Goal: Task Accomplishment & Management: Manage account settings

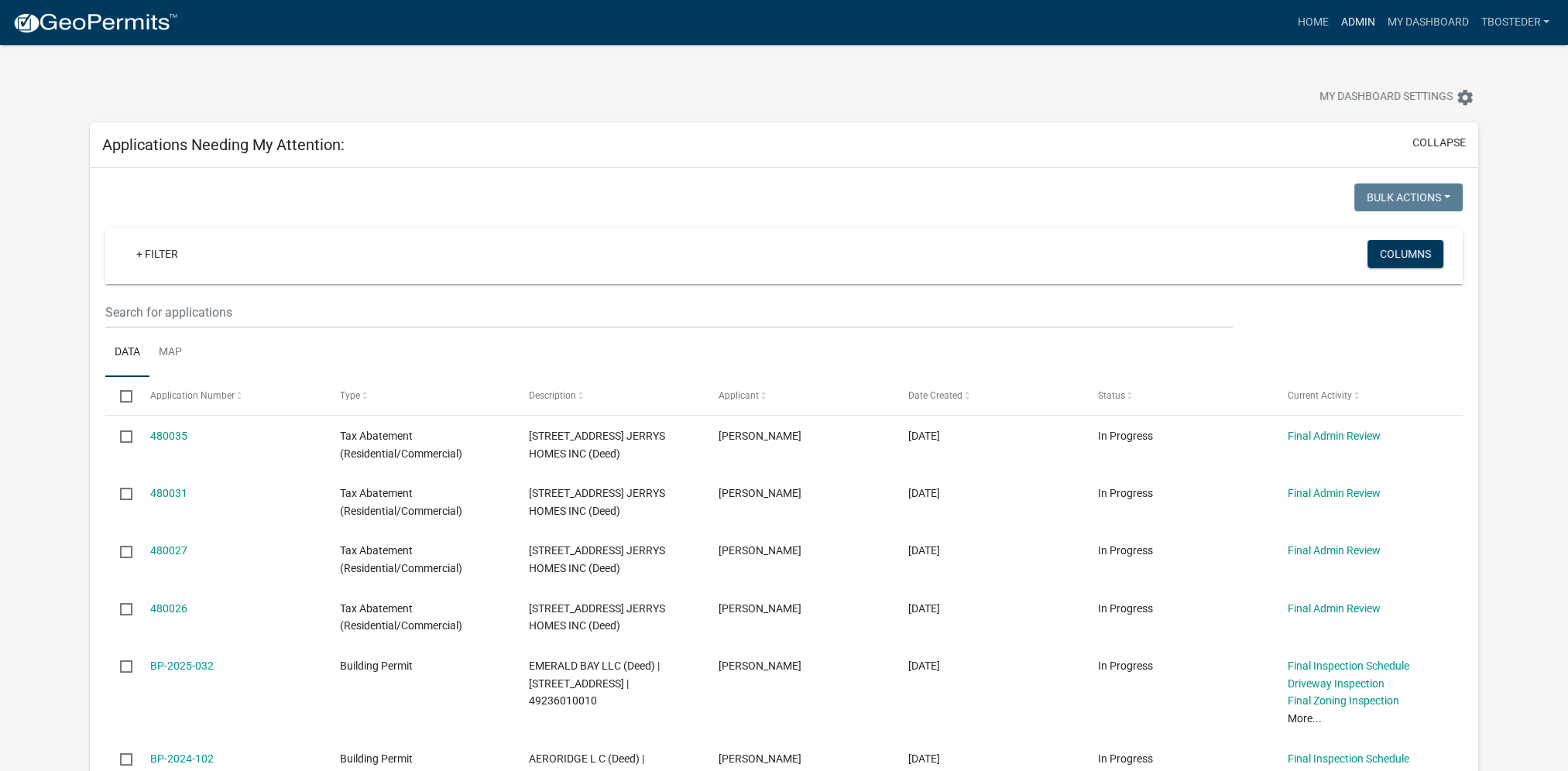
click at [1339, 32] on link "Admin" at bounding box center [1357, 22] width 47 height 29
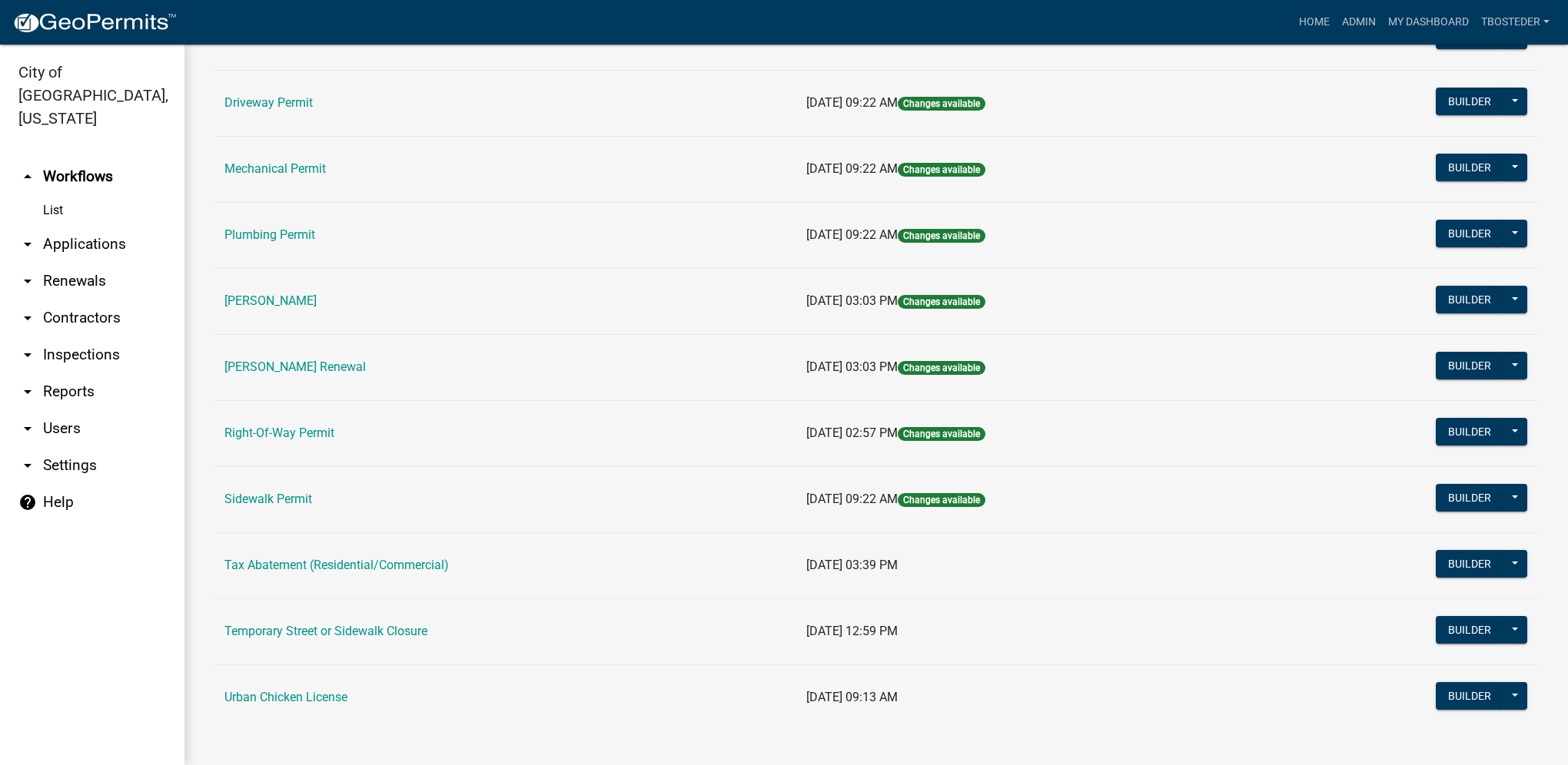
scroll to position [268, 0]
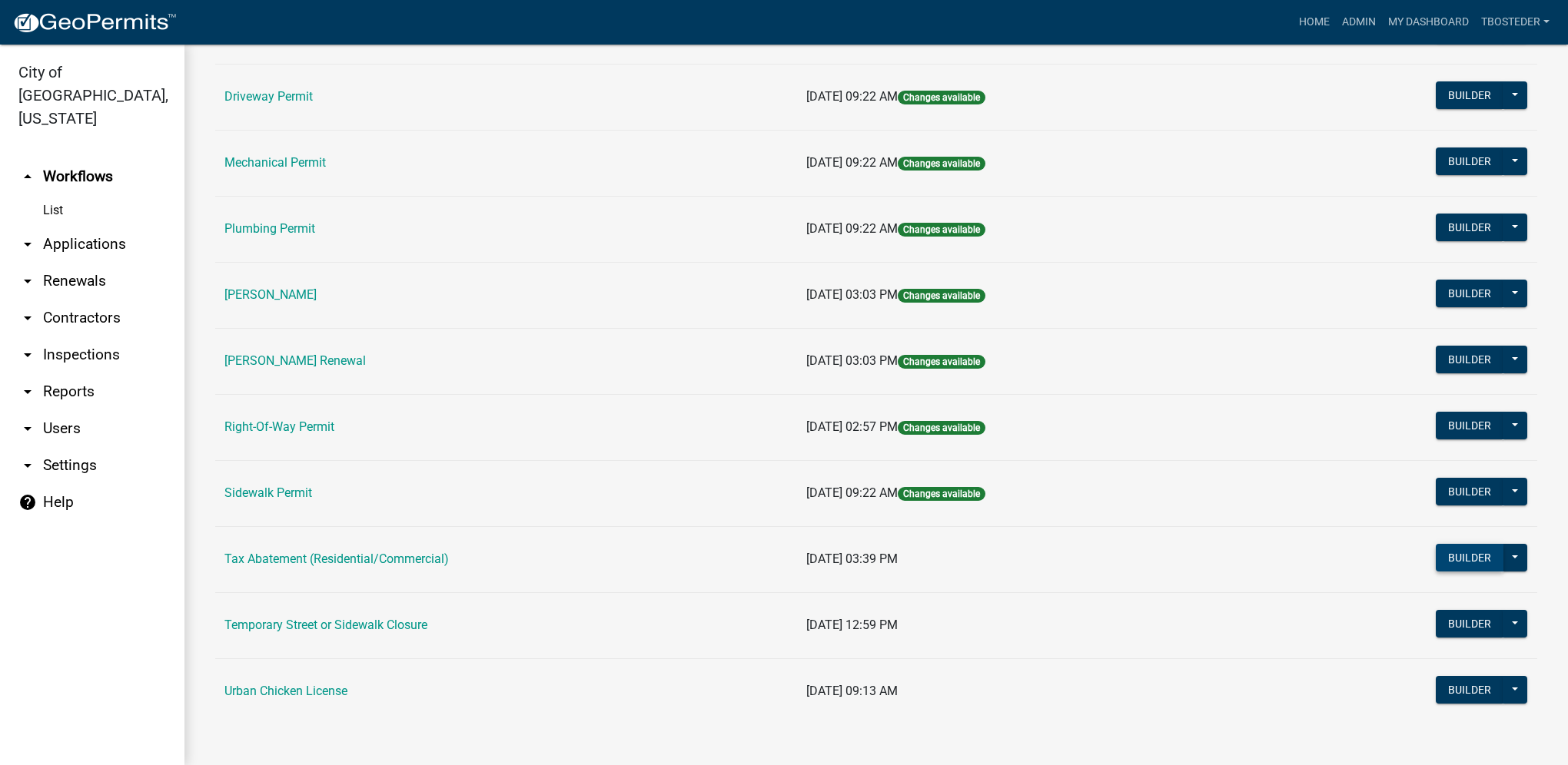
click at [1451, 559] on button "Builder" at bounding box center [1470, 557] width 67 height 27
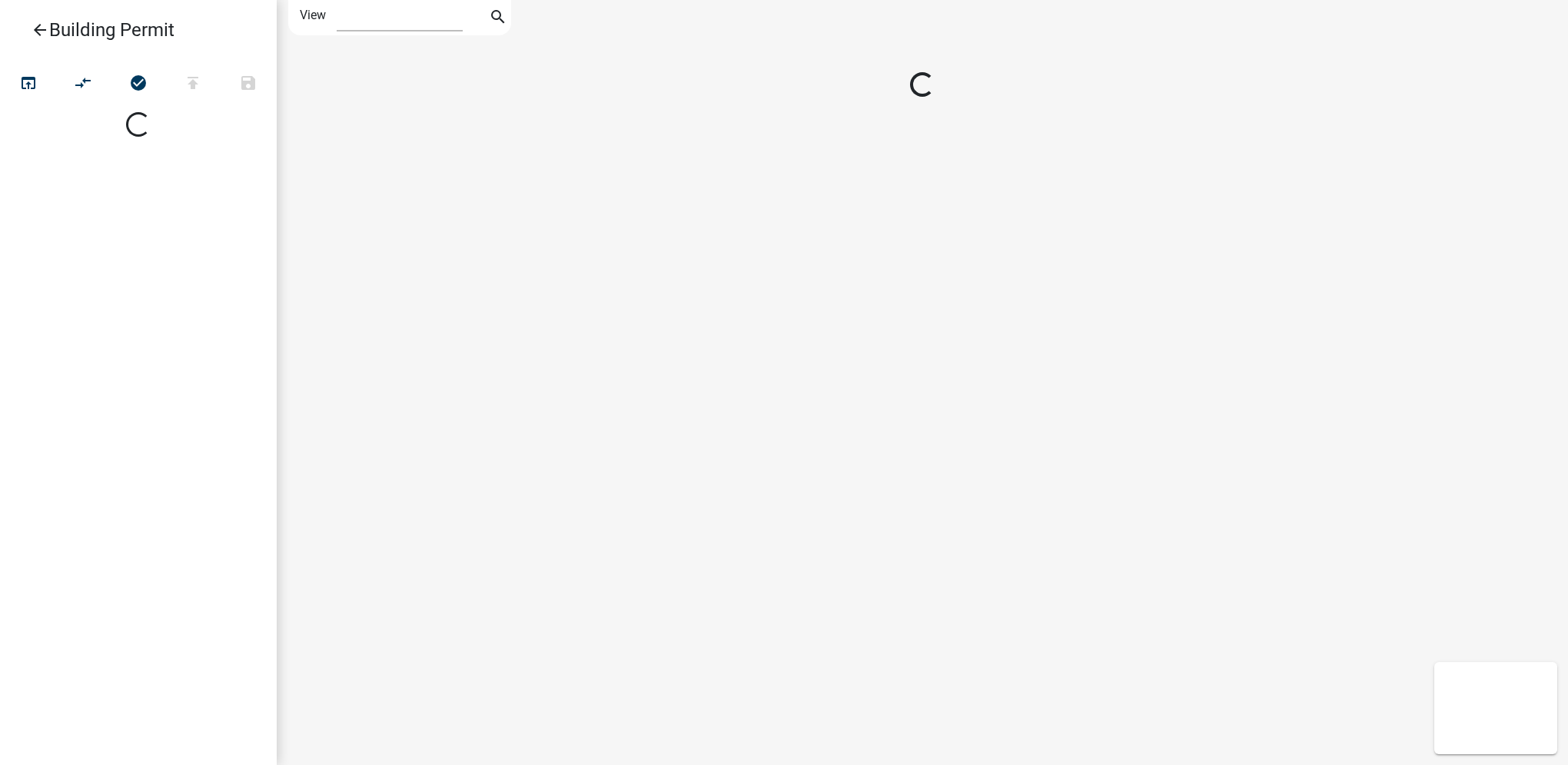
select select "1"
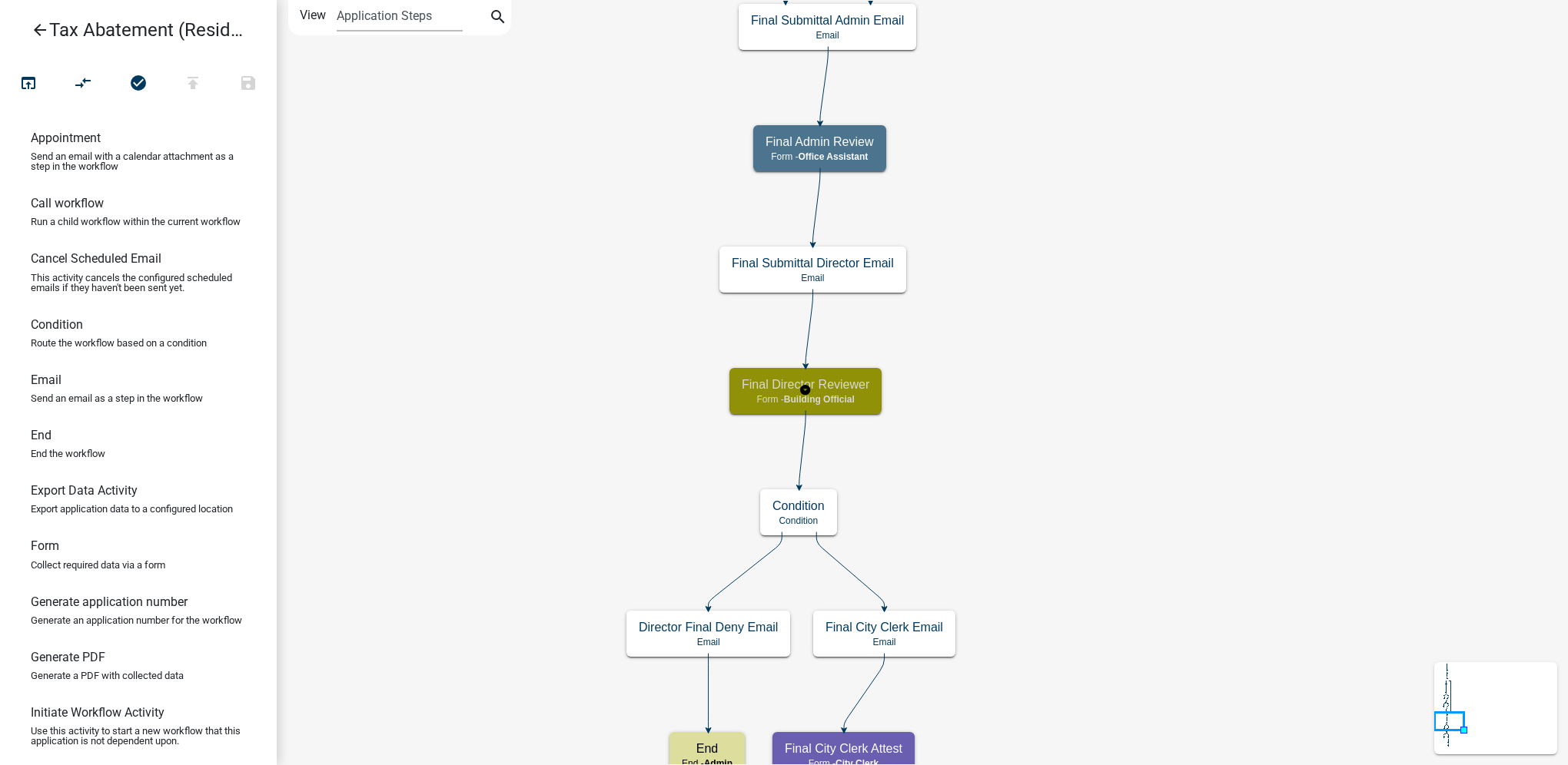
click at [836, 391] on h5 "Final Director Reviewer" at bounding box center [805, 384] width 128 height 15
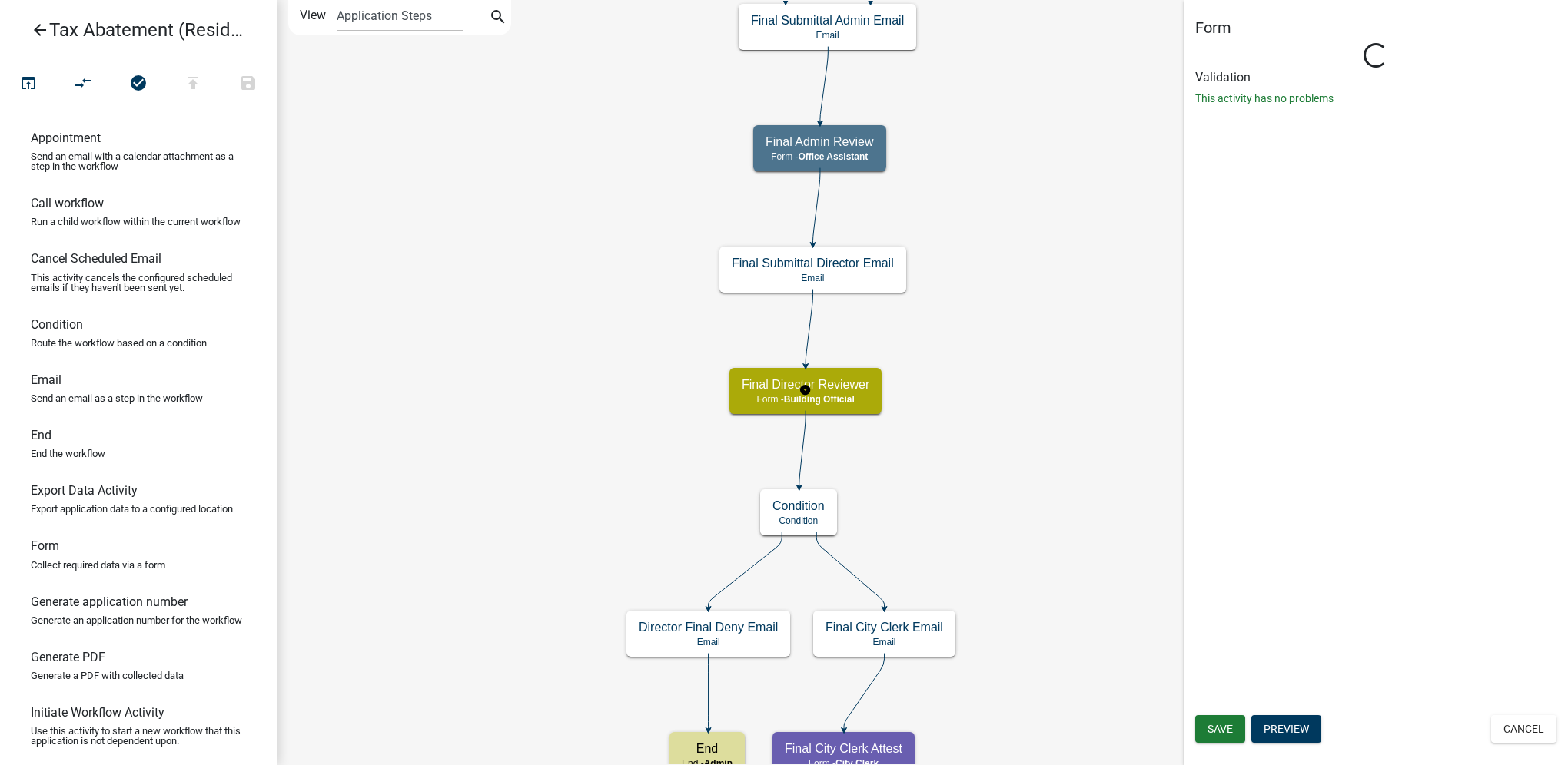
select select "F0AECD7E-1716-40EC-8448-0295D5F17524"
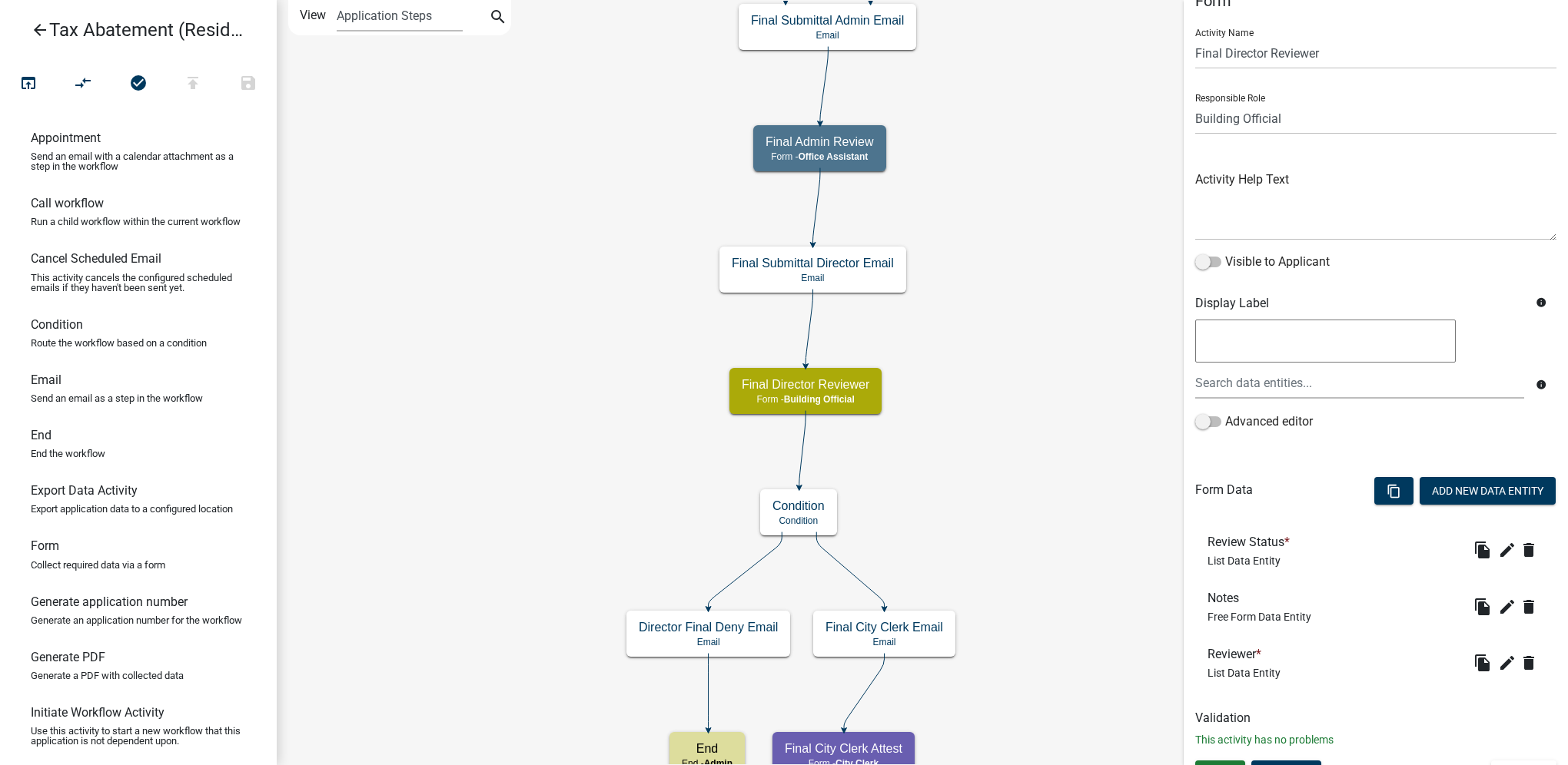
scroll to position [52, 0]
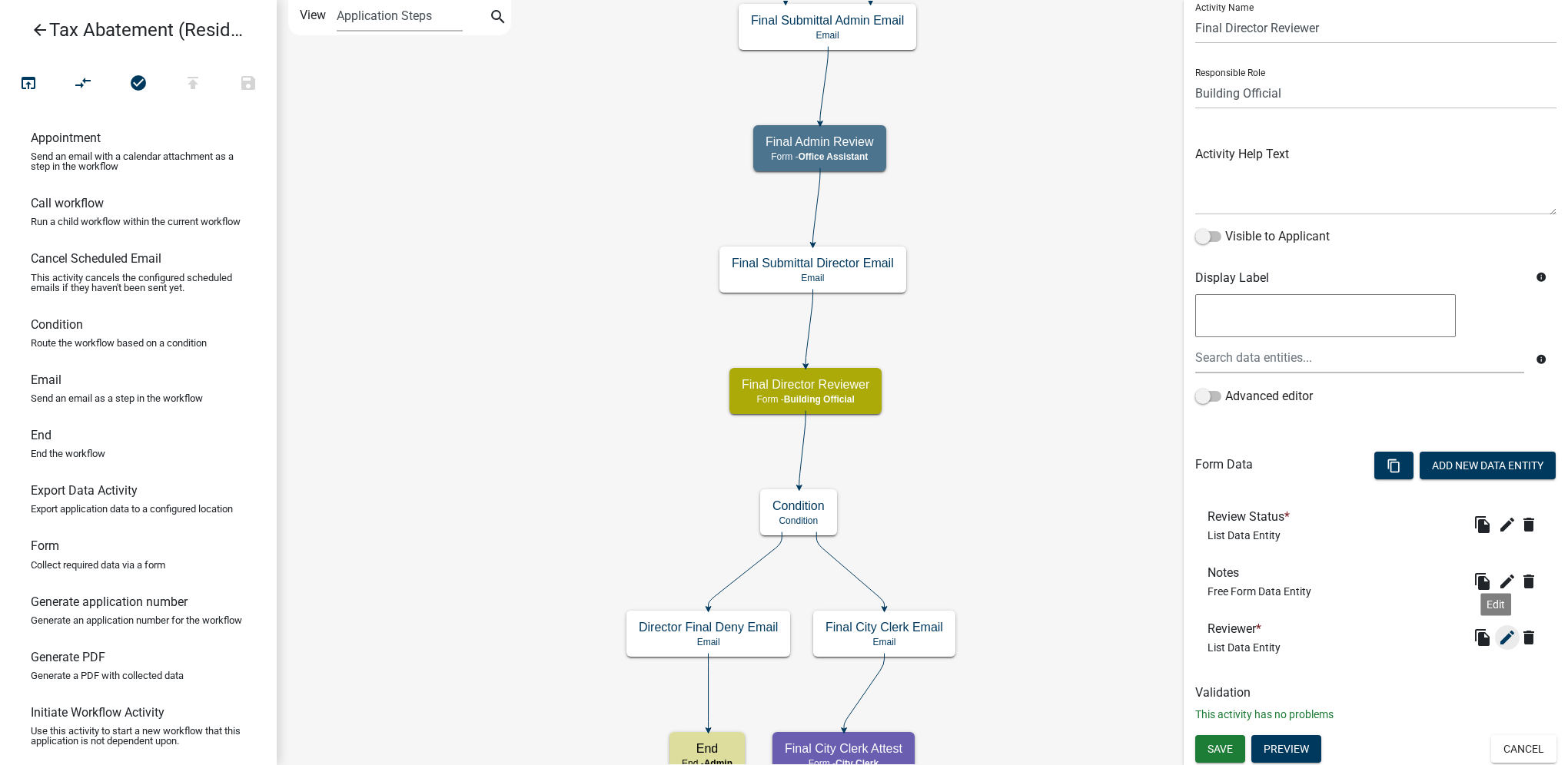
click at [1498, 635] on icon "edit" at bounding box center [1507, 638] width 18 height 18
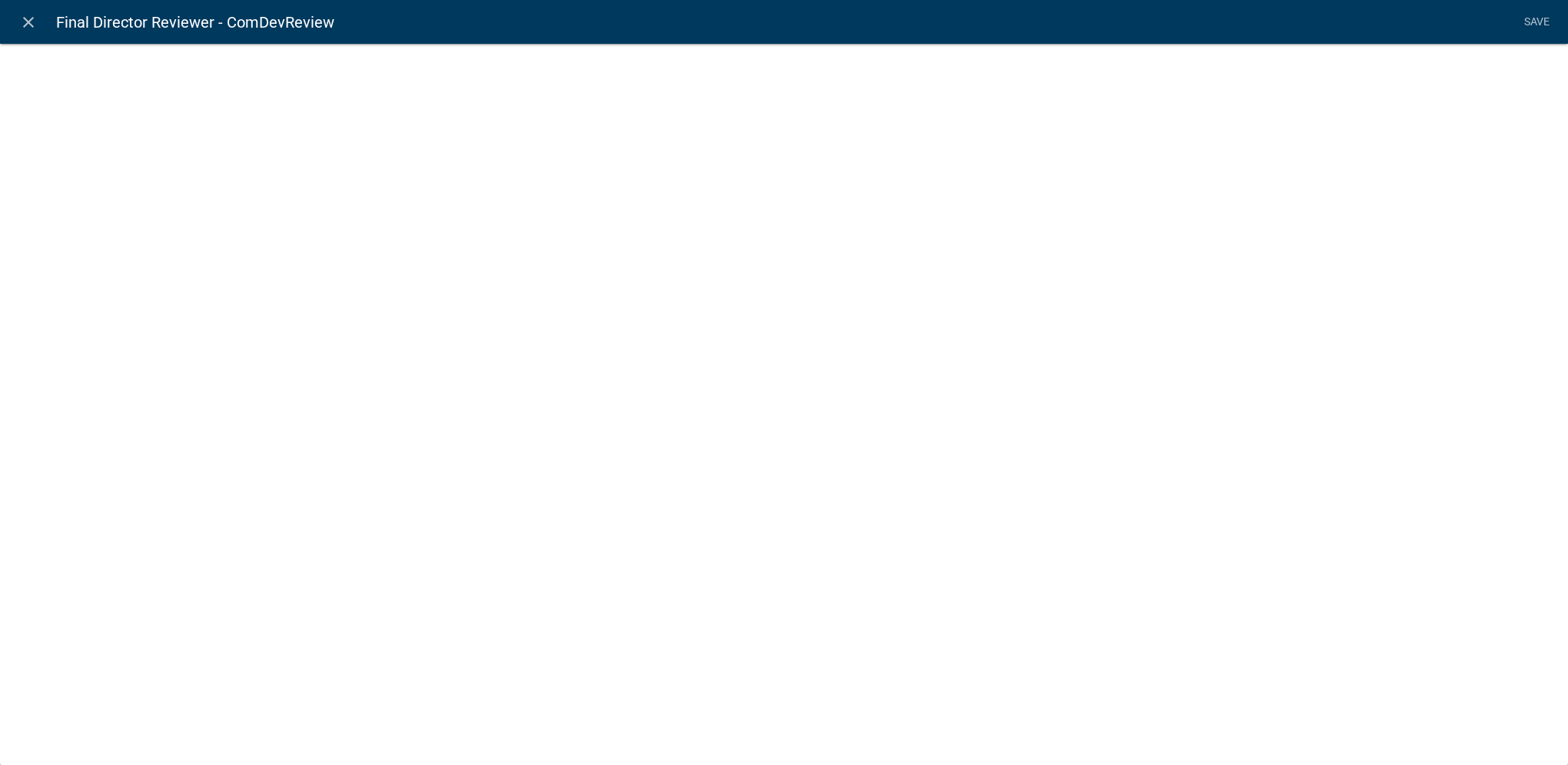
select select "list-data"
select select
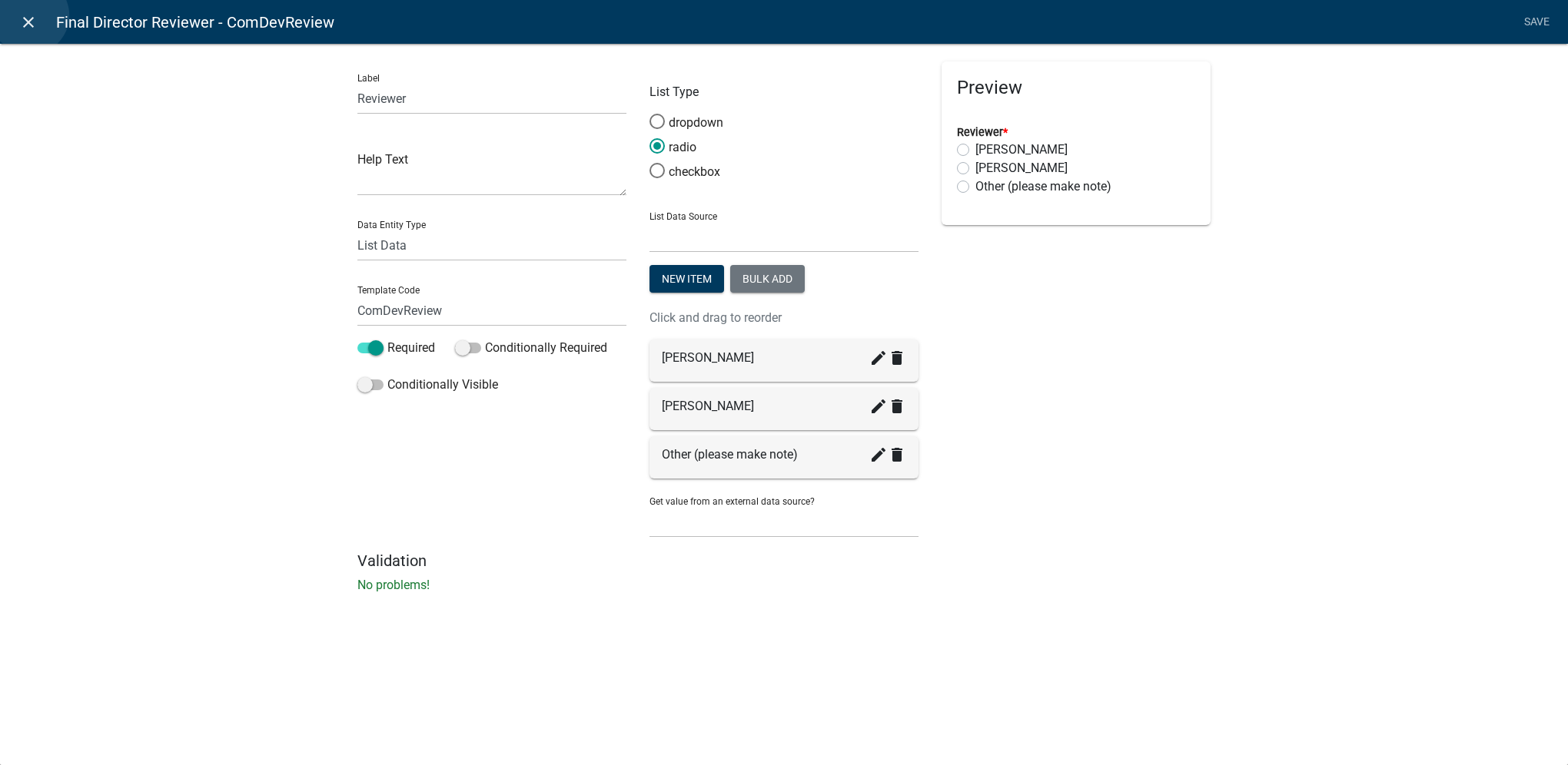
click at [30, 15] on icon "close" at bounding box center [28, 22] width 18 height 18
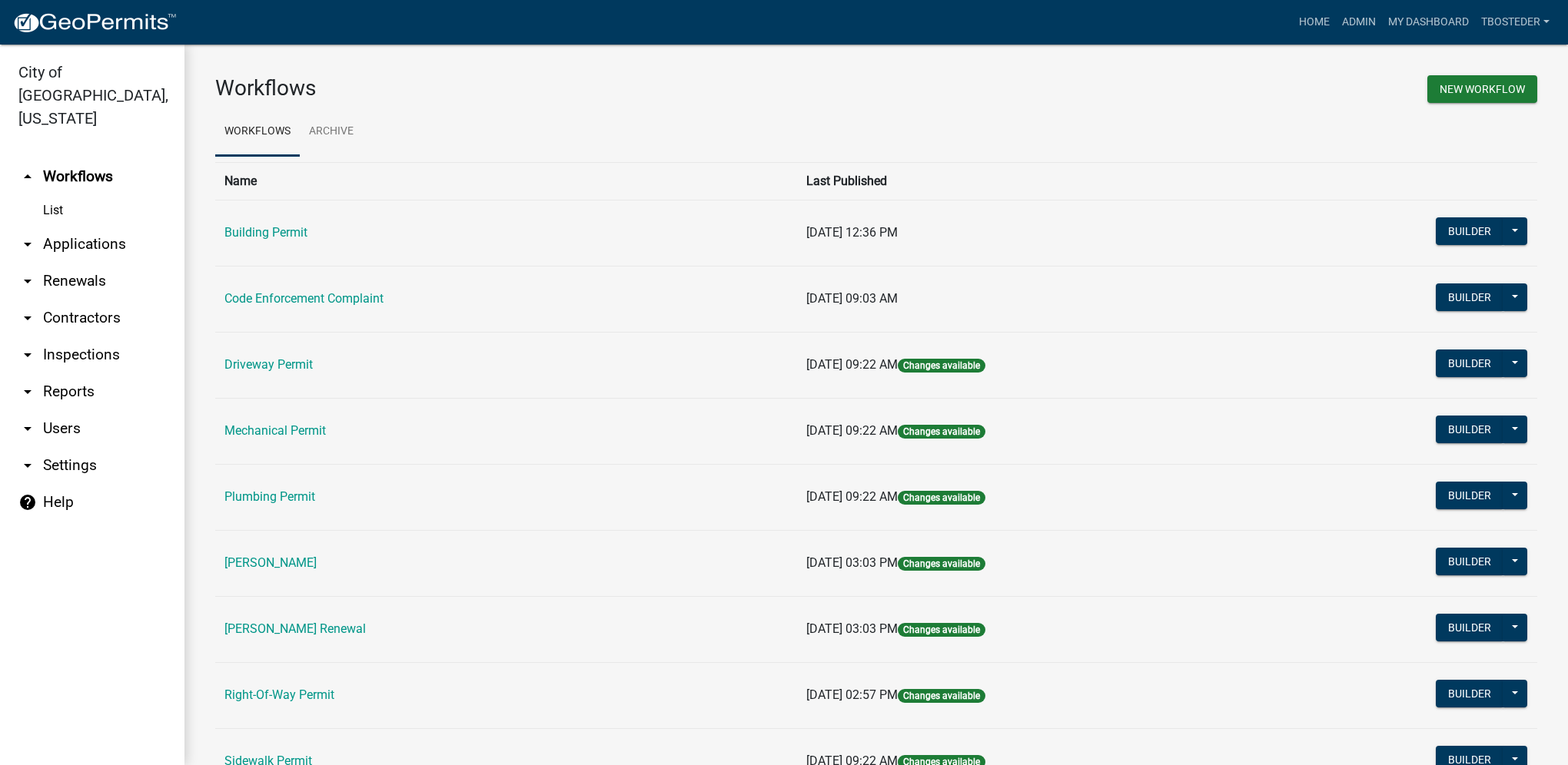
click at [275, 233] on link "Building Permit" at bounding box center [265, 232] width 83 height 15
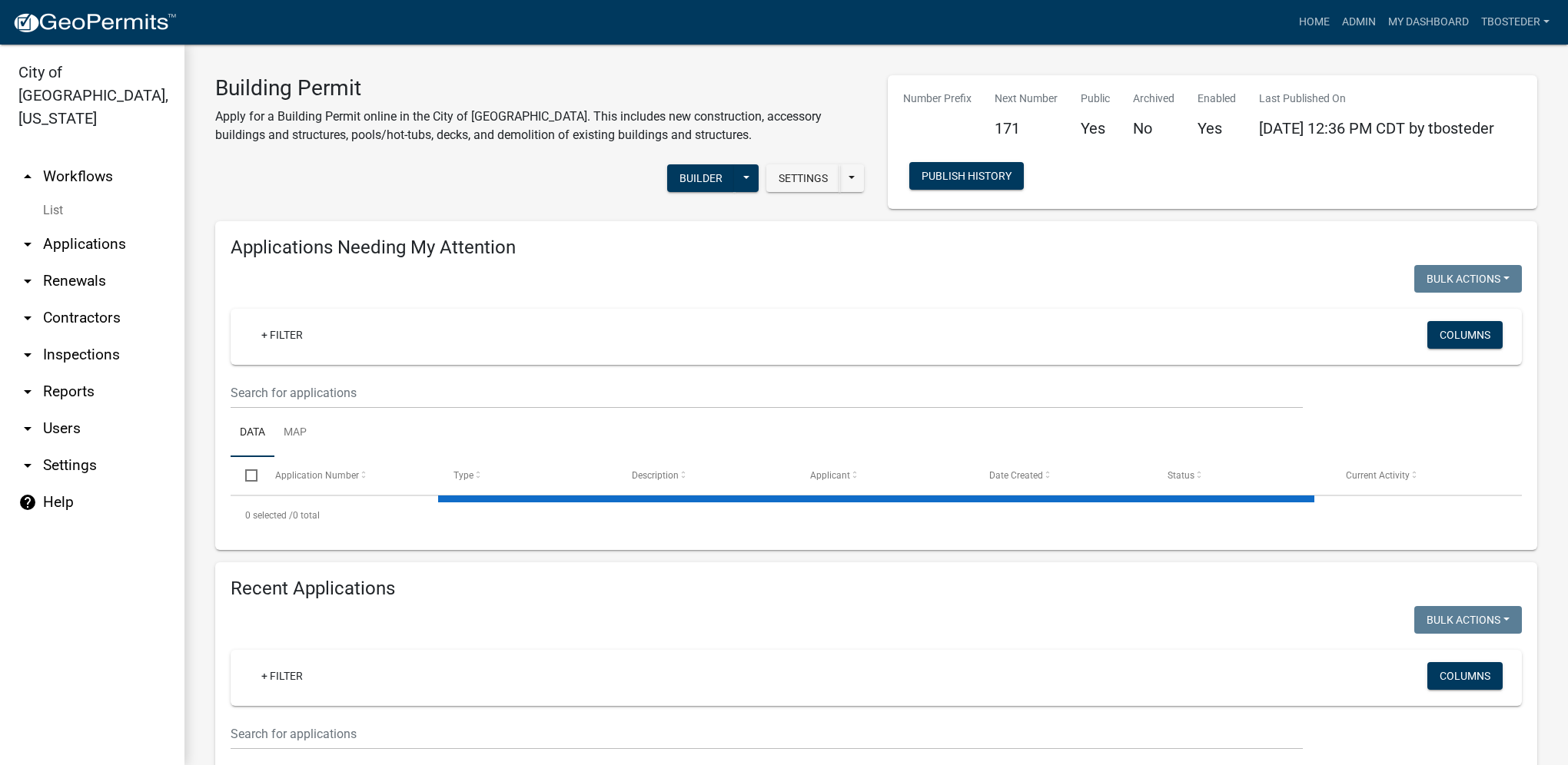
select select "1: 25"
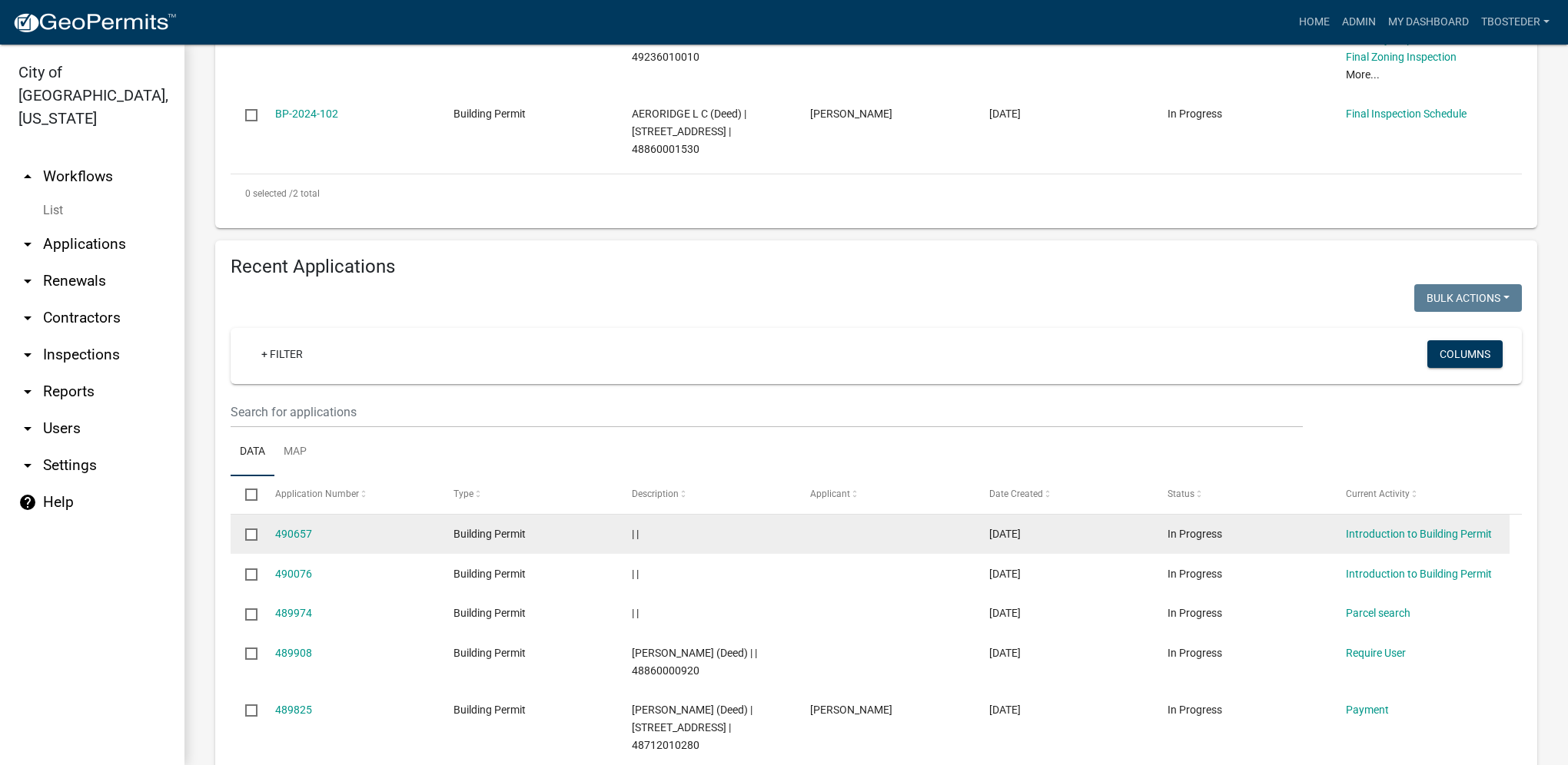
scroll to position [537, 0]
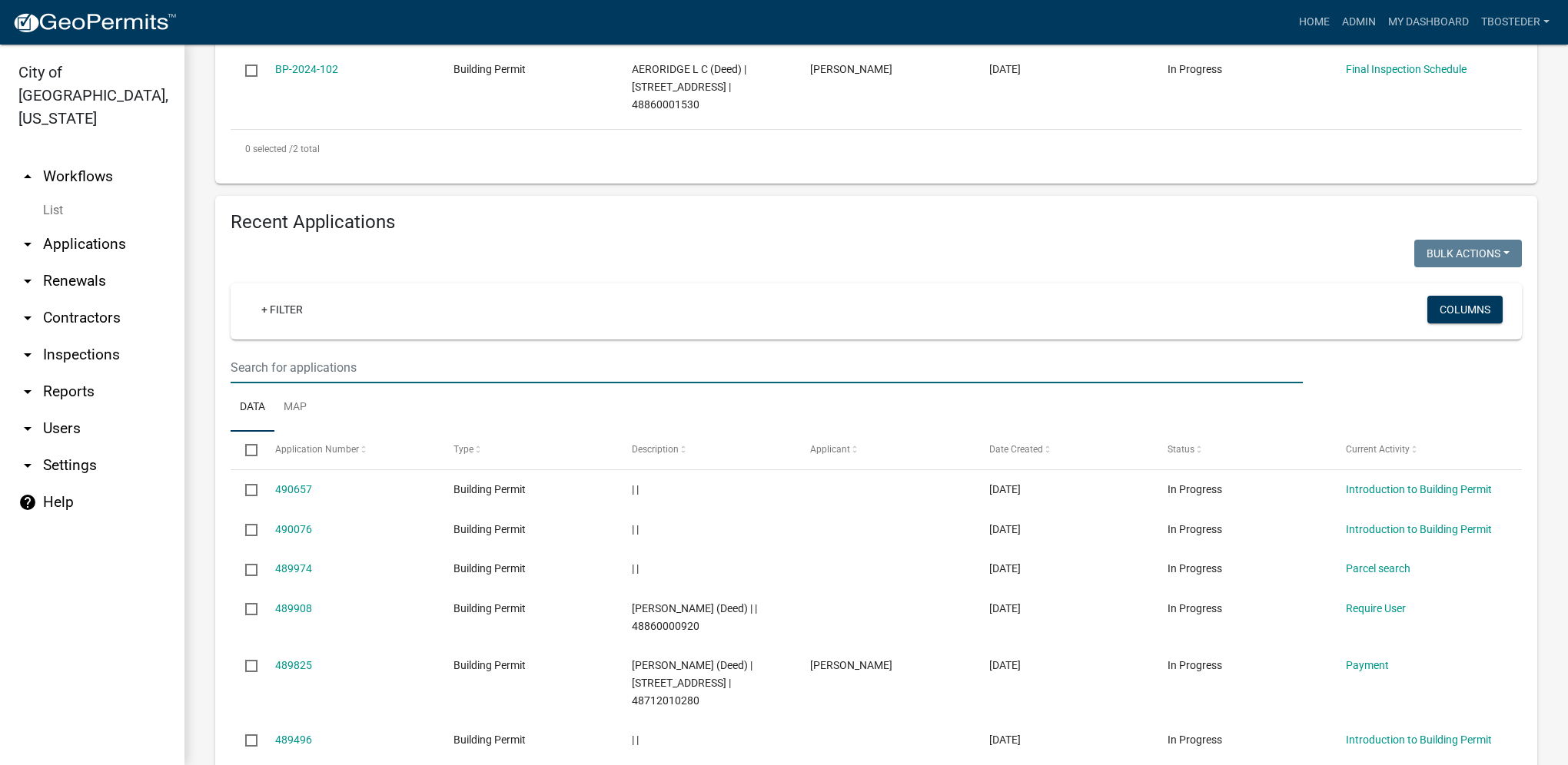
click at [383, 382] on input "text" at bounding box center [766, 367] width 1072 height 32
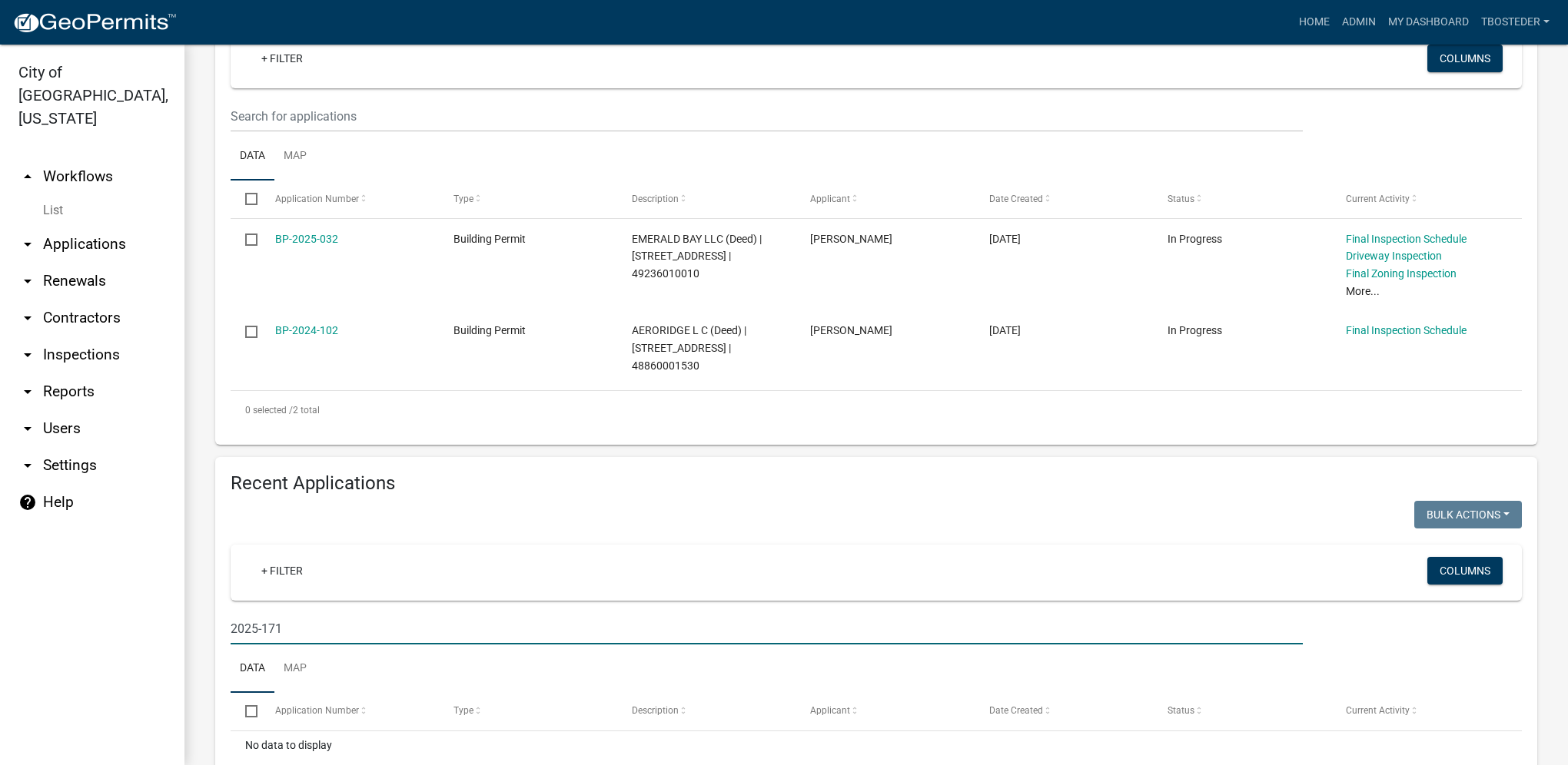
scroll to position [369, 0]
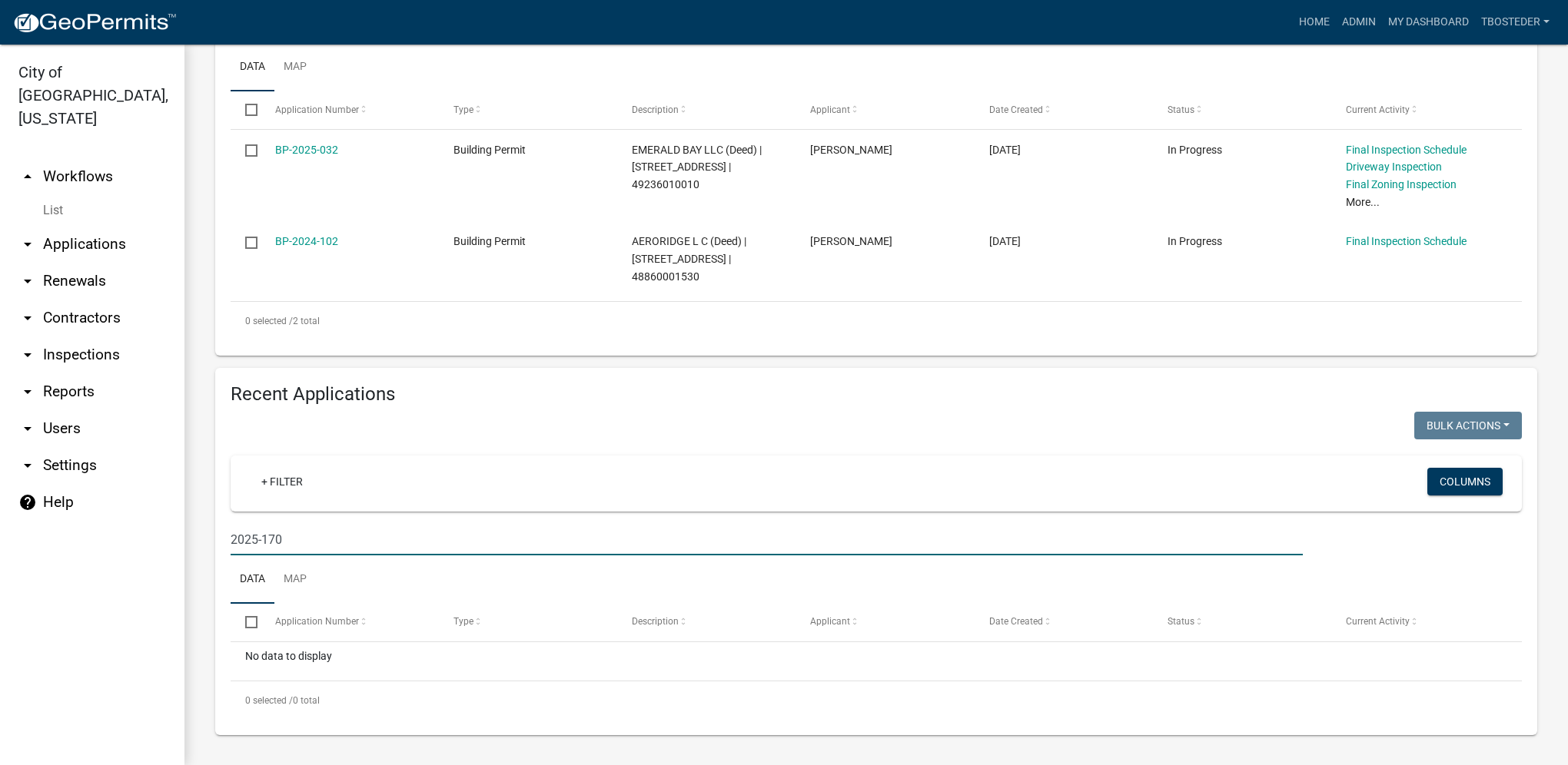
type input "2025-170"
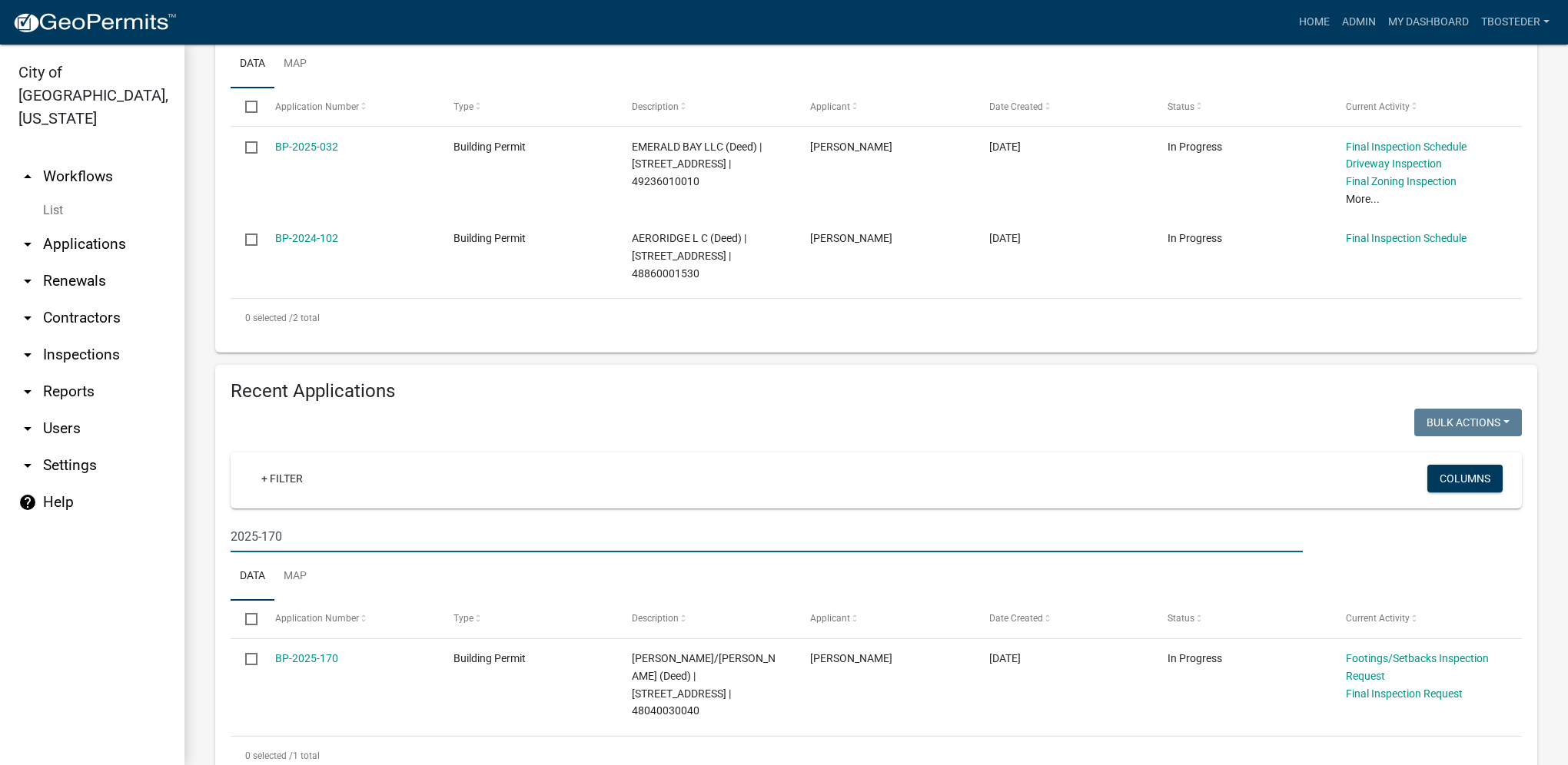
scroll to position [427, 0]
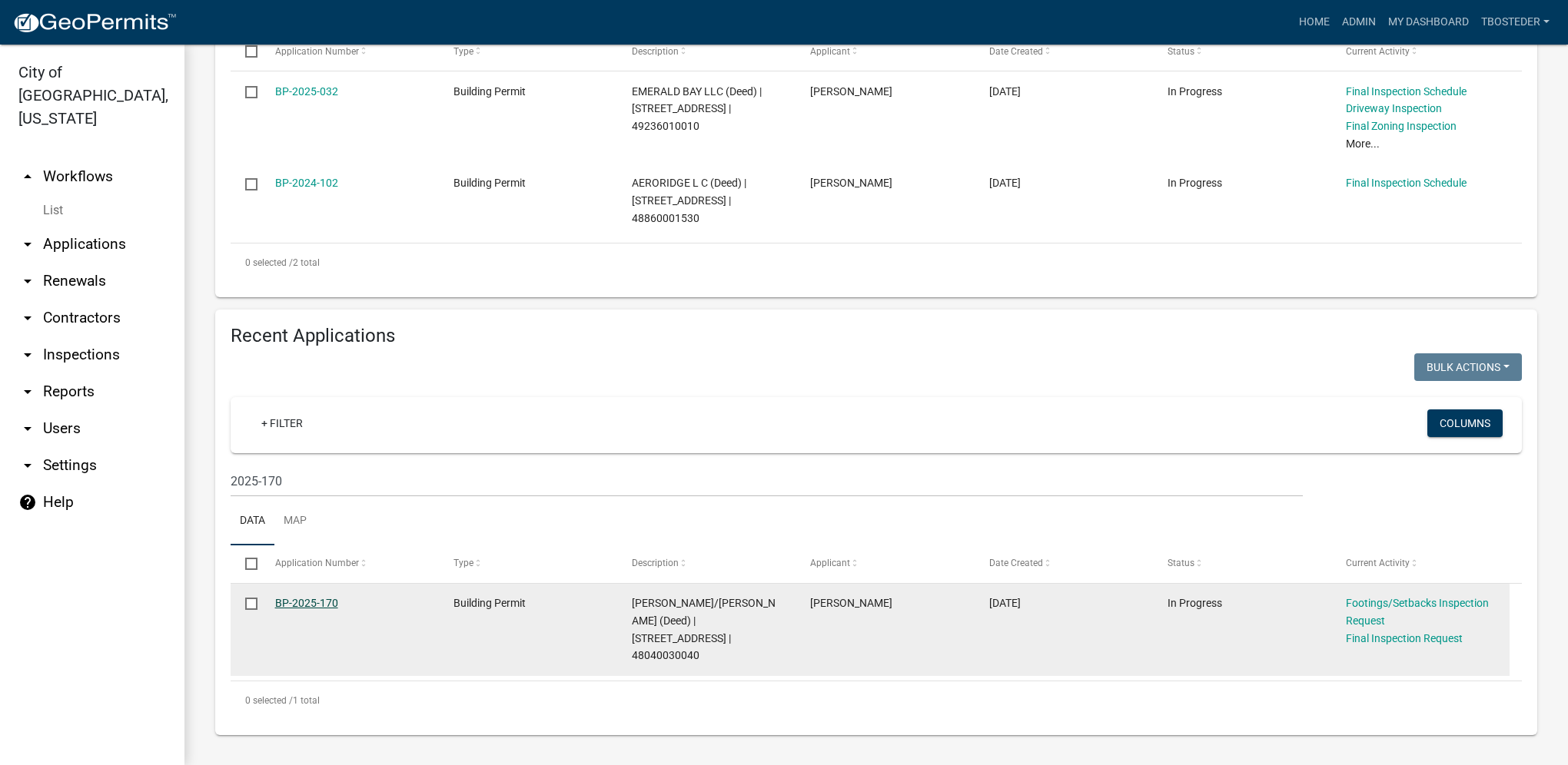
click at [315, 606] on link "BP-2025-170" at bounding box center [306, 602] width 63 height 12
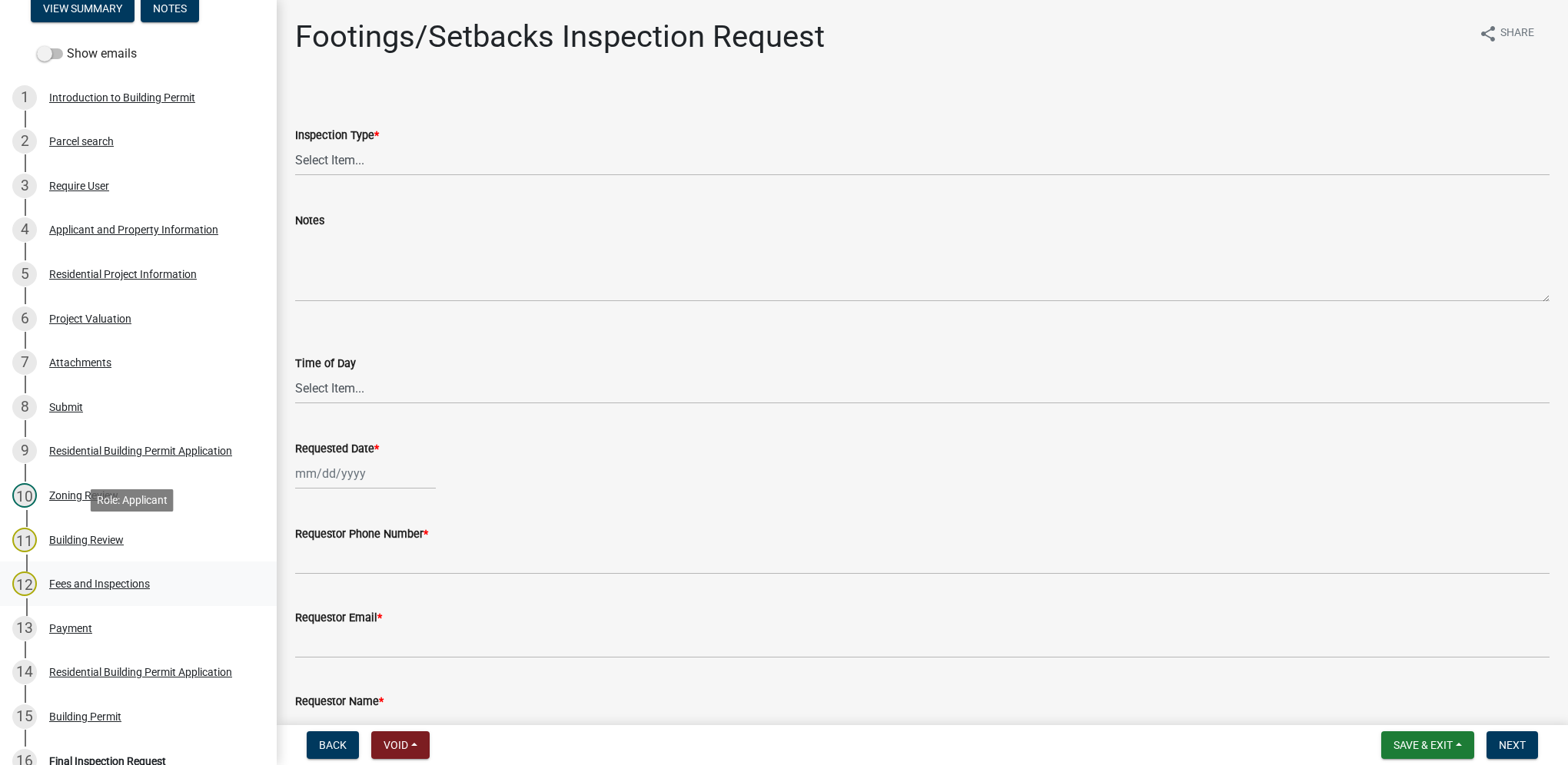
scroll to position [230, 0]
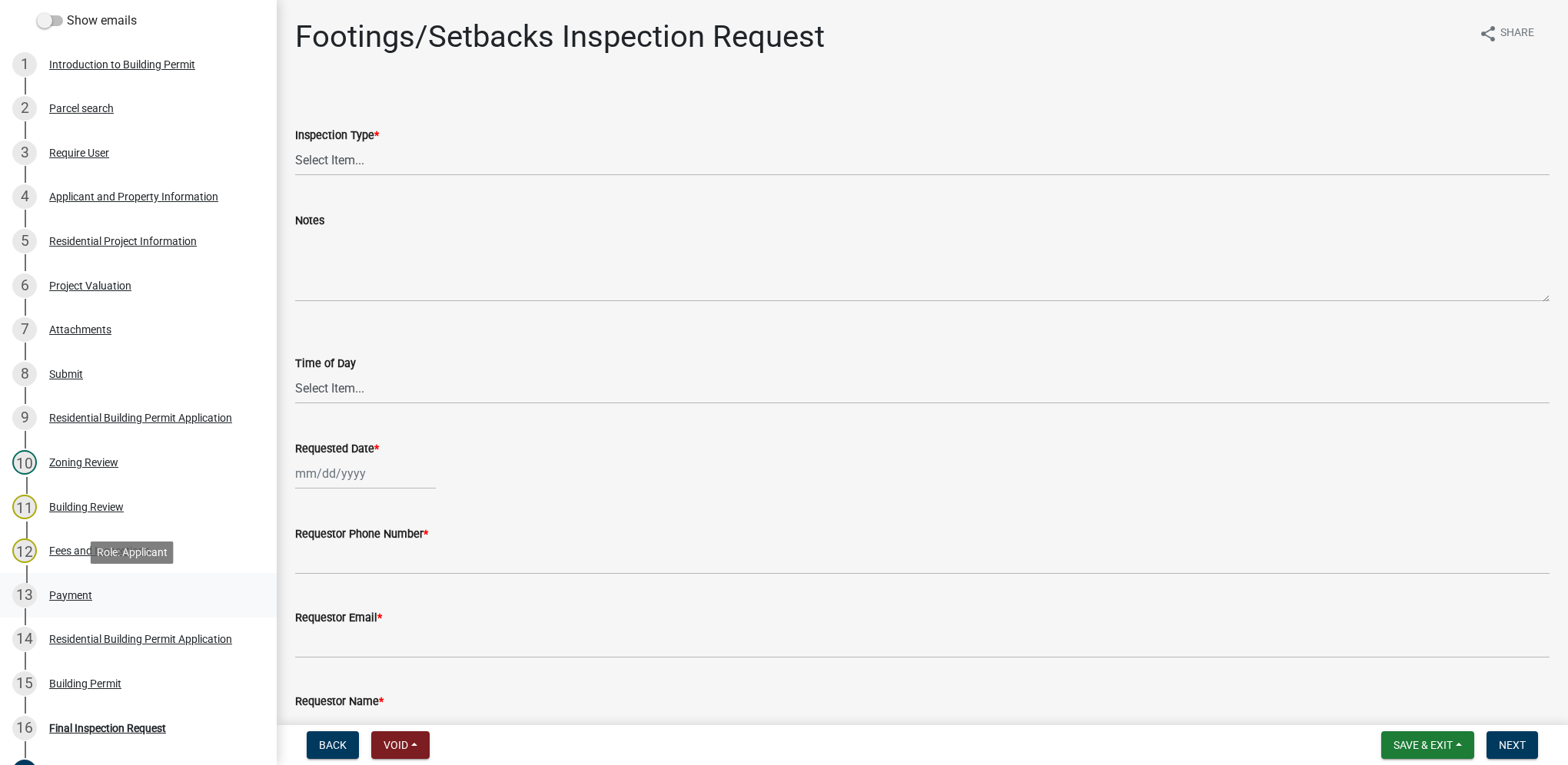
click at [92, 585] on div "13 Payment" at bounding box center [131, 595] width 240 height 25
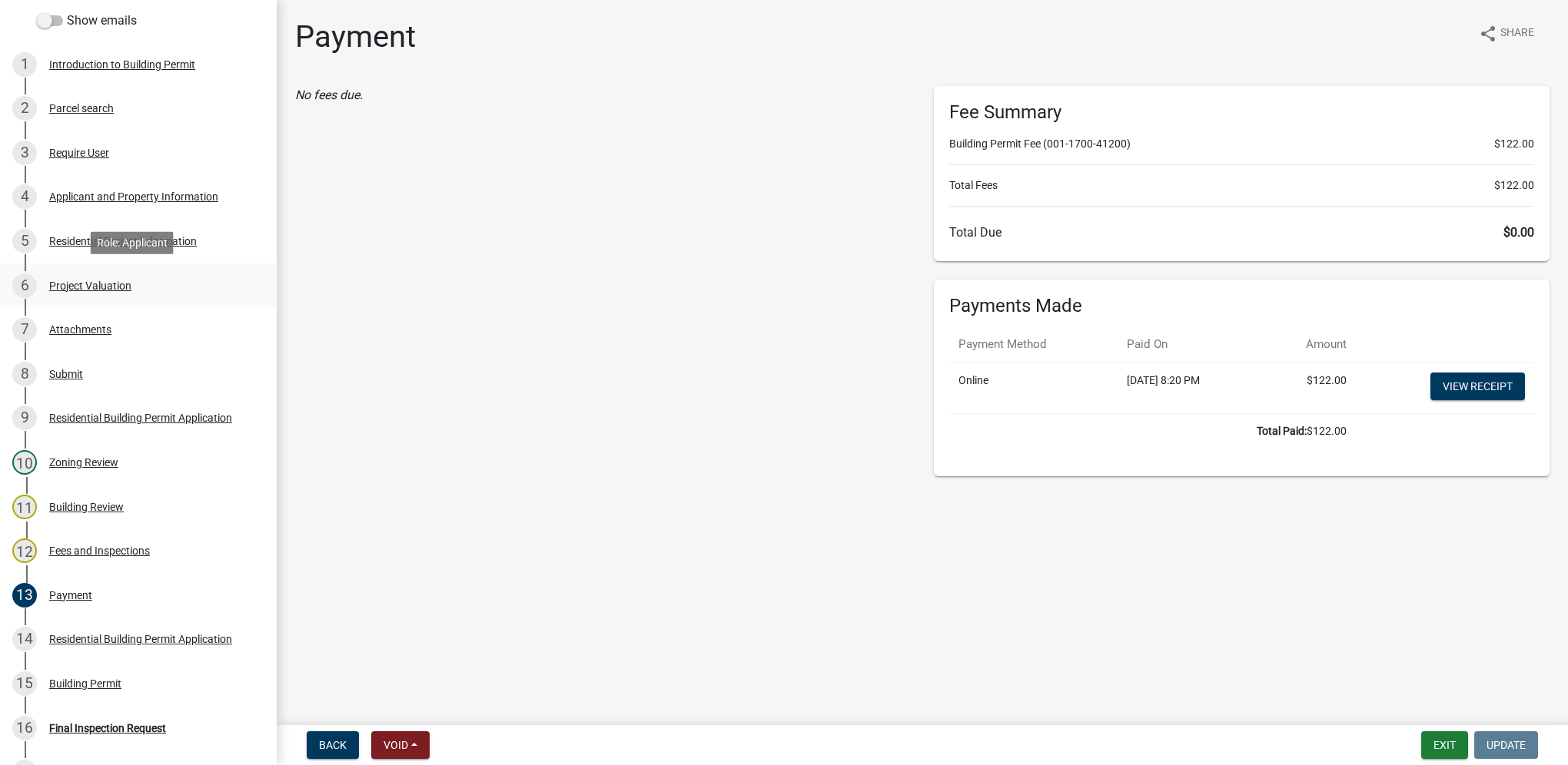
drag, startPoint x: 112, startPoint y: 311, endPoint x: 120, endPoint y: 291, distance: 21.5
click at [120, 291] on div "Project Valuation" at bounding box center [90, 286] width 82 height 11
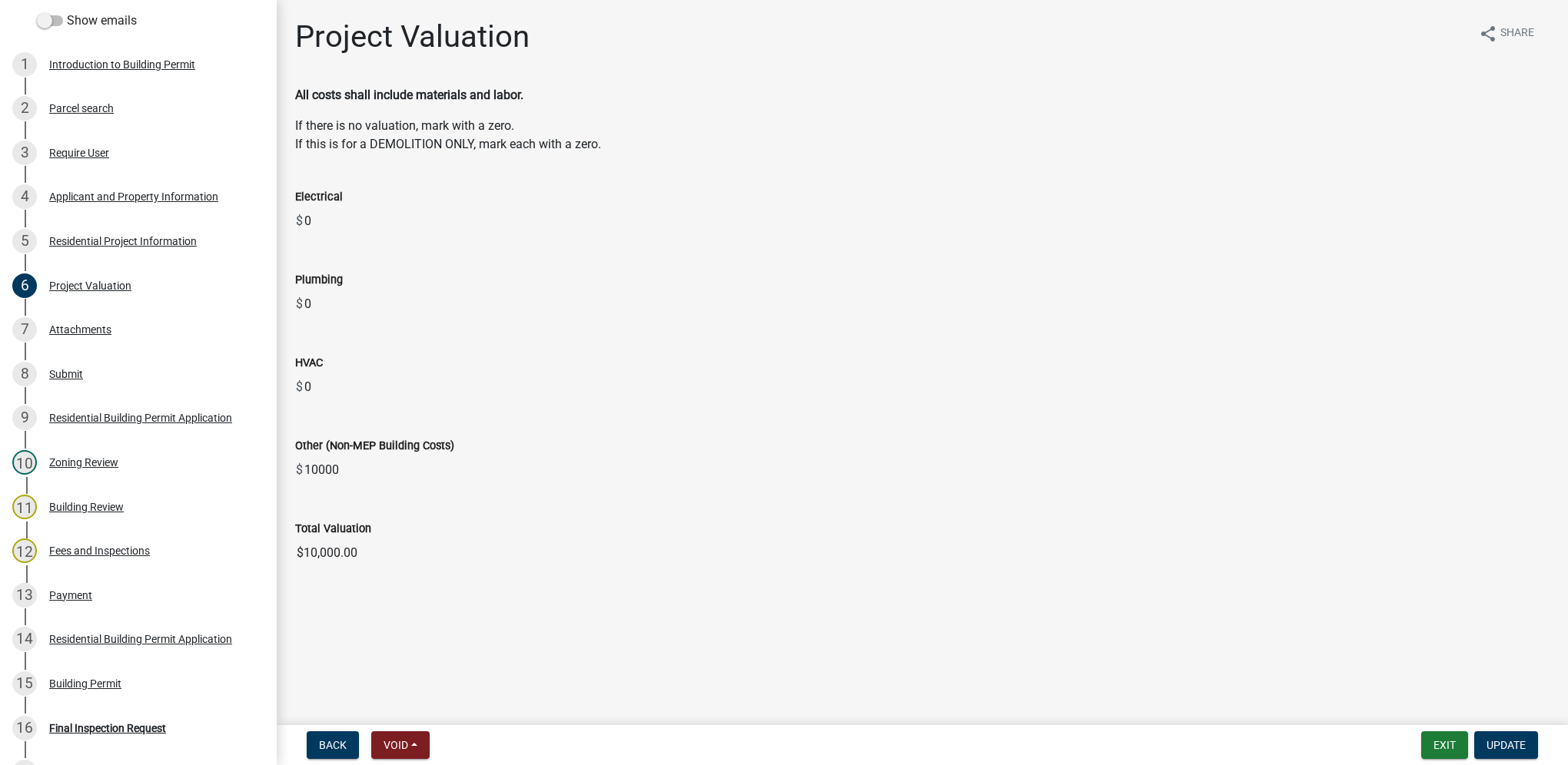
click at [352, 537] on input "$10,000.00" at bounding box center [922, 553] width 1255 height 31
drag, startPoint x: 359, startPoint y: 554, endPoint x: 253, endPoint y: 572, distance: 107.5
click at [253, 572] on div "Building Permit BP-2025-170 Edit View Summary Notes Show emails 1 Introduction …" at bounding box center [784, 382] width 1568 height 765
drag, startPoint x: 253, startPoint y: 572, endPoint x: 327, endPoint y: 557, distance: 75.5
click at [74, 420] on div "Residential Building Permit Application" at bounding box center [140, 418] width 183 height 11
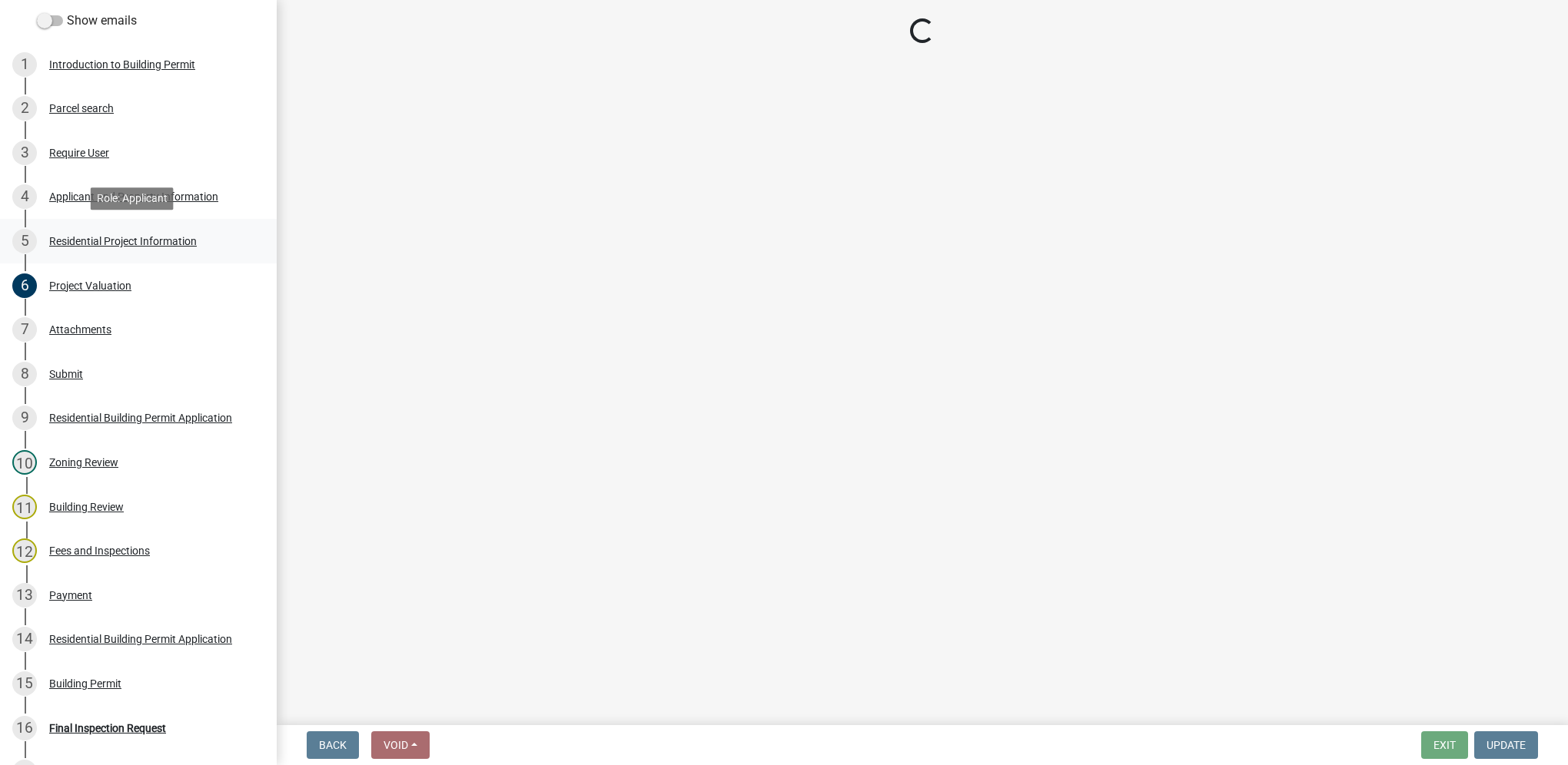
click at [64, 253] on link "5 Residential Project Information" at bounding box center [138, 240] width 277 height 45
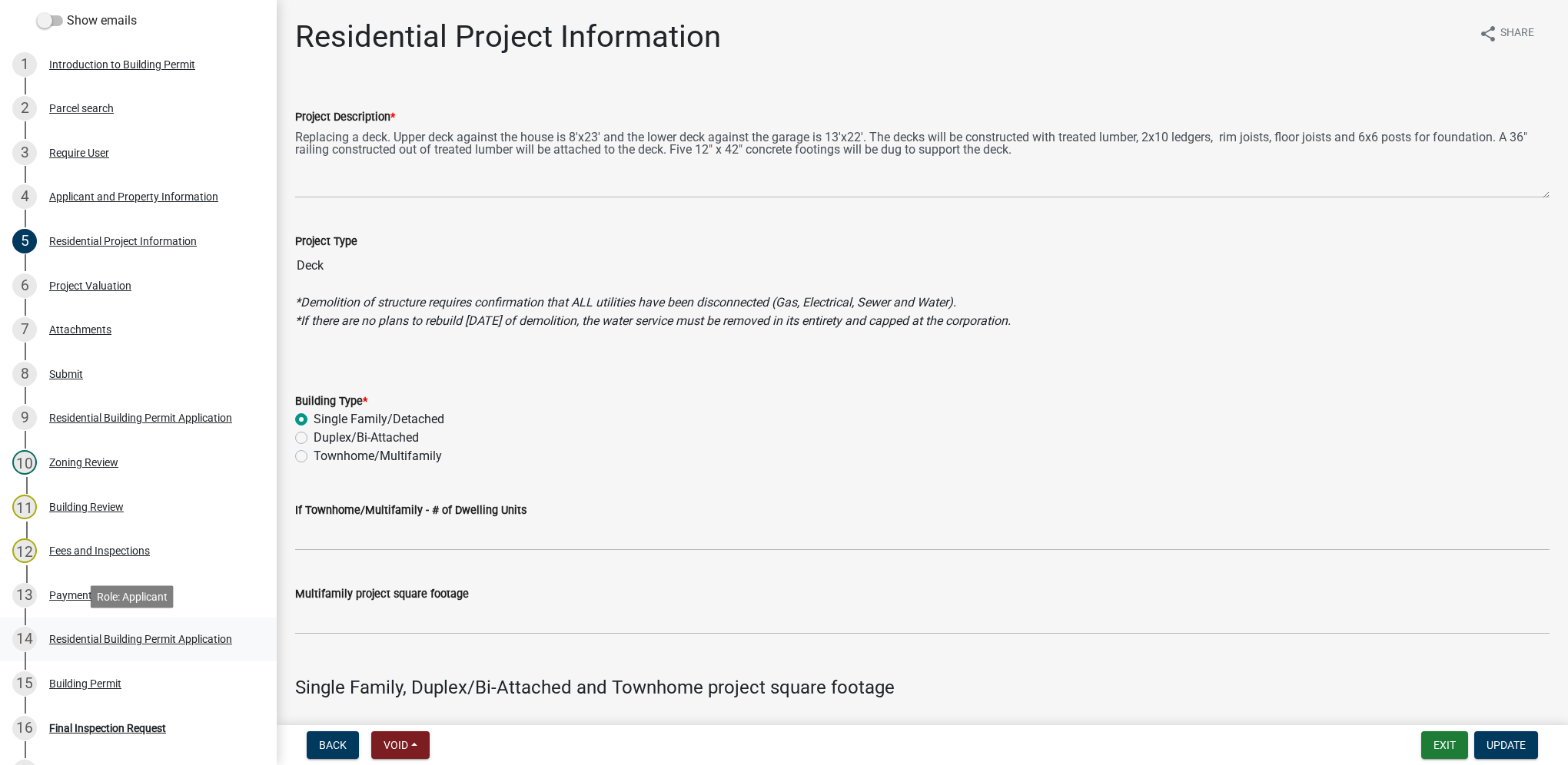
click at [108, 647] on div "14 Residential Building Permit Application" at bounding box center [131, 638] width 240 height 25
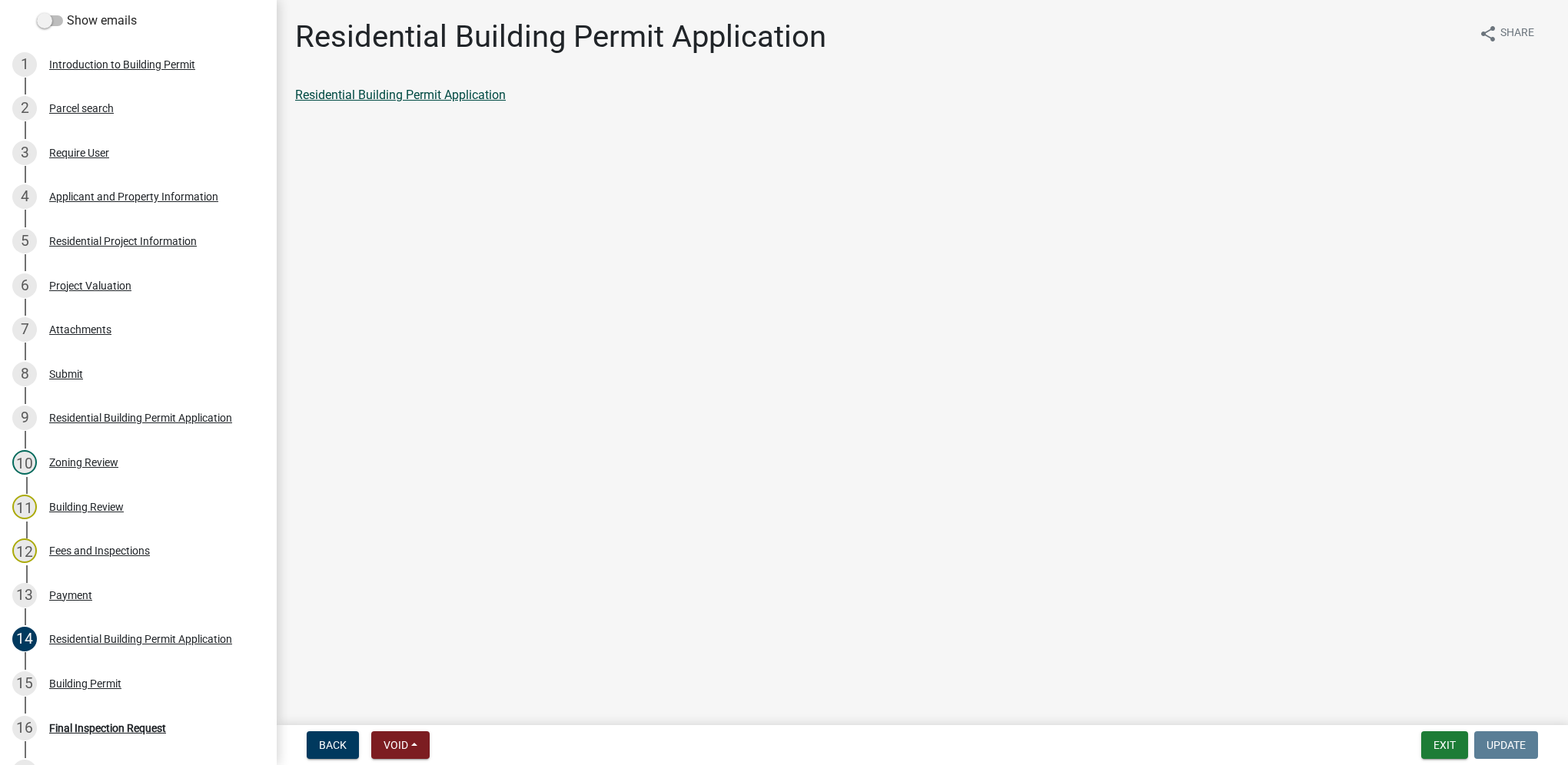
click at [409, 96] on link "Residential Building Permit Application" at bounding box center [400, 95] width 210 height 15
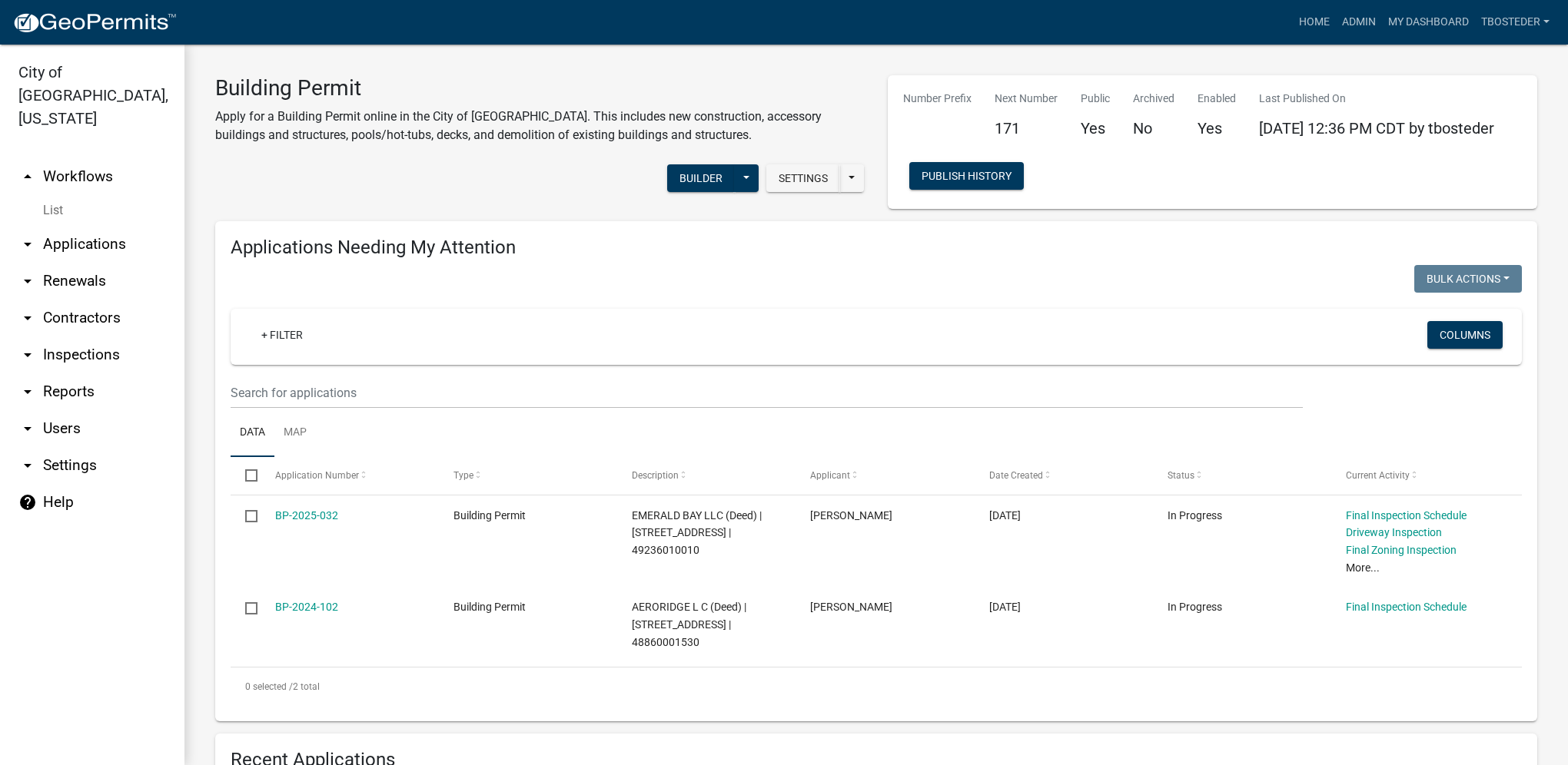
select select "1: 25"
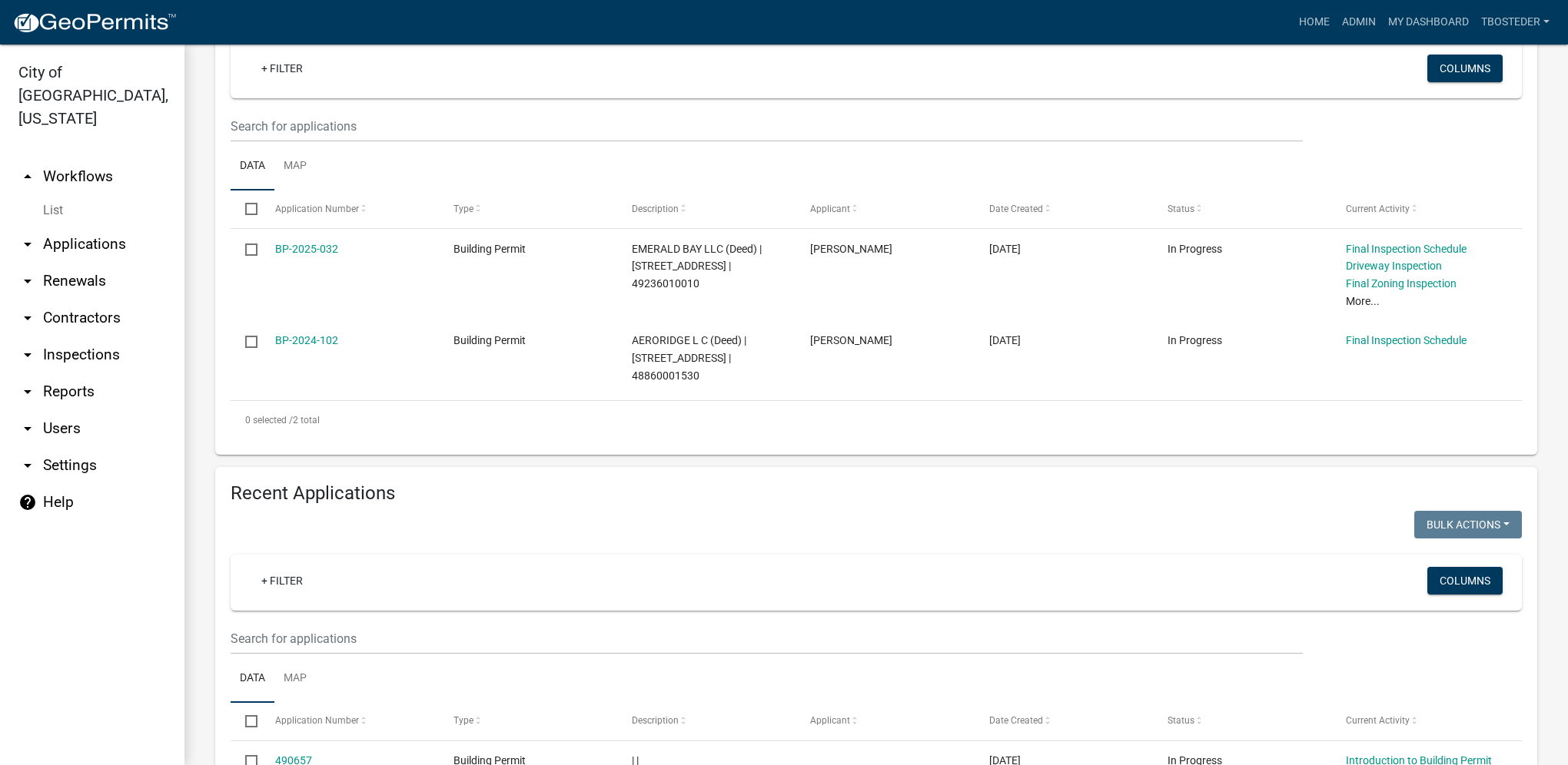
scroll to position [307, 0]
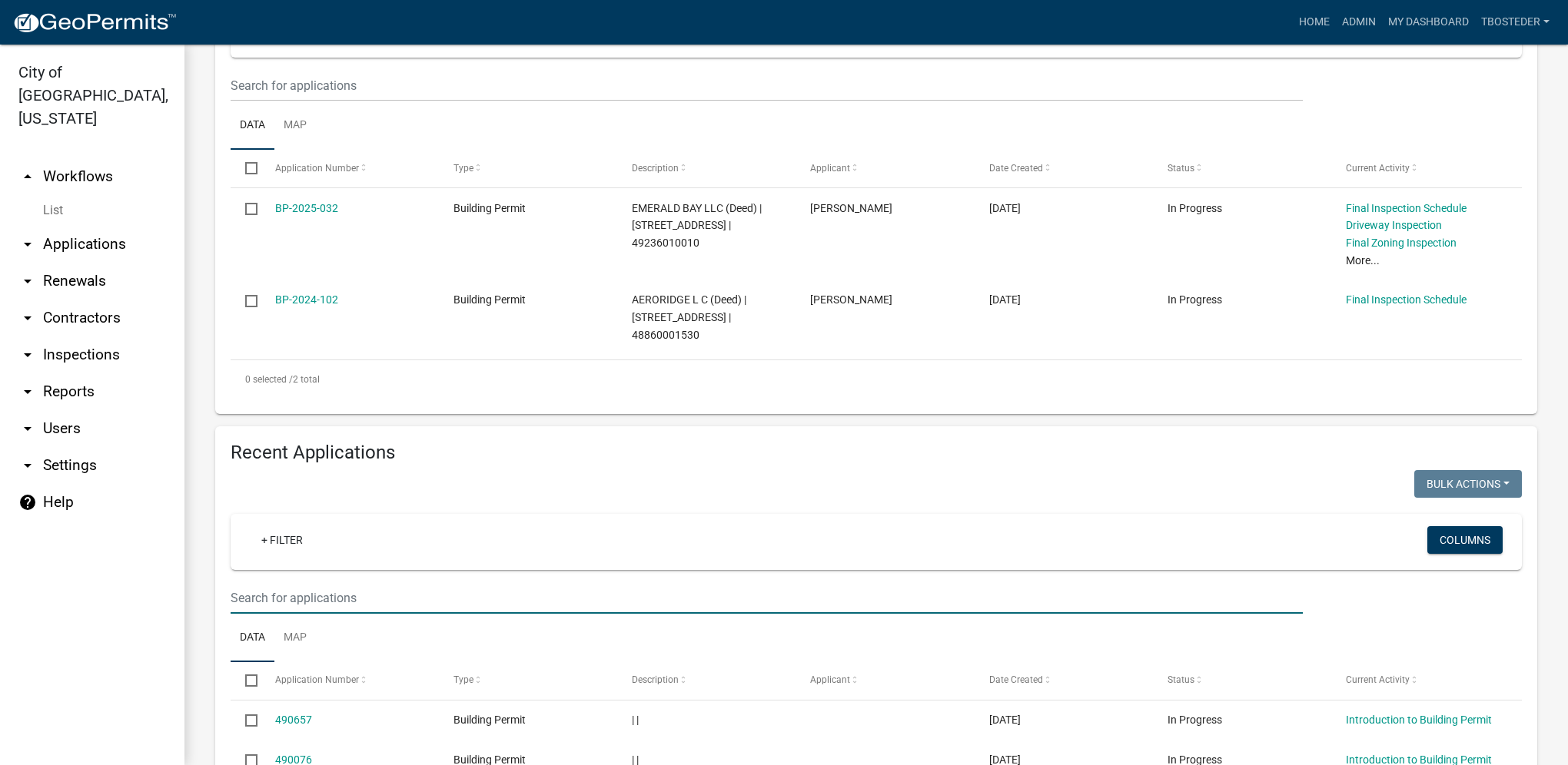
click at [446, 597] on input "text" at bounding box center [766, 597] width 1072 height 32
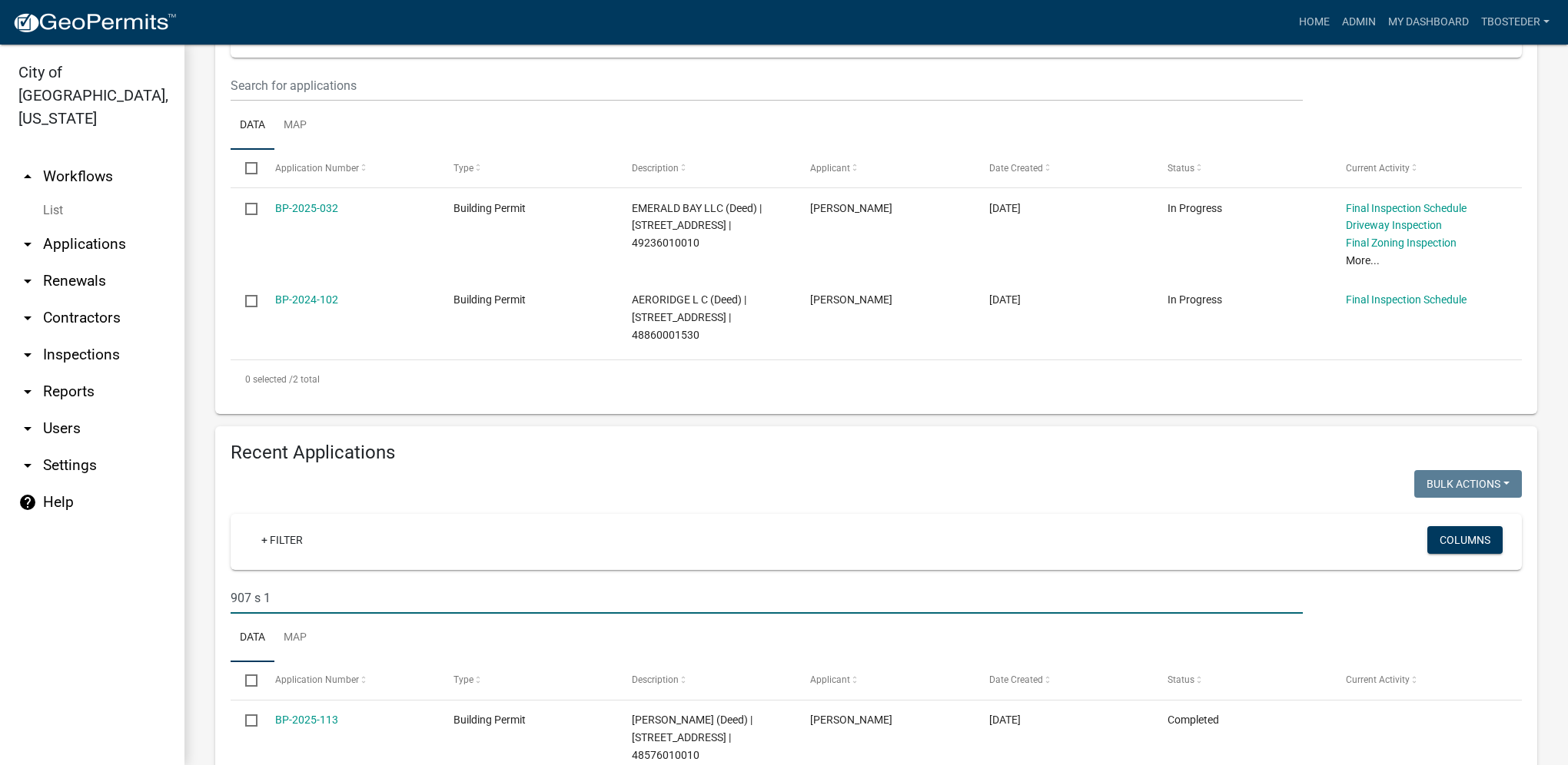
type input "907 s 1"
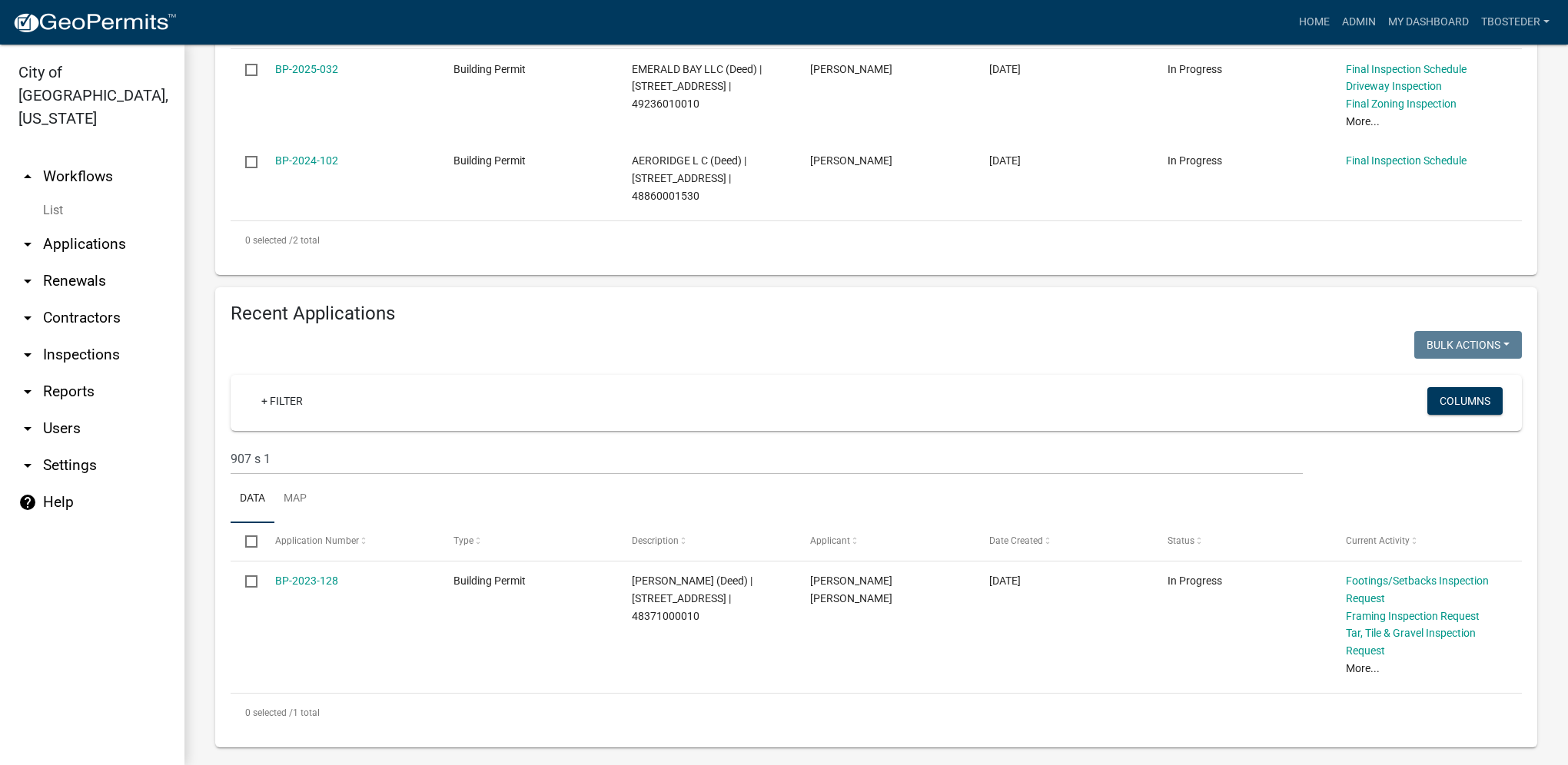
scroll to position [462, 0]
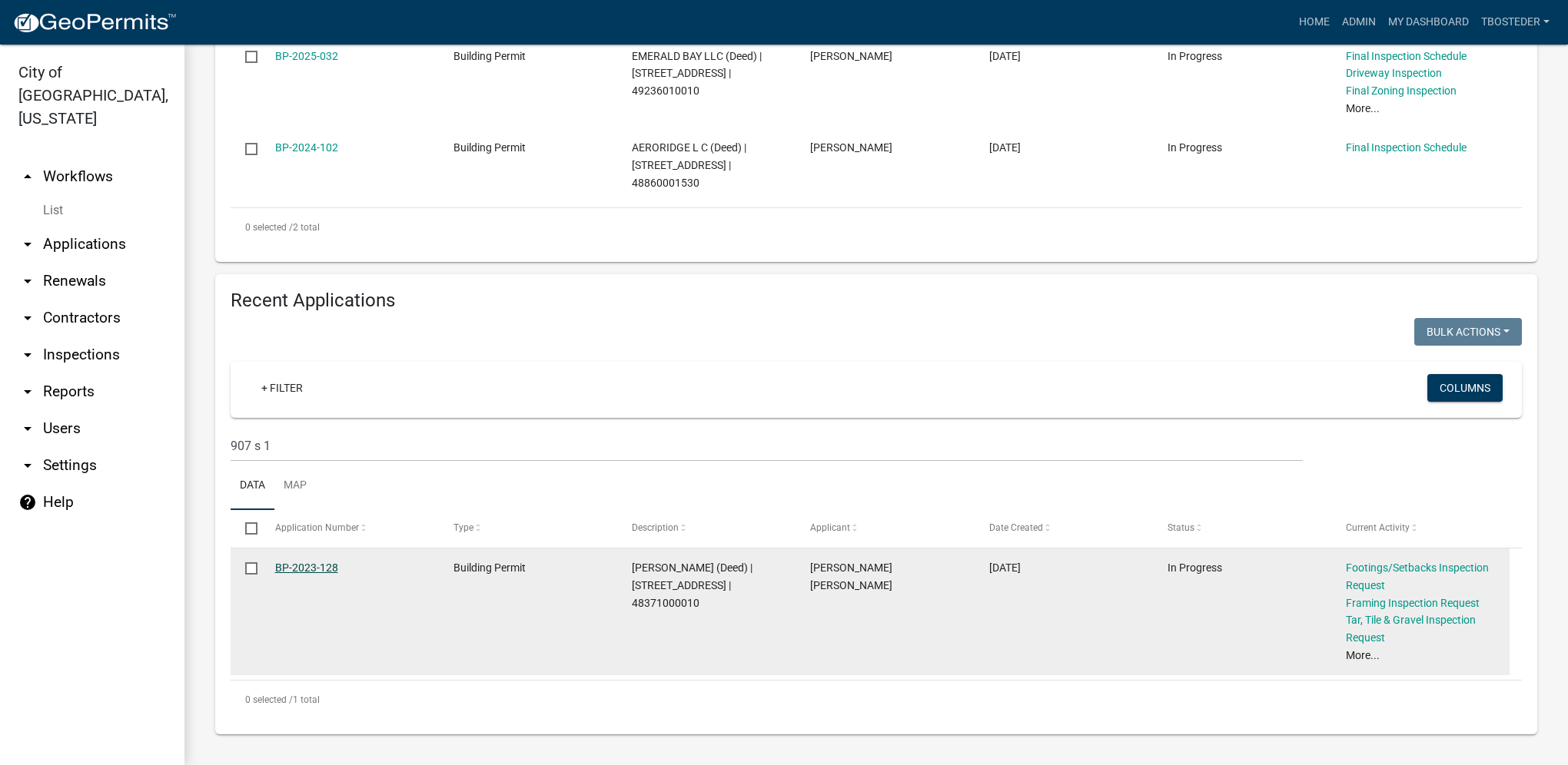
click at [318, 566] on link "BP-2023-128" at bounding box center [306, 567] width 63 height 12
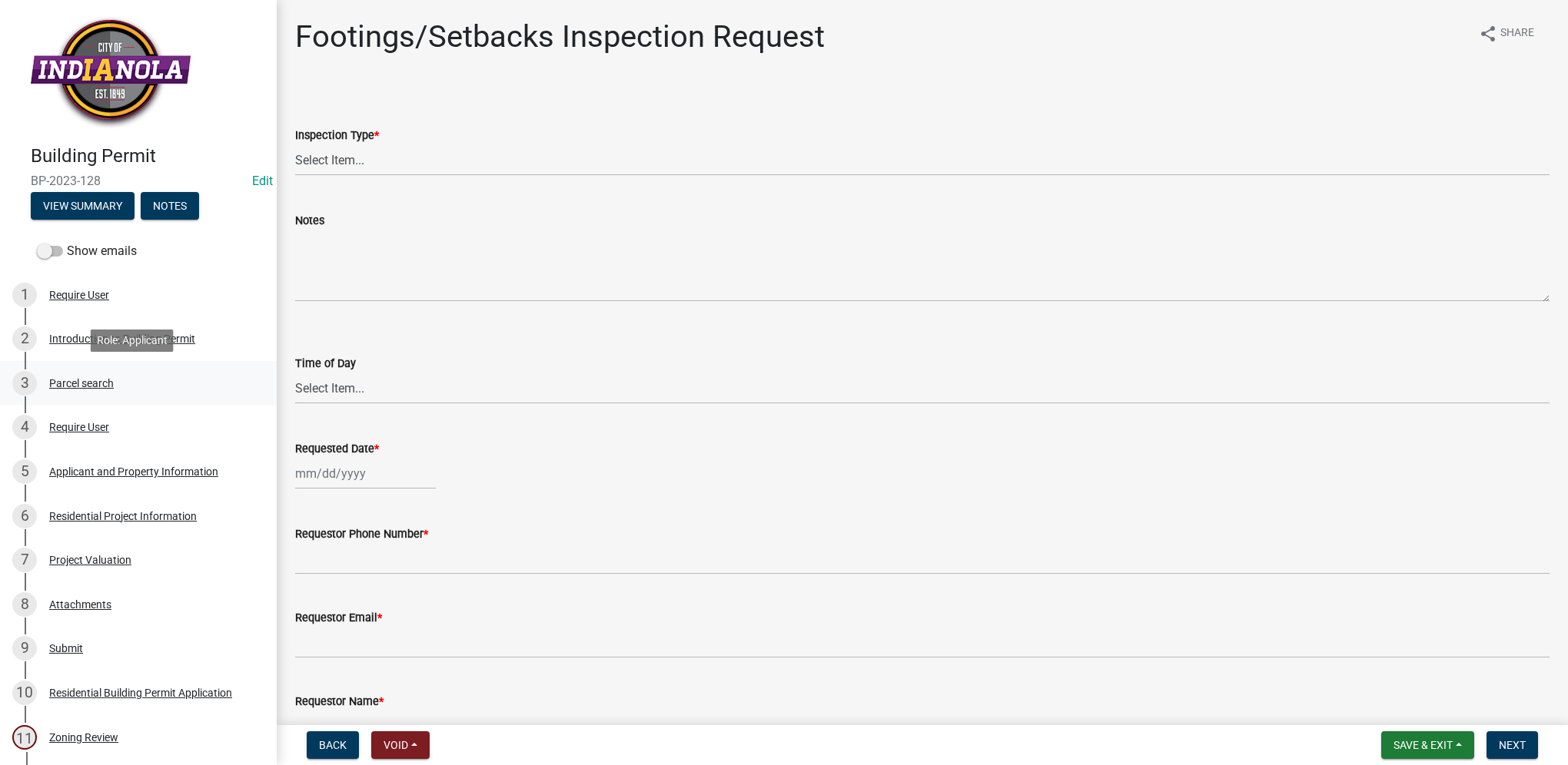
click at [96, 384] on div "Parcel search" at bounding box center [81, 383] width 65 height 11
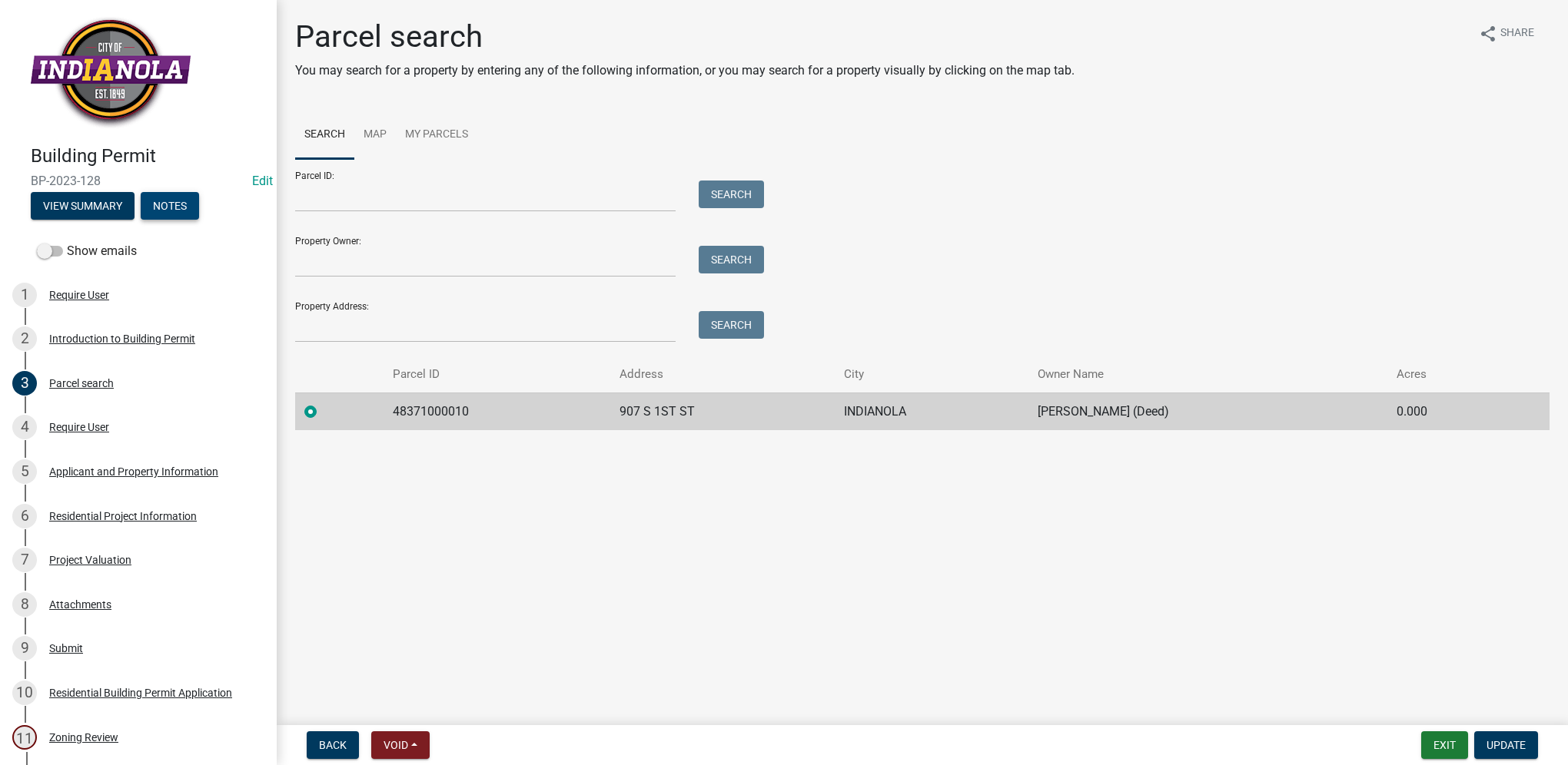
click at [181, 208] on button "Notes" at bounding box center [169, 206] width 58 height 27
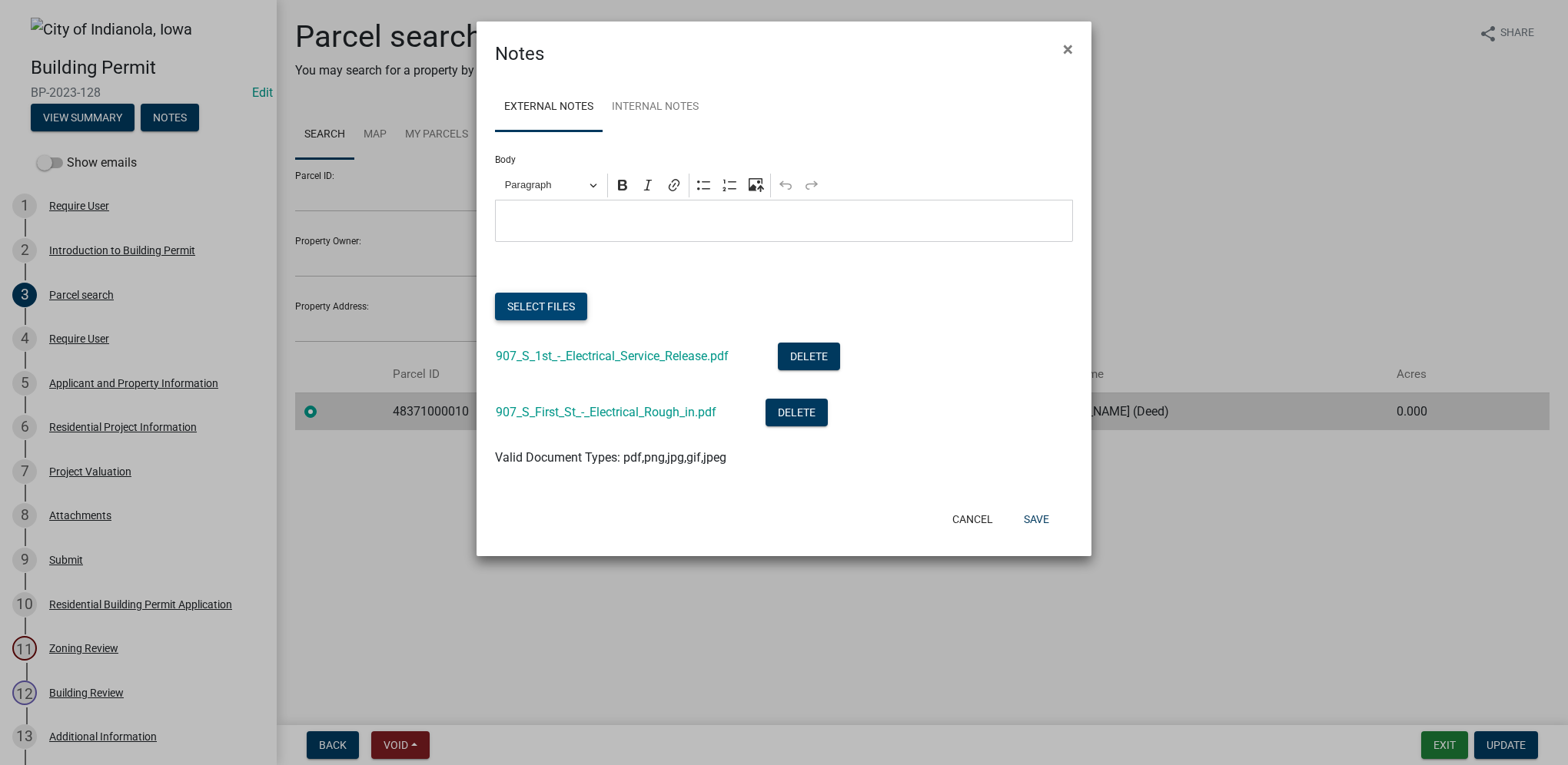
click at [569, 317] on button "Select files" at bounding box center [540, 306] width 92 height 27
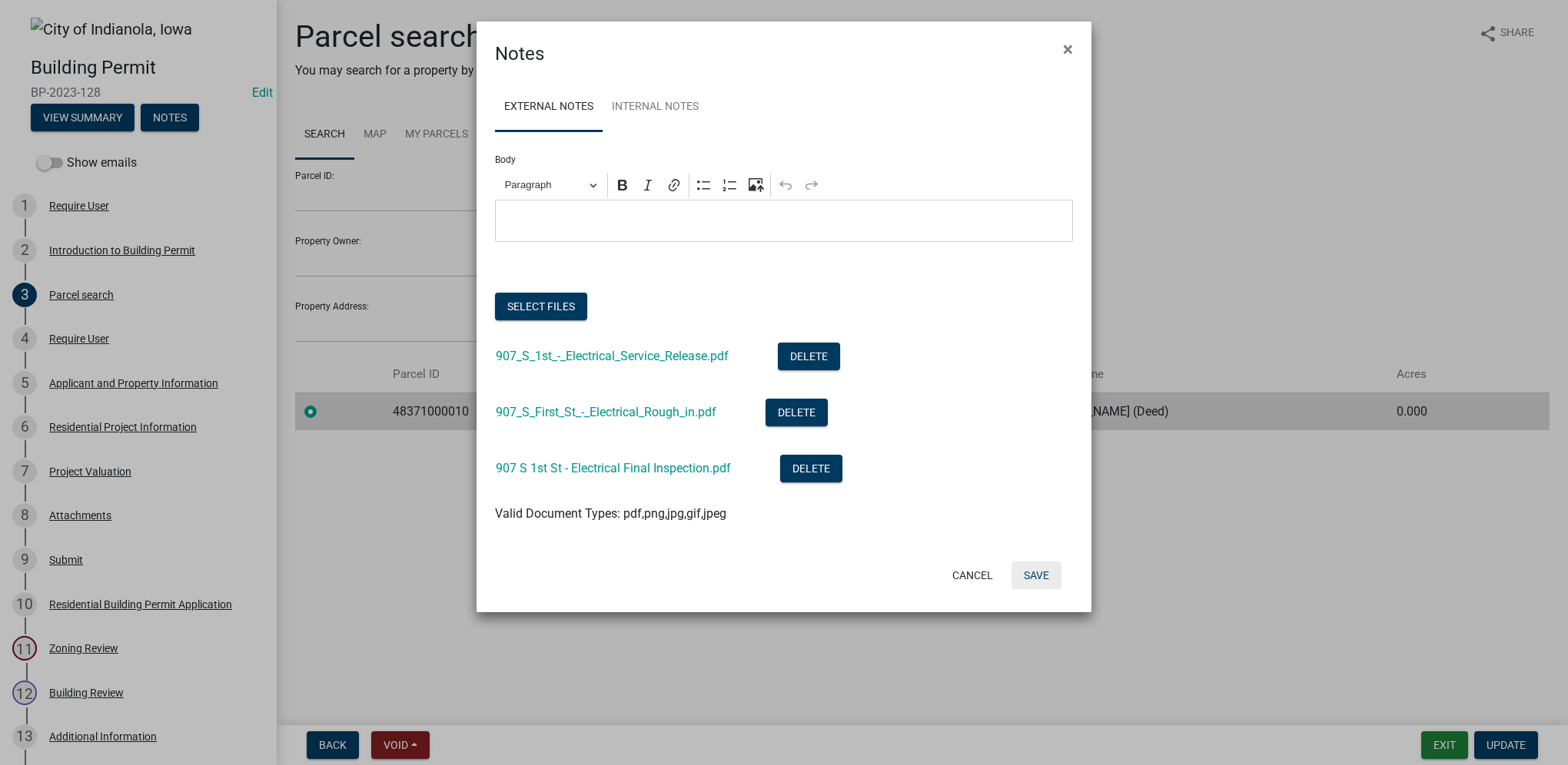
click at [1037, 584] on button "Save" at bounding box center [1036, 576] width 50 height 27
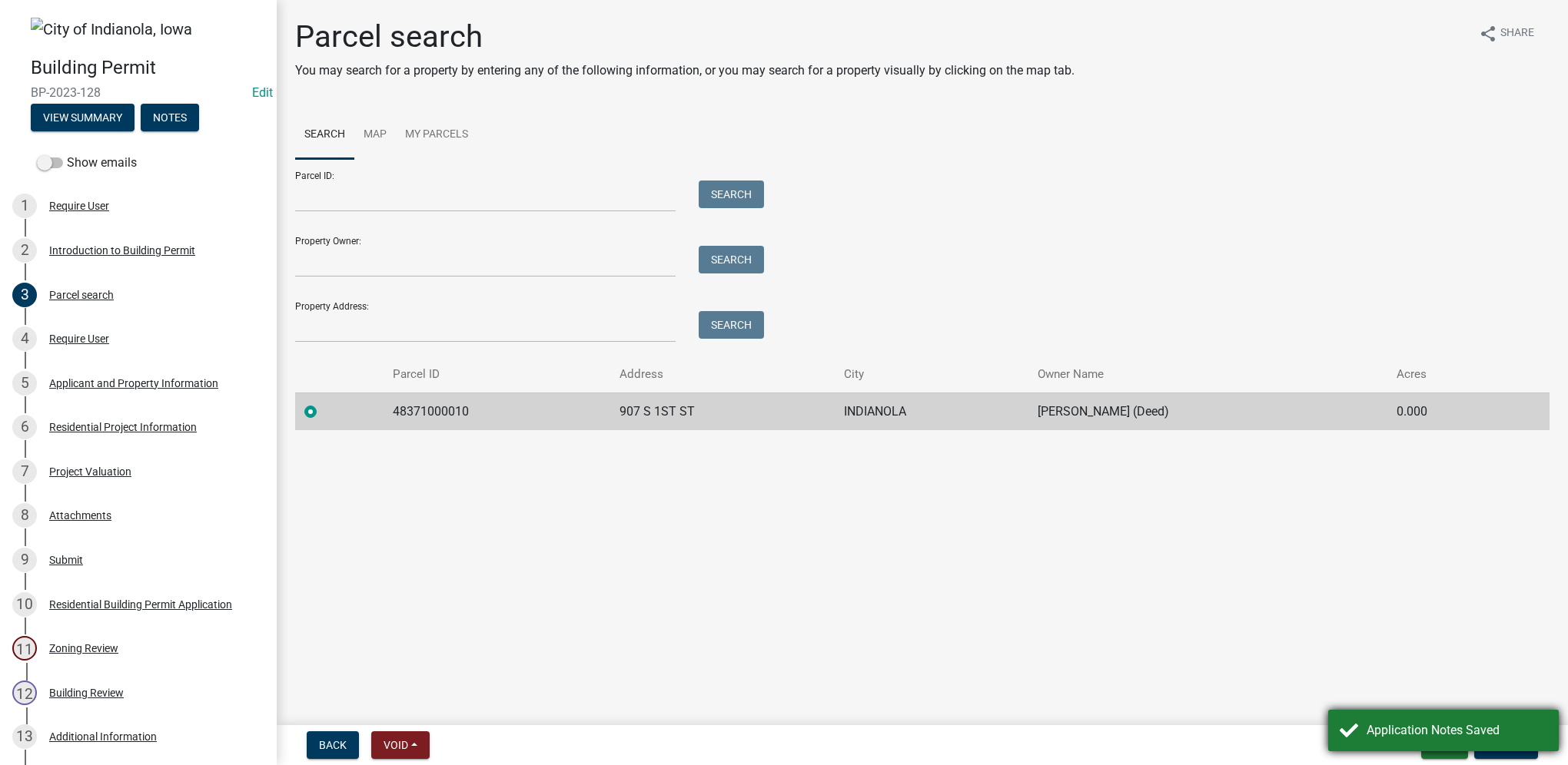
click at [1486, 726] on div "Application Notes Saved" at bounding box center [1457, 730] width 180 height 18
click at [1446, 750] on button "Exit" at bounding box center [1444, 745] width 46 height 27
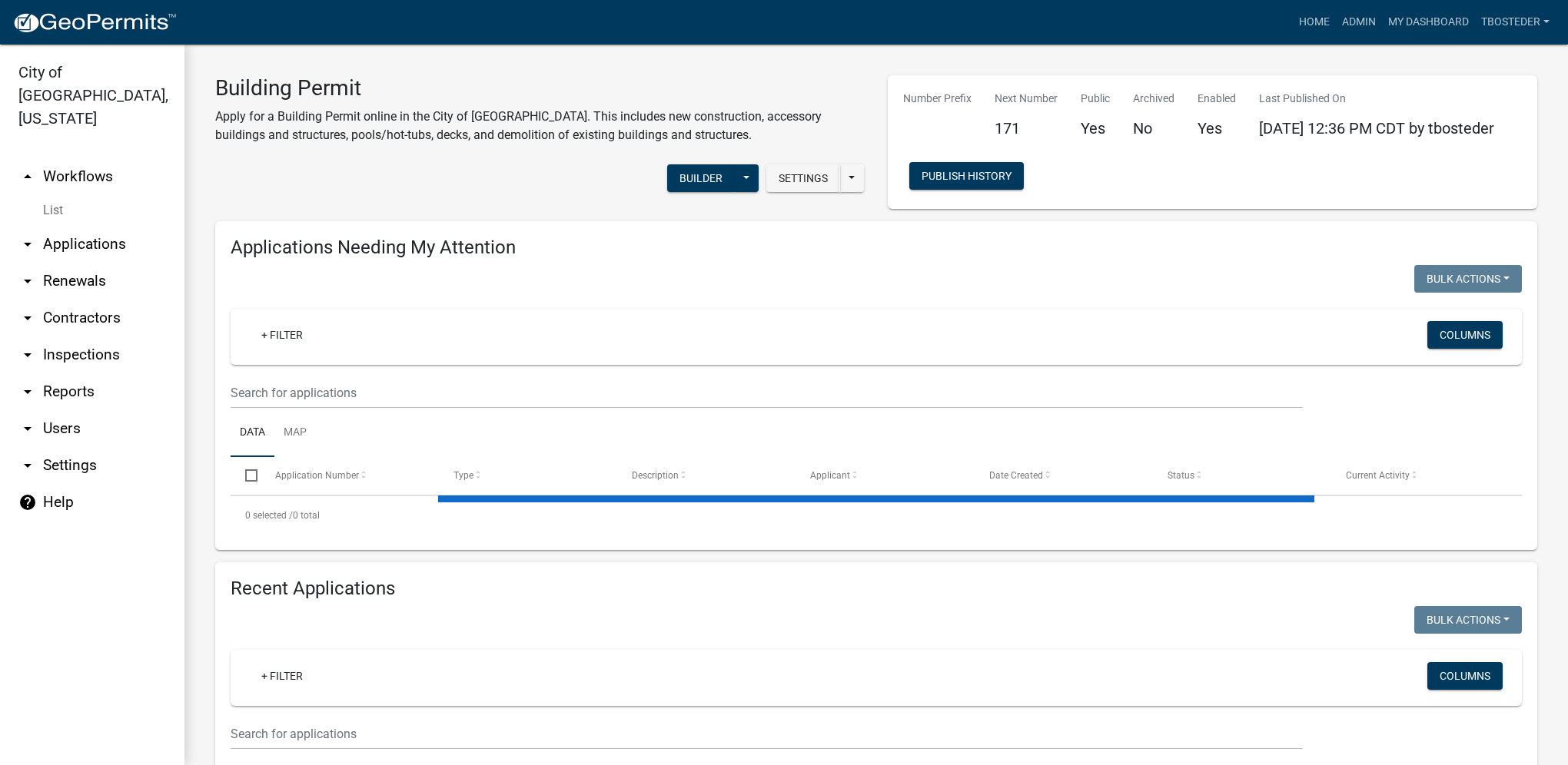
select select "1: 25"
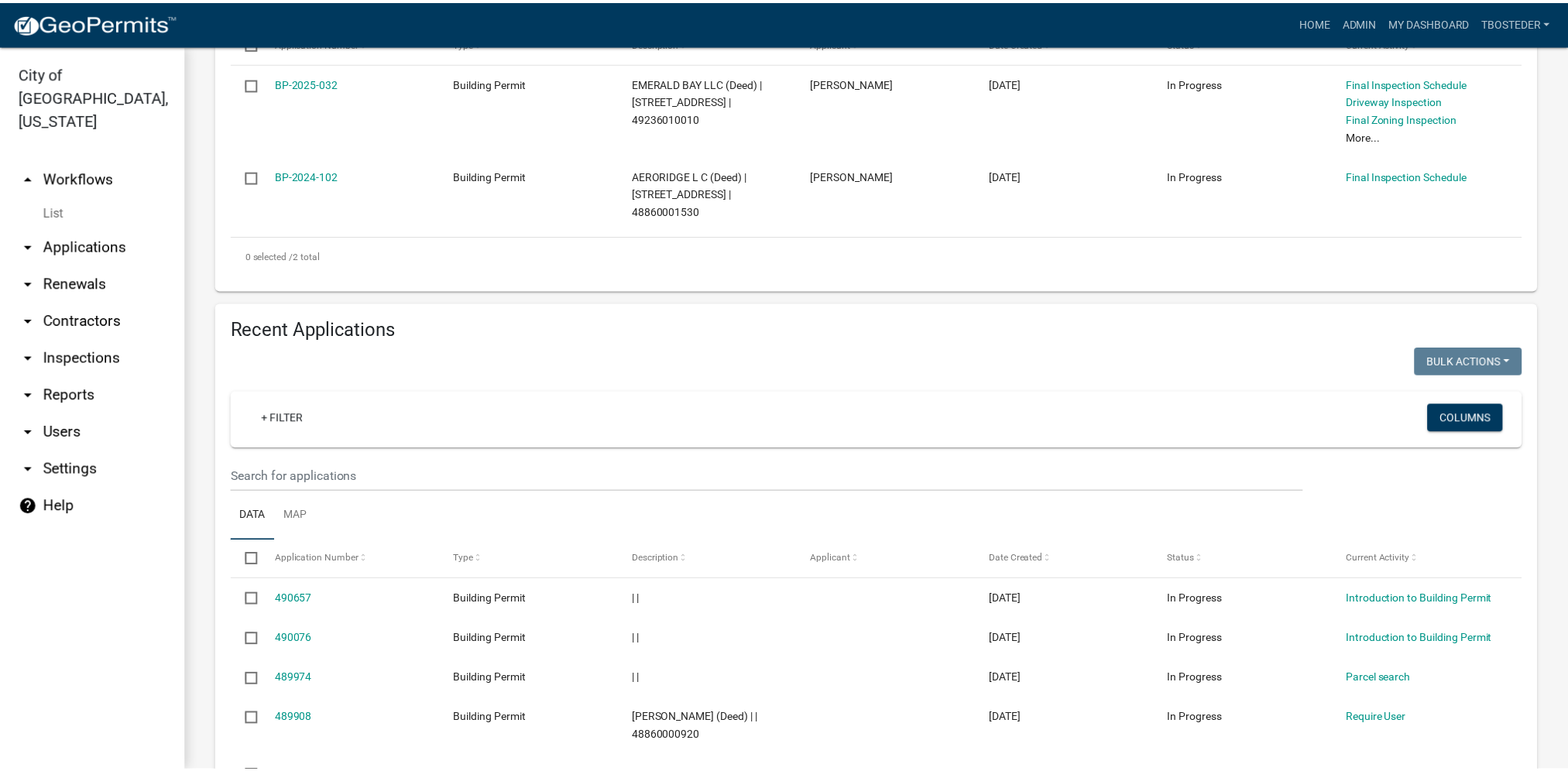
scroll to position [464, 0]
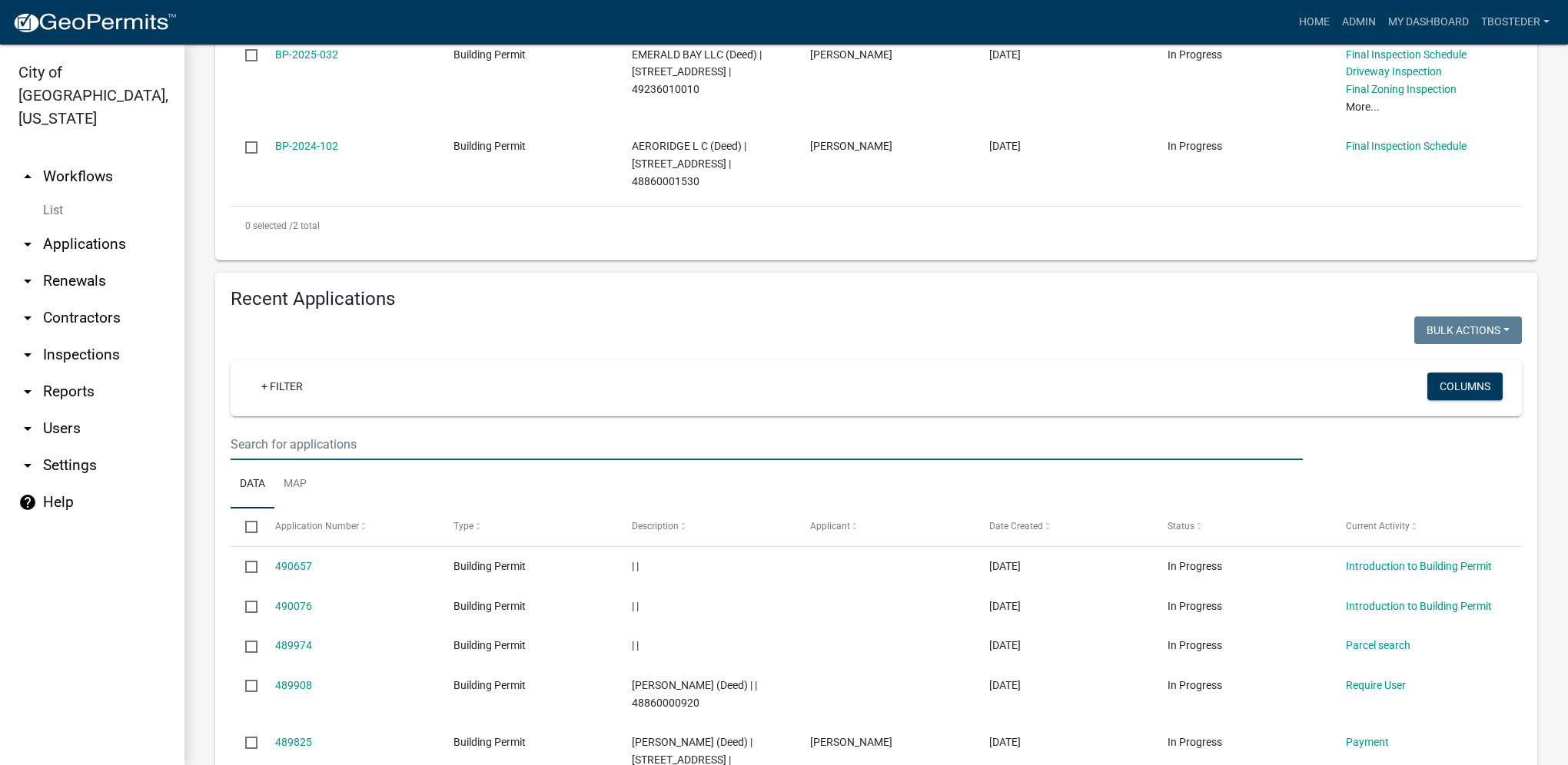
click at [381, 459] on input "text" at bounding box center [766, 444] width 1072 height 32
type input "2312 n 8th"
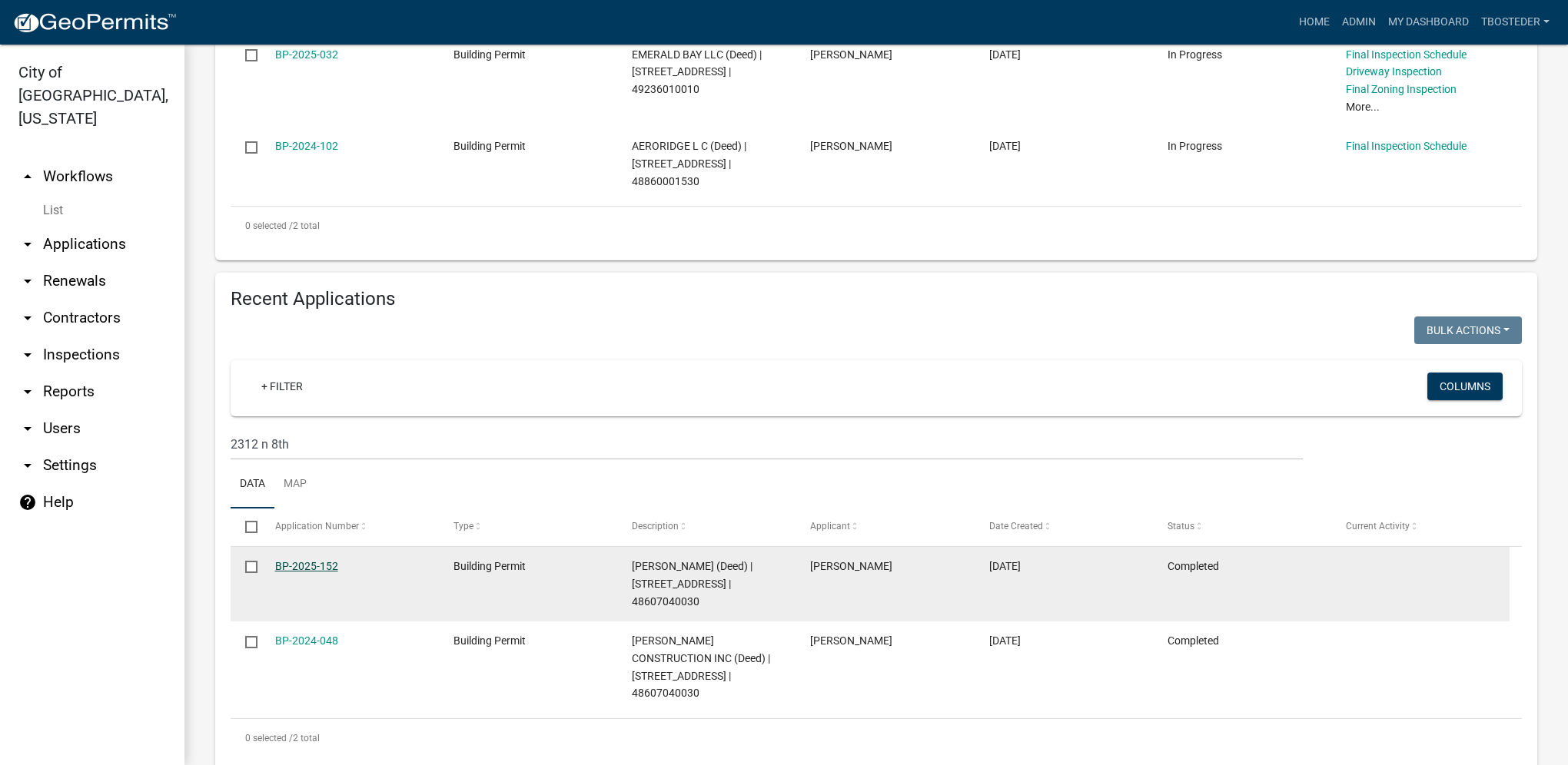
click at [318, 569] on link "BP-2025-152" at bounding box center [306, 566] width 63 height 12
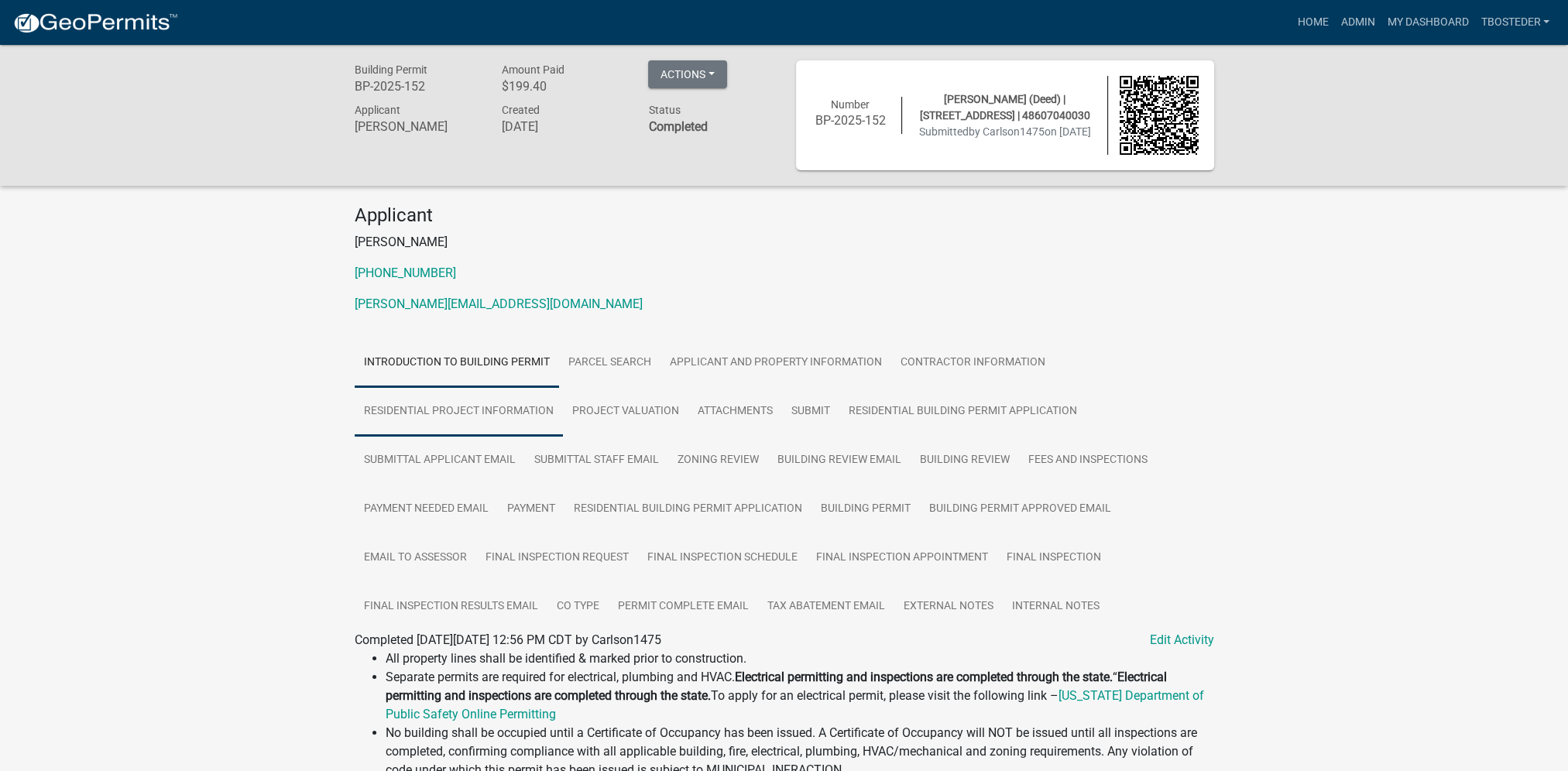
click at [537, 419] on link "Residential Project Information" at bounding box center [458, 412] width 208 height 50
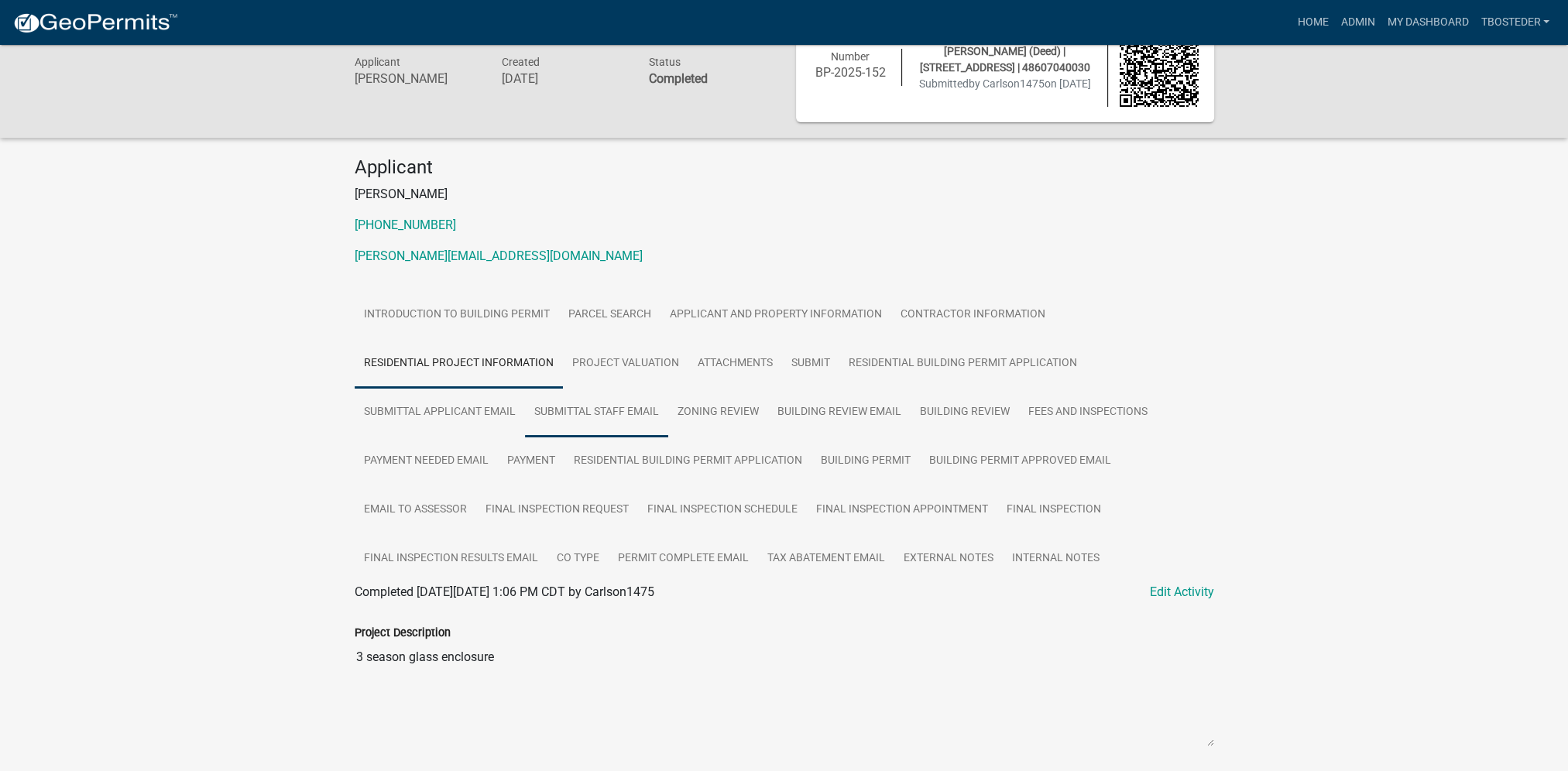
scroll to position [309, 0]
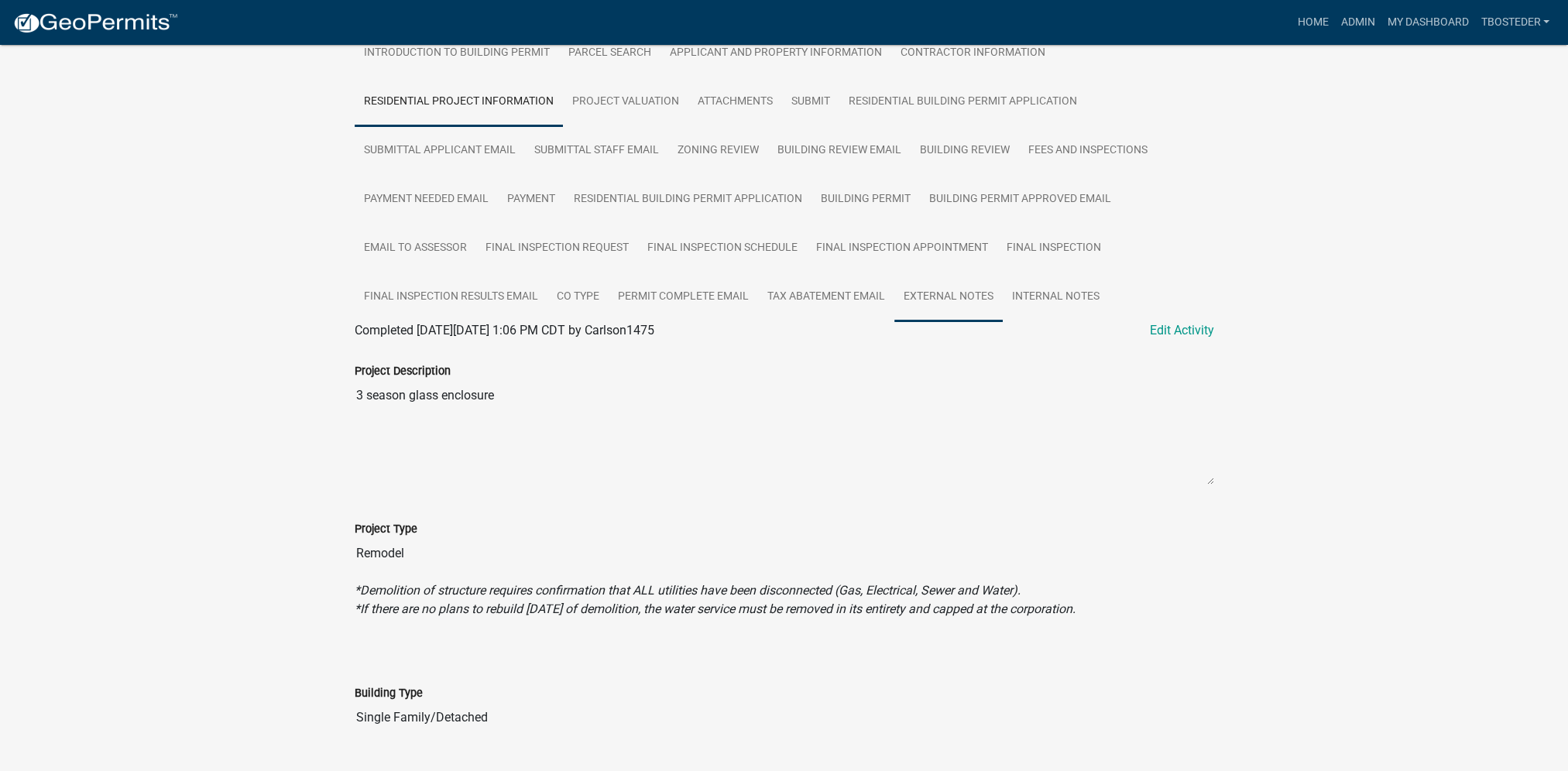
click at [968, 309] on link "External Notes" at bounding box center [948, 297] width 108 height 50
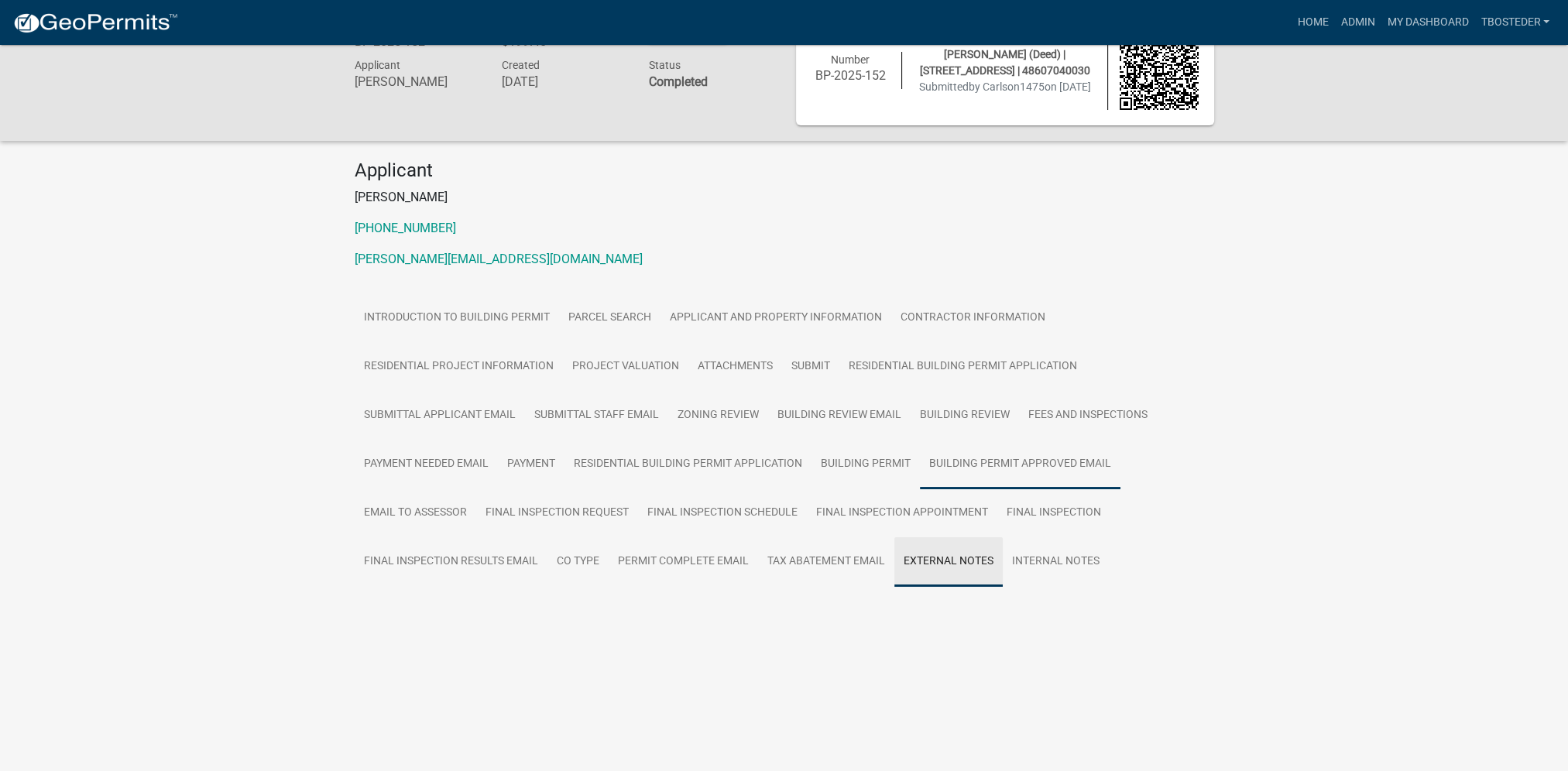
scroll to position [197, 0]
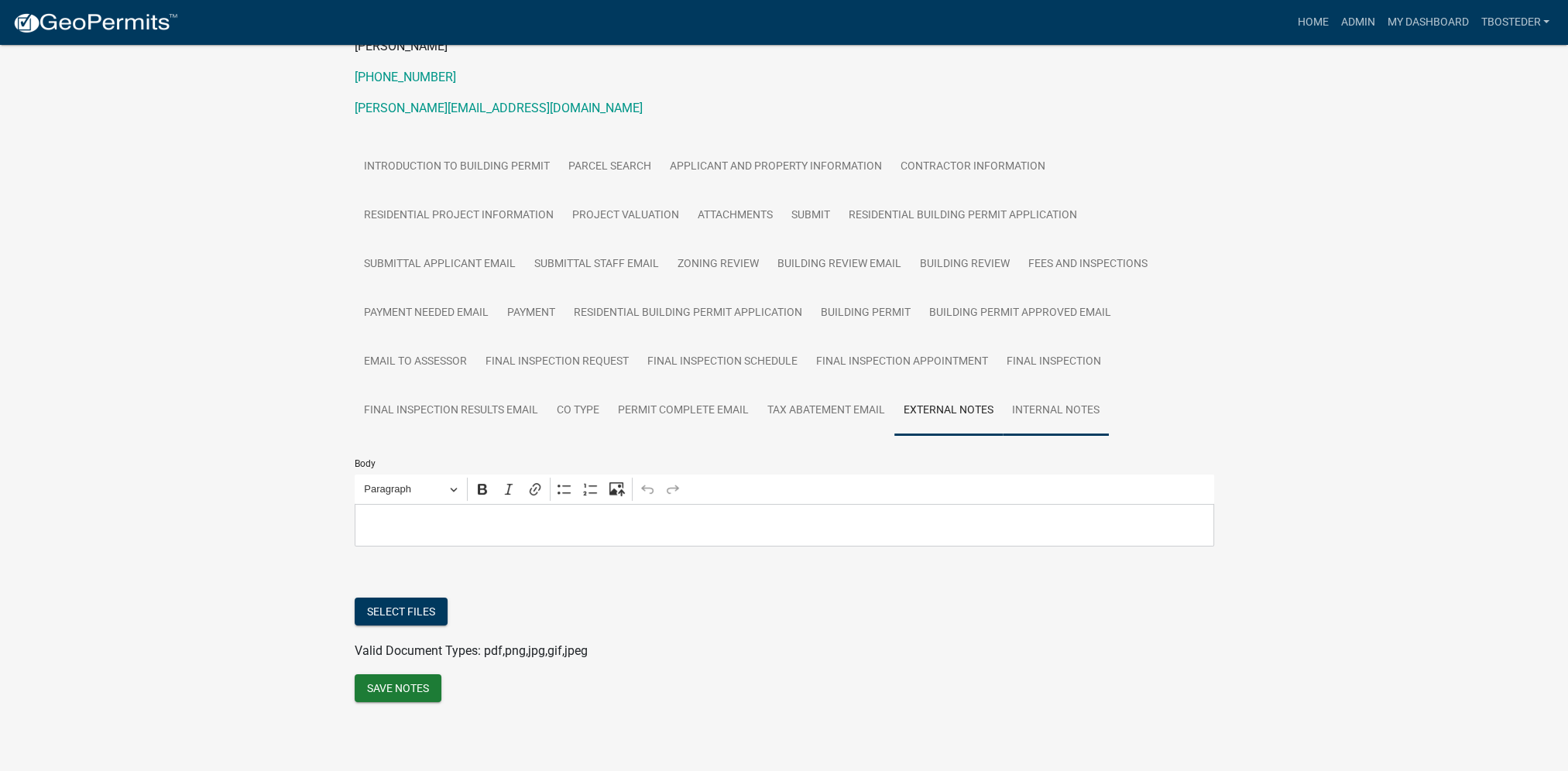
click at [1037, 388] on link "Internal Notes" at bounding box center [1056, 411] width 106 height 50
click at [978, 413] on link "External Notes" at bounding box center [948, 411] width 108 height 50
click at [420, 610] on button "Select files" at bounding box center [400, 611] width 93 height 28
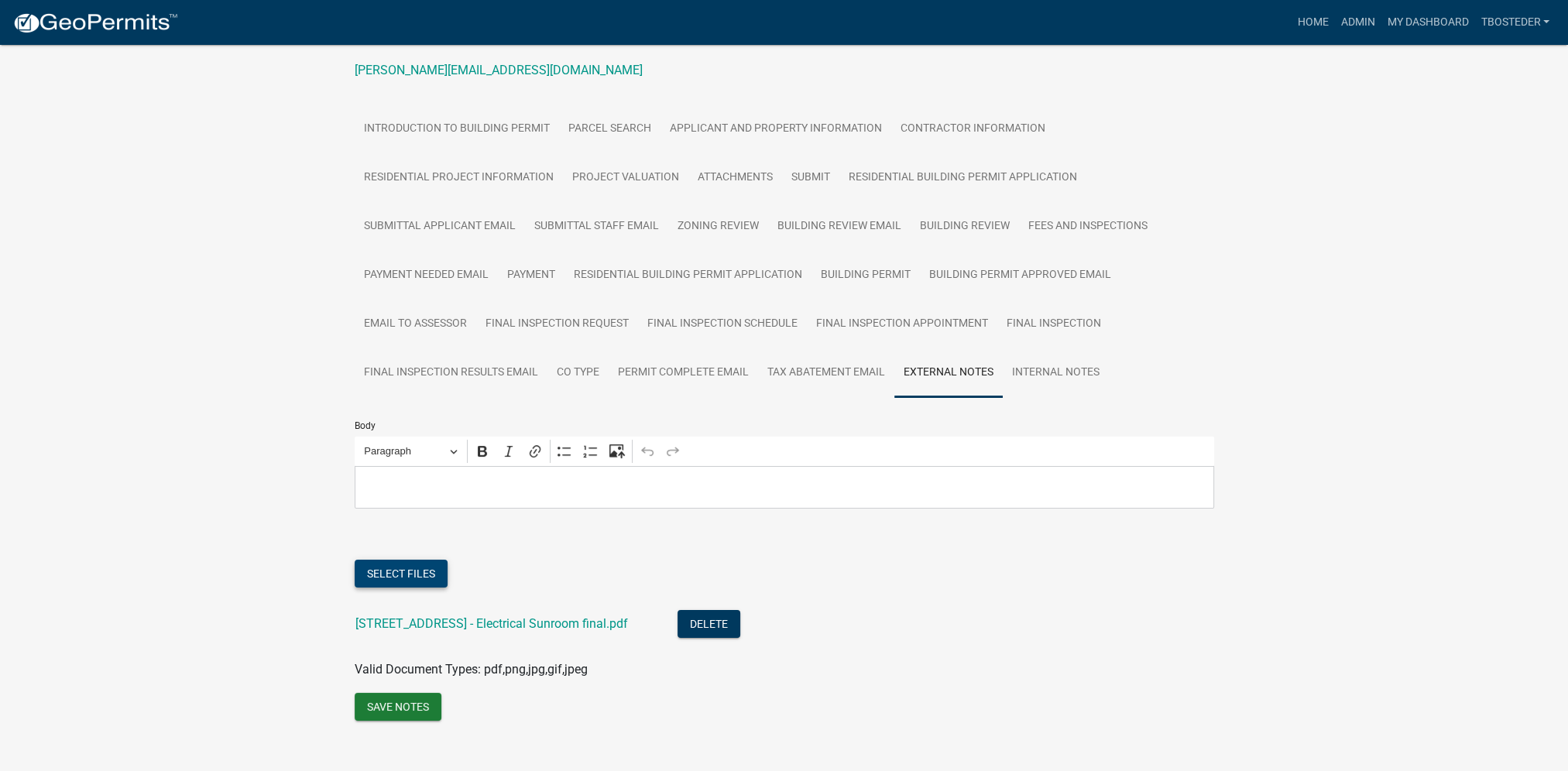
scroll to position [254, 0]
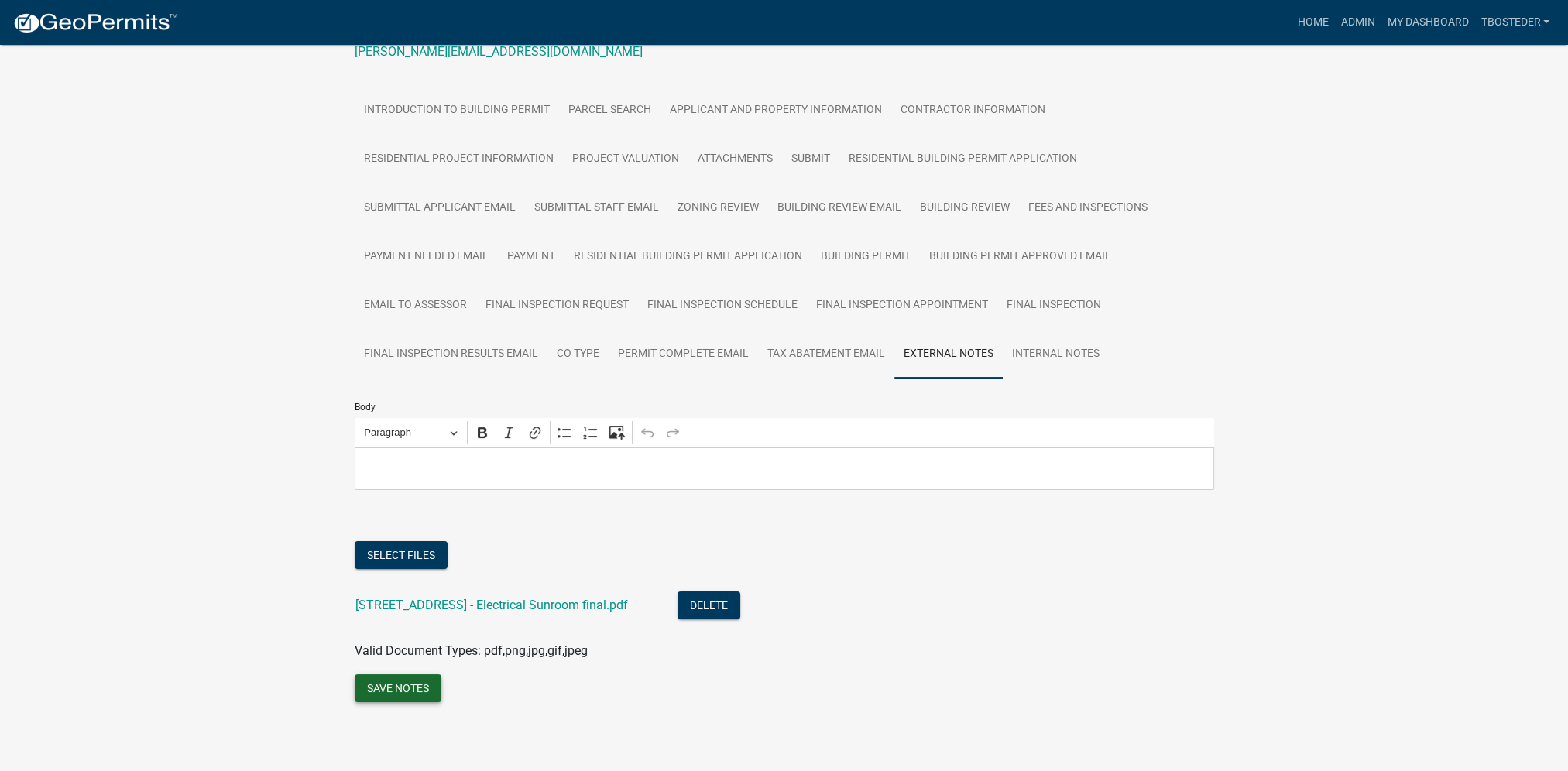
click at [409, 680] on button "Save Notes" at bounding box center [398, 688] width 86 height 28
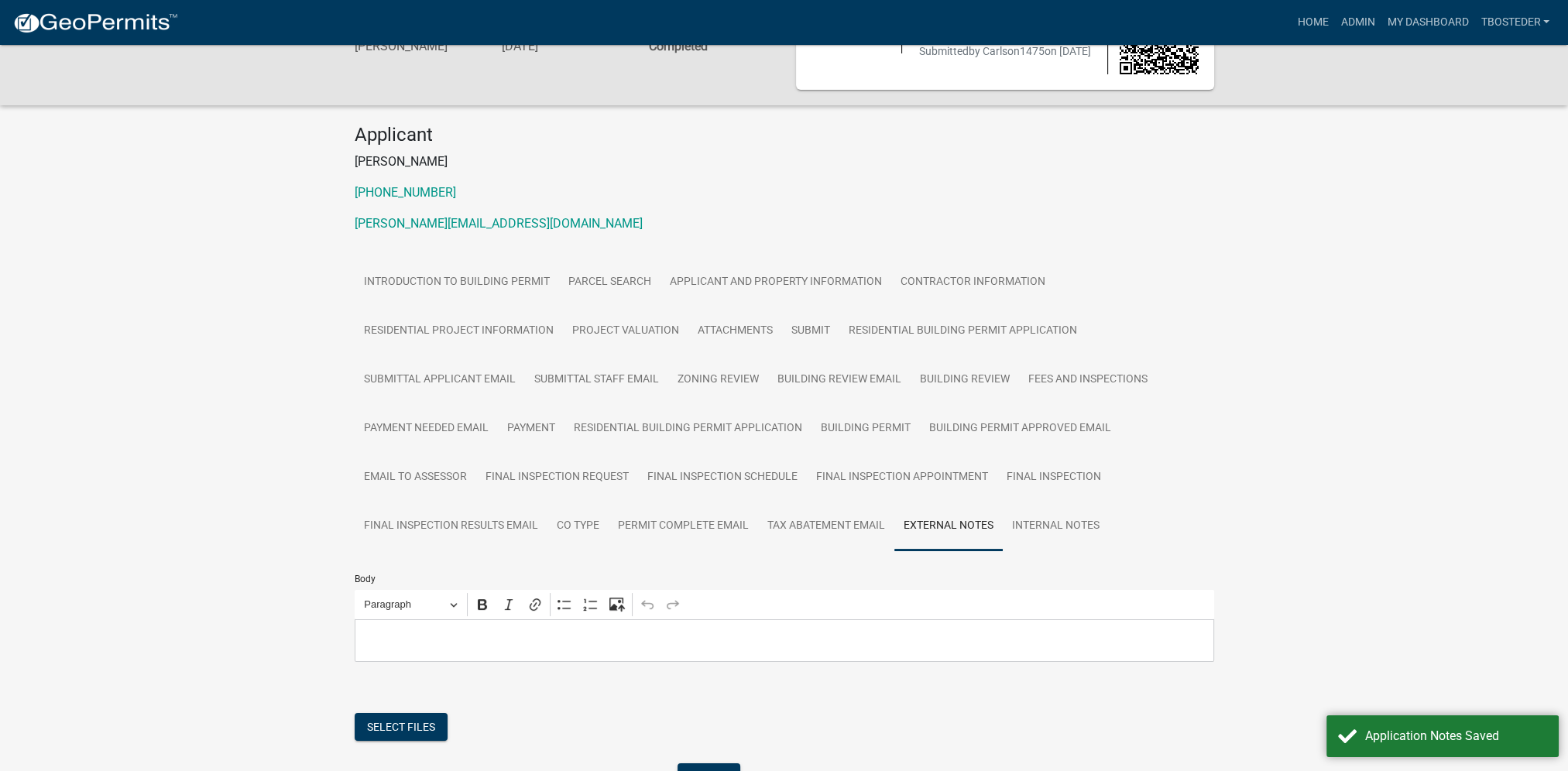
scroll to position [0, 0]
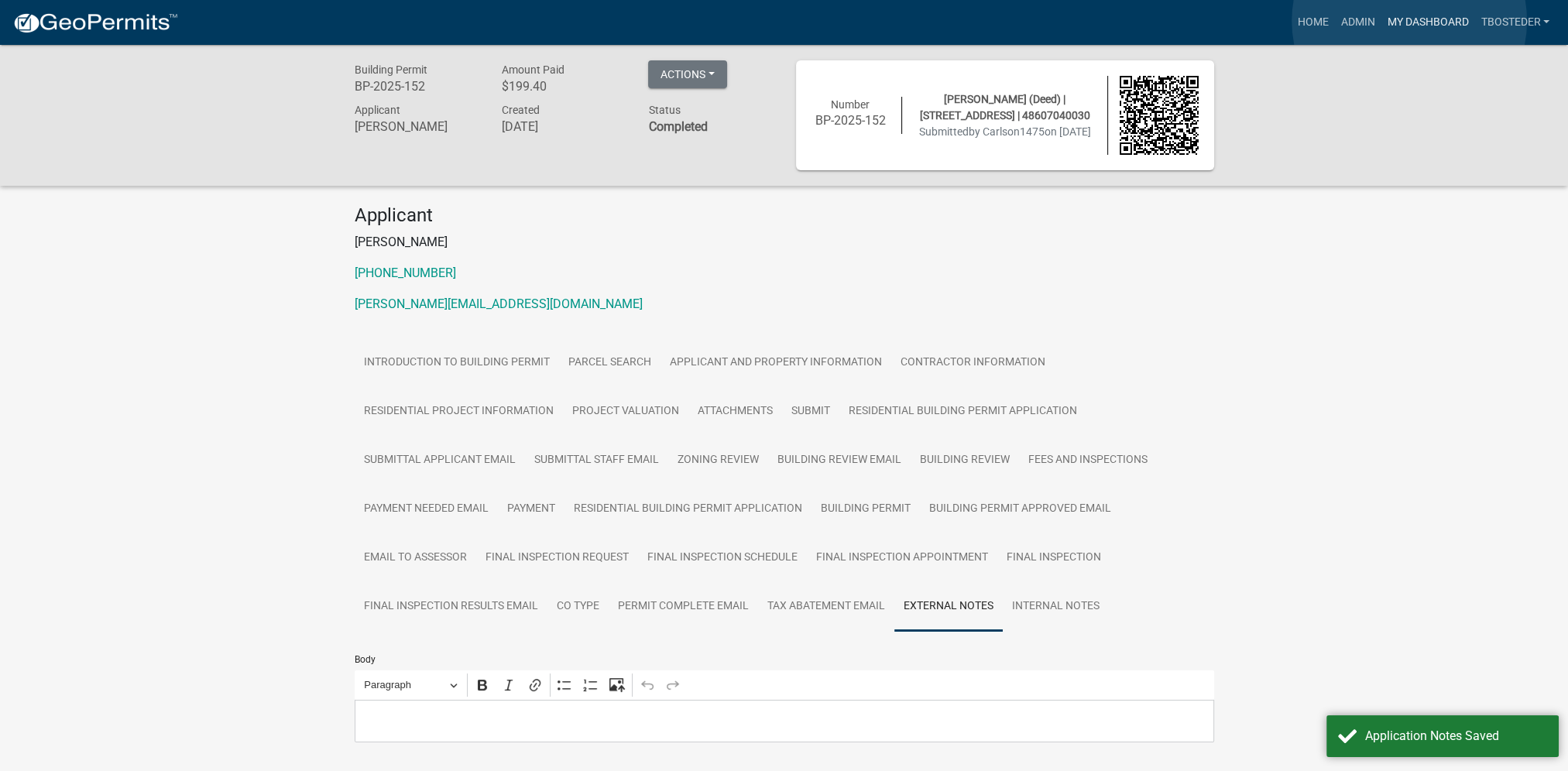
click at [1409, 21] on link "My Dashboard" at bounding box center [1428, 22] width 94 height 29
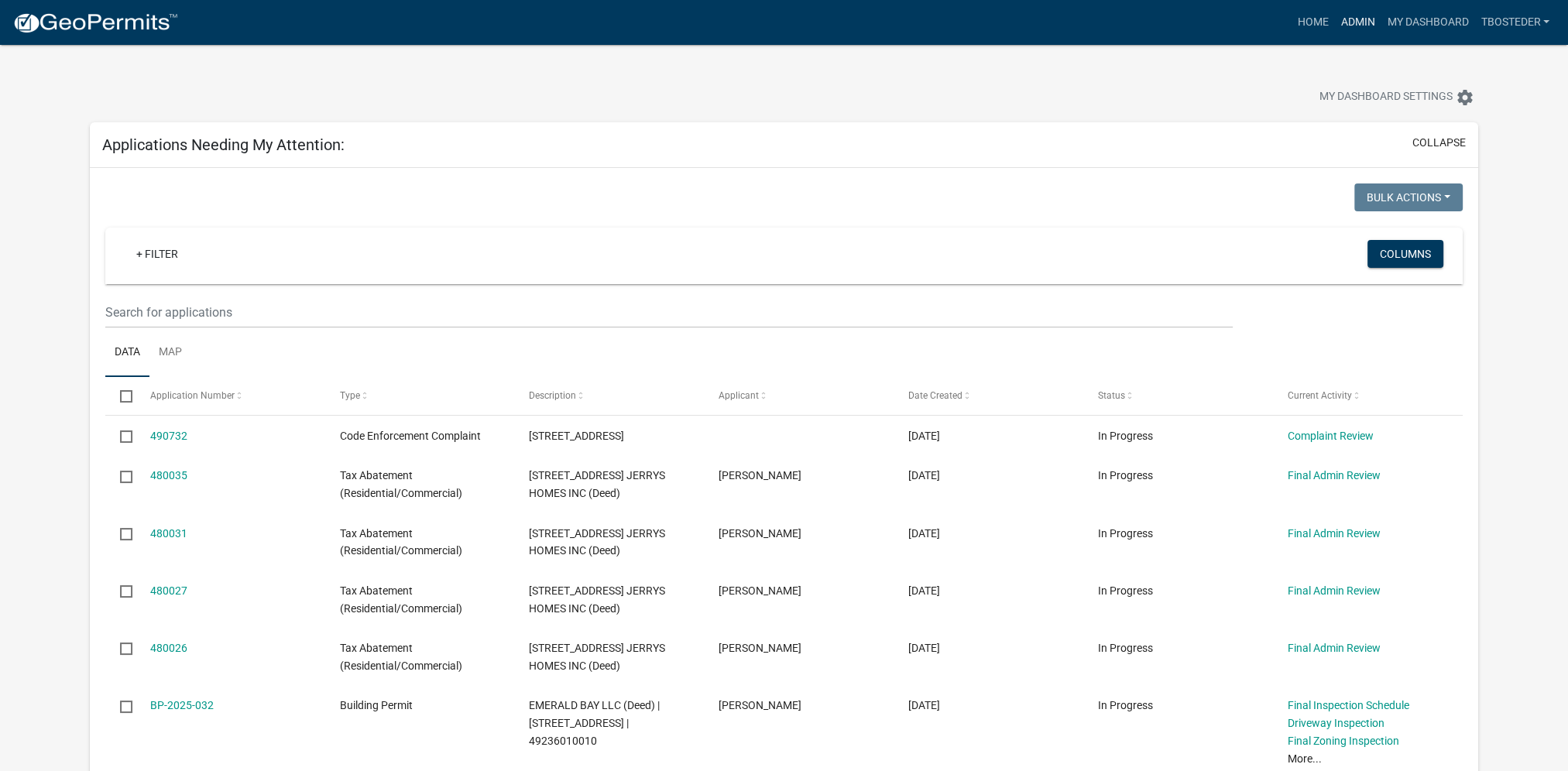
click at [1367, 28] on link "Admin" at bounding box center [1357, 22] width 47 height 29
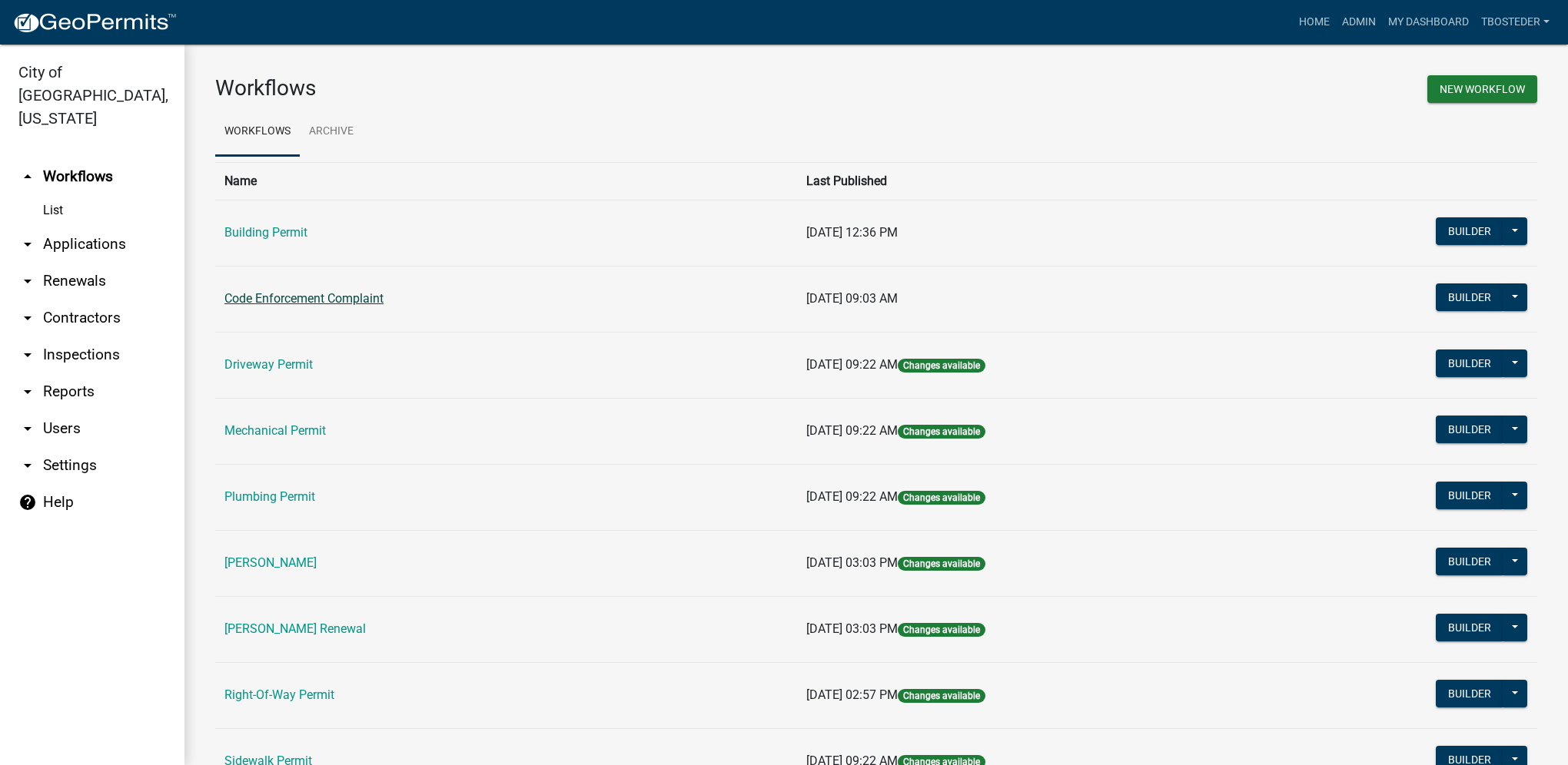
click at [313, 298] on link "Code Enforcement Complaint" at bounding box center [303, 299] width 159 height 15
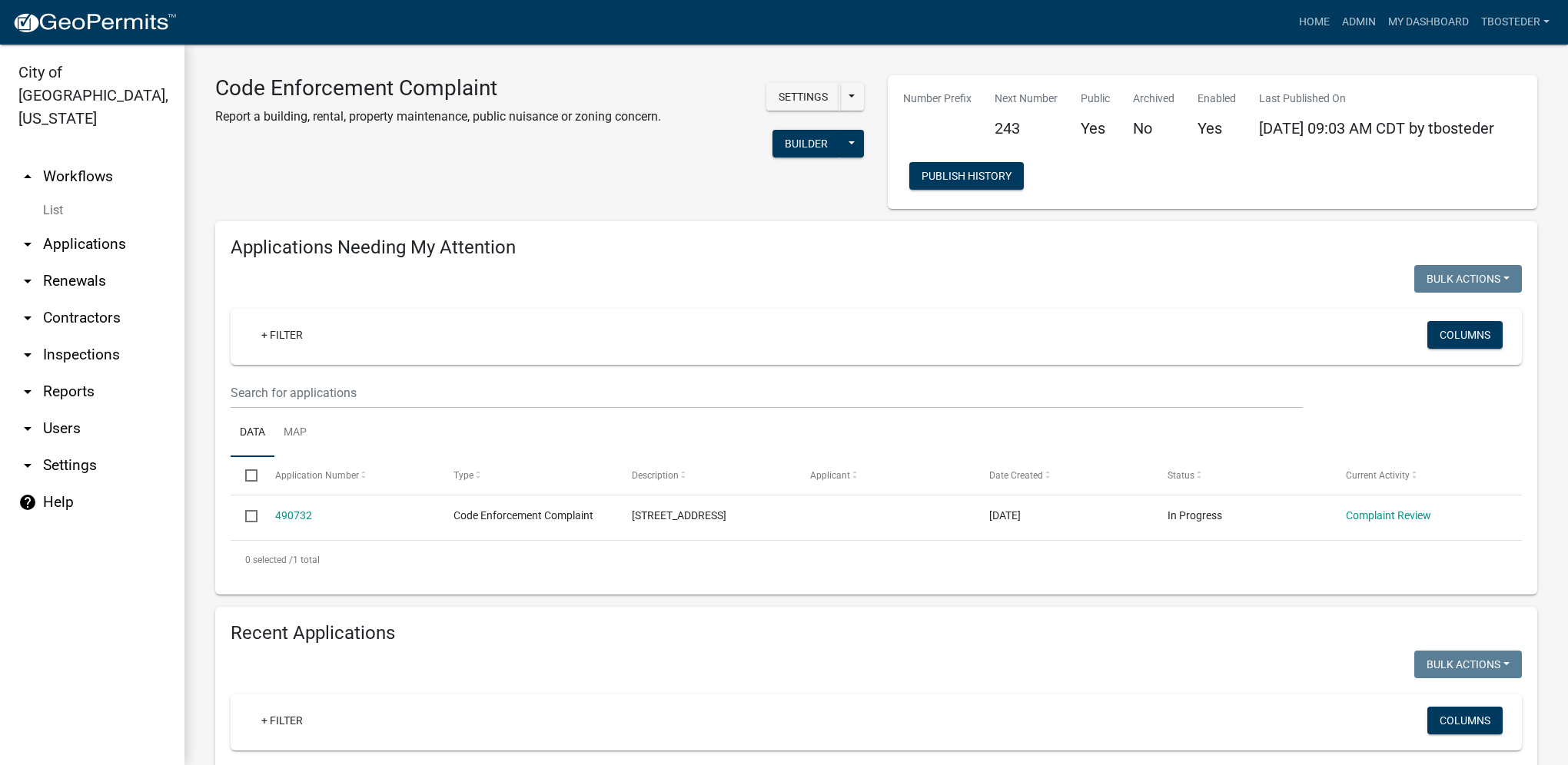
select select "1: 25"
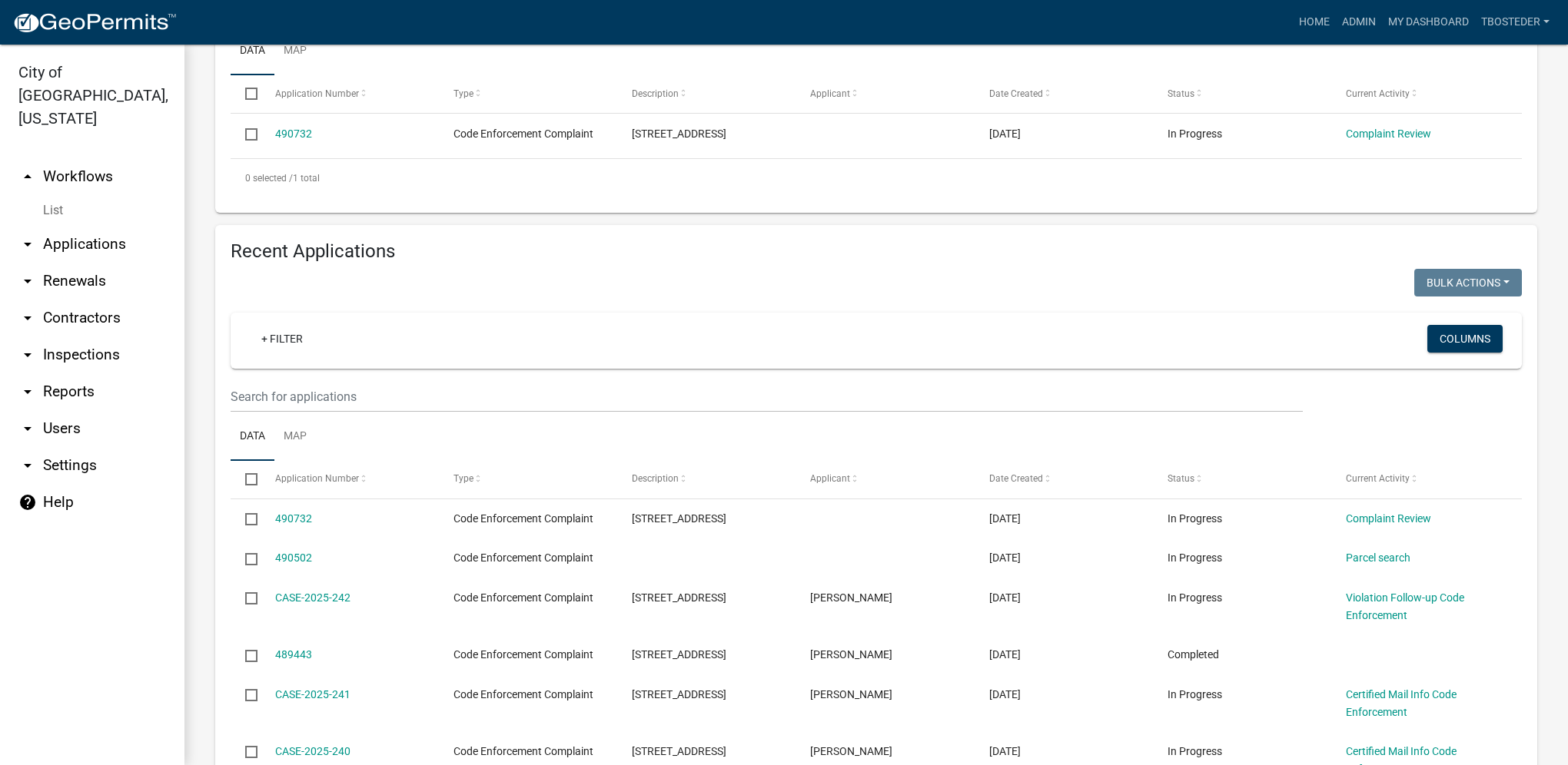
scroll to position [384, 0]
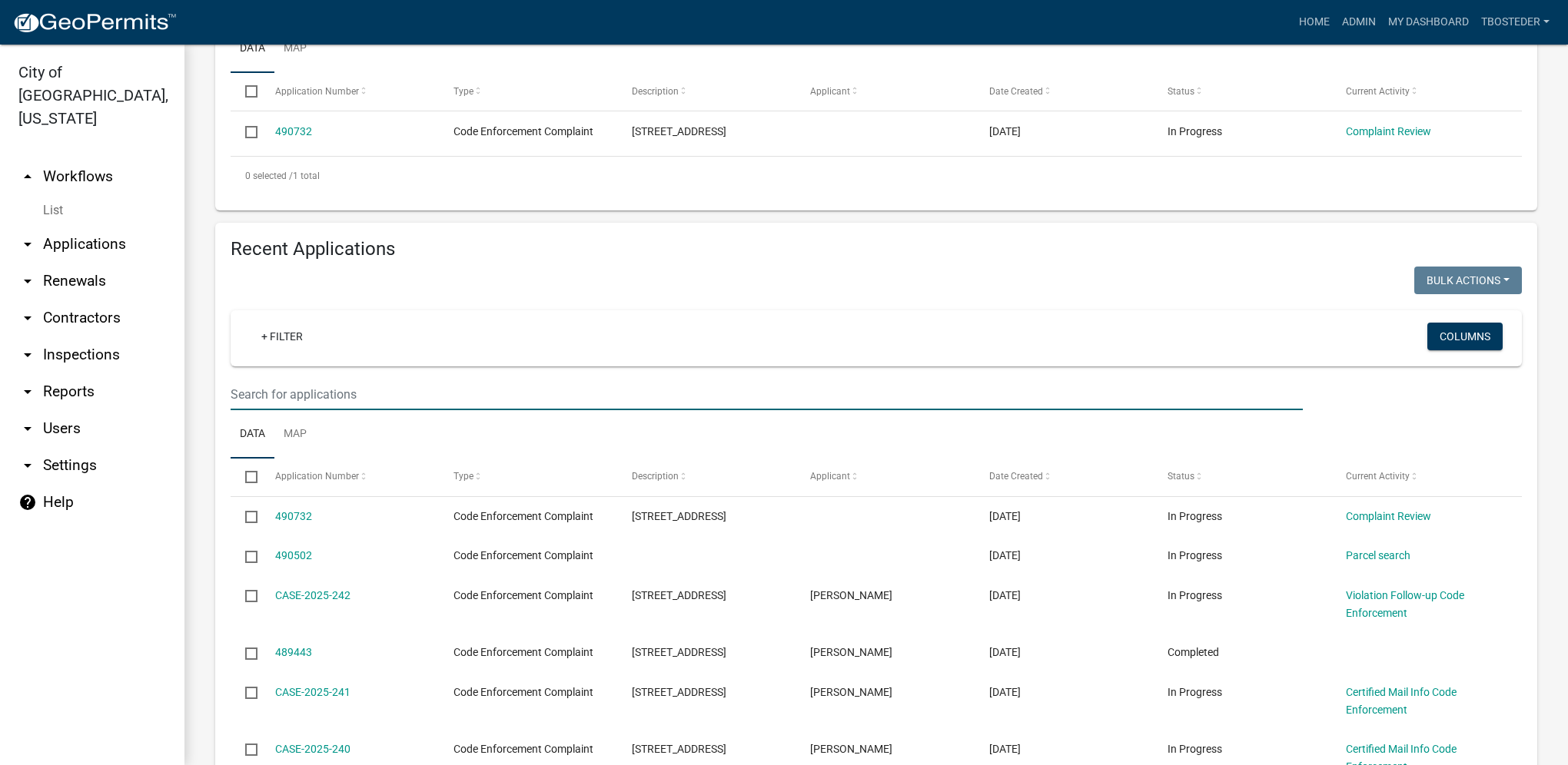
click at [361, 408] on input "text" at bounding box center [766, 394] width 1072 height 32
type input "705 n c"
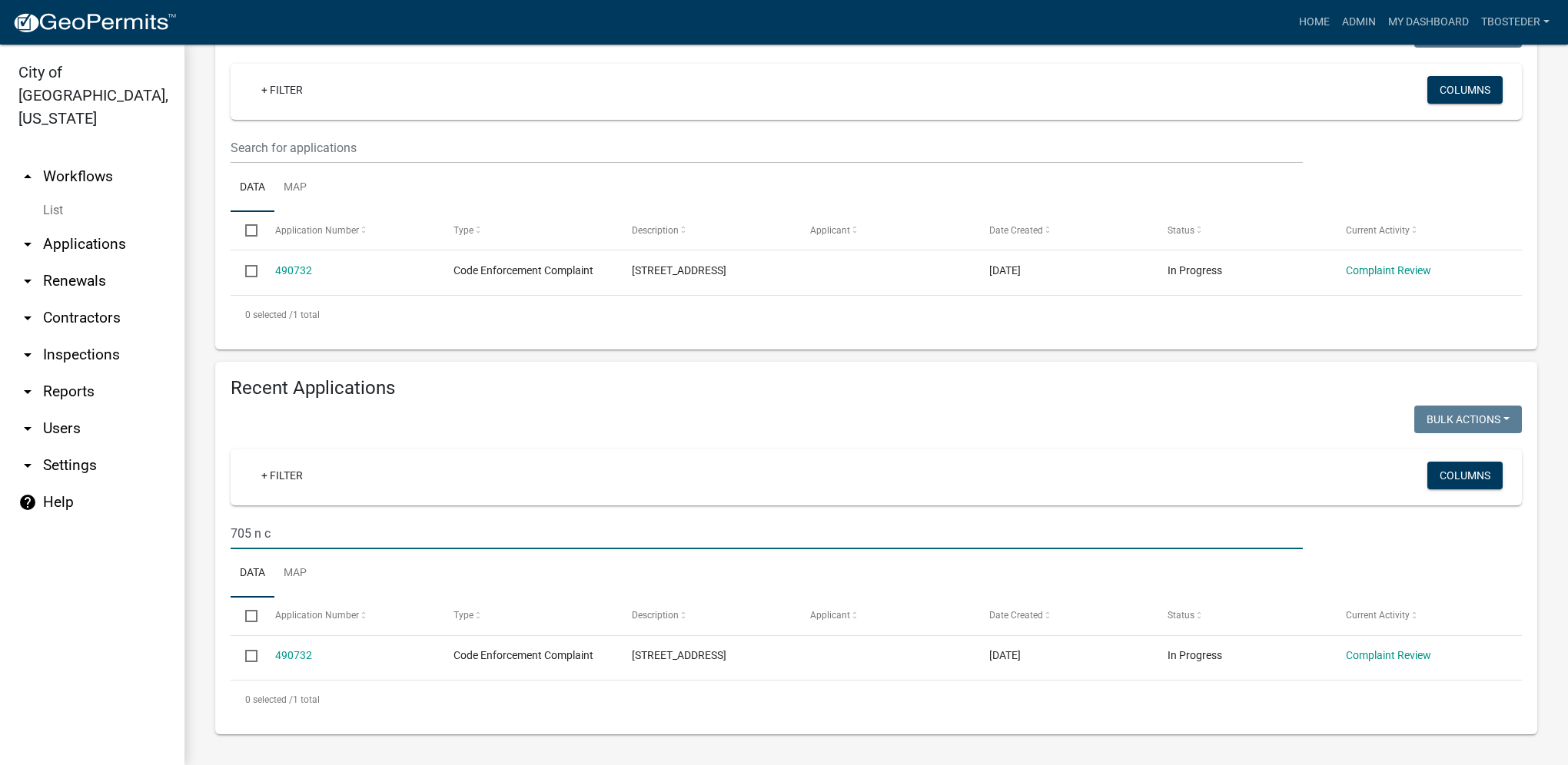
scroll to position [248, 0]
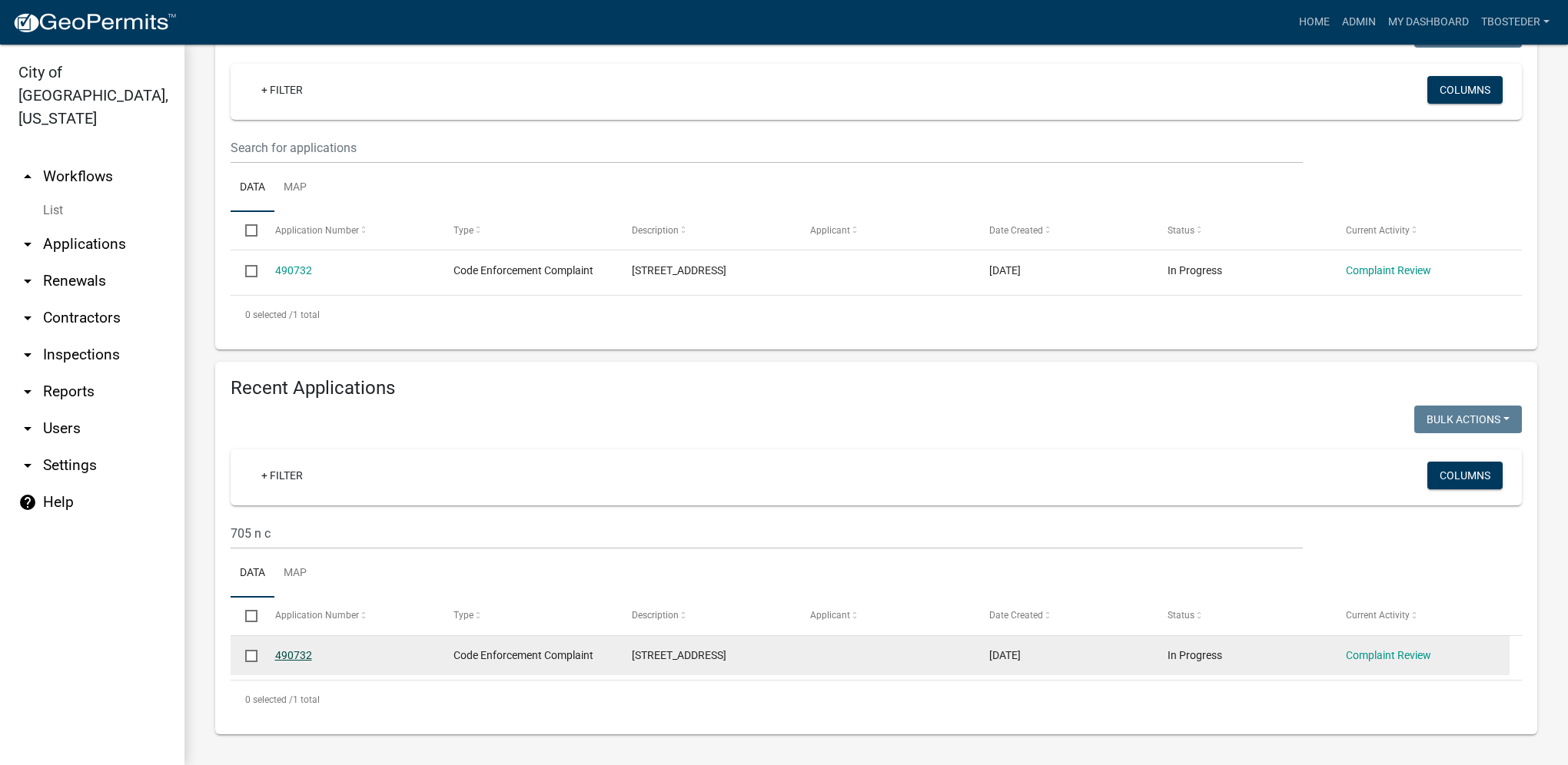
click at [307, 653] on link "490732" at bounding box center [293, 655] width 36 height 12
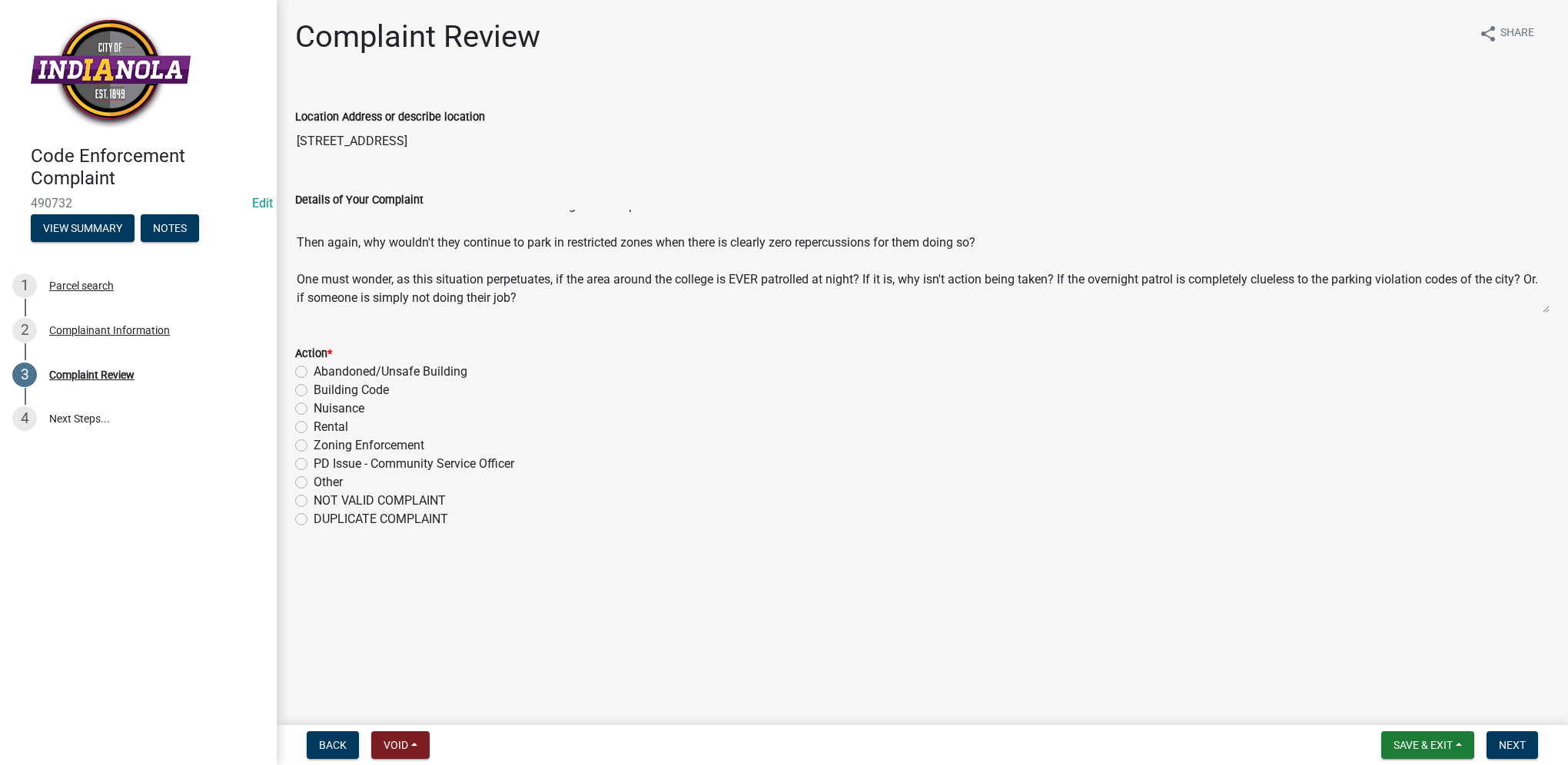
scroll to position [92, 0]
drag, startPoint x: 449, startPoint y: 311, endPoint x: 450, endPoint y: 329, distance: 18.0
click at [450, 329] on wm-data-entity-input-list "Location Address or describe location [STREET_ADDRESS] Details of Your Complain…" at bounding box center [922, 313] width 1255 height 456
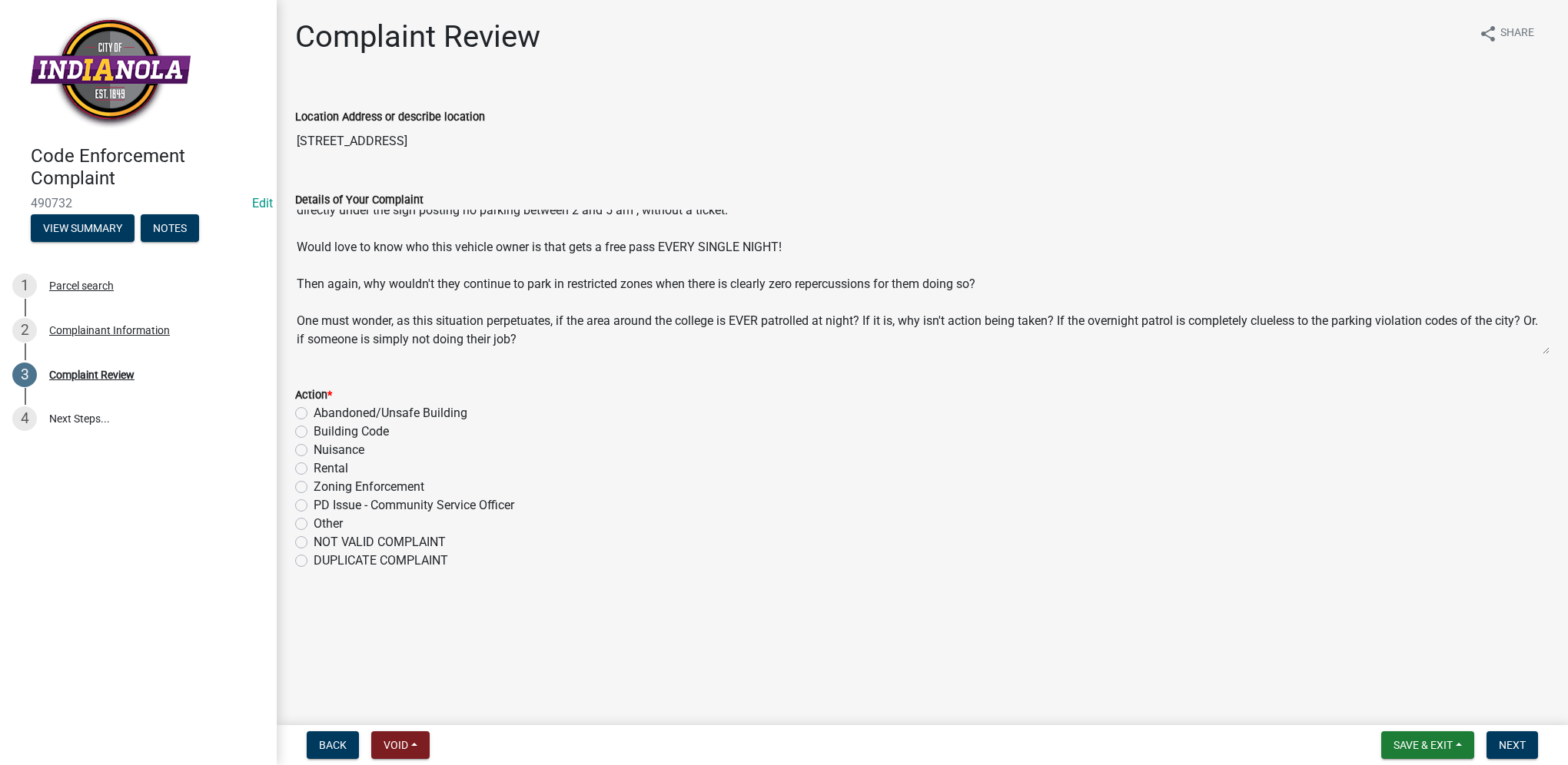
scroll to position [0, 0]
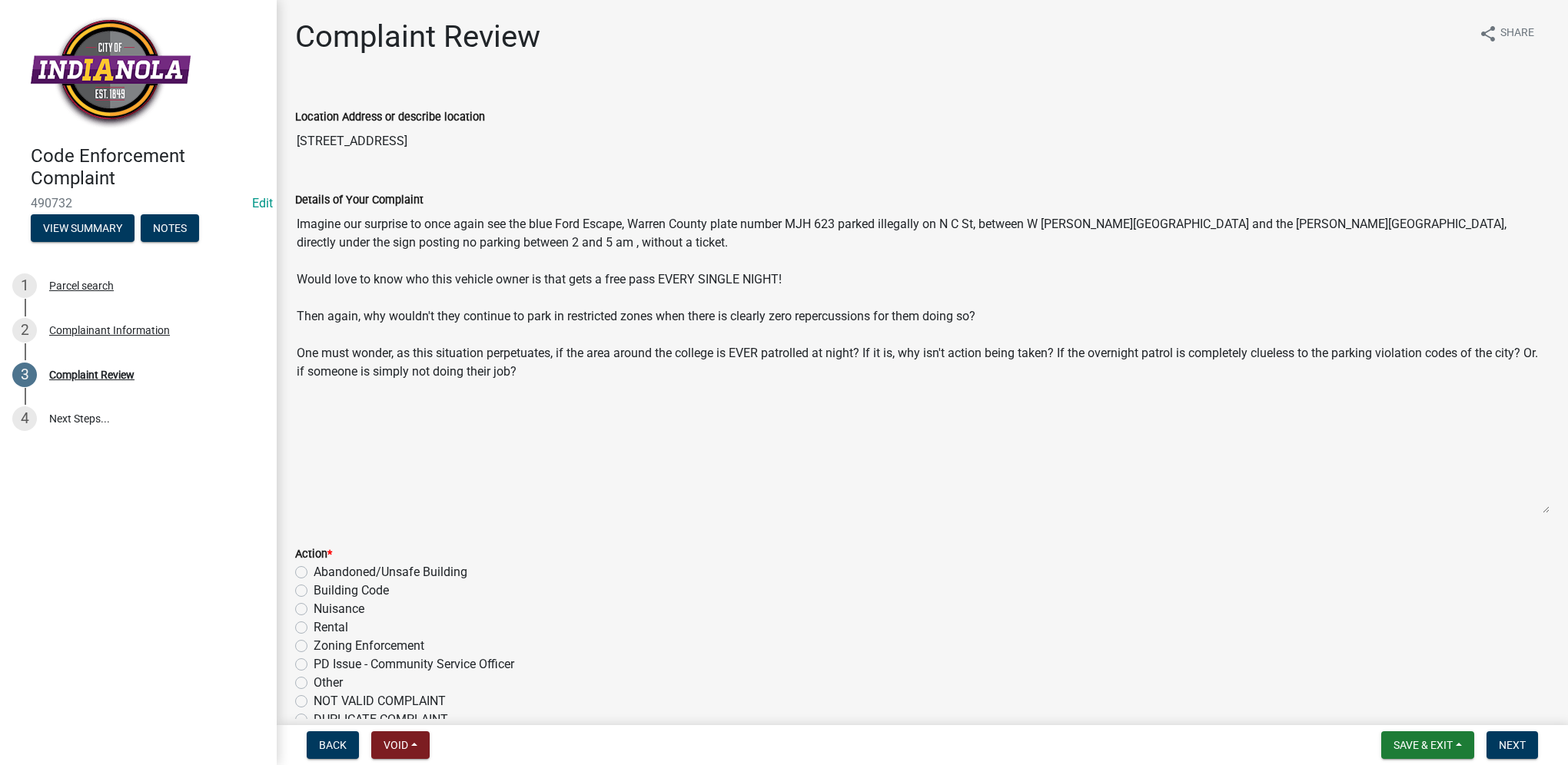
drag, startPoint x: 1545, startPoint y: 310, endPoint x: 1559, endPoint y: 511, distance: 201.5
click at [1555, 511] on main "Complaint Review share Share Location Address or describe location [STREET_ADDR…" at bounding box center [922, 360] width 1291 height 719
click at [160, 336] on div "Complainant Information" at bounding box center [109, 331] width 120 height 11
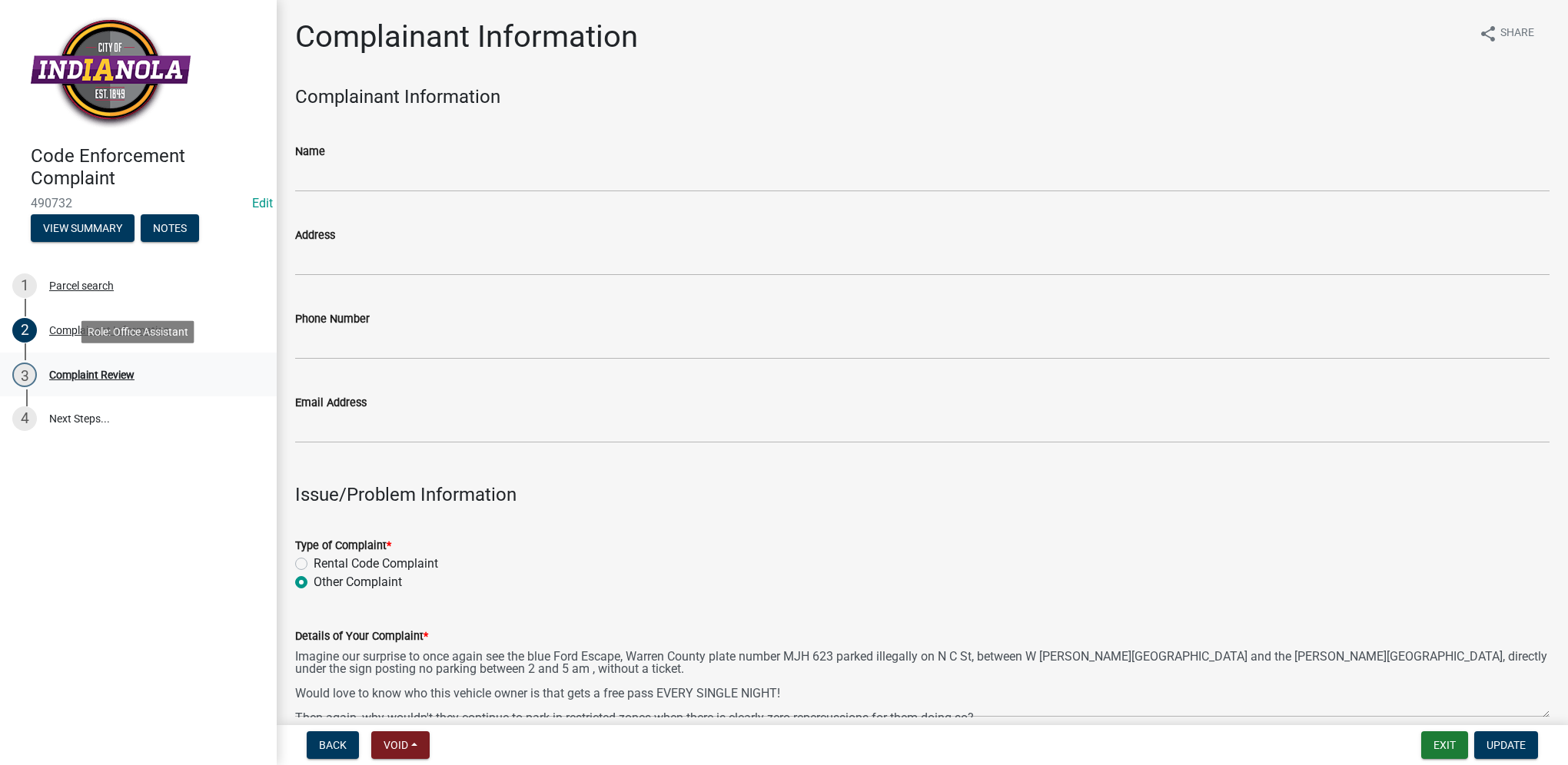
click at [120, 383] on div "3 Complaint Review" at bounding box center [131, 374] width 240 height 25
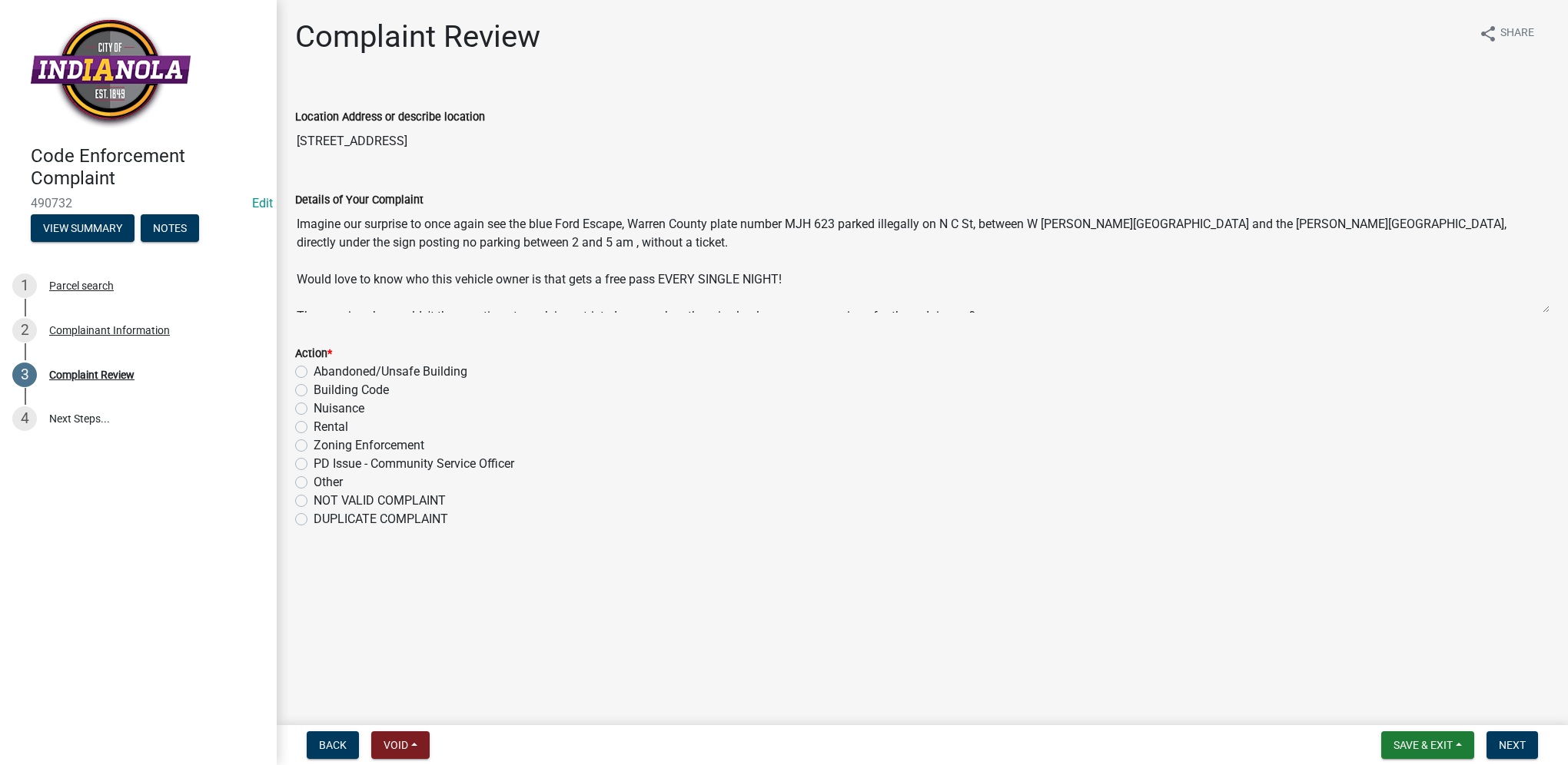
click at [1543, 311] on textarea "Imagine our surprise to once again see the blue Ford Escape, Warren County plat…" at bounding box center [922, 260] width 1255 height 105
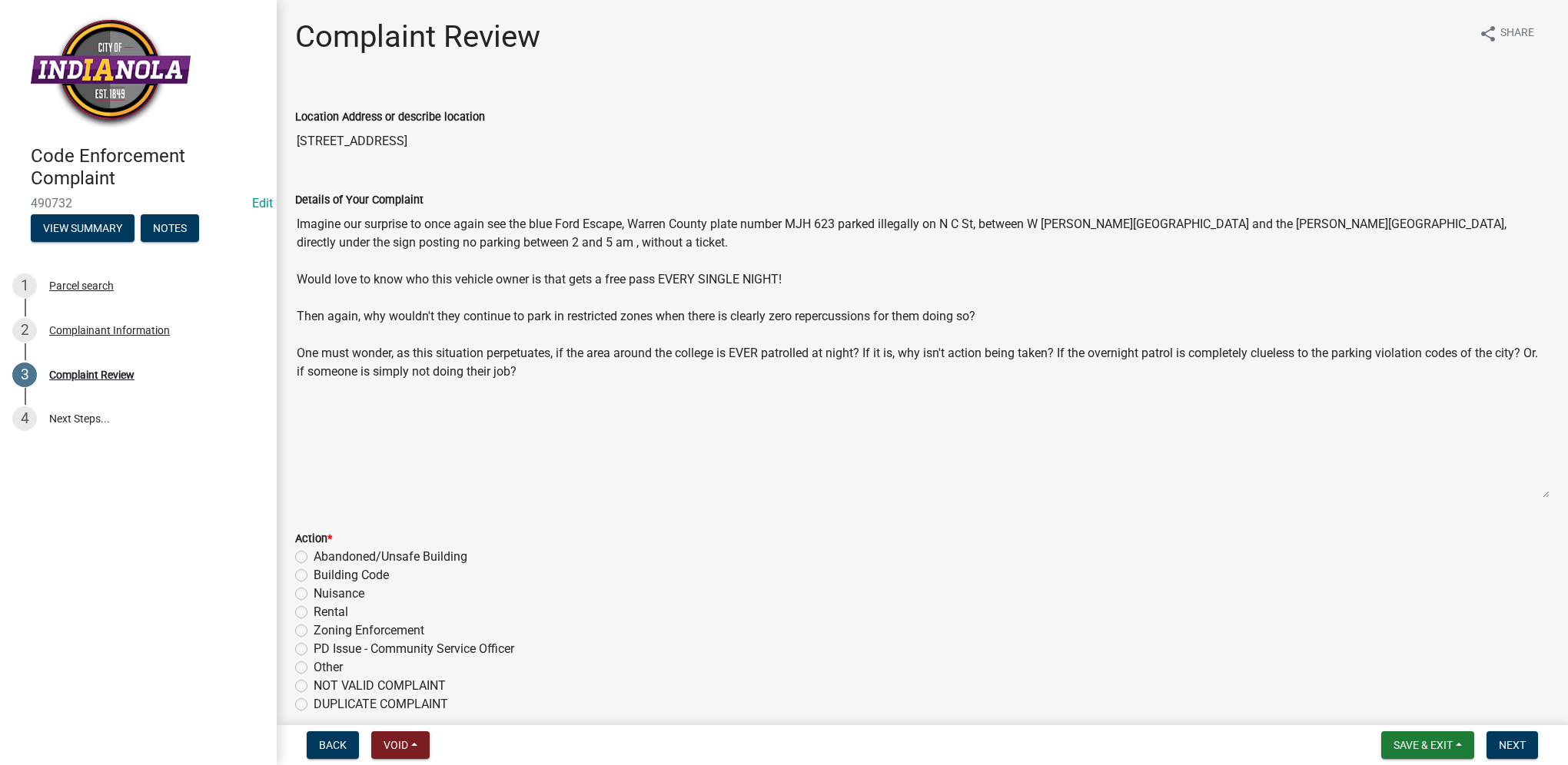
drag, startPoint x: 1548, startPoint y: 308, endPoint x: 1558, endPoint y: 495, distance: 187.3
click at [1555, 495] on main "Complaint Review share Share Location Address or describe location [STREET_ADDR…" at bounding box center [922, 360] width 1291 height 719
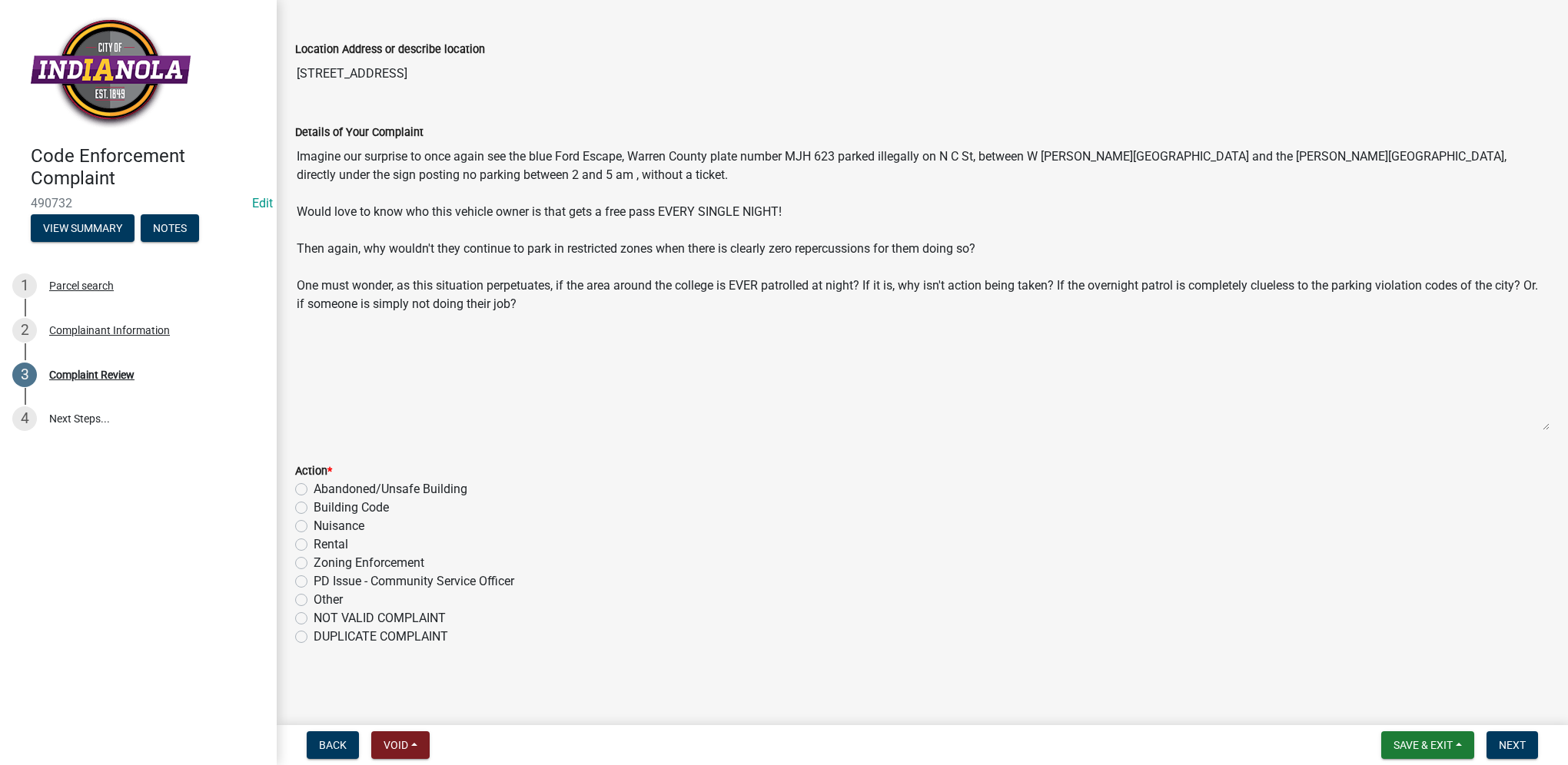
click at [313, 582] on label "PD Issue - Community Service Officer" at bounding box center [414, 581] width 200 height 18
click at [313, 582] on input "PD Issue - Community Service Officer" at bounding box center [318, 576] width 10 height 10
radio input "true"
click at [1519, 750] on span "Next" at bounding box center [1512, 745] width 27 height 12
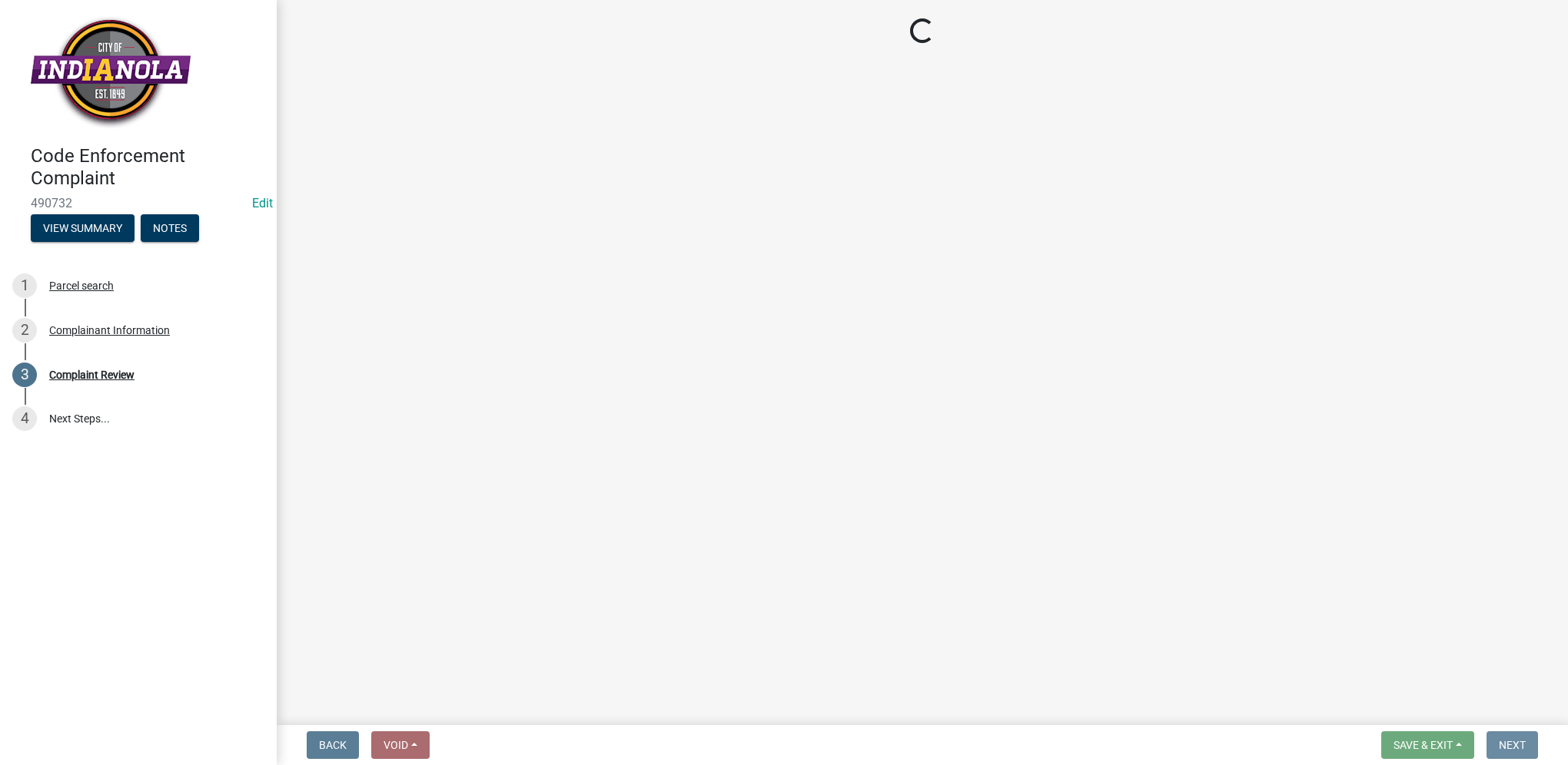
scroll to position [0, 0]
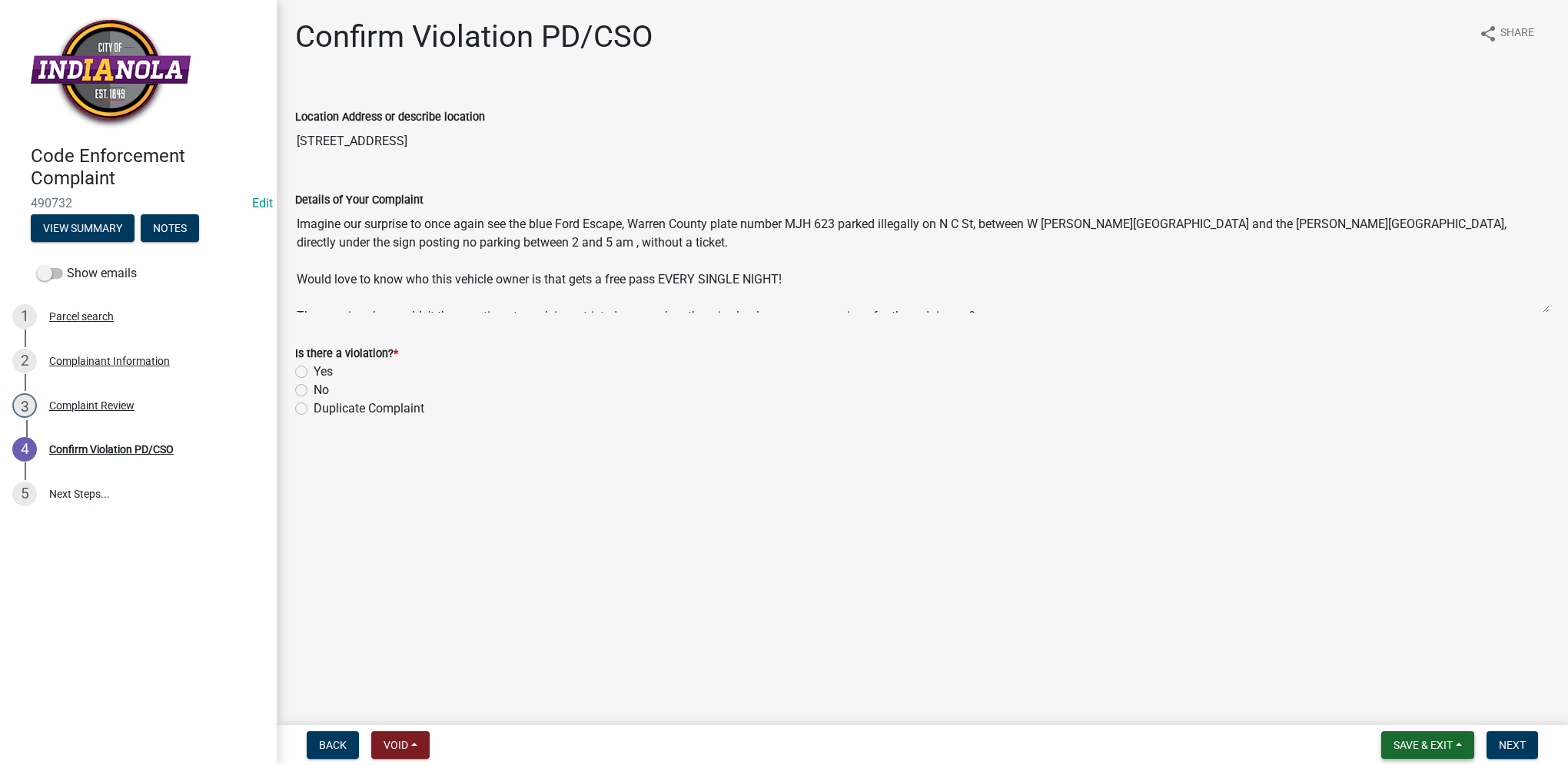
click at [1420, 745] on span "Save & Exit" at bounding box center [1422, 745] width 59 height 12
click at [1423, 713] on button "Save & Exit" at bounding box center [1412, 705] width 123 height 36
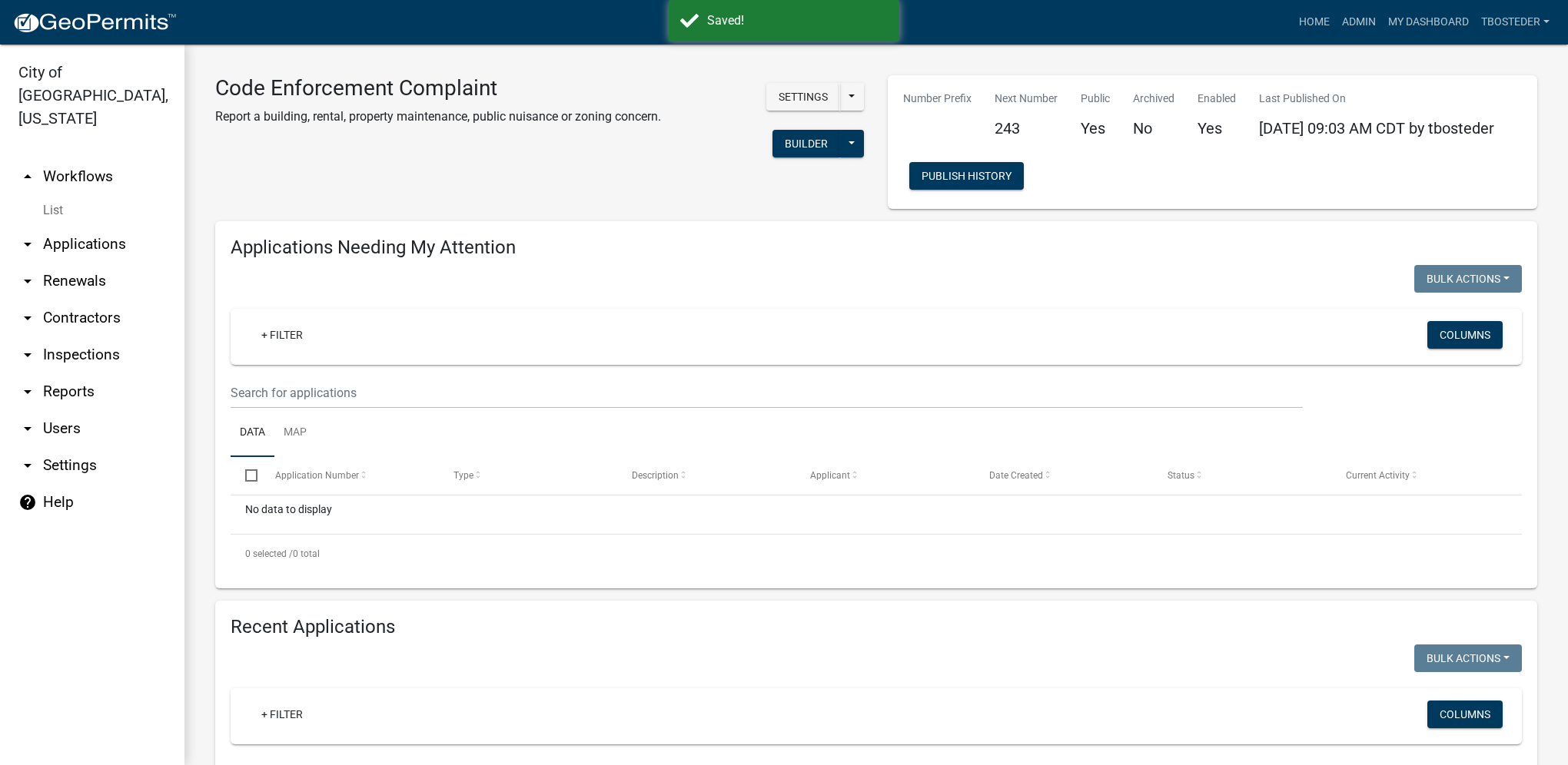
select select "1: 25"
drag, startPoint x: 1423, startPoint y: 15, endPoint x: 867, endPoint y: 6, distance: 556.1
click at [1423, 15] on link "My Dashboard" at bounding box center [1429, 22] width 93 height 29
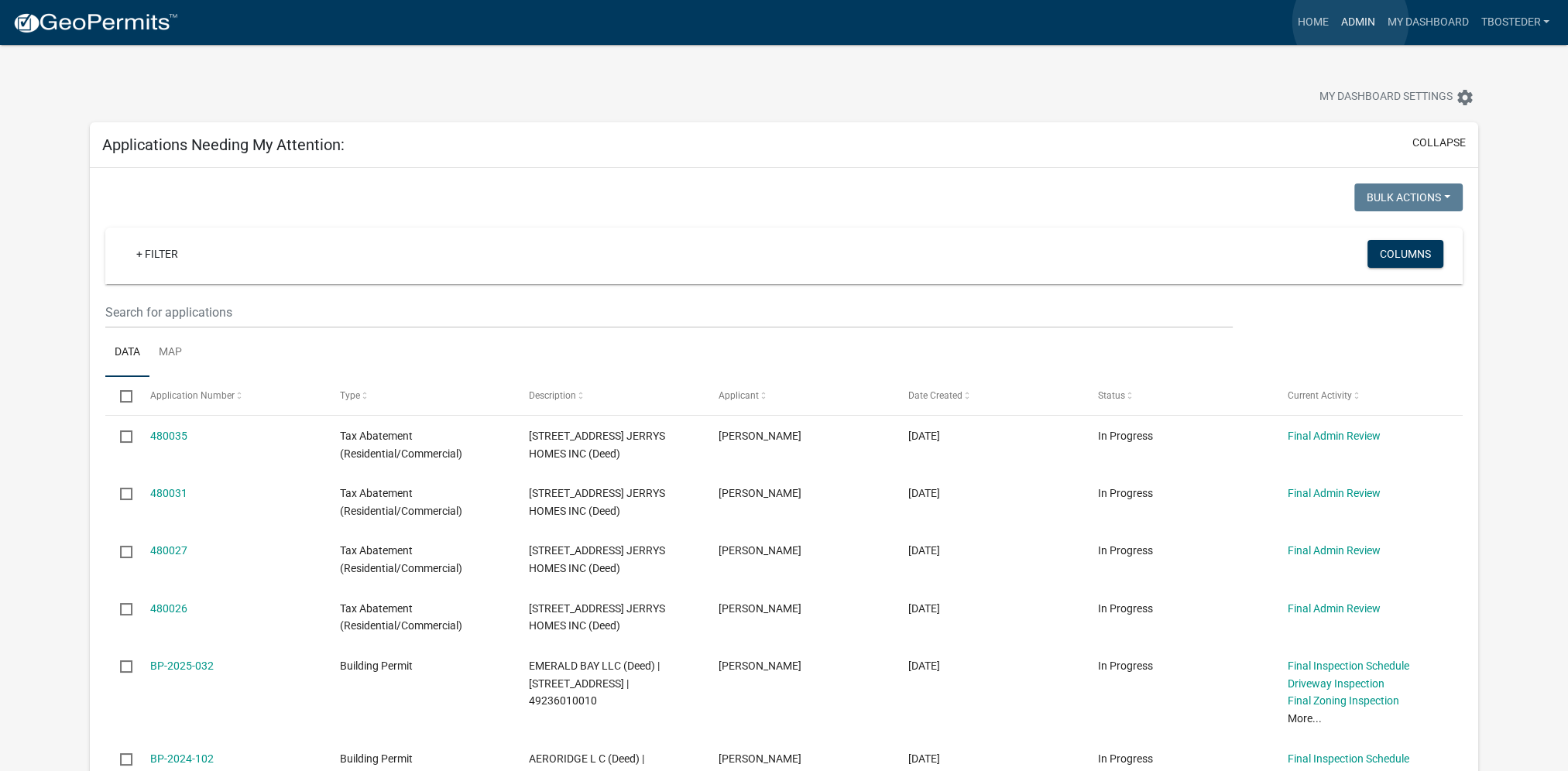
click at [1350, 22] on link "Admin" at bounding box center [1357, 22] width 47 height 29
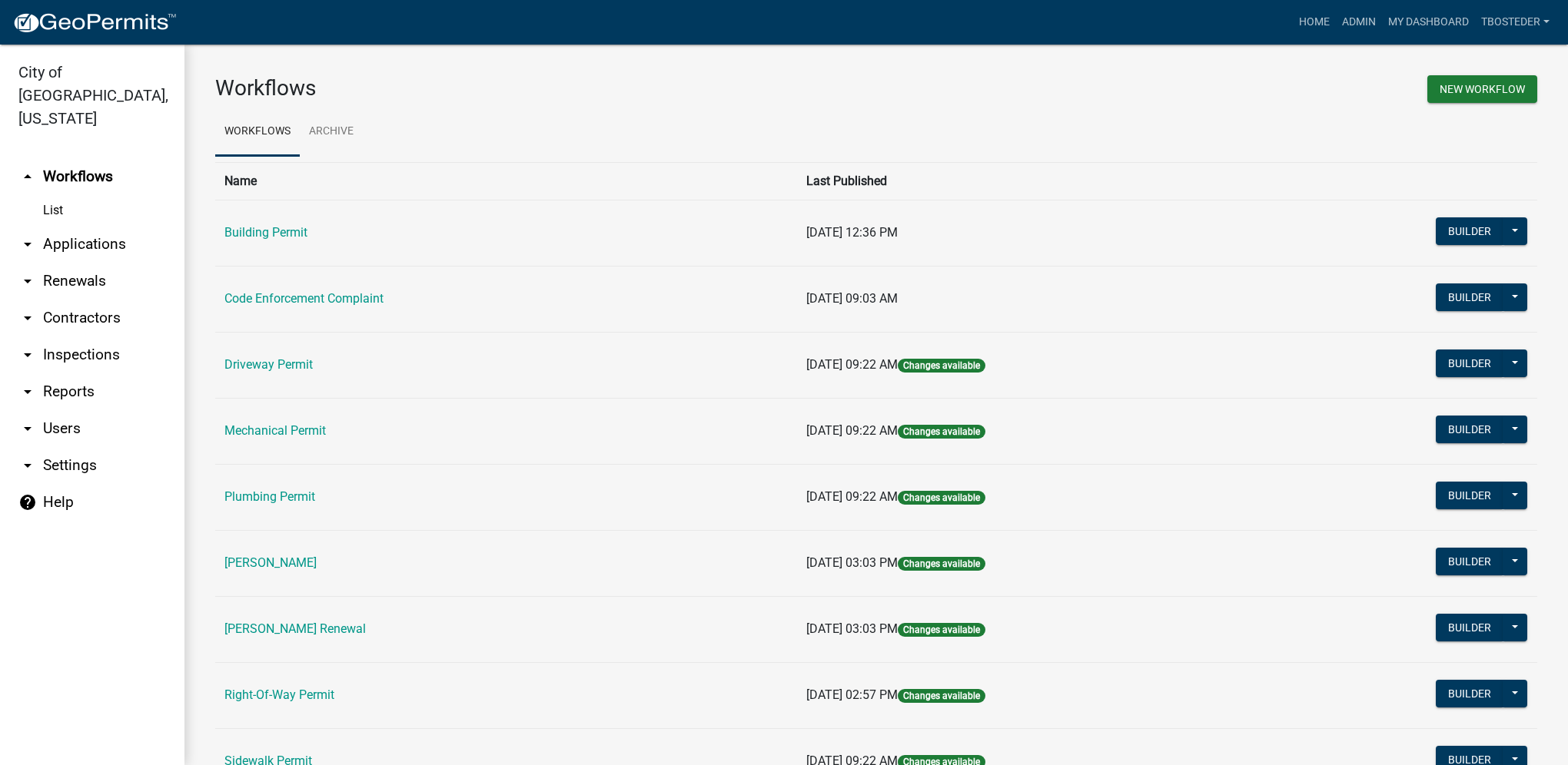
click at [74, 373] on link "arrow_drop_down Reports" at bounding box center [92, 392] width 184 height 36
select select "0: null"
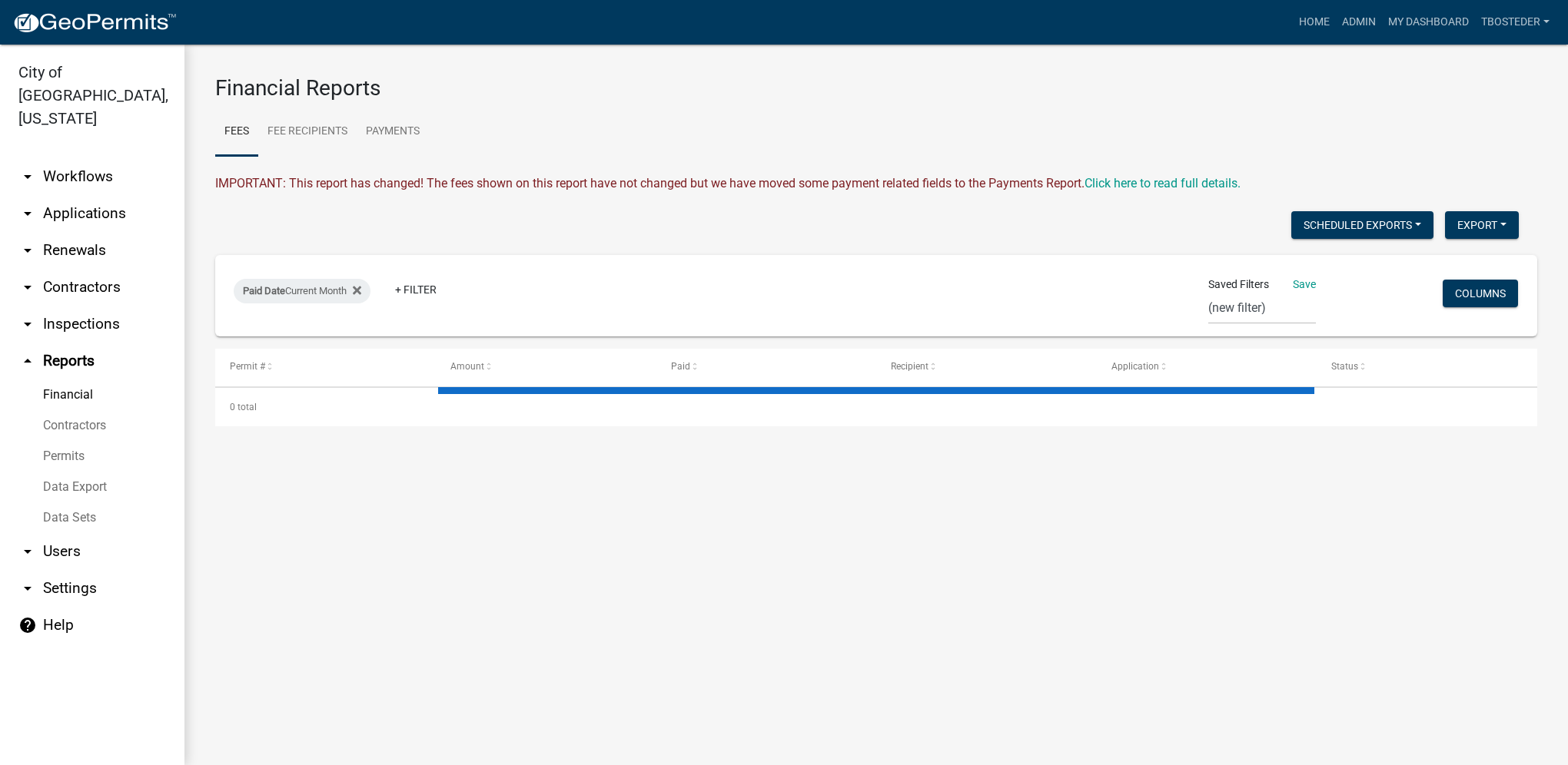
click at [72, 380] on link "Financial" at bounding box center [92, 395] width 184 height 31
select select "3: 100"
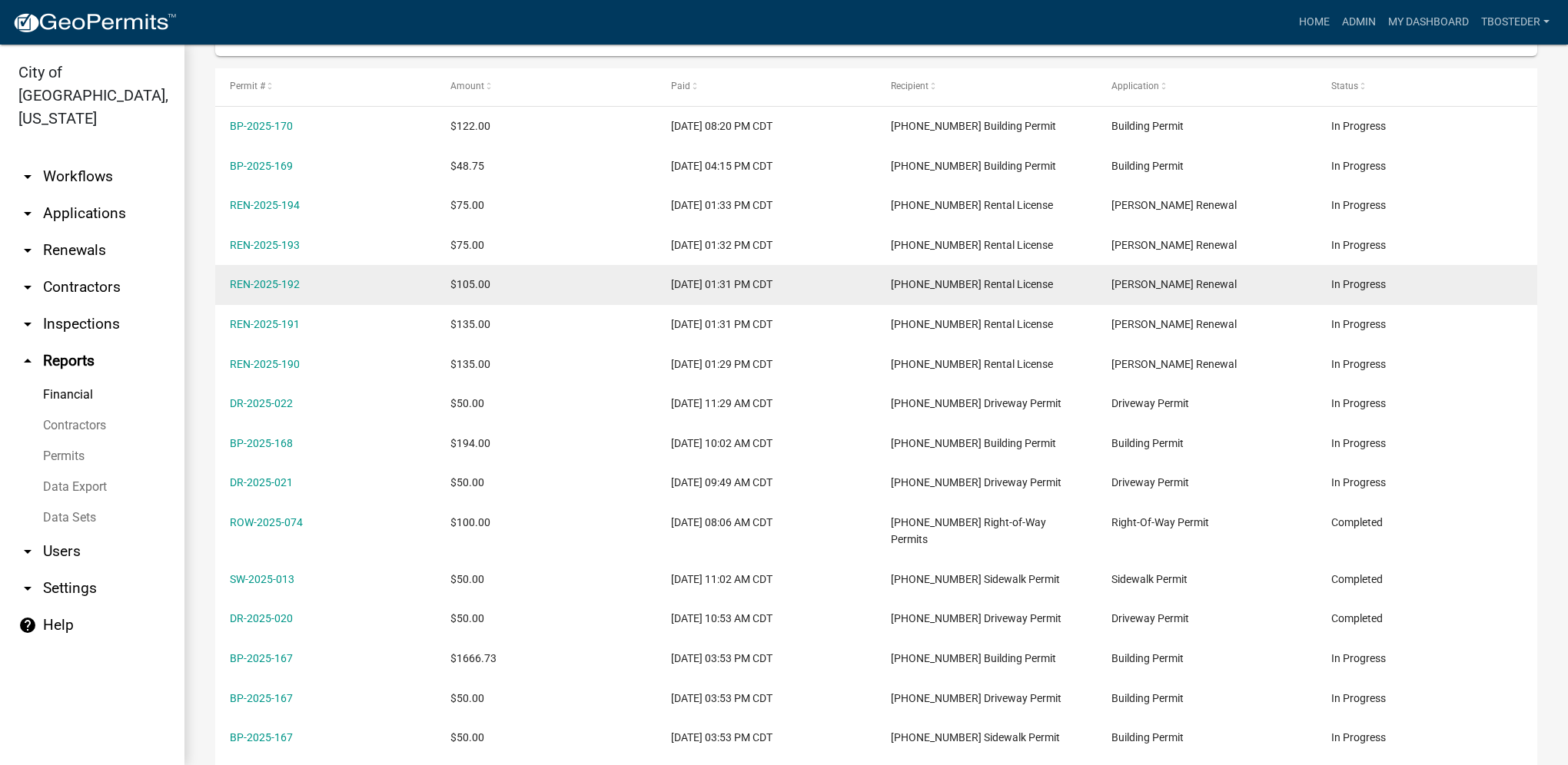
scroll to position [307, 0]
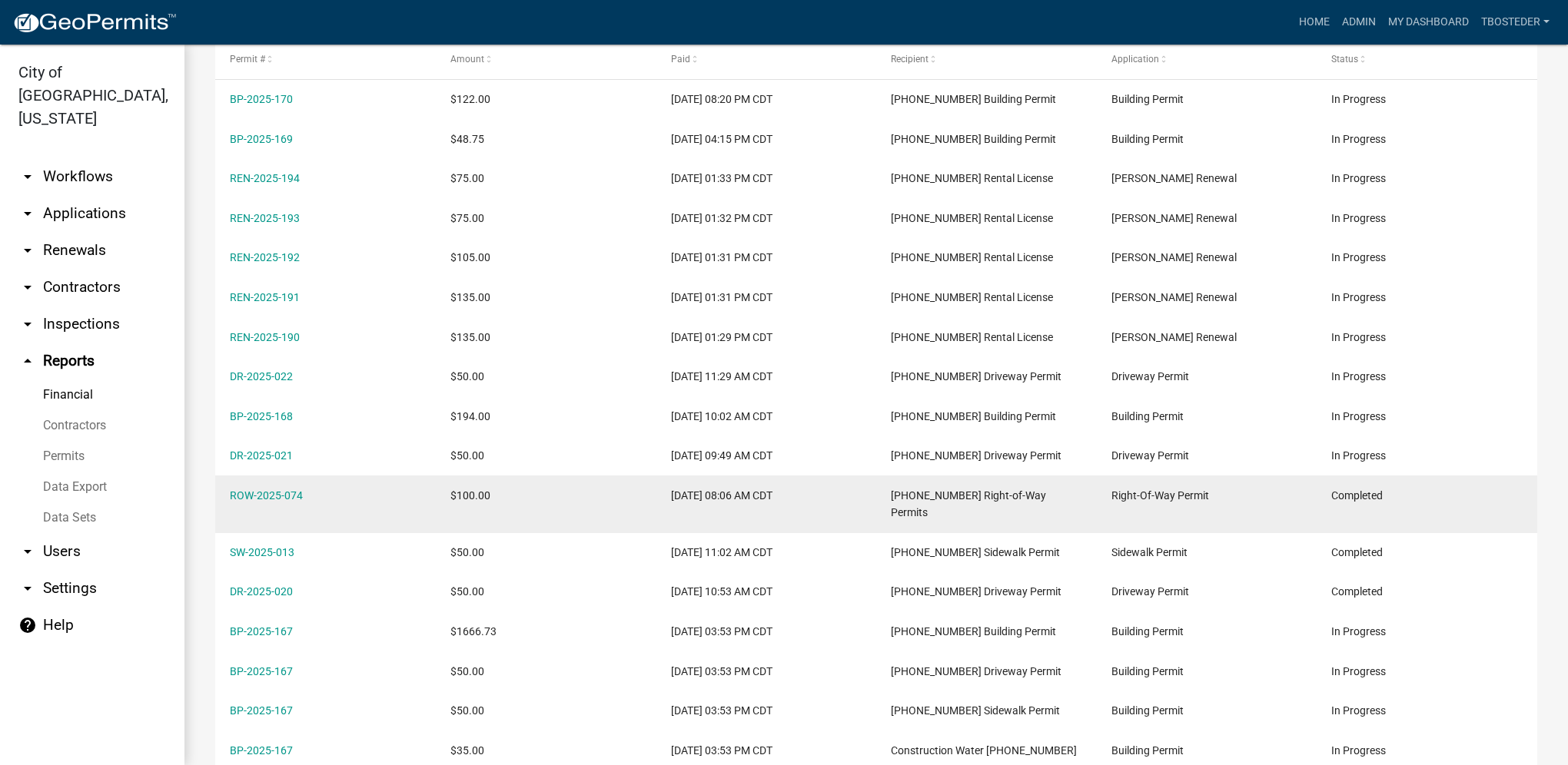
drag, startPoint x: 307, startPoint y: 497, endPoint x: 225, endPoint y: 494, distance: 82.1
click at [225, 494] on datatable-body-cell "ROW-2025-074" at bounding box center [325, 504] width 220 height 56
drag, startPoint x: 225, startPoint y: 494, endPoint x: 241, endPoint y: 501, distance: 17.5
copy link "ROW-2025-074"
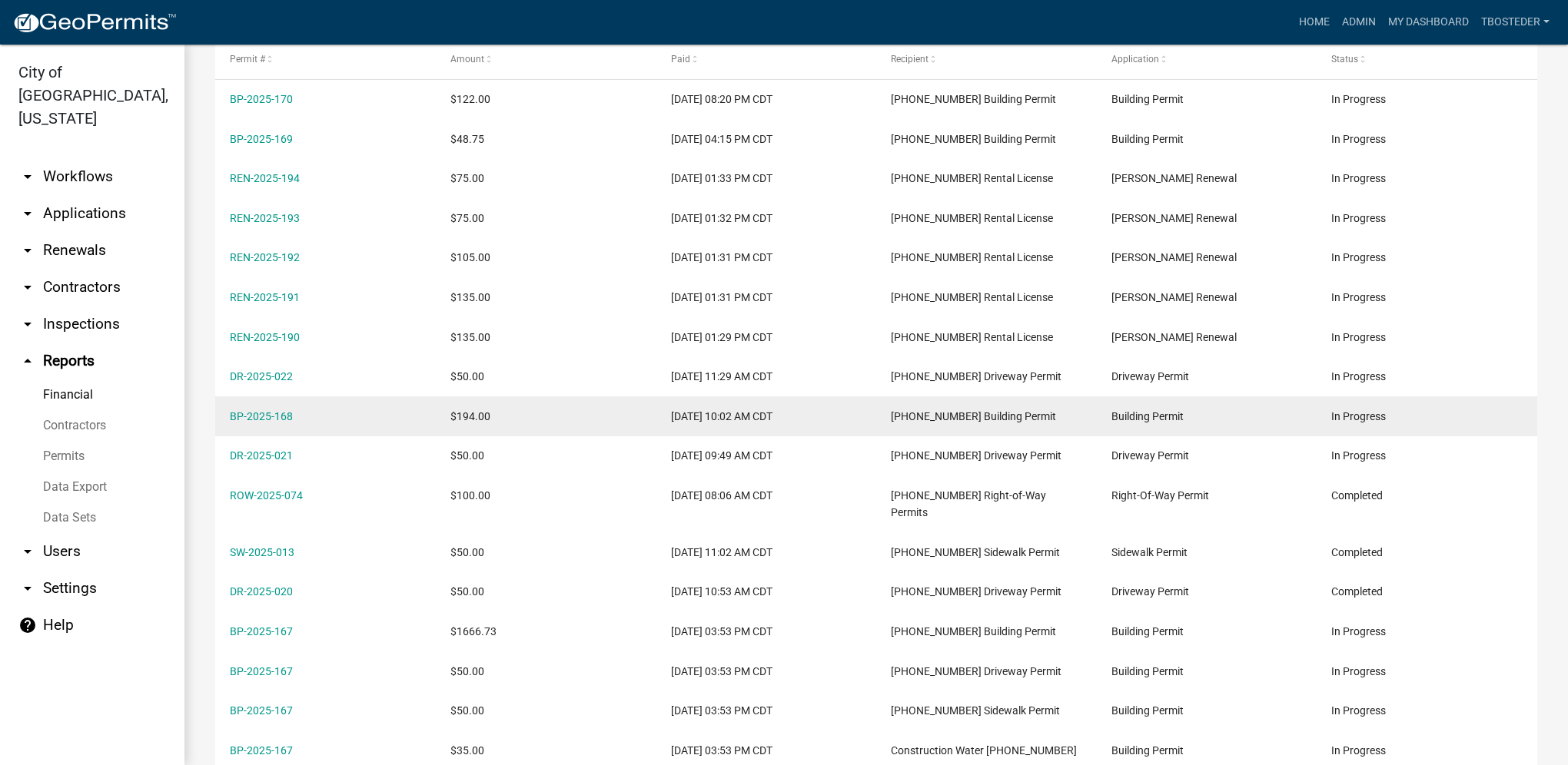
drag, startPoint x: 325, startPoint y: 415, endPoint x: 229, endPoint y: 427, distance: 96.7
click at [229, 427] on datatable-body-cell "BP-2025-168" at bounding box center [325, 416] width 220 height 40
copy link "BP-2025-168"
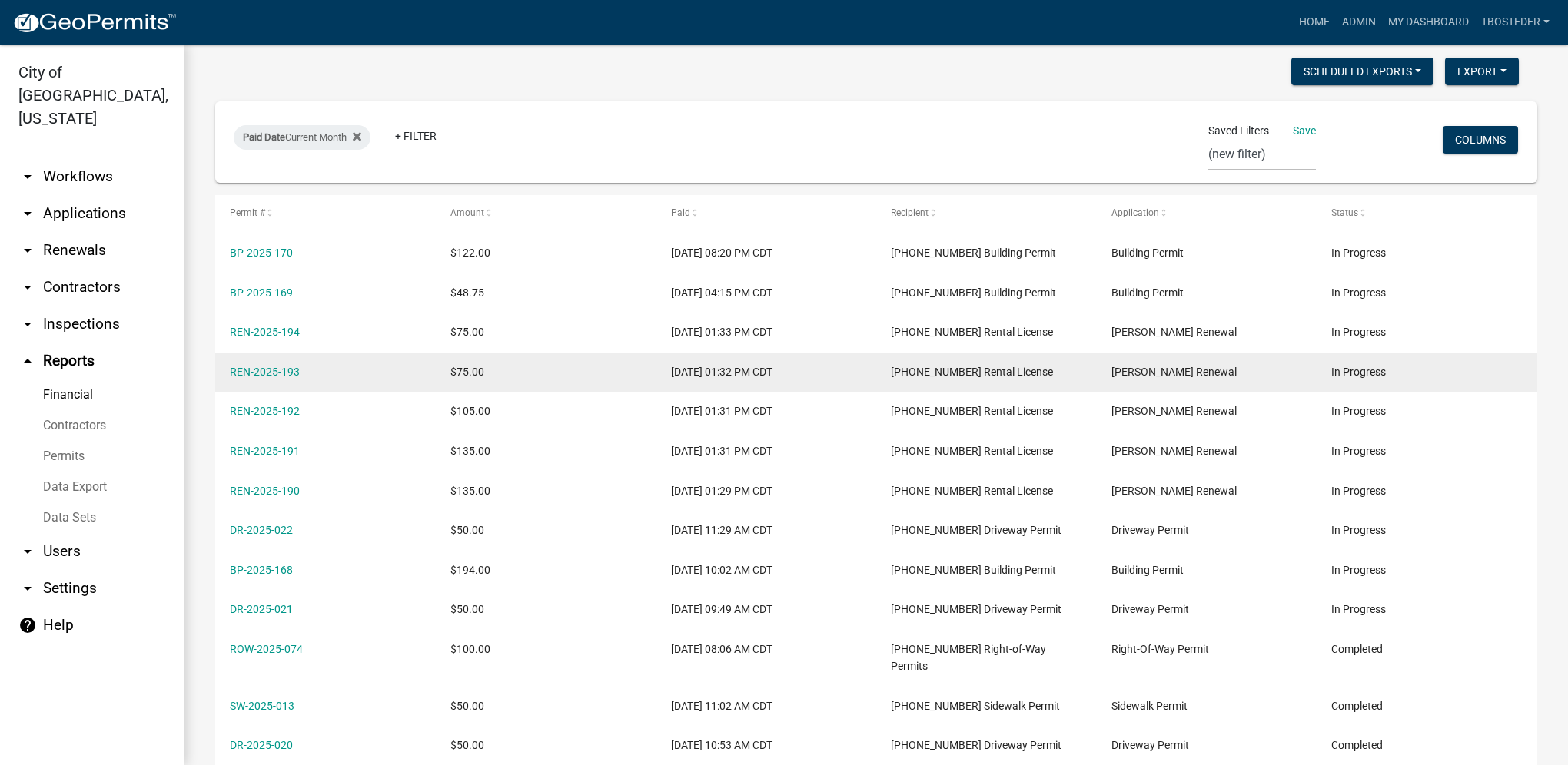
scroll to position [76, 0]
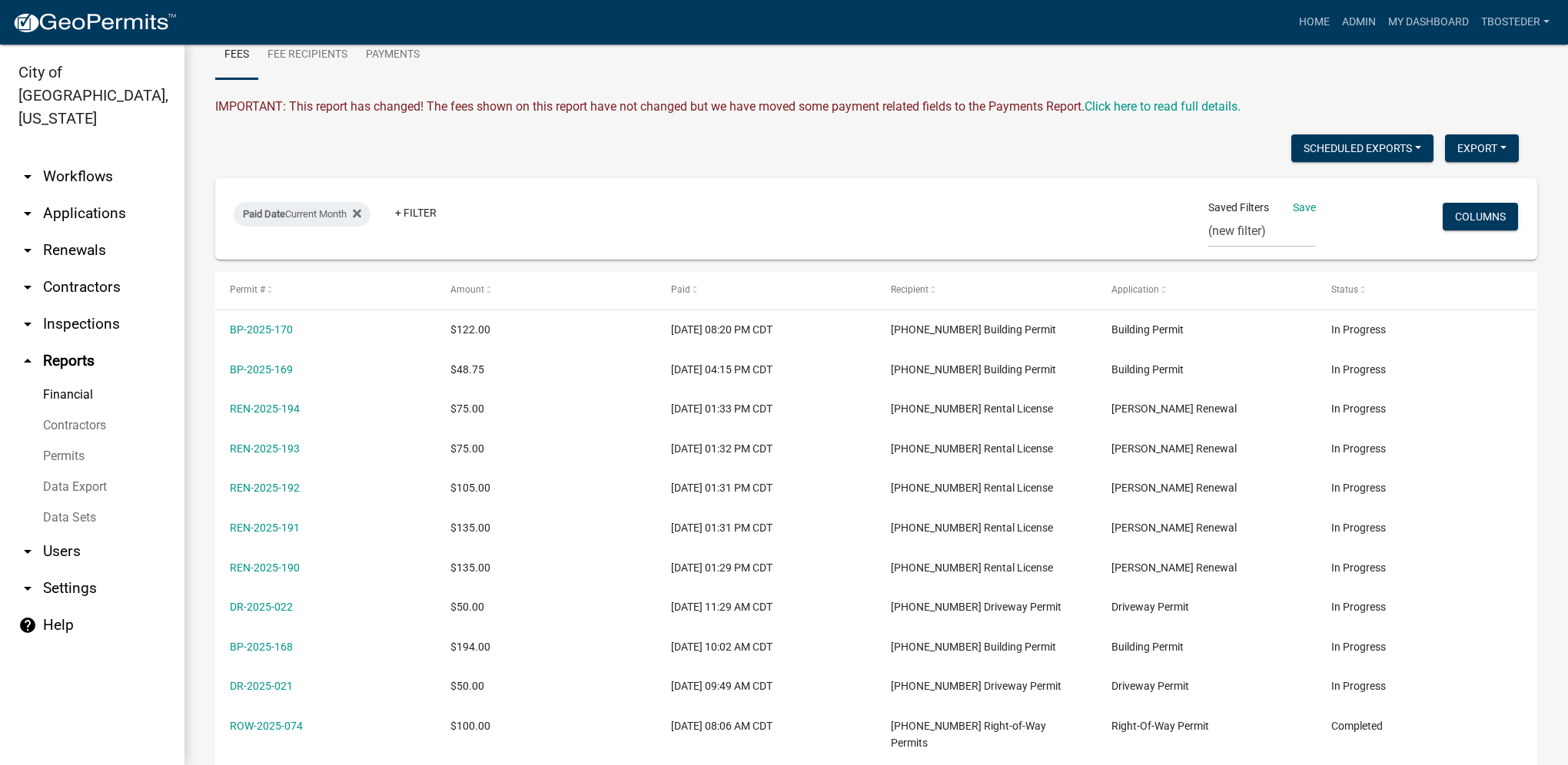
drag, startPoint x: 342, startPoint y: 341, endPoint x: 207, endPoint y: 320, distance: 136.6
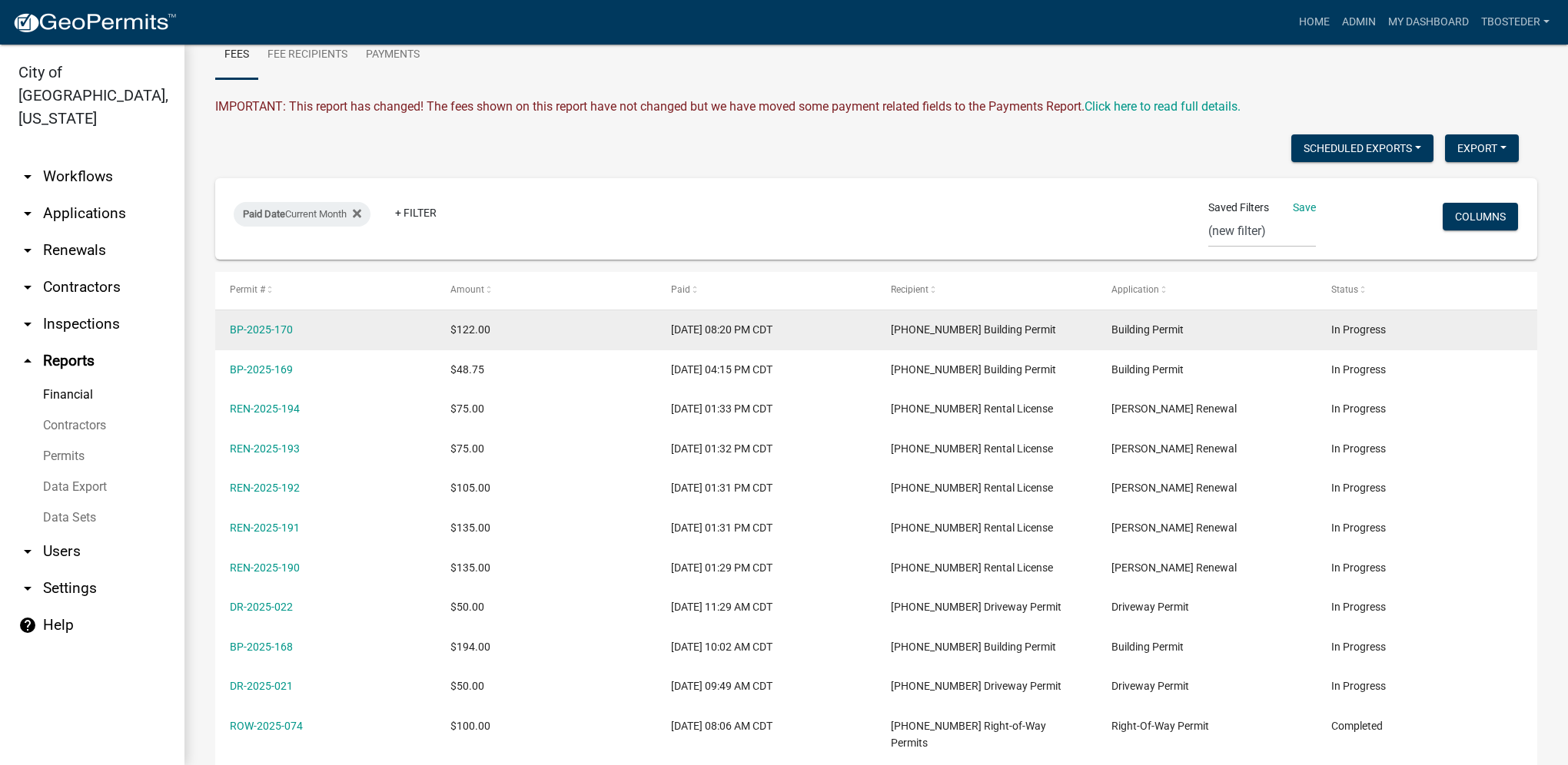
drag, startPoint x: 207, startPoint y: 320, endPoint x: 256, endPoint y: 336, distance: 51.5
copy datatable-body-row "BP-2025-170"
click at [287, 331] on link "BP-2025-170" at bounding box center [261, 329] width 63 height 12
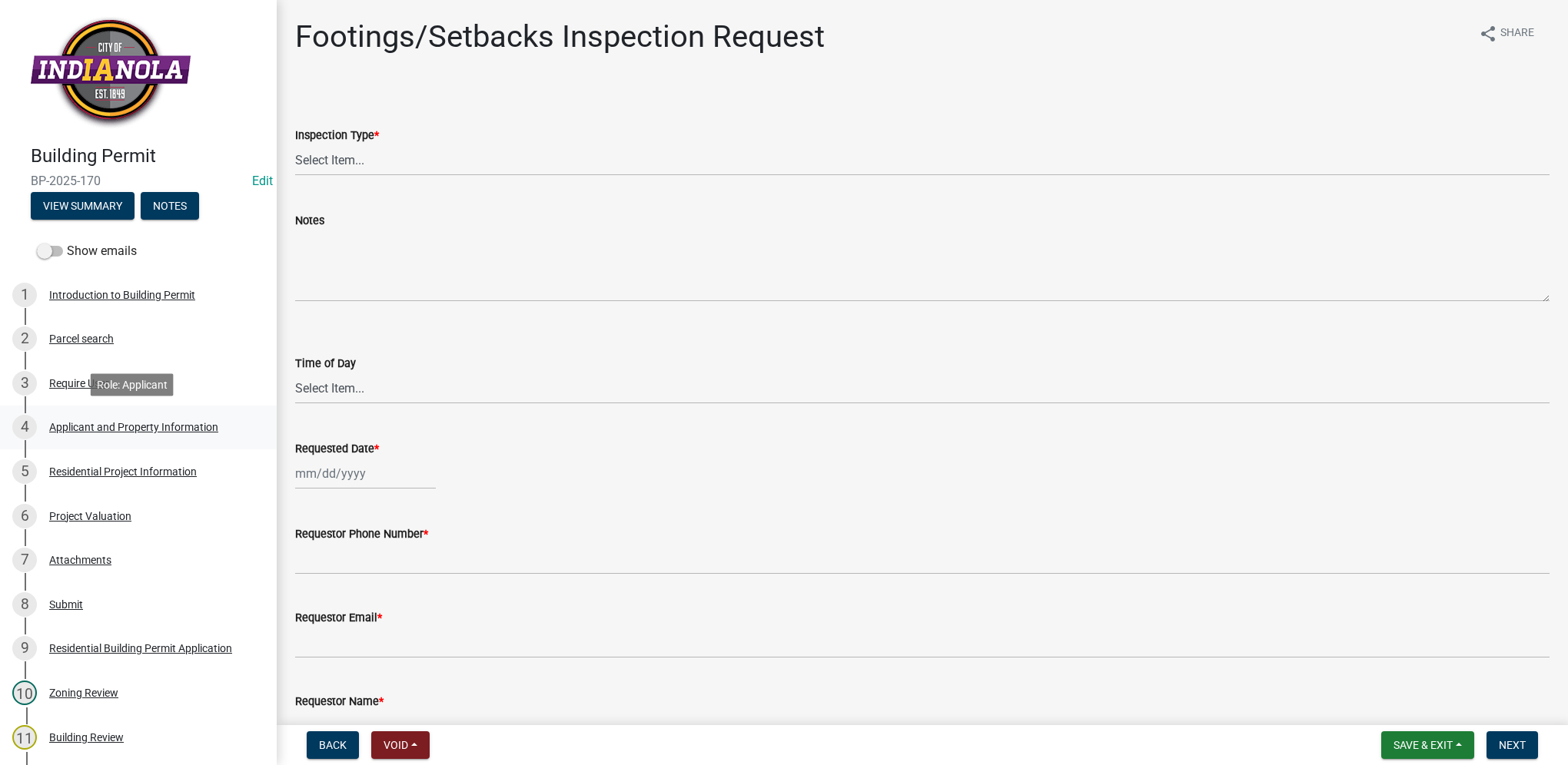
click at [172, 427] on div "Applicant and Property Information" at bounding box center [134, 427] width 169 height 11
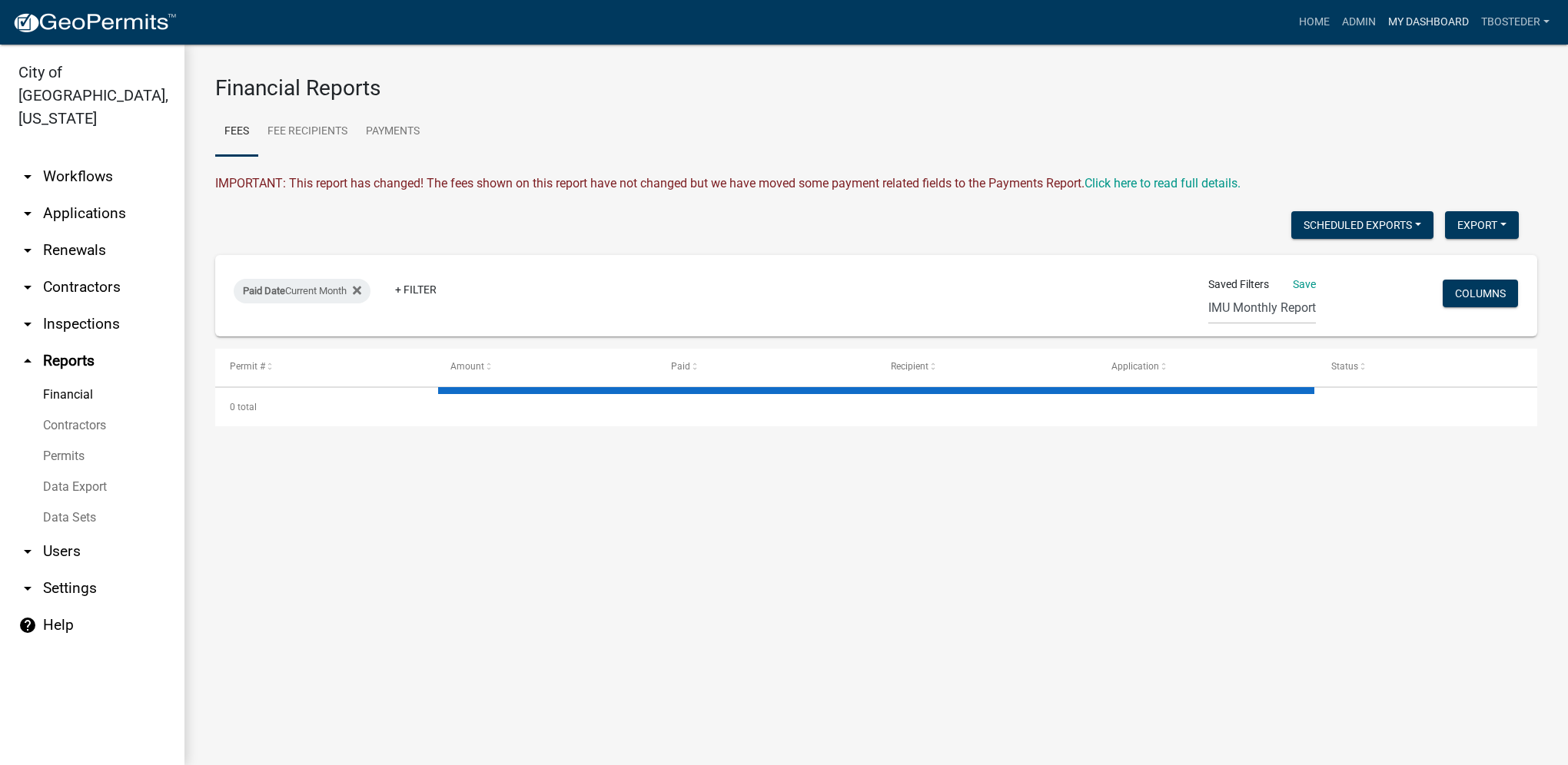
click at [1401, 27] on link "My Dashboard" at bounding box center [1429, 22] width 93 height 29
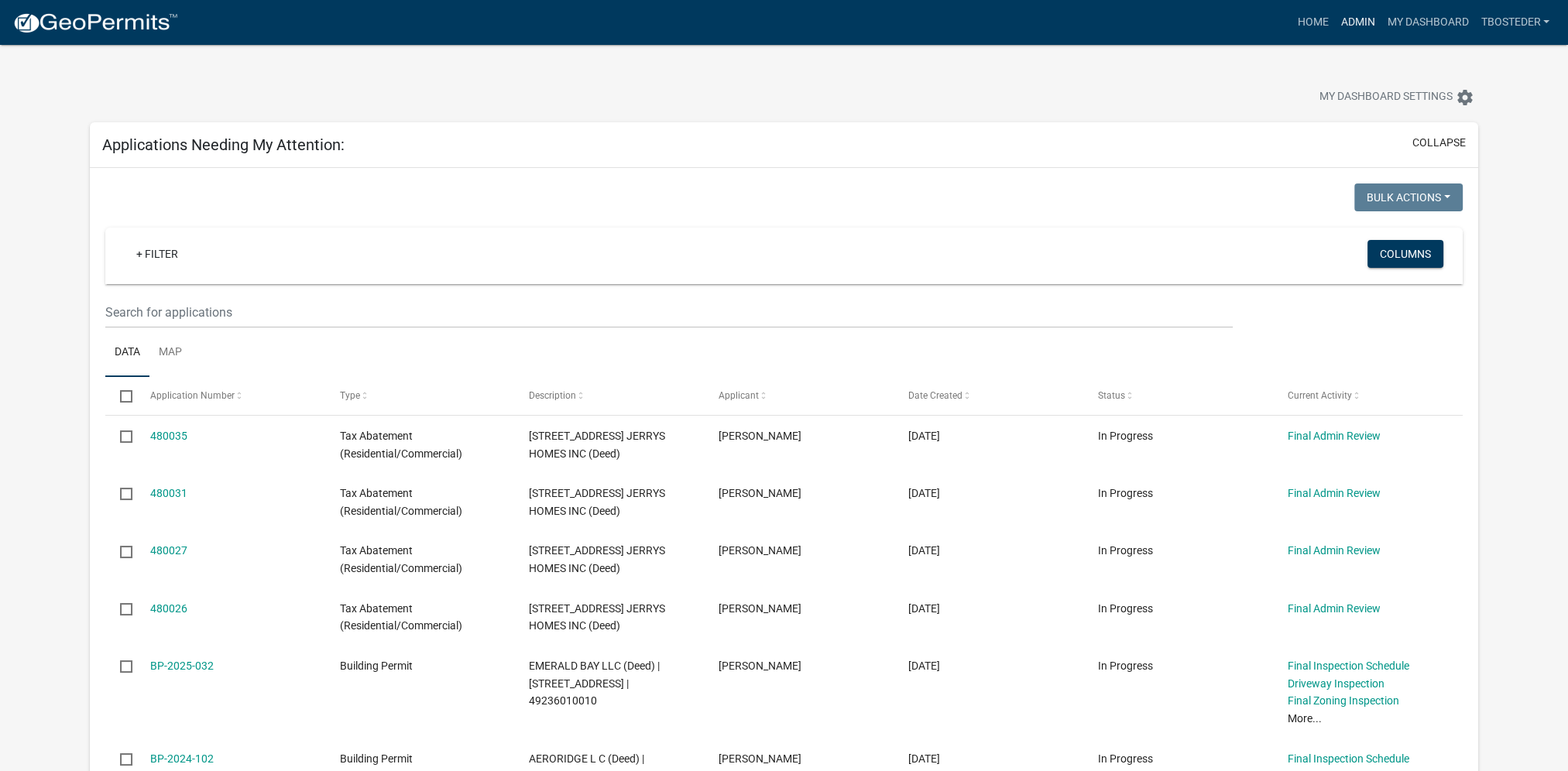
click at [1344, 28] on link "Admin" at bounding box center [1357, 22] width 47 height 29
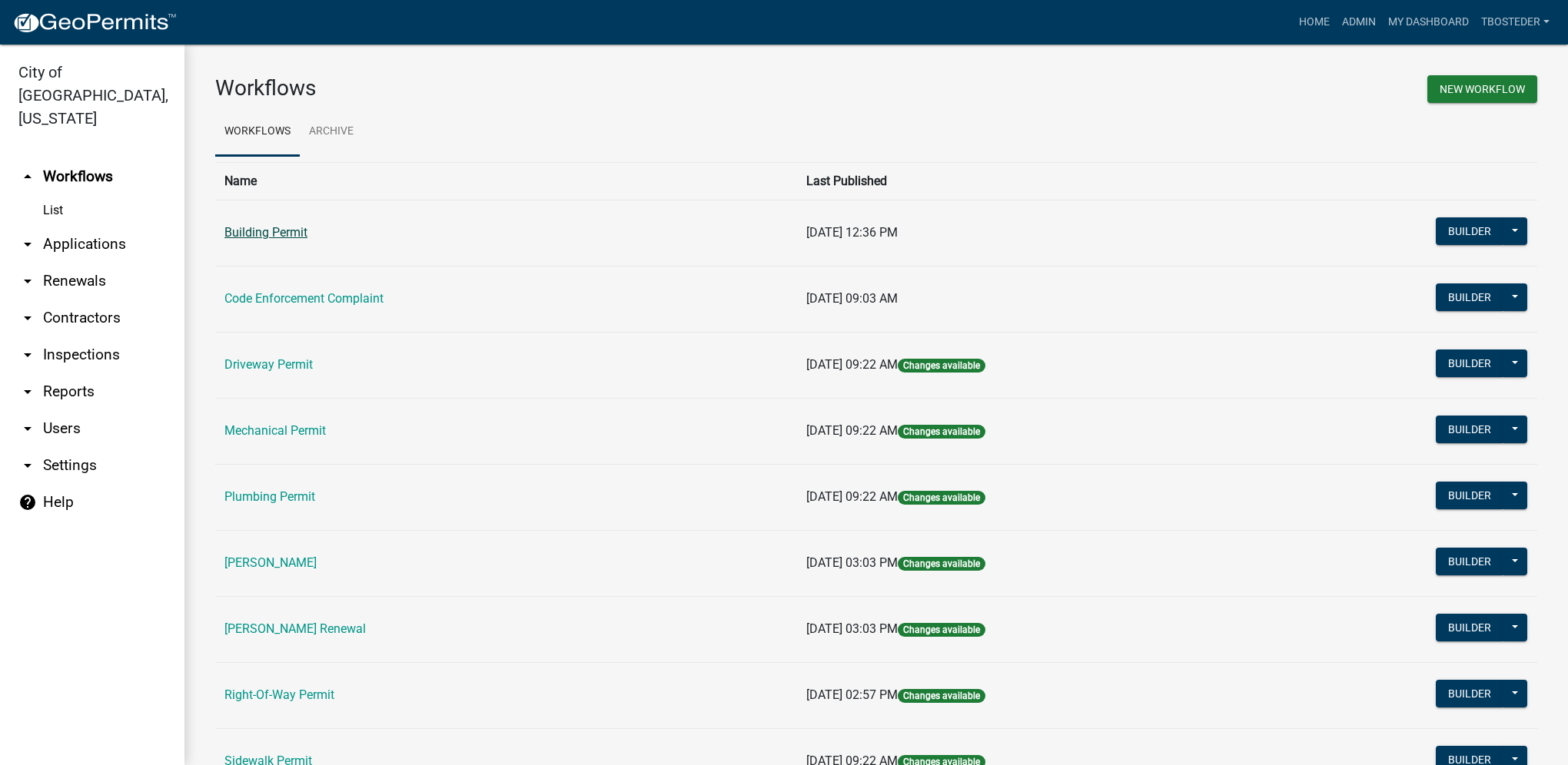
click at [293, 237] on link "Building Permit" at bounding box center [265, 232] width 83 height 15
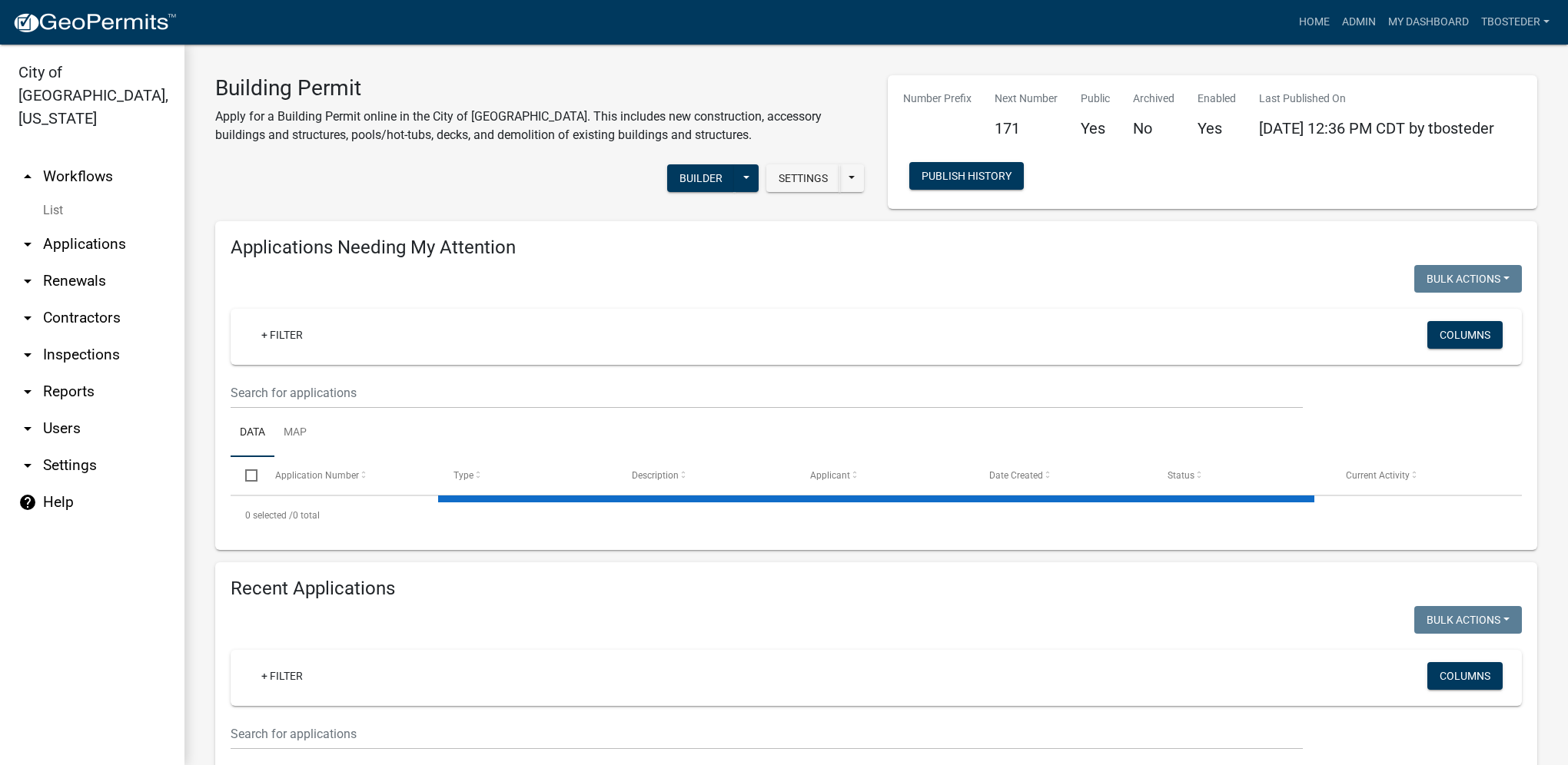
select select "1: 25"
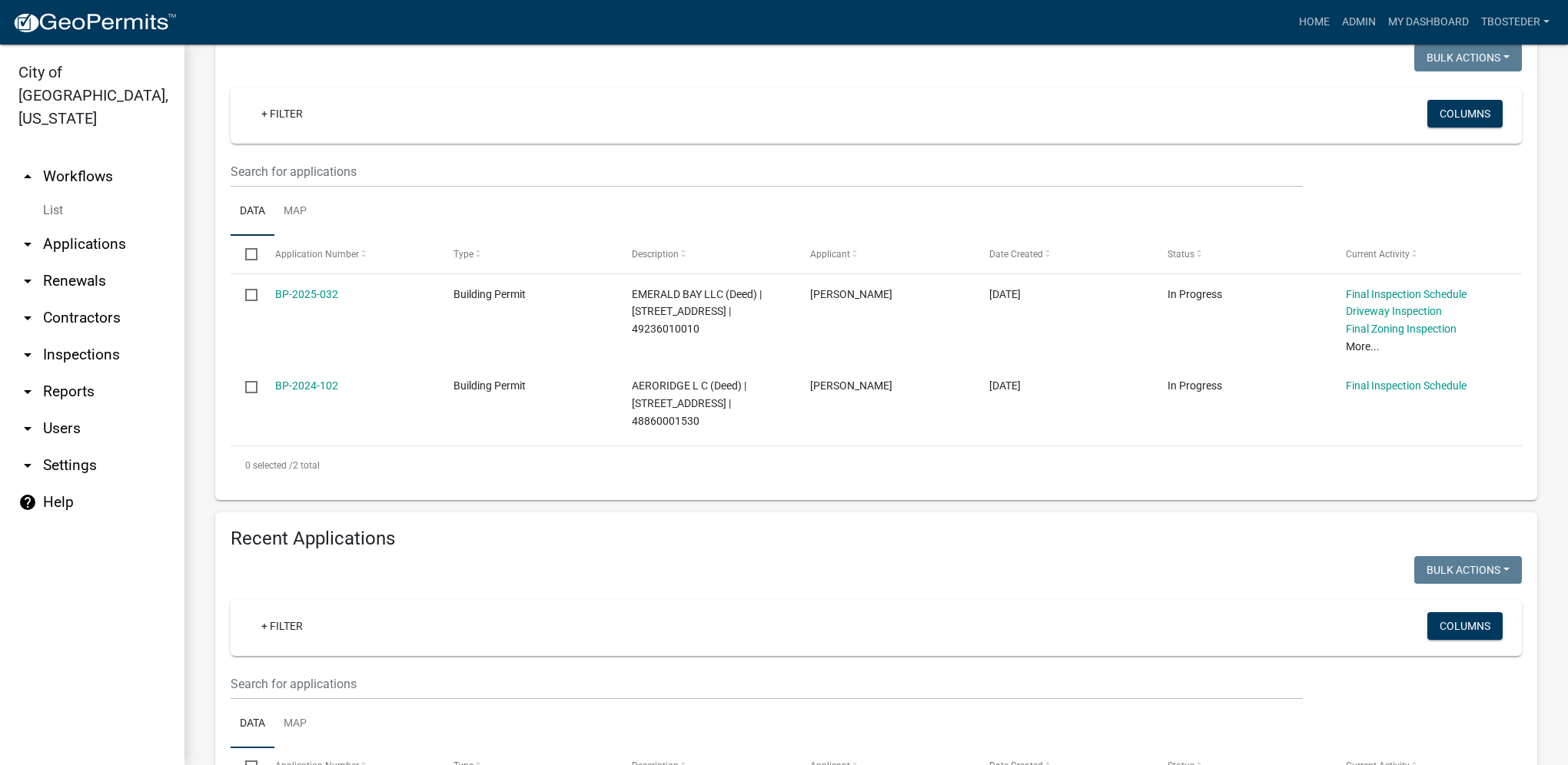
scroll to position [307, 0]
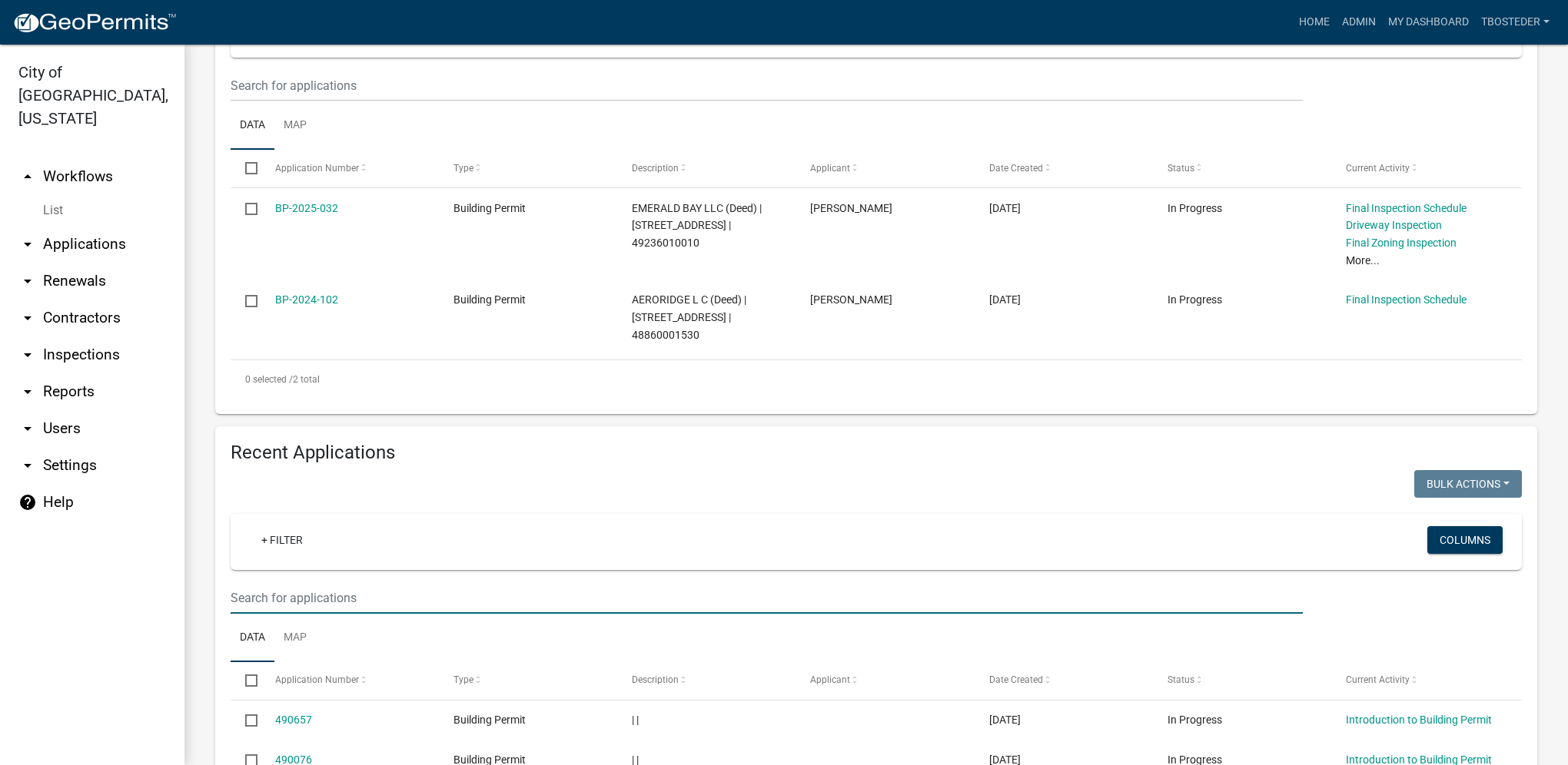
click at [302, 586] on input "text" at bounding box center [766, 597] width 1072 height 32
type input "116 e ashland"
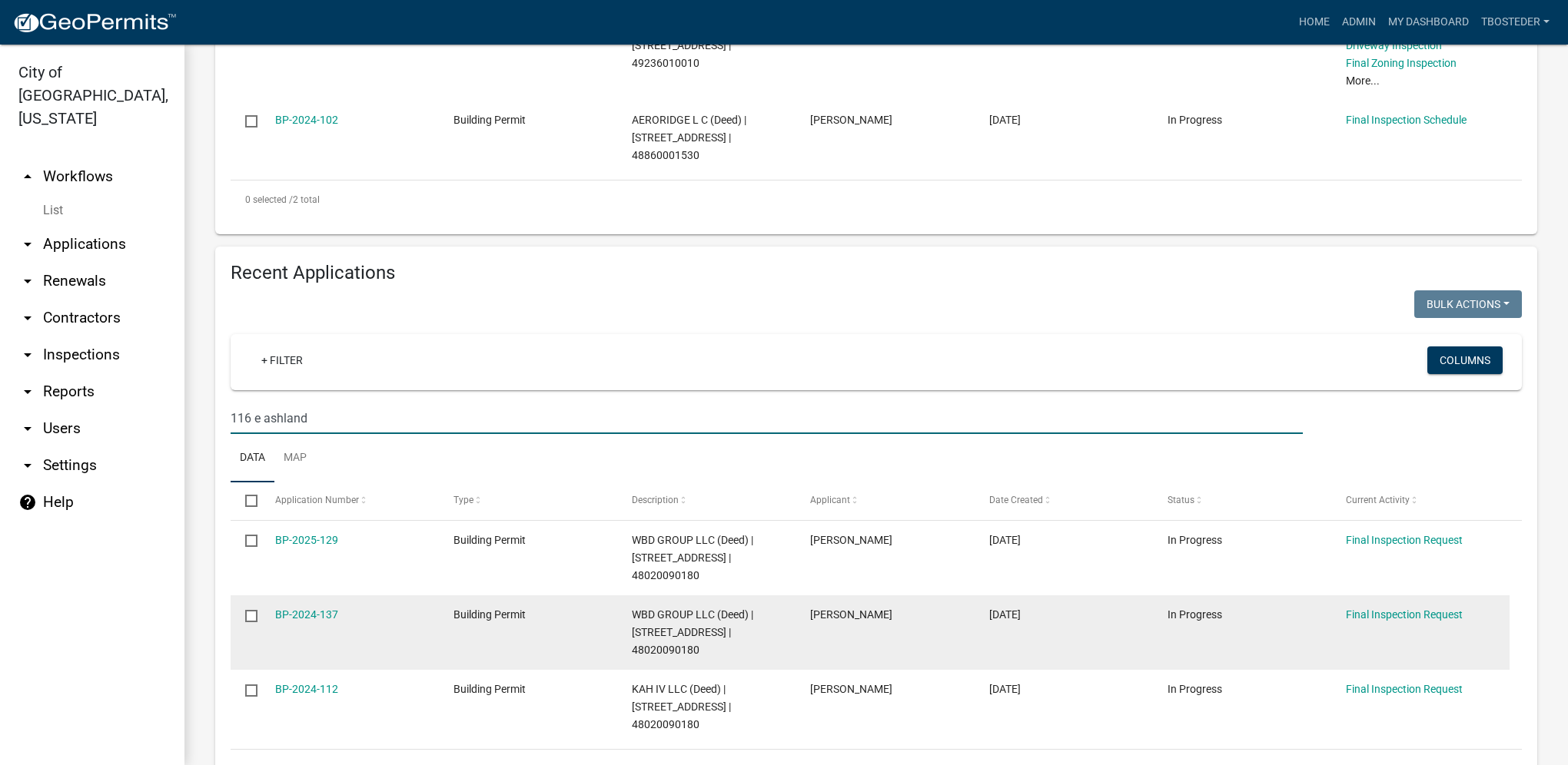
scroll to position [541, 0]
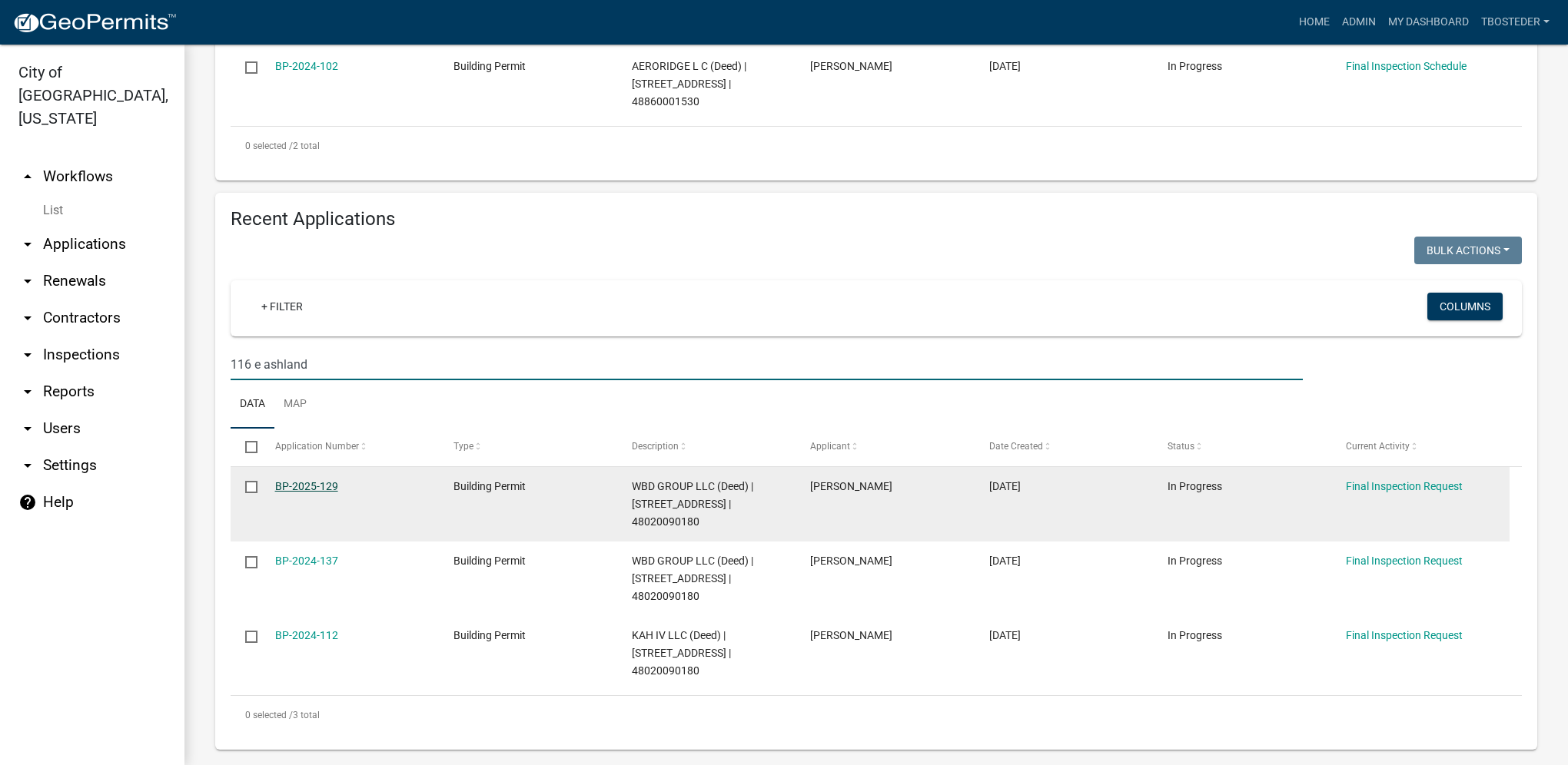
click at [287, 484] on link "BP-2025-129" at bounding box center [306, 485] width 63 height 12
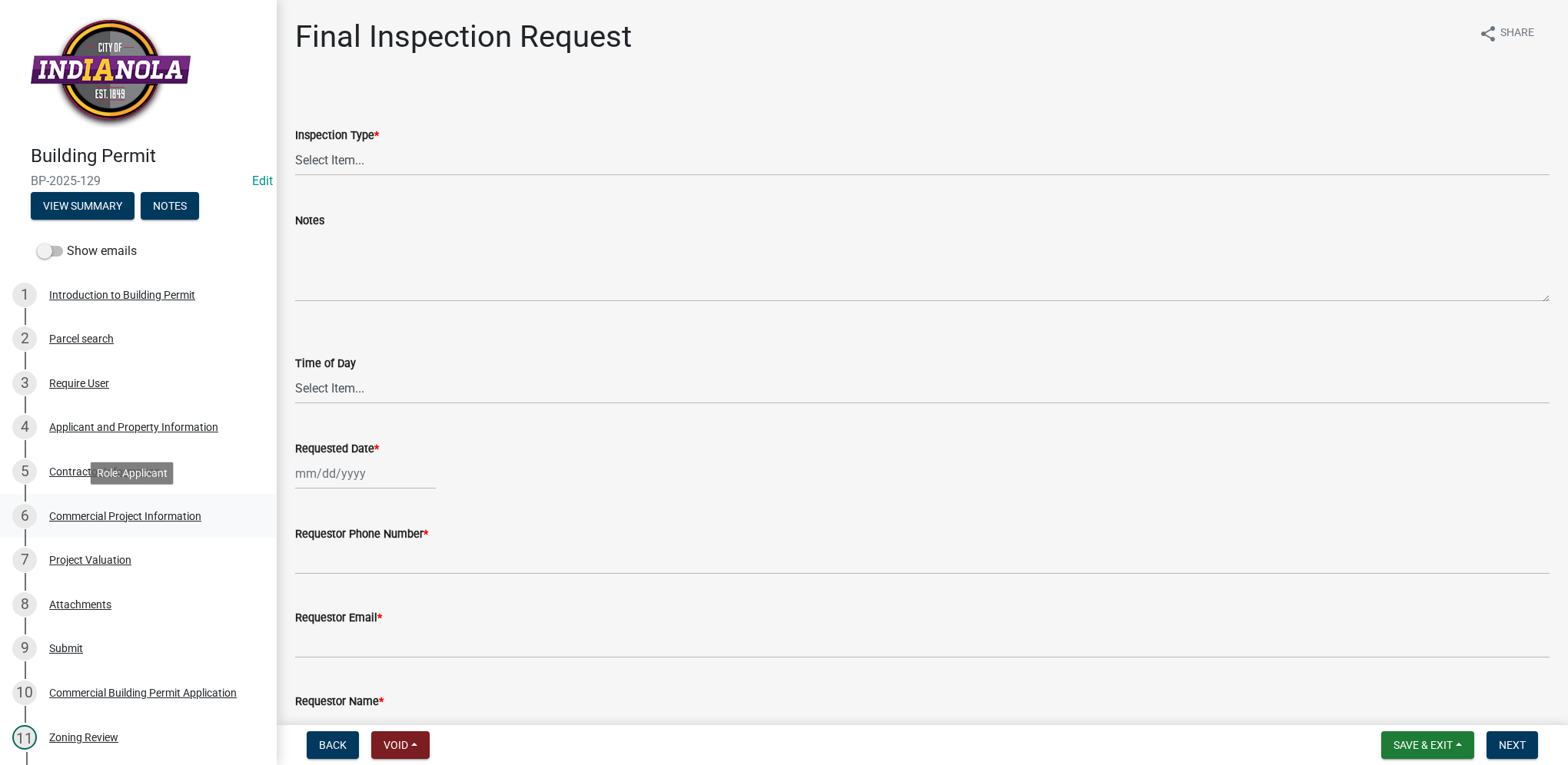
click at [97, 518] on div "Commercial Project Information" at bounding box center [125, 516] width 152 height 11
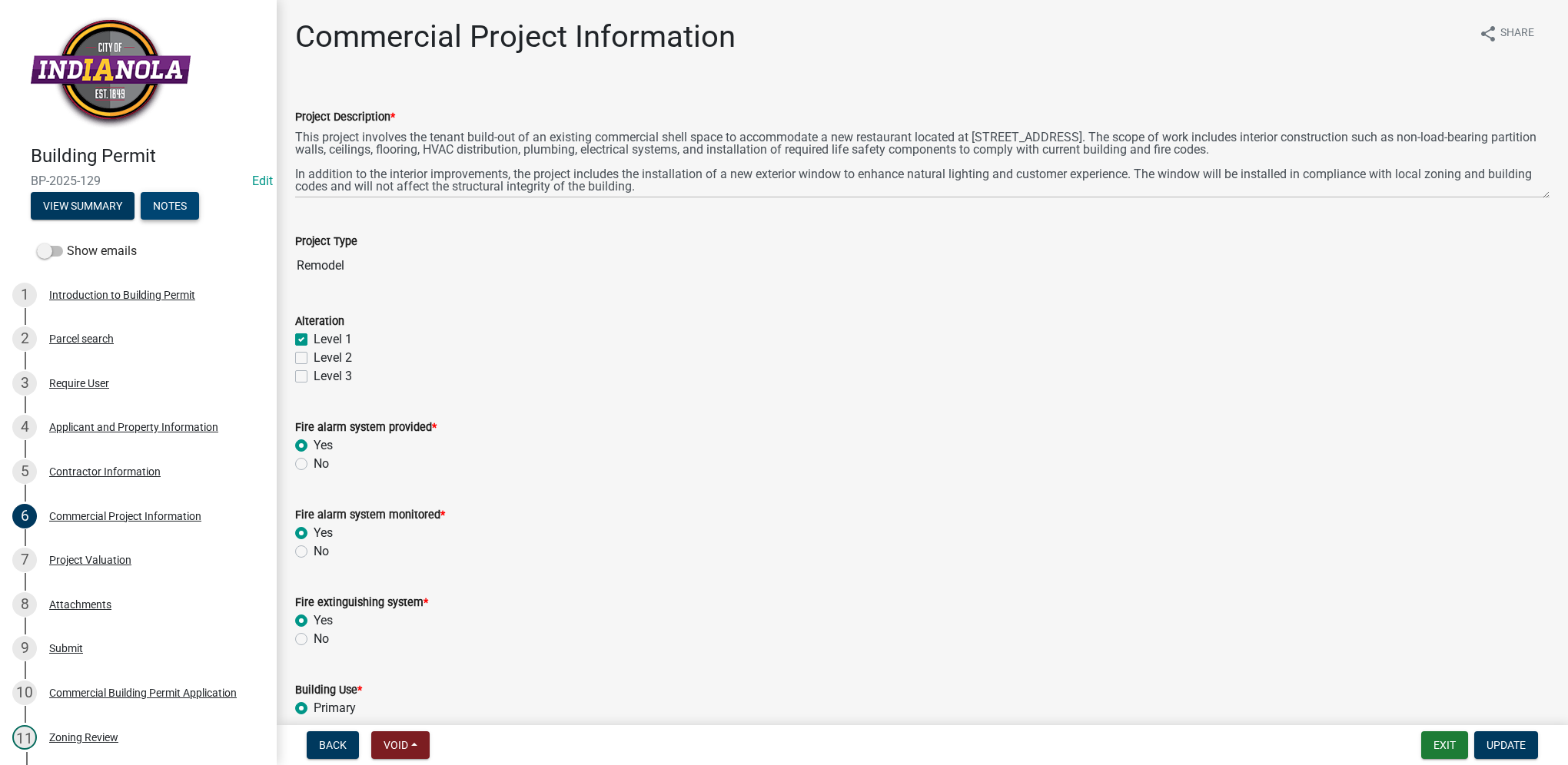
click at [154, 209] on button "Notes" at bounding box center [169, 206] width 58 height 27
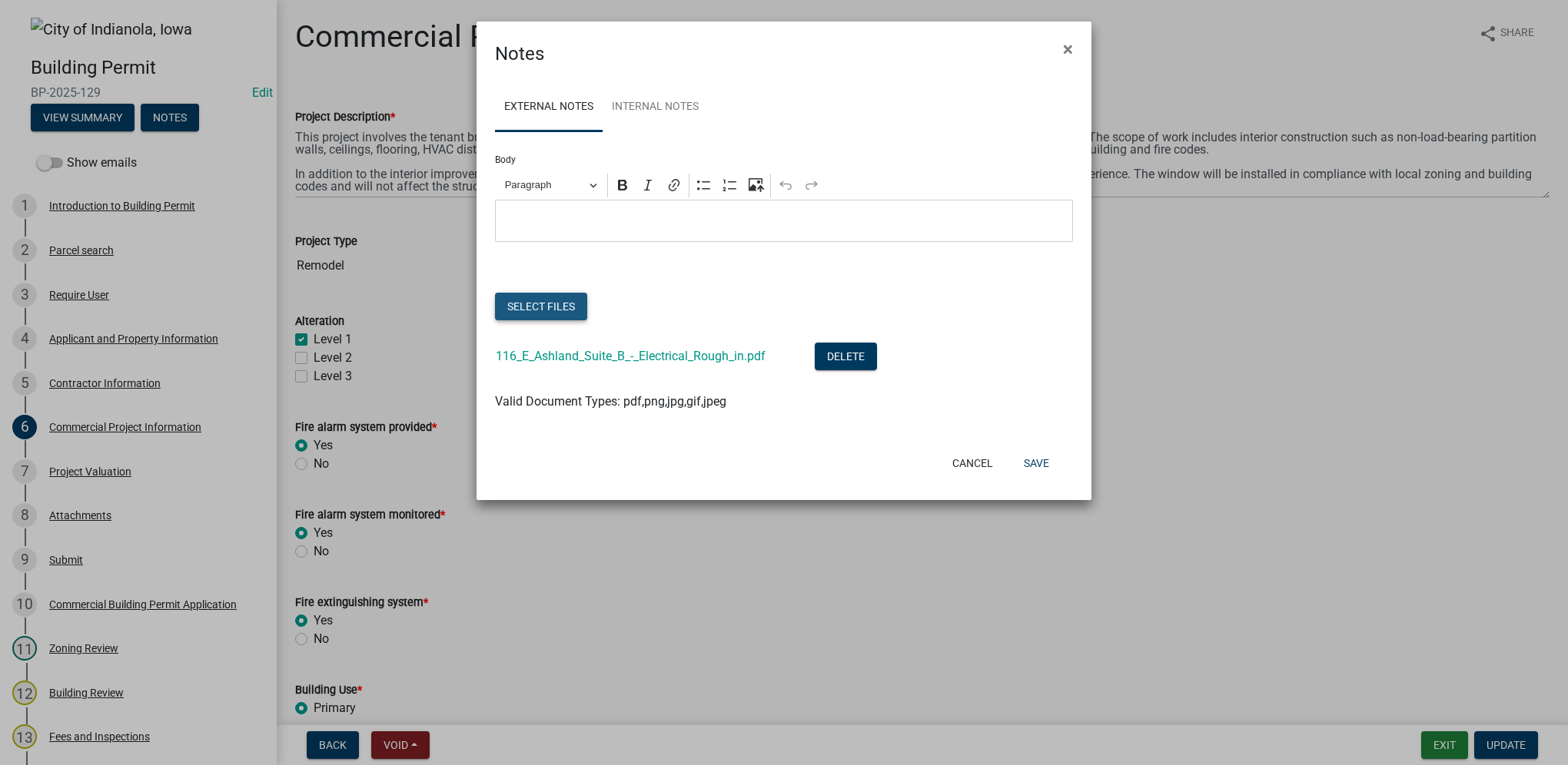
click at [569, 315] on button "Select files" at bounding box center [540, 306] width 92 height 27
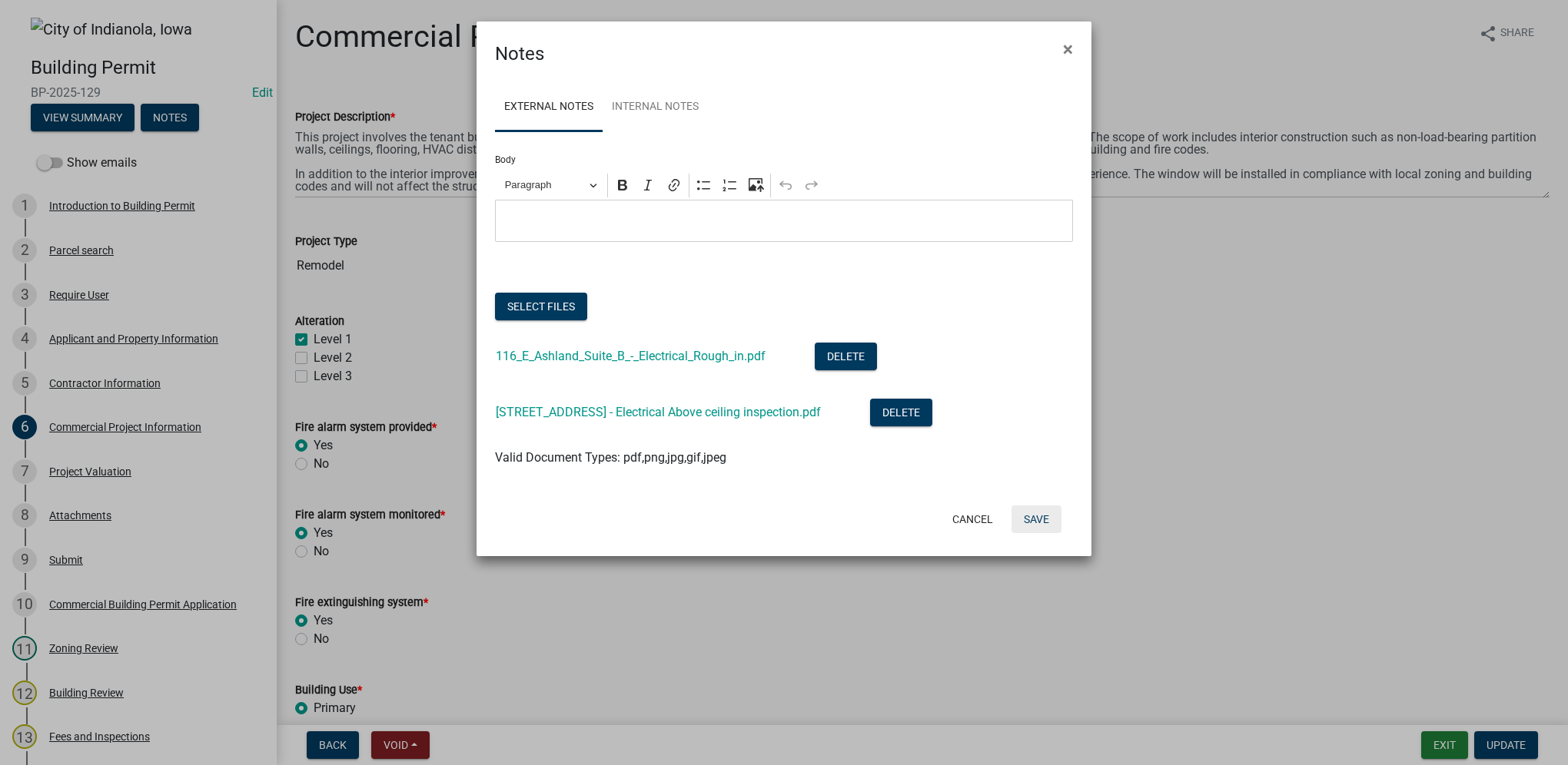
click at [1030, 521] on button "Save" at bounding box center [1036, 519] width 50 height 27
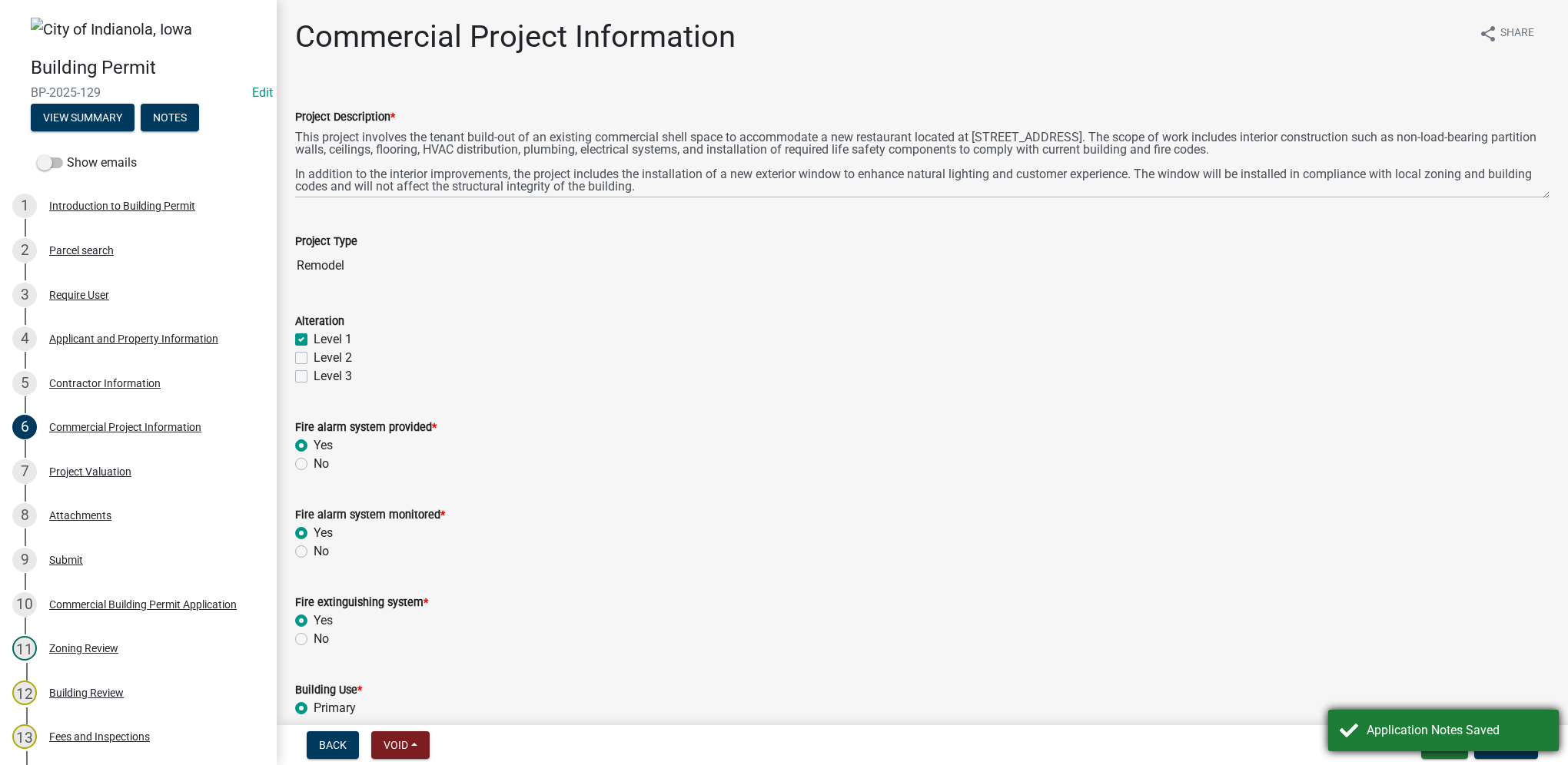
click at [1475, 733] on div "Application Notes Saved" at bounding box center [1457, 730] width 180 height 18
click at [1449, 747] on button "Exit" at bounding box center [1444, 745] width 46 height 27
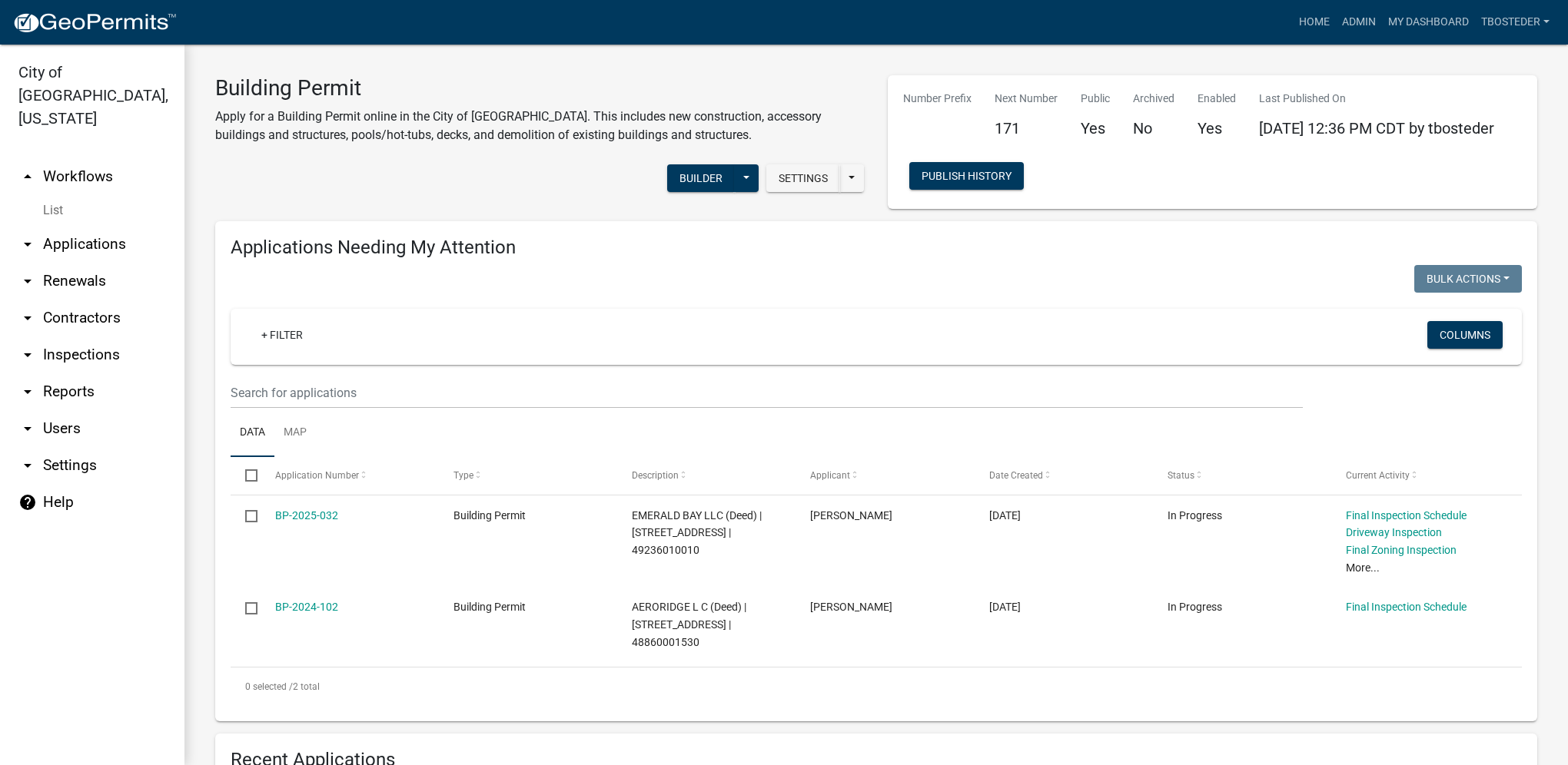
select select "1: 25"
click at [1389, 26] on link "My Dashboard" at bounding box center [1429, 22] width 93 height 29
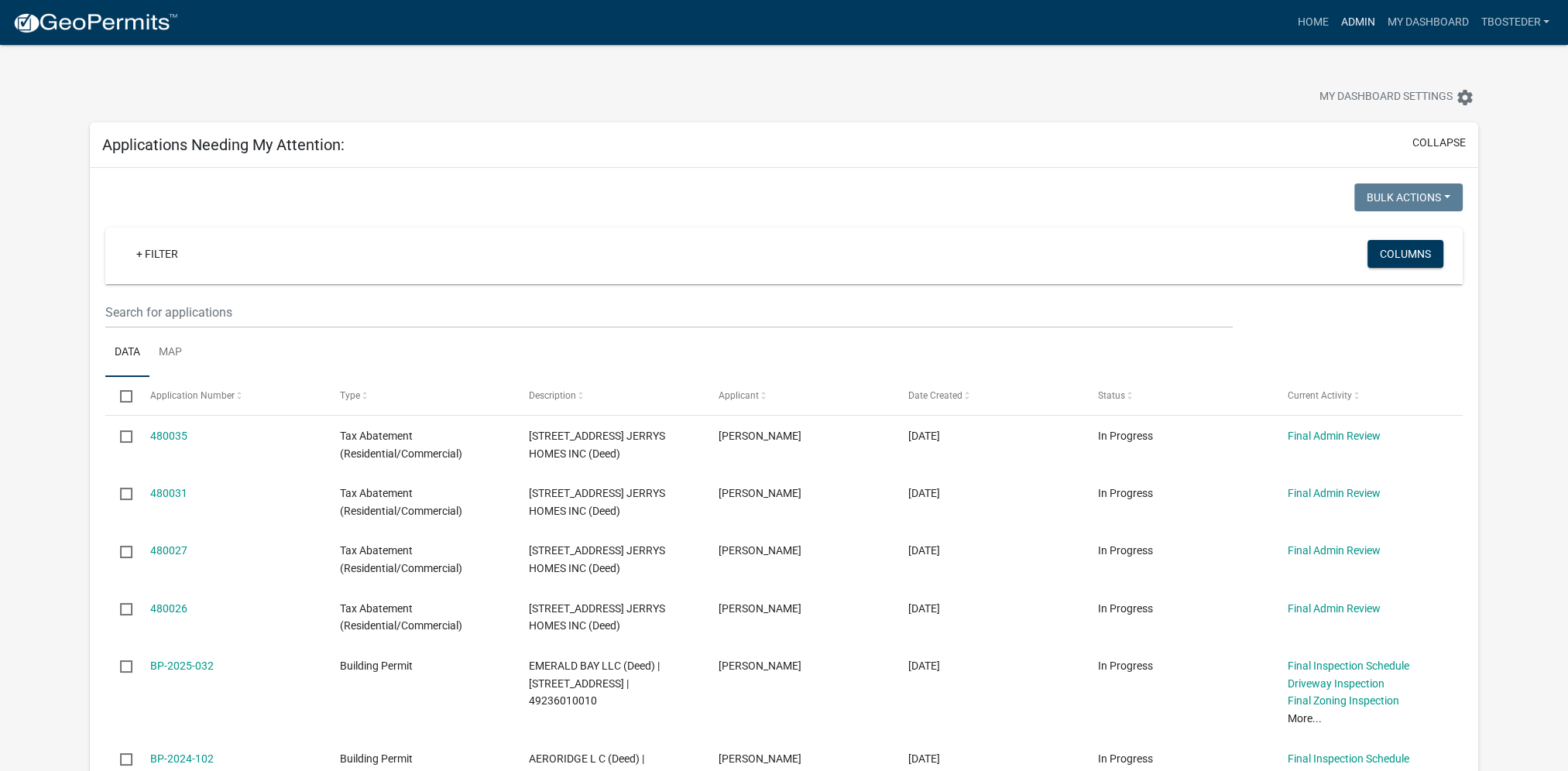
click at [1348, 12] on link "Admin" at bounding box center [1357, 22] width 47 height 29
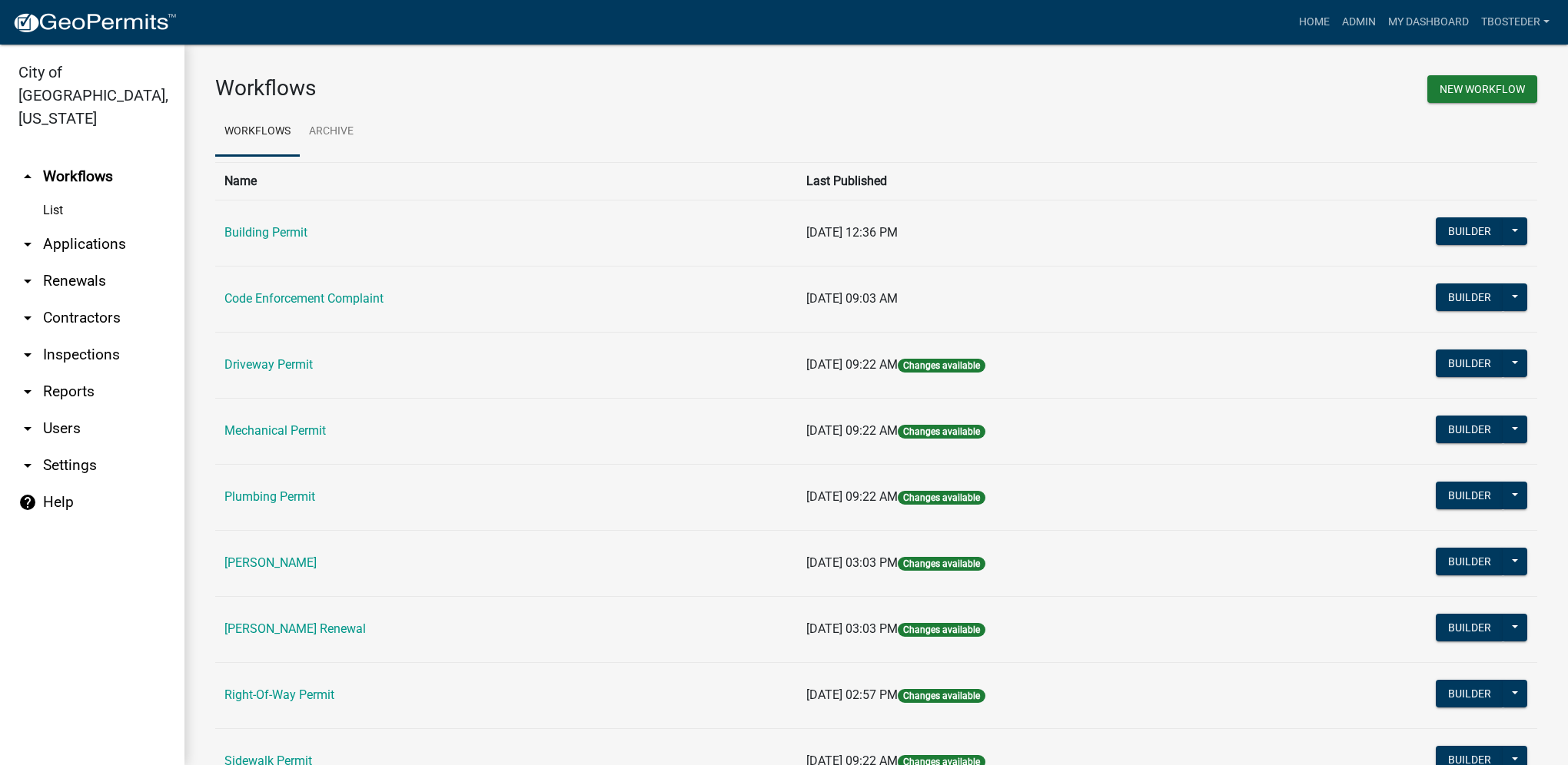
click at [307, 236] on link "Building Permit" at bounding box center [265, 232] width 83 height 15
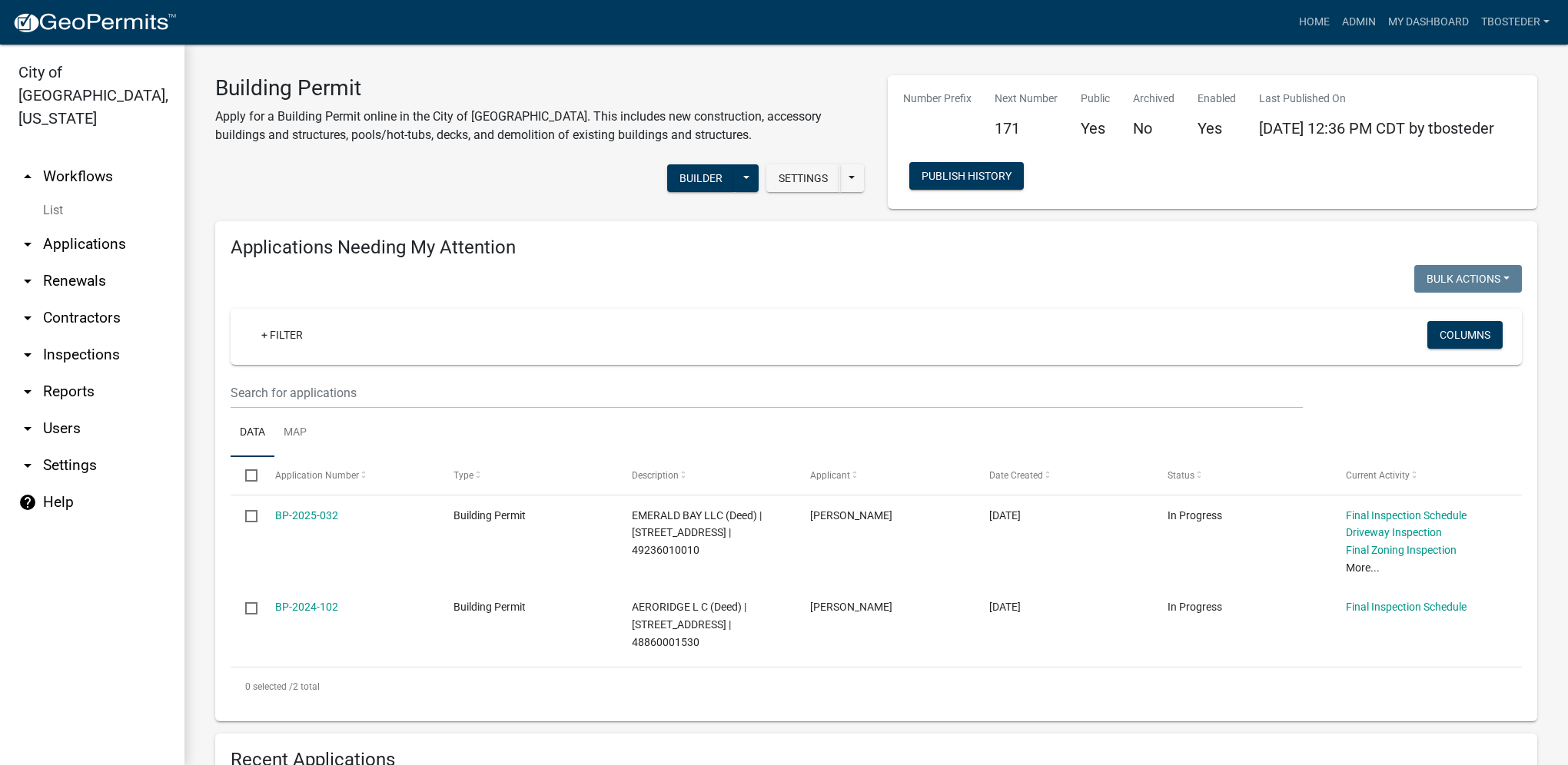
select select "1: 25"
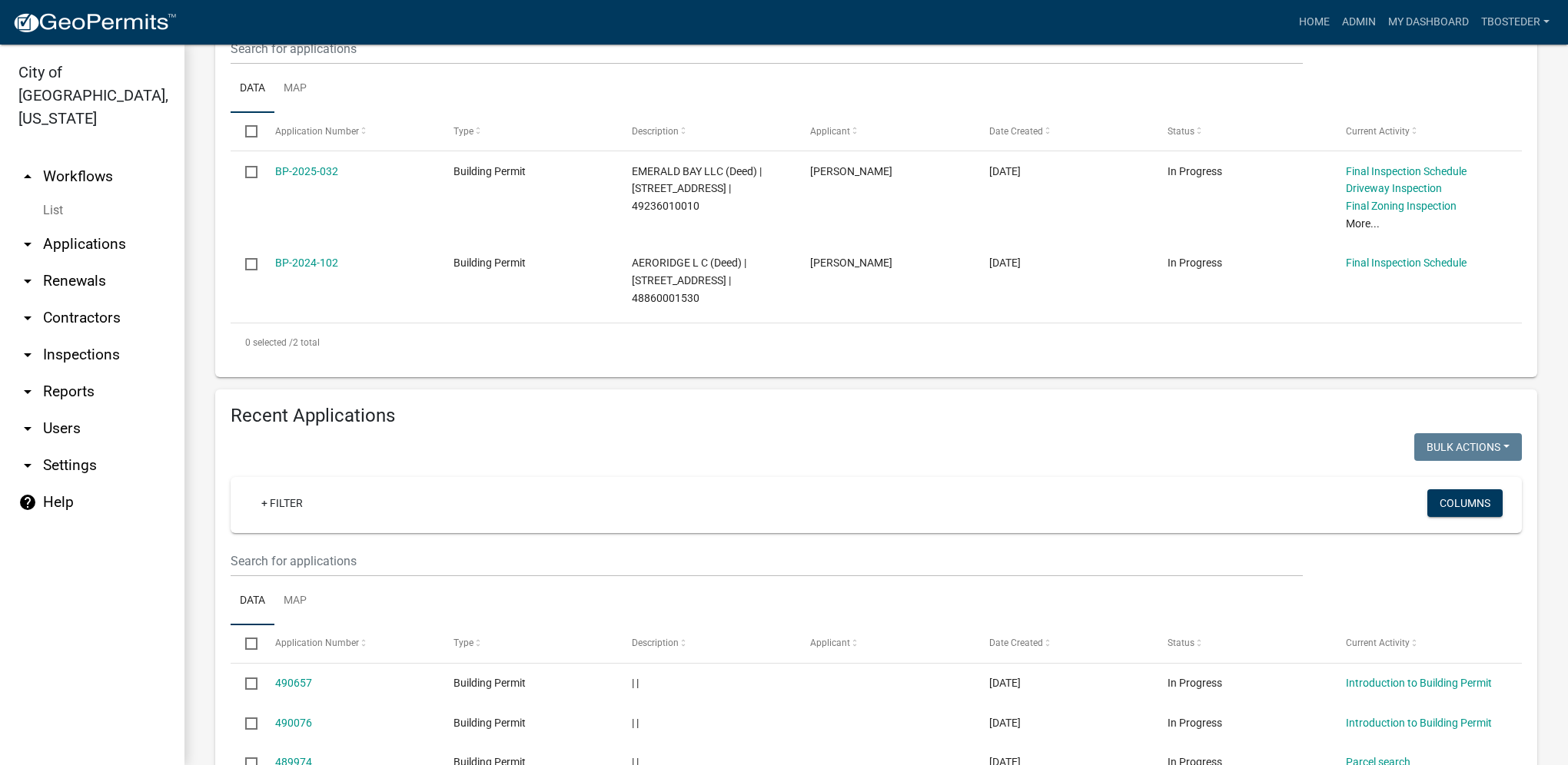
scroll to position [384, 0]
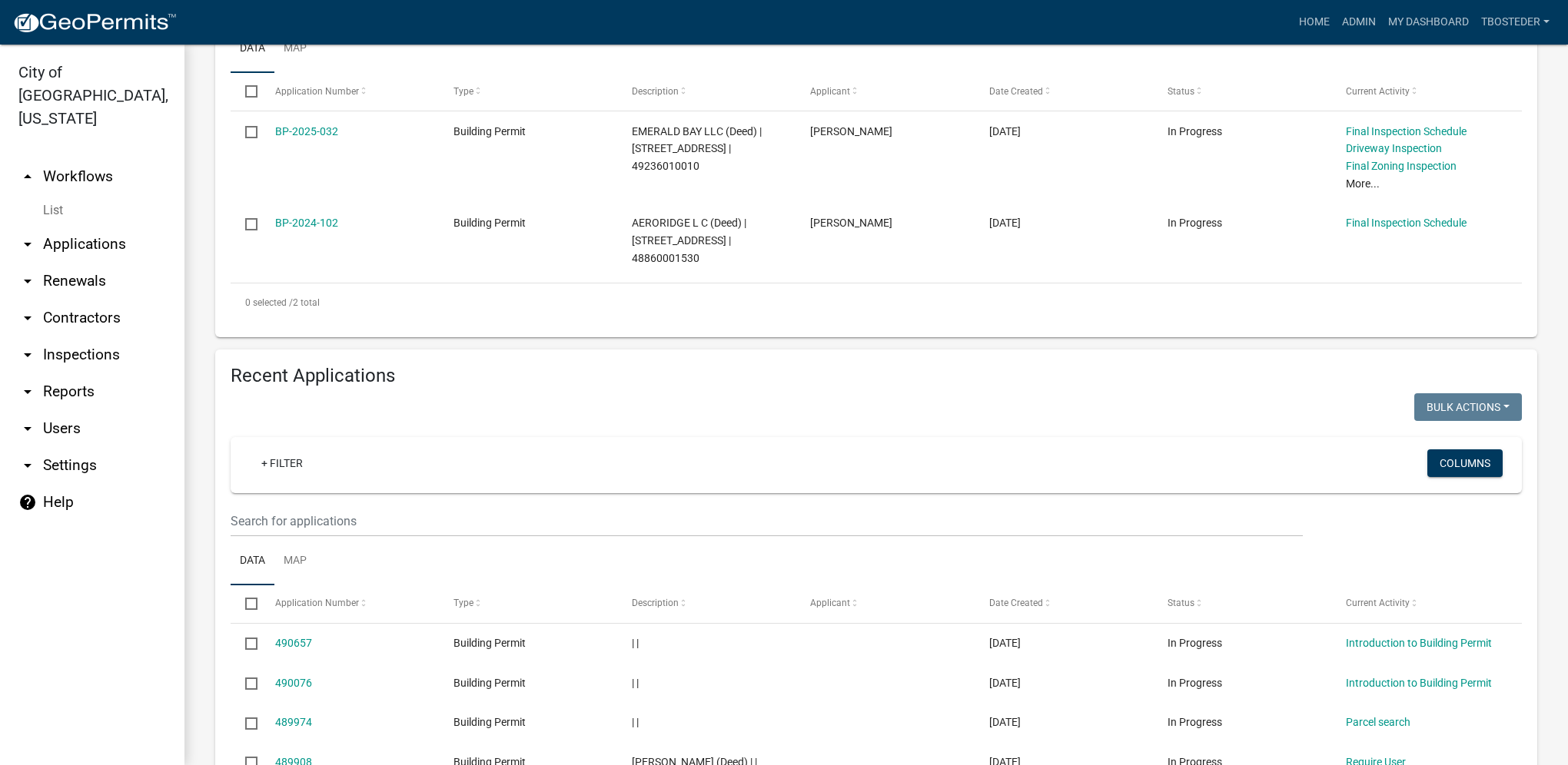
click at [409, 505] on wm-filter-builder "+ Filter Columns" at bounding box center [876, 487] width 1291 height 100
click at [411, 523] on input "text" at bounding box center [766, 521] width 1072 height 32
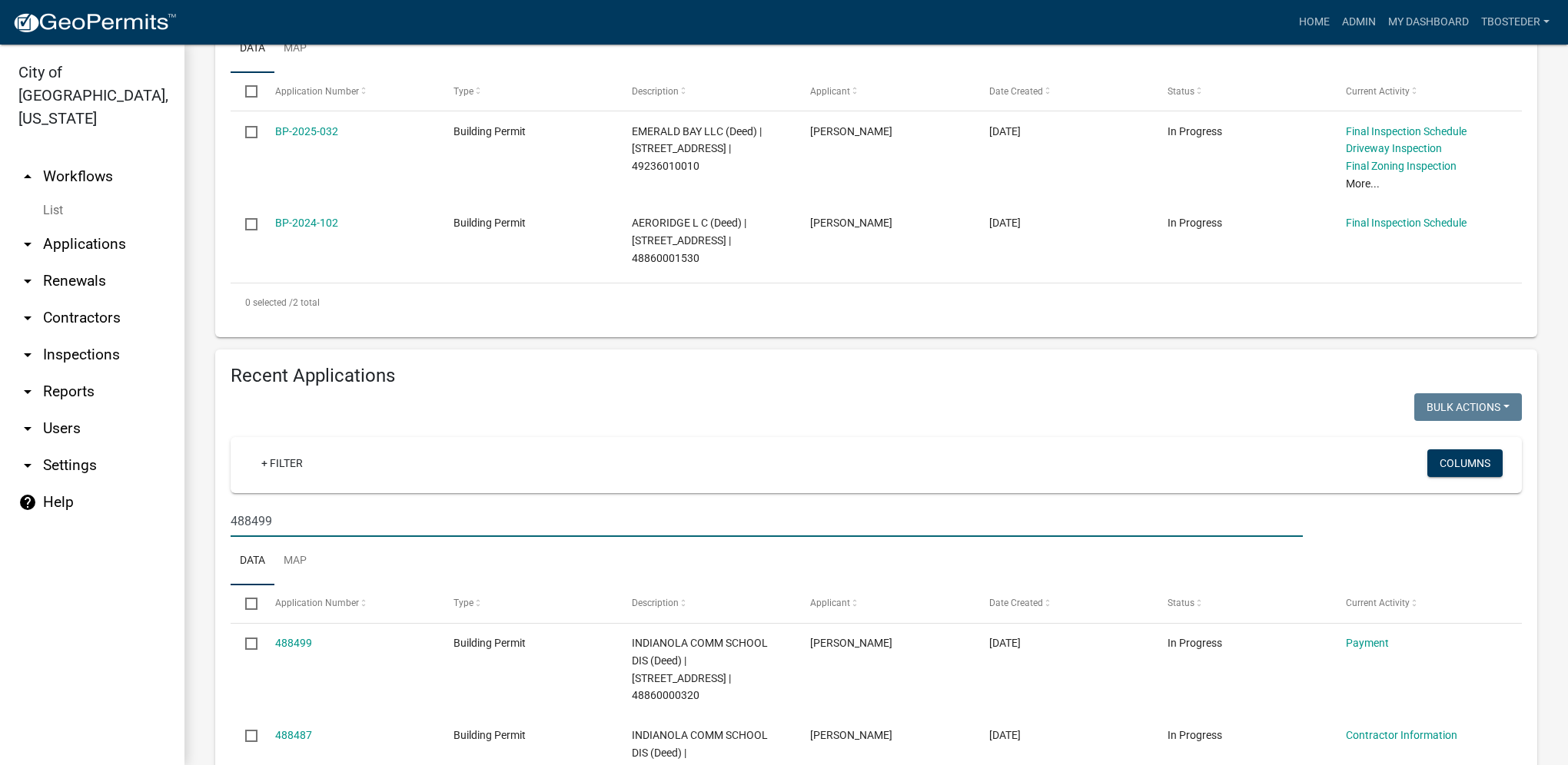
type input "488499"
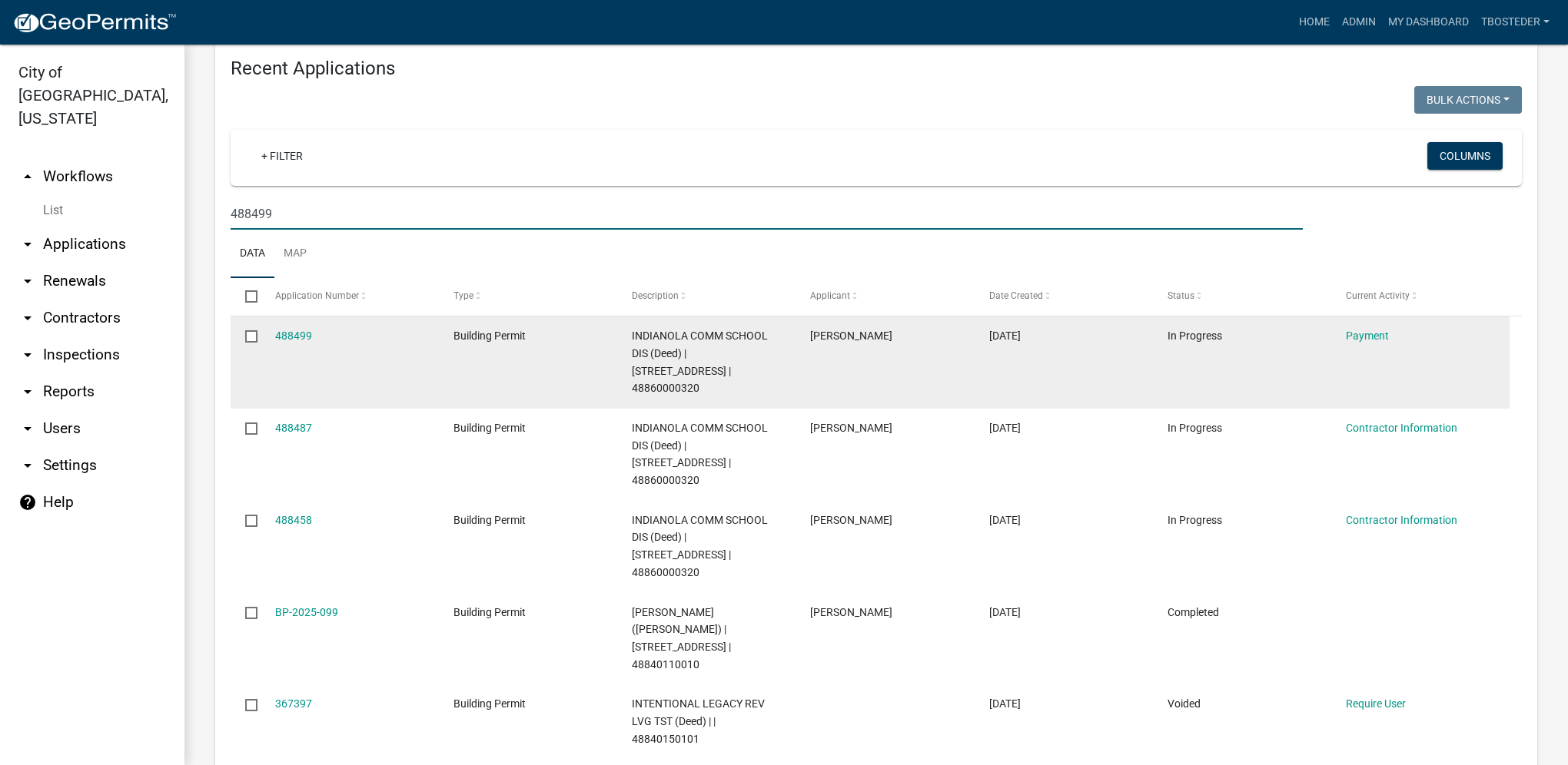
scroll to position [410, 0]
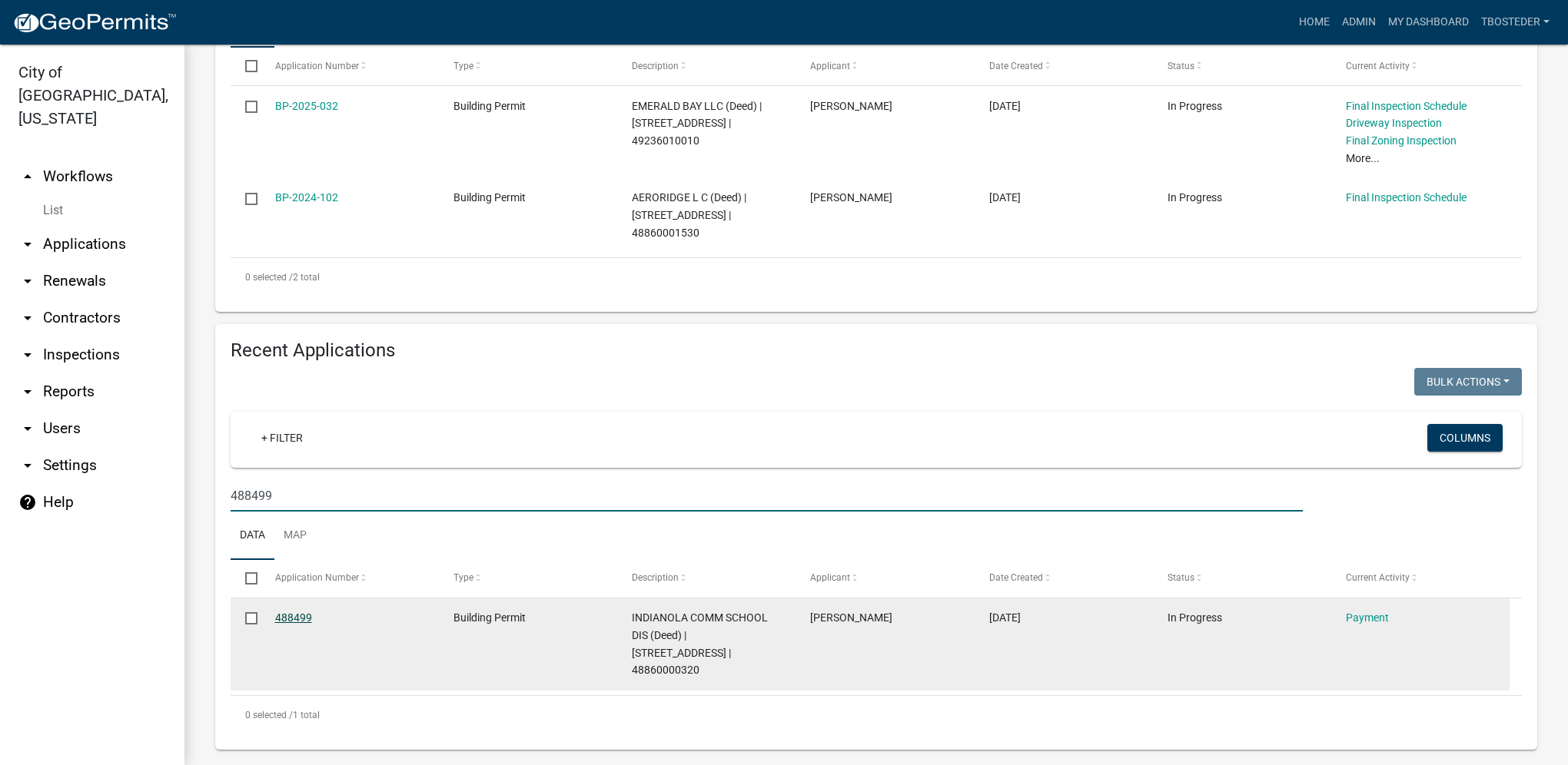
click at [292, 621] on link "488499" at bounding box center [293, 617] width 36 height 12
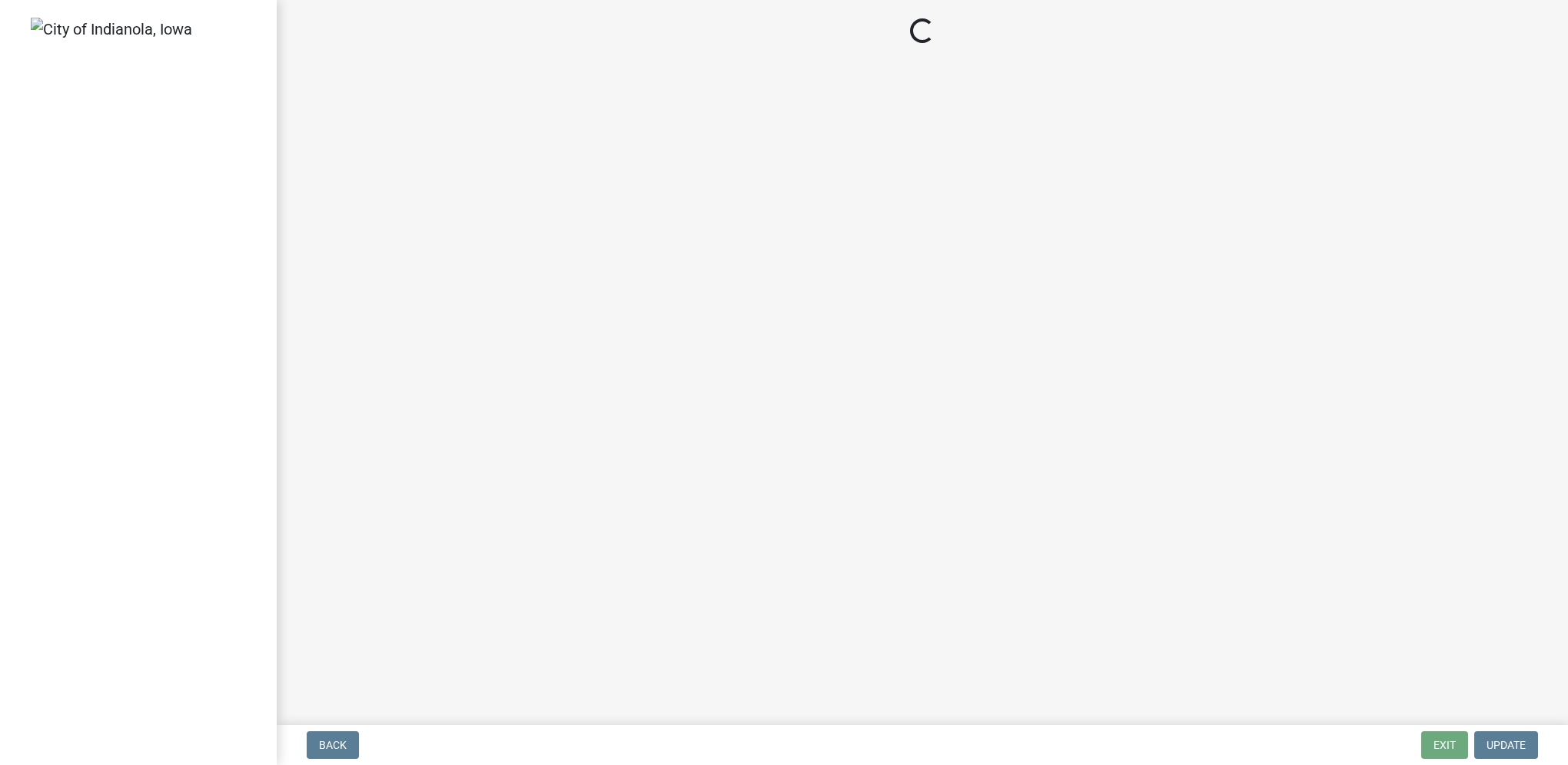
select select "3: 3"
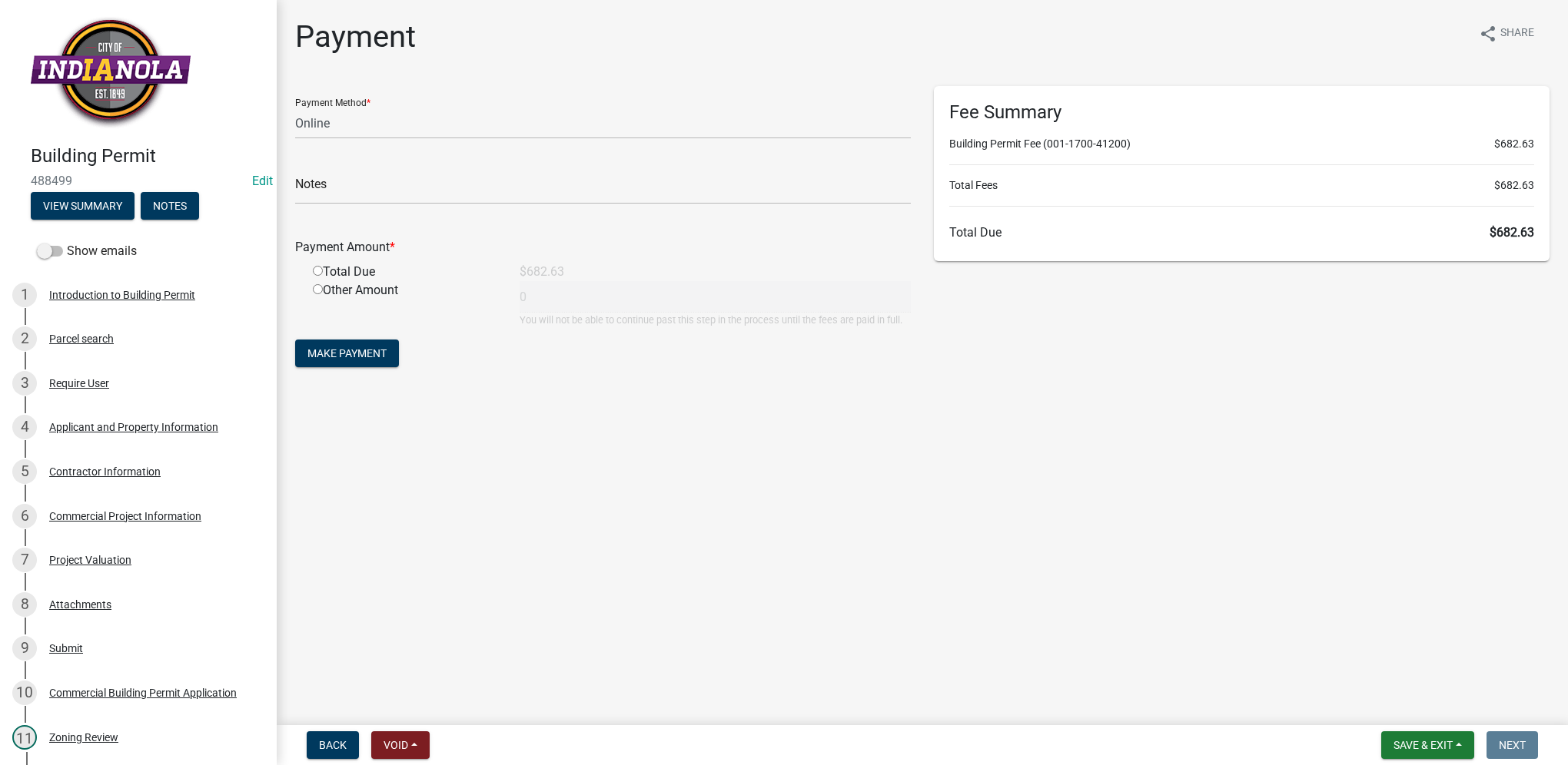
click at [317, 268] on input "radio" at bounding box center [317, 270] width 10 height 10
radio input "true"
type input "682.63"
click at [343, 352] on span "Make Payment" at bounding box center [346, 352] width 79 height 12
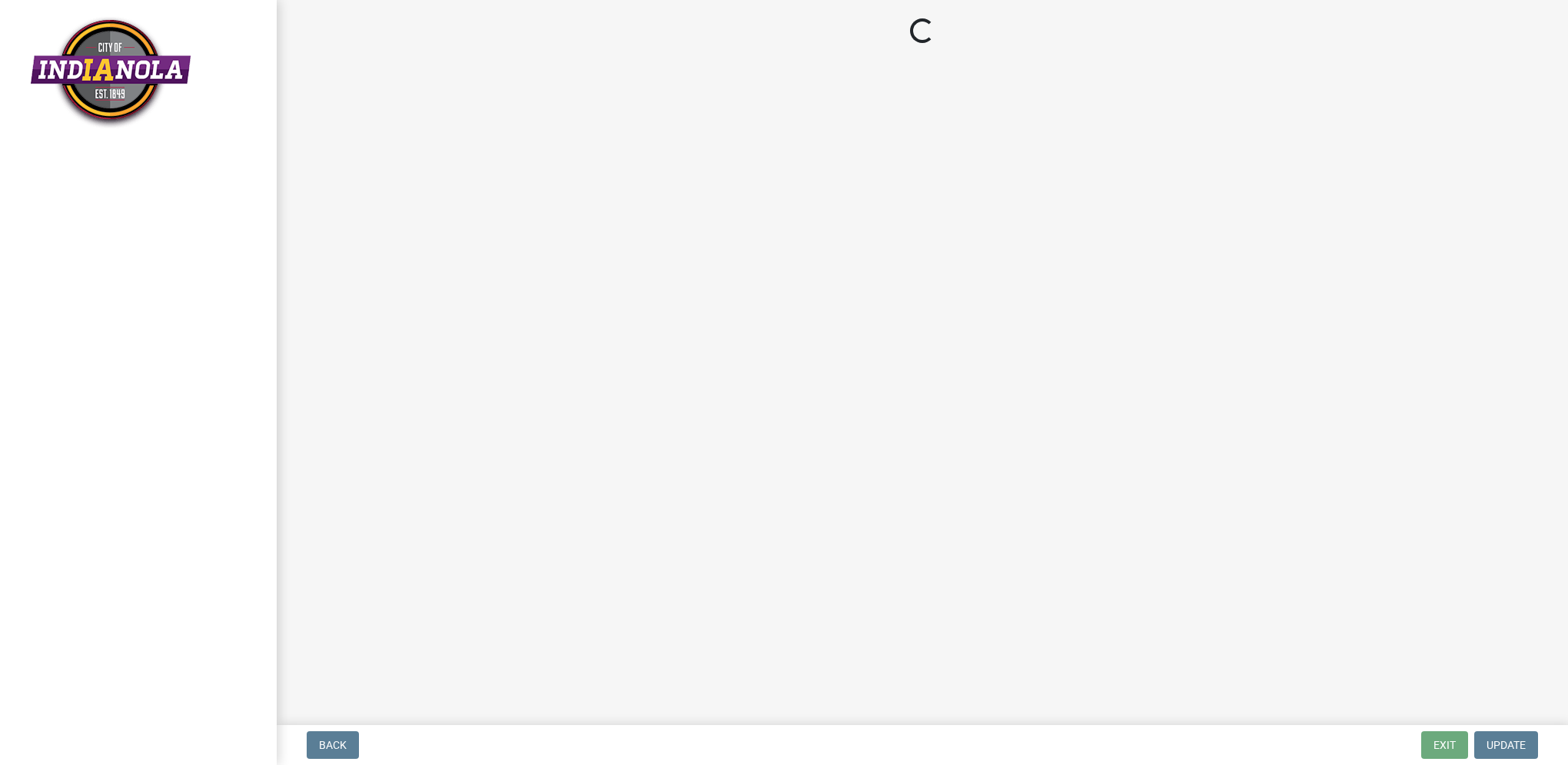
select select "3: 3"
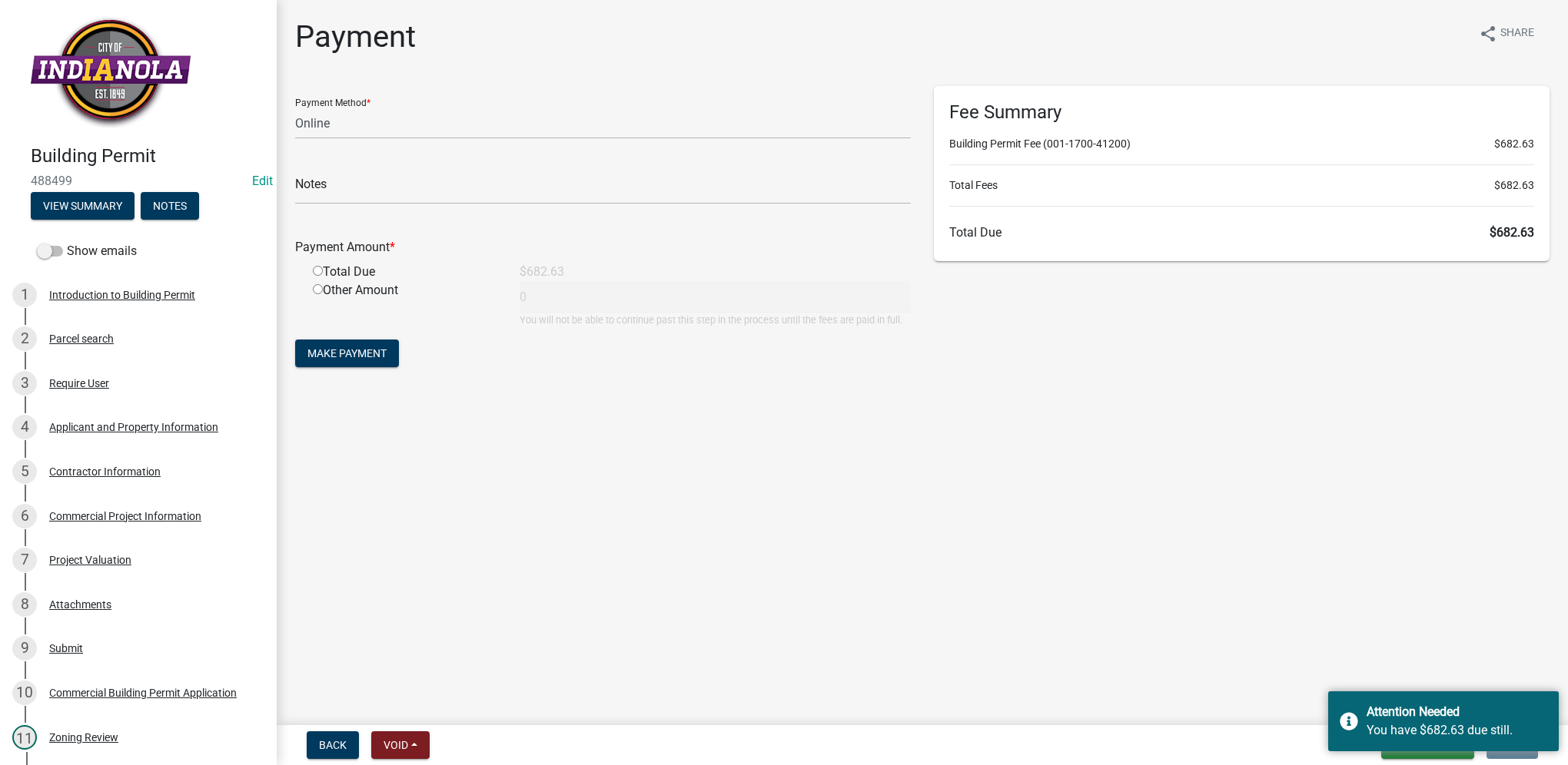
click at [317, 269] on input "radio" at bounding box center [317, 270] width 10 height 10
radio input "true"
type input "682.63"
click at [369, 349] on span "Make Payment" at bounding box center [346, 352] width 79 height 12
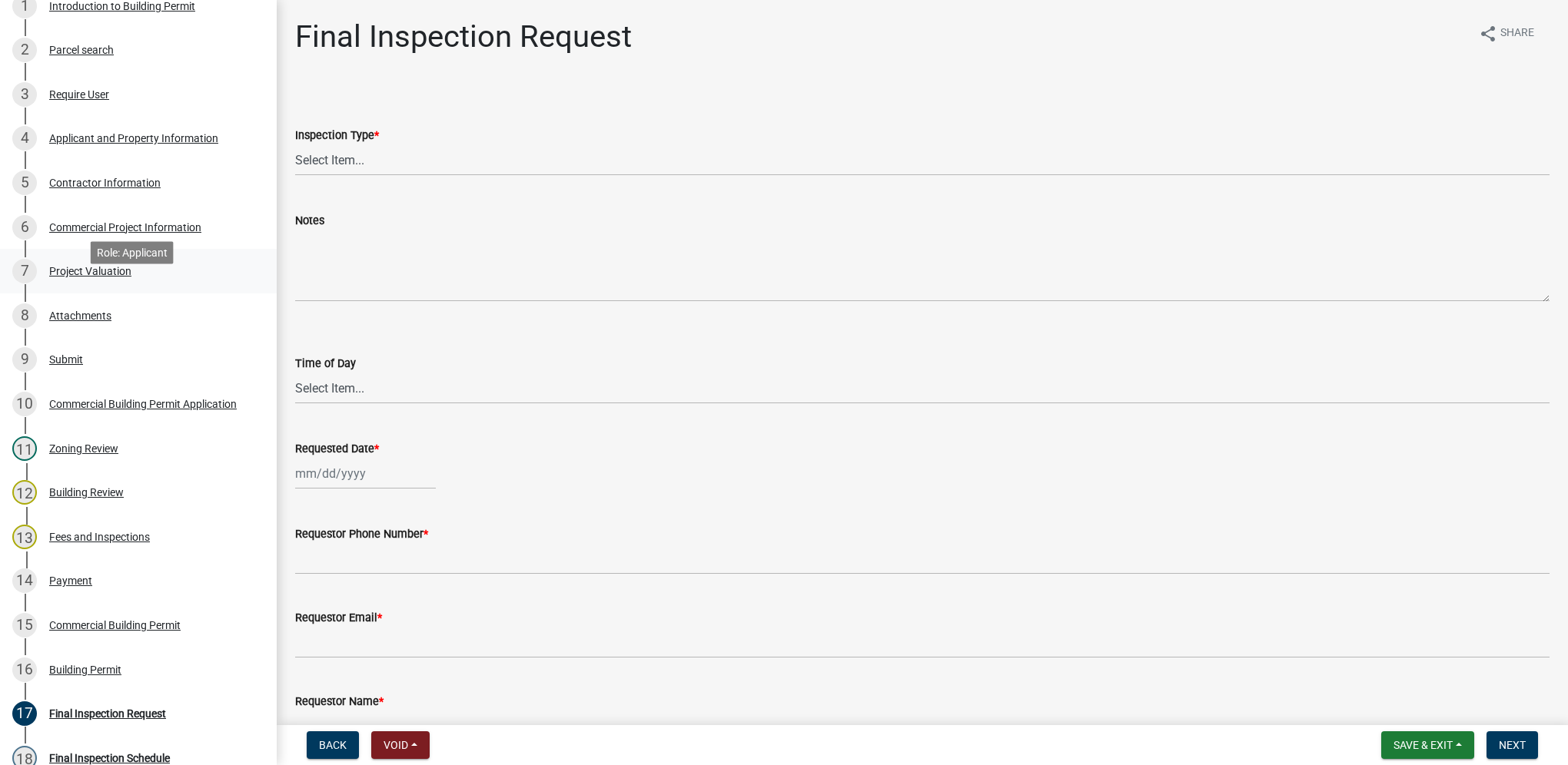
scroll to position [307, 0]
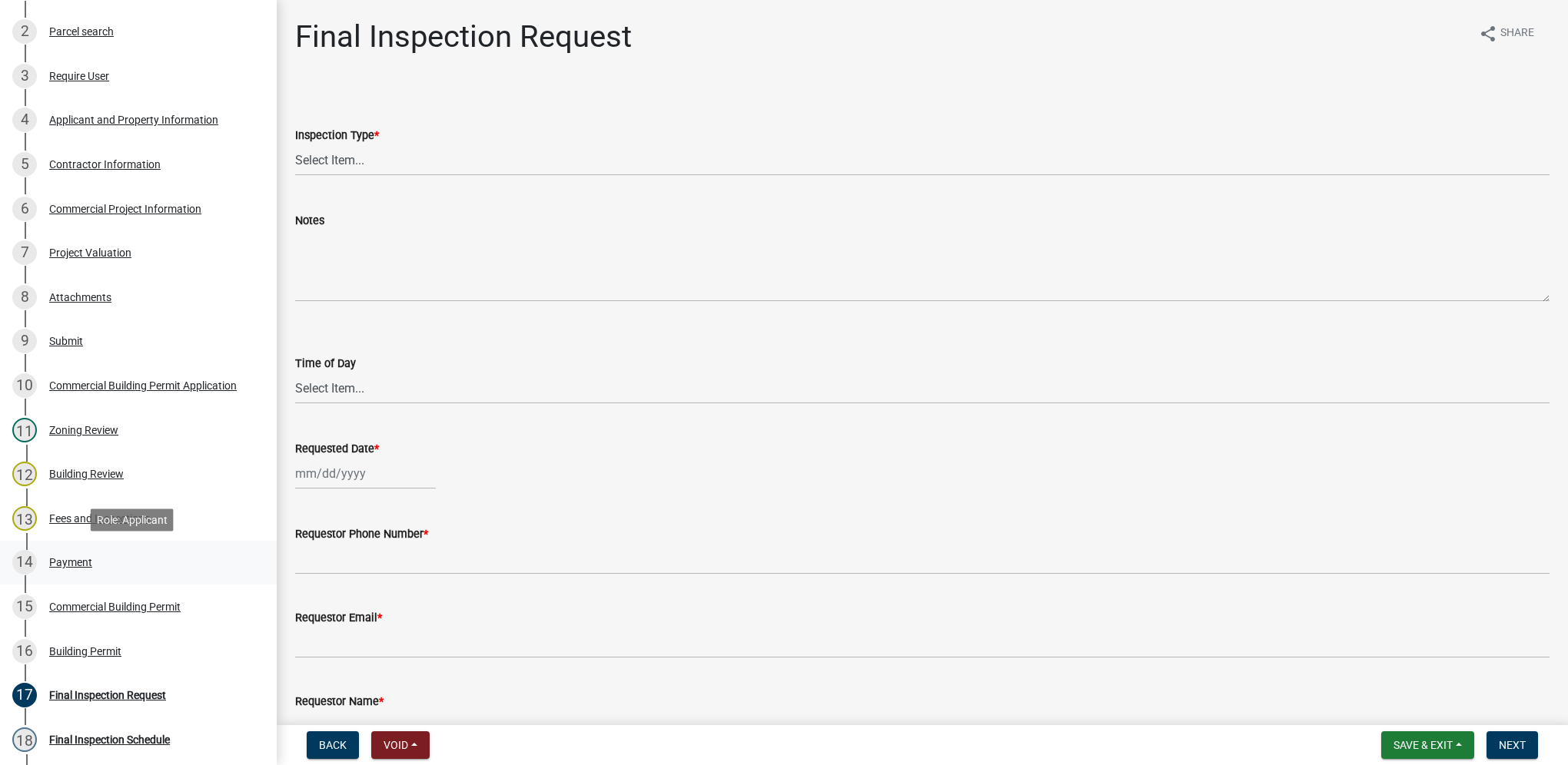
click at [117, 572] on div "14 Payment" at bounding box center [131, 562] width 240 height 25
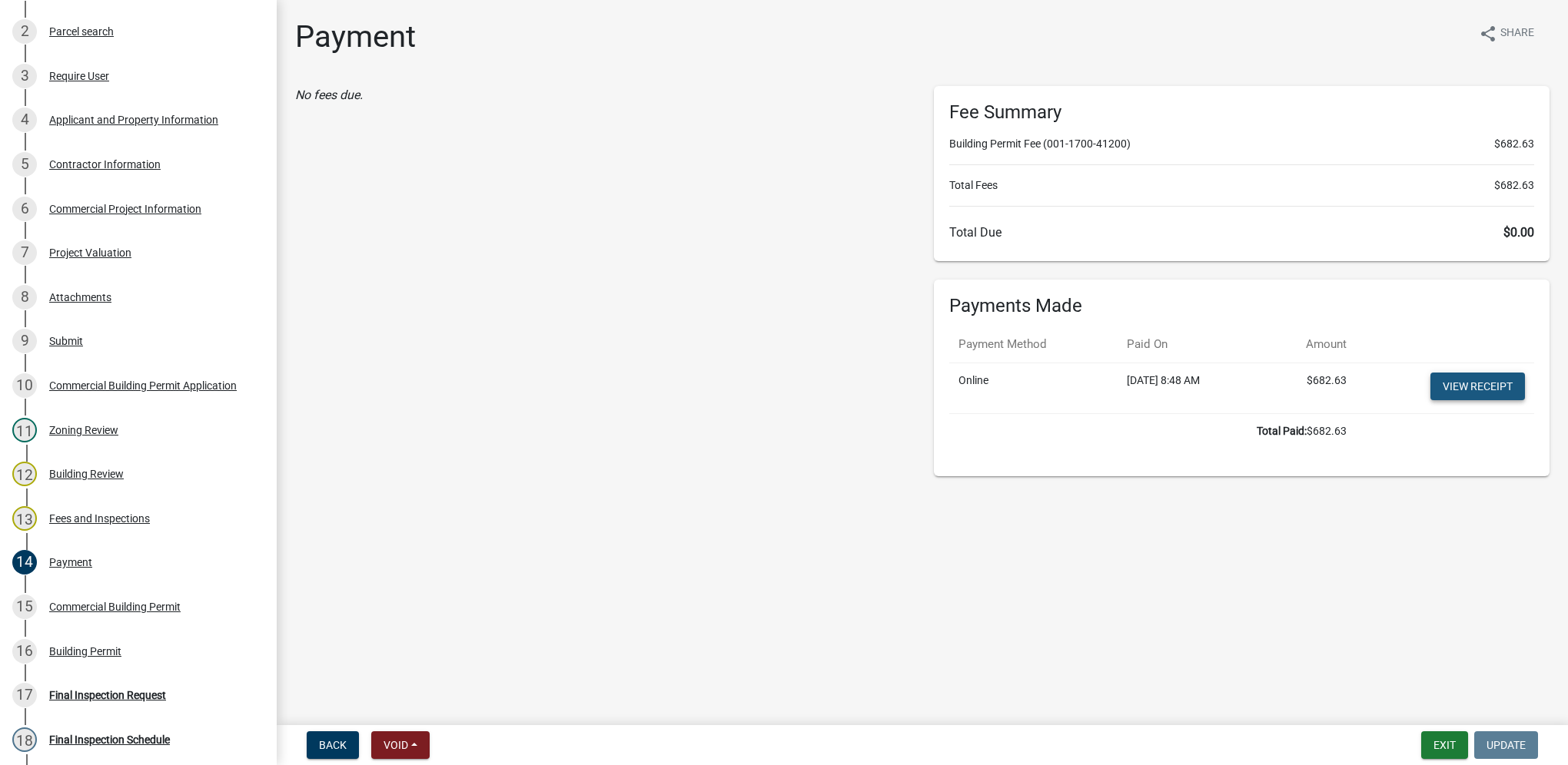
click at [1494, 393] on link "View receipt" at bounding box center [1478, 386] width 95 height 27
click at [1454, 738] on button "Exit" at bounding box center [1444, 745] width 46 height 27
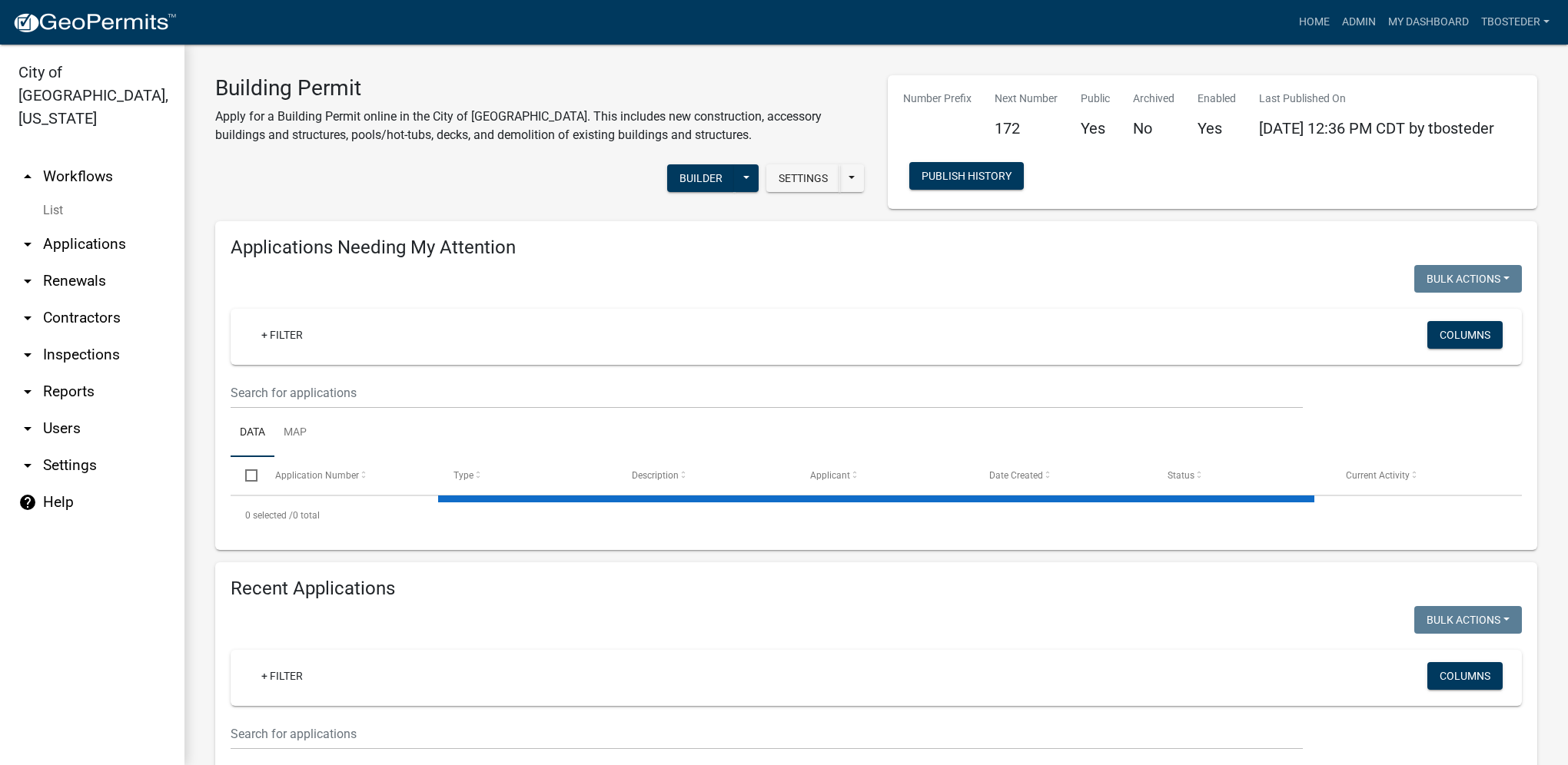
select select "1: 25"
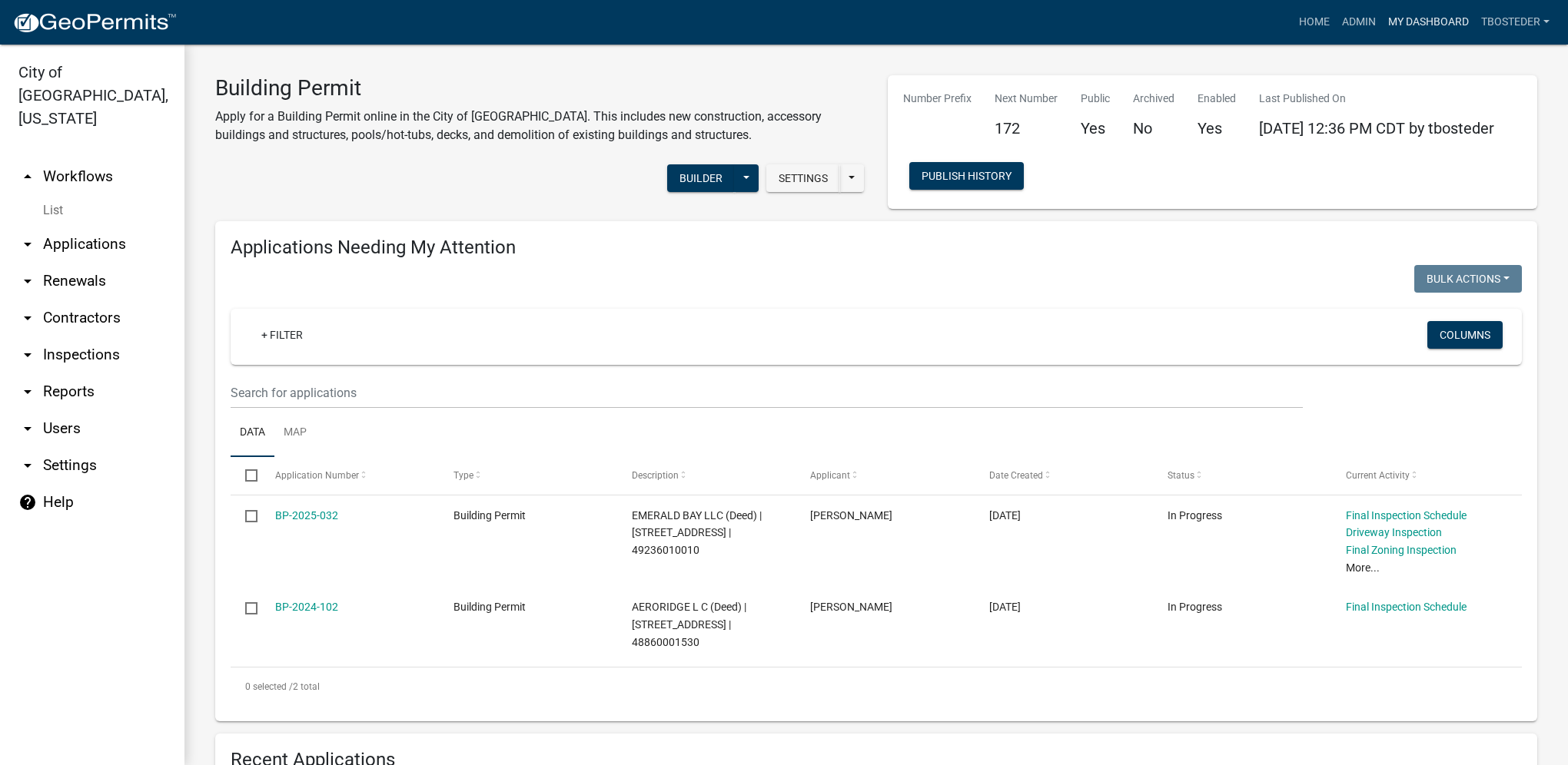
click at [1460, 22] on link "My Dashboard" at bounding box center [1429, 22] width 93 height 29
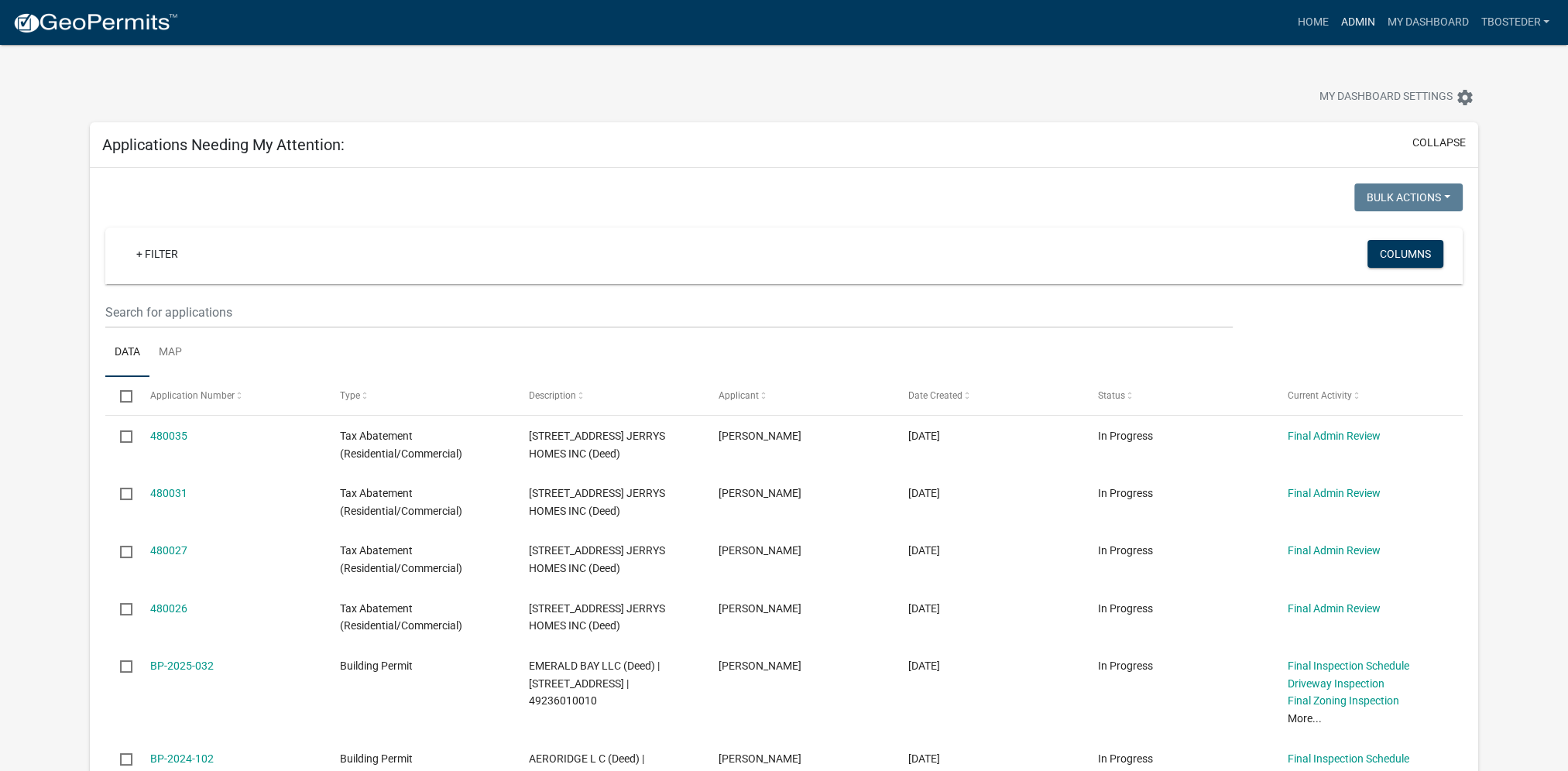
click at [1340, 21] on link "Admin" at bounding box center [1357, 22] width 47 height 29
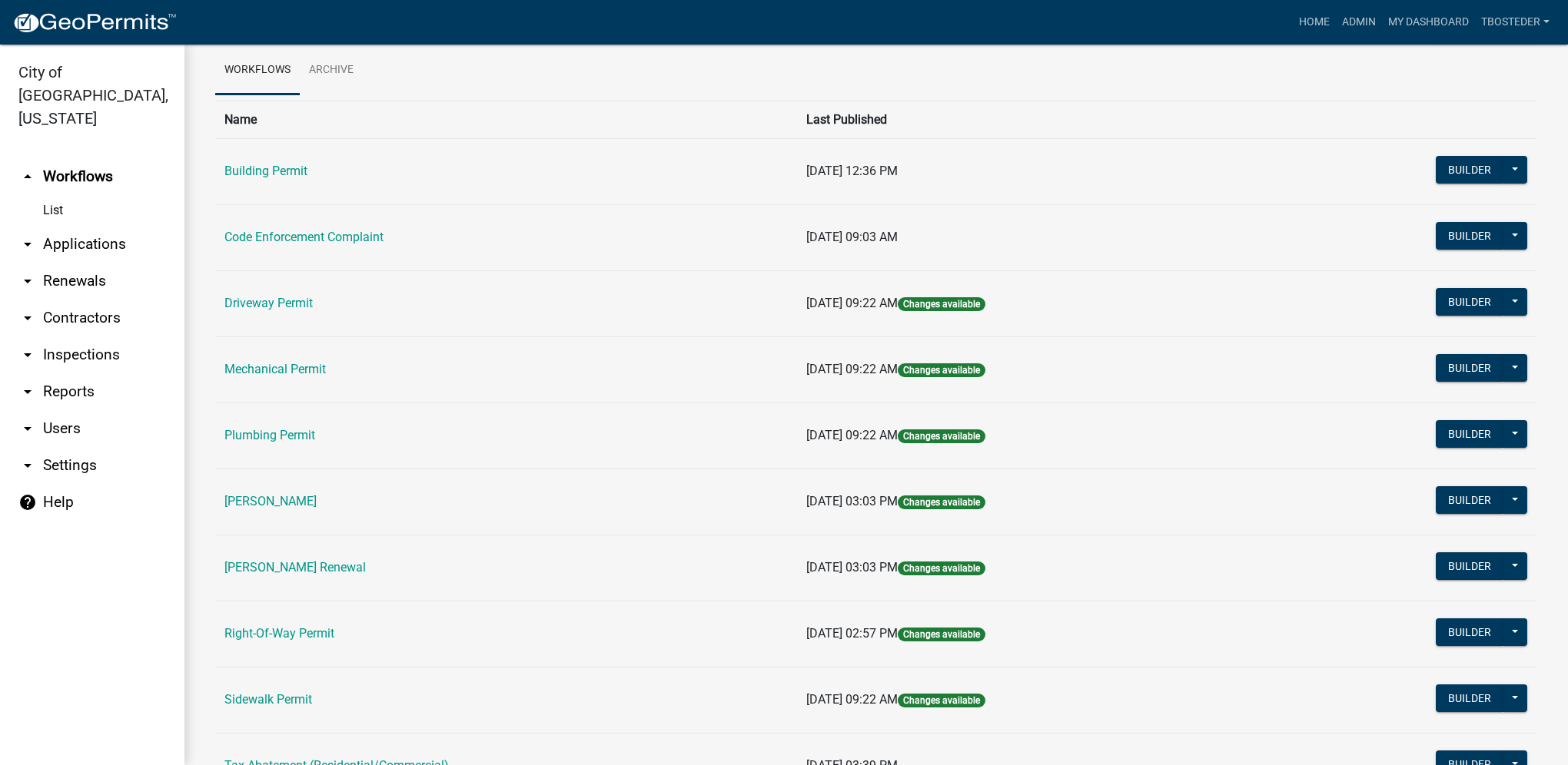
scroll to position [230, 0]
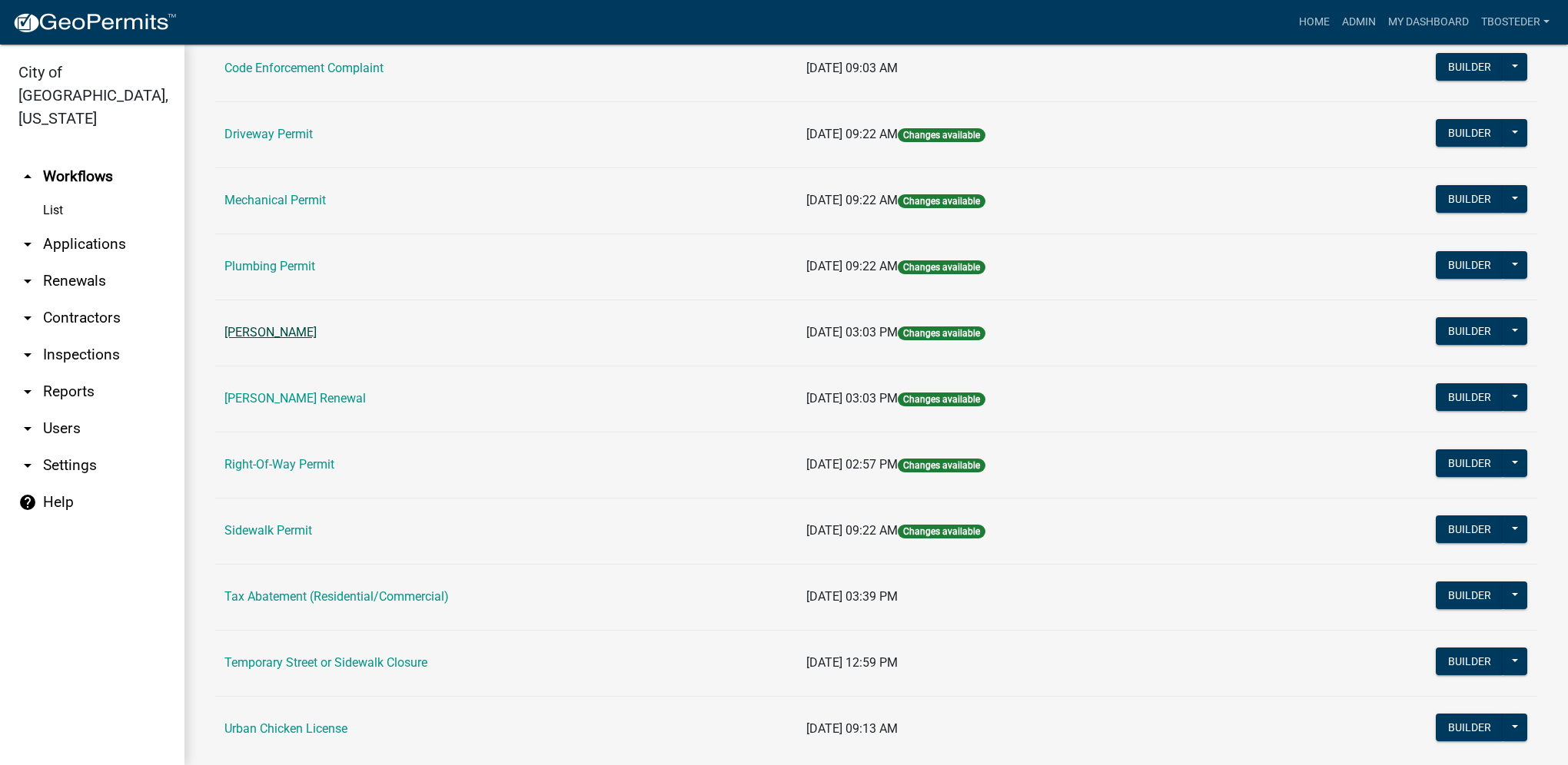
click at [306, 333] on link "[PERSON_NAME]" at bounding box center [270, 332] width 92 height 15
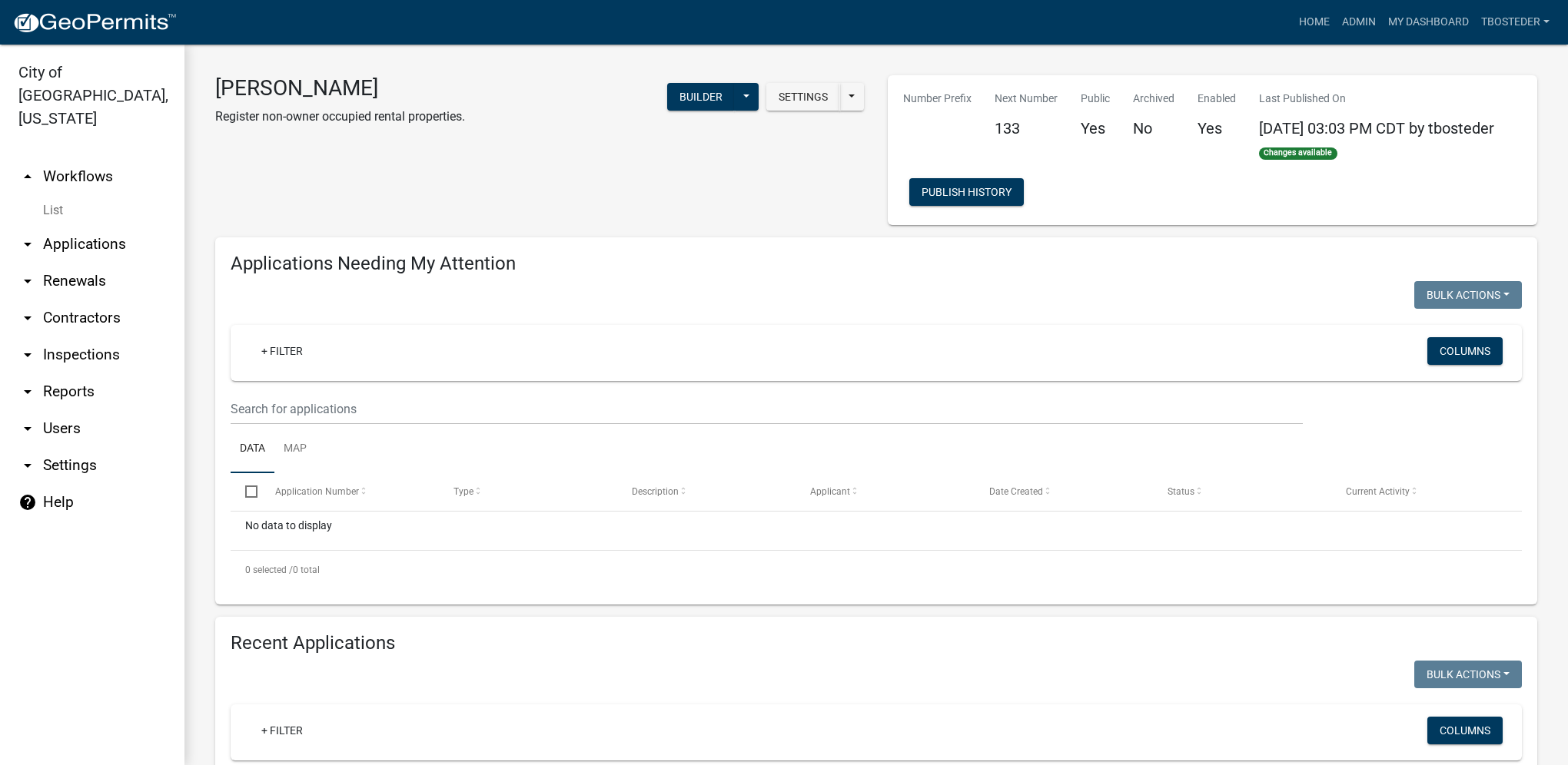
select select "1: 25"
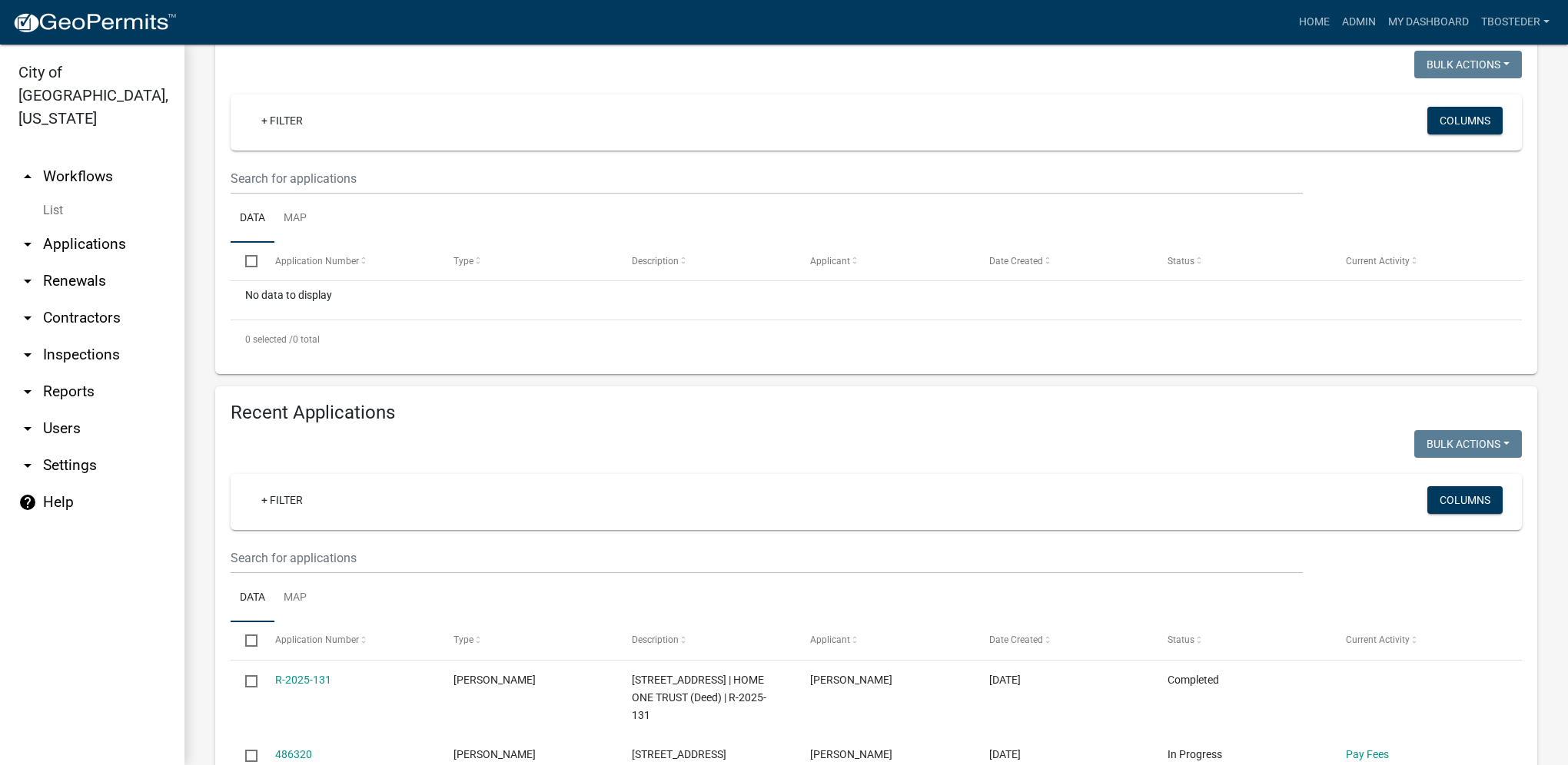
click at [309, 540] on wm-filter-builder "+ Filter Columns" at bounding box center [876, 524] width 1291 height 100
click at [304, 548] on input "text" at bounding box center [766, 558] width 1072 height 32
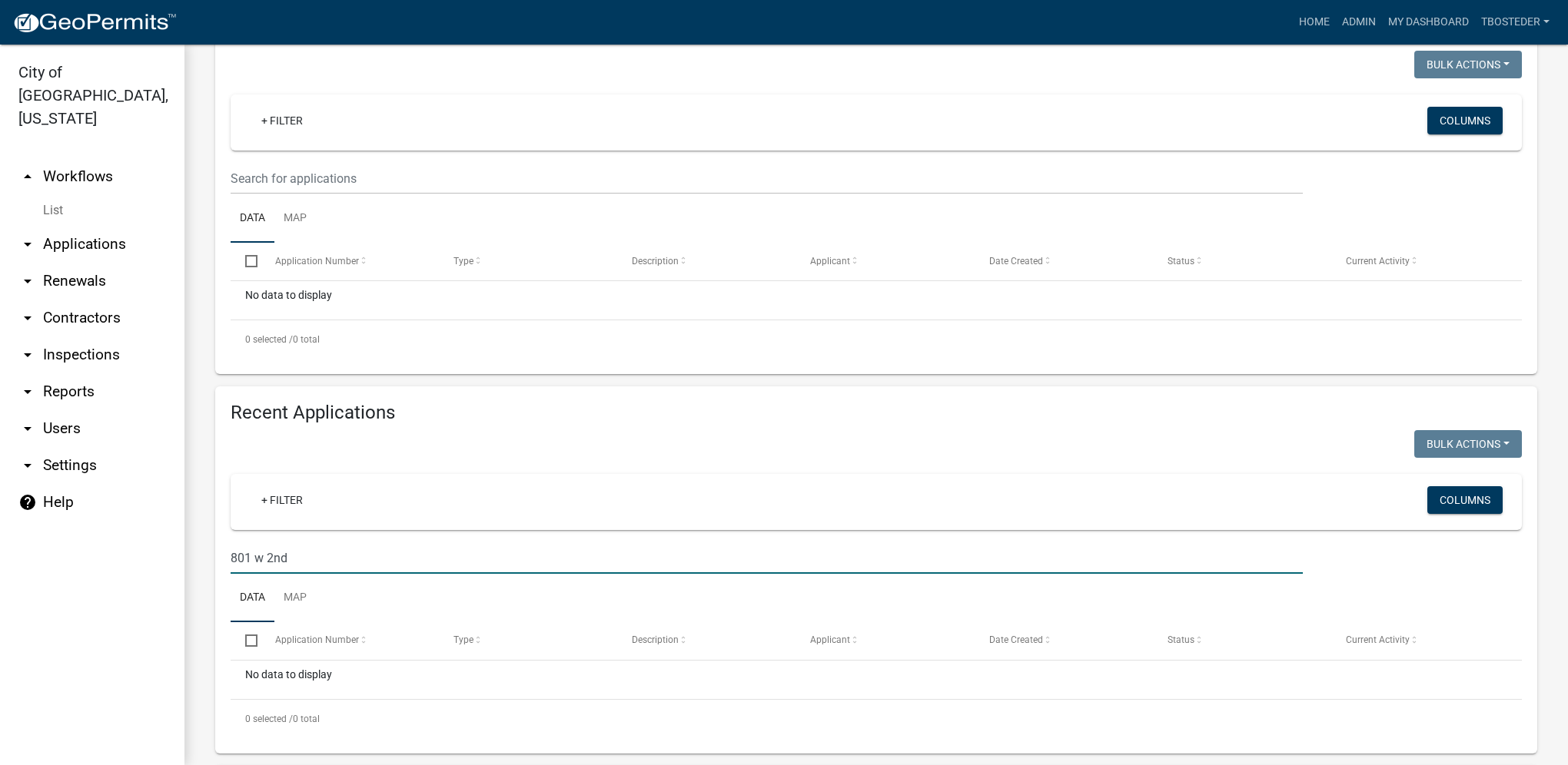
scroll to position [384, 0]
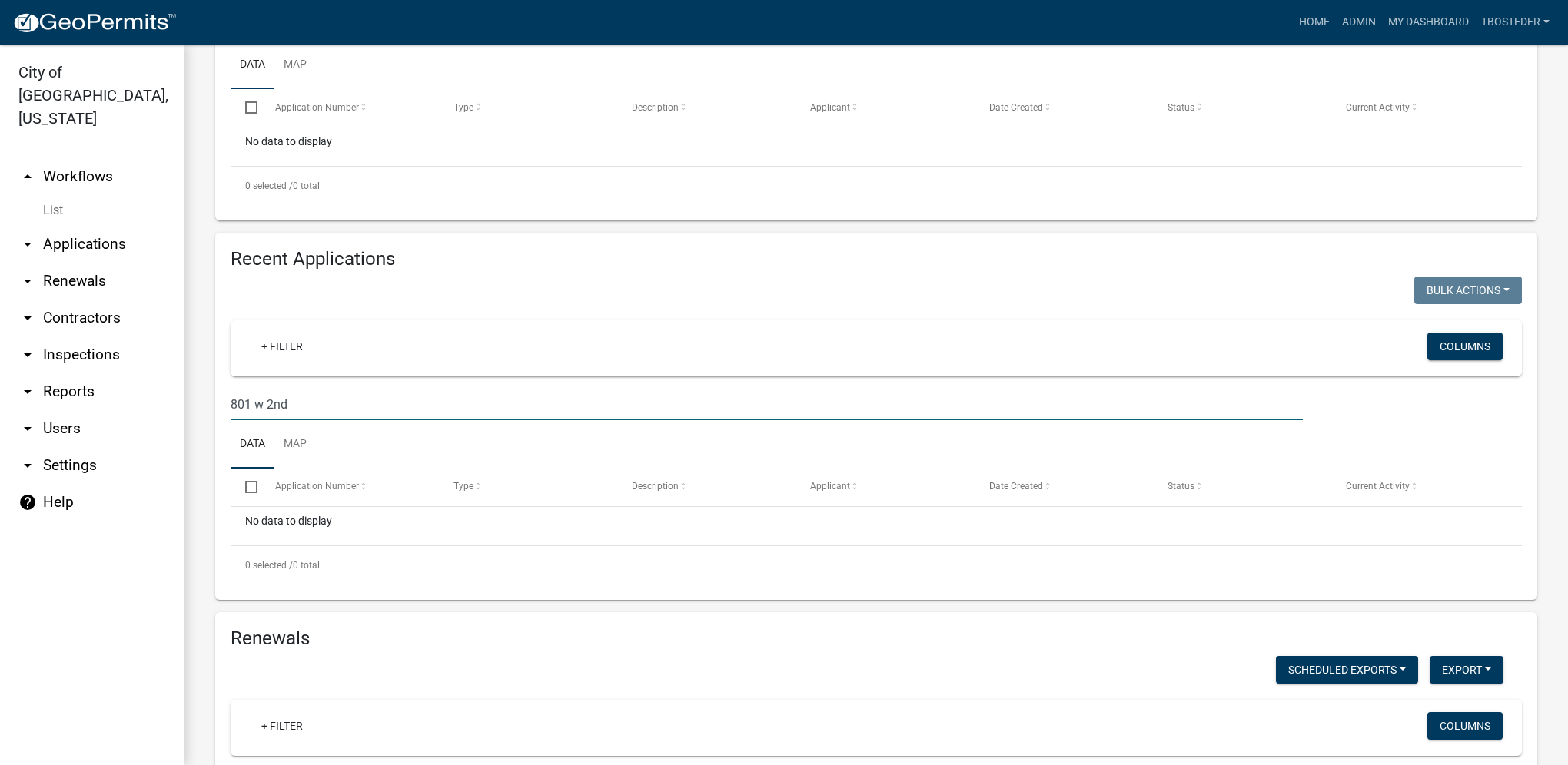
drag, startPoint x: 321, startPoint y: 412, endPoint x: 194, endPoint y: 413, distance: 127.0
click at [194, 413] on div "Rental Registration Register non-owner occupied rental properties. Settings Sta…" at bounding box center [876, 291] width 1383 height 1262
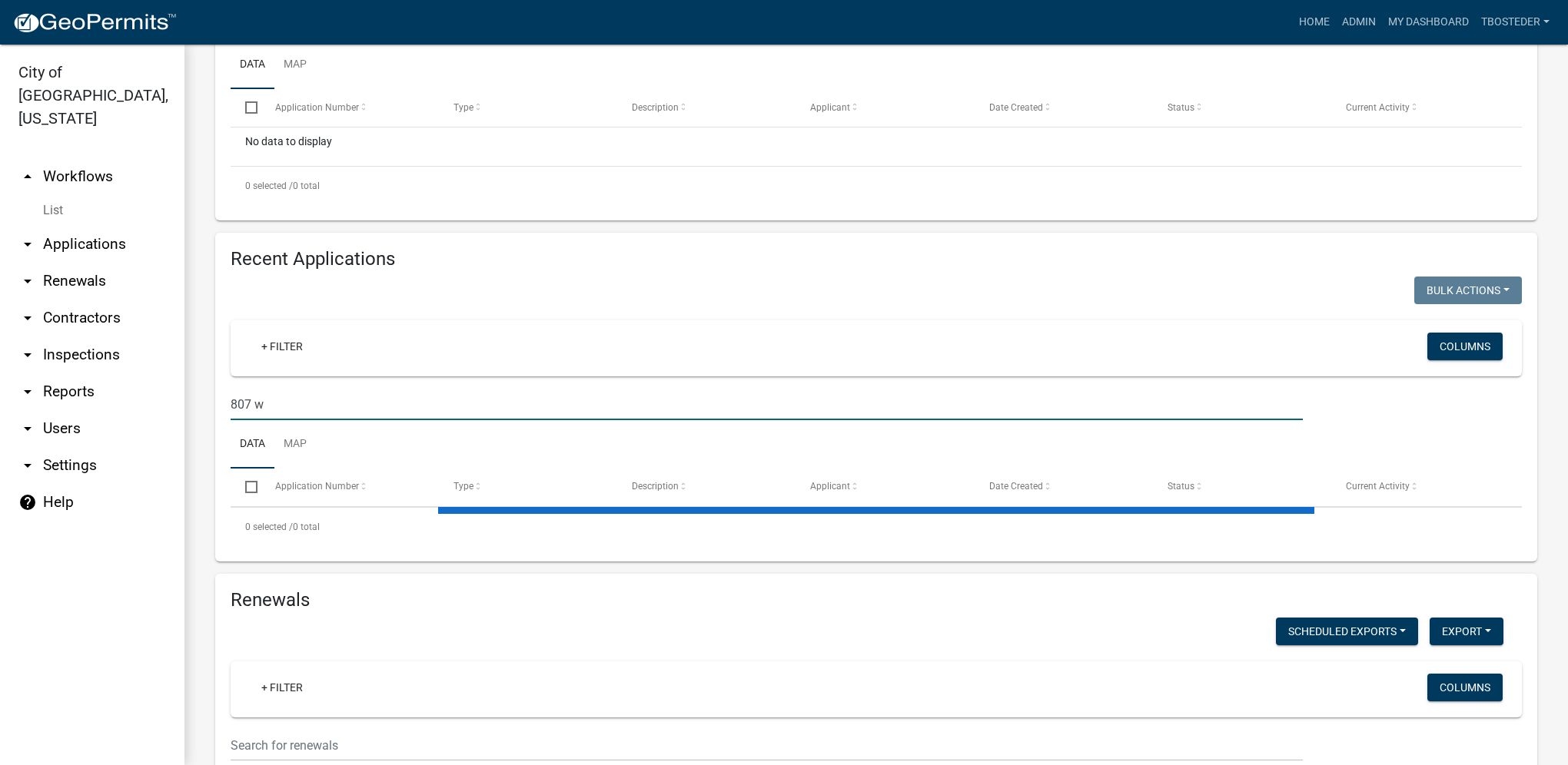
type input "807 w 3"
select select "1: 25"
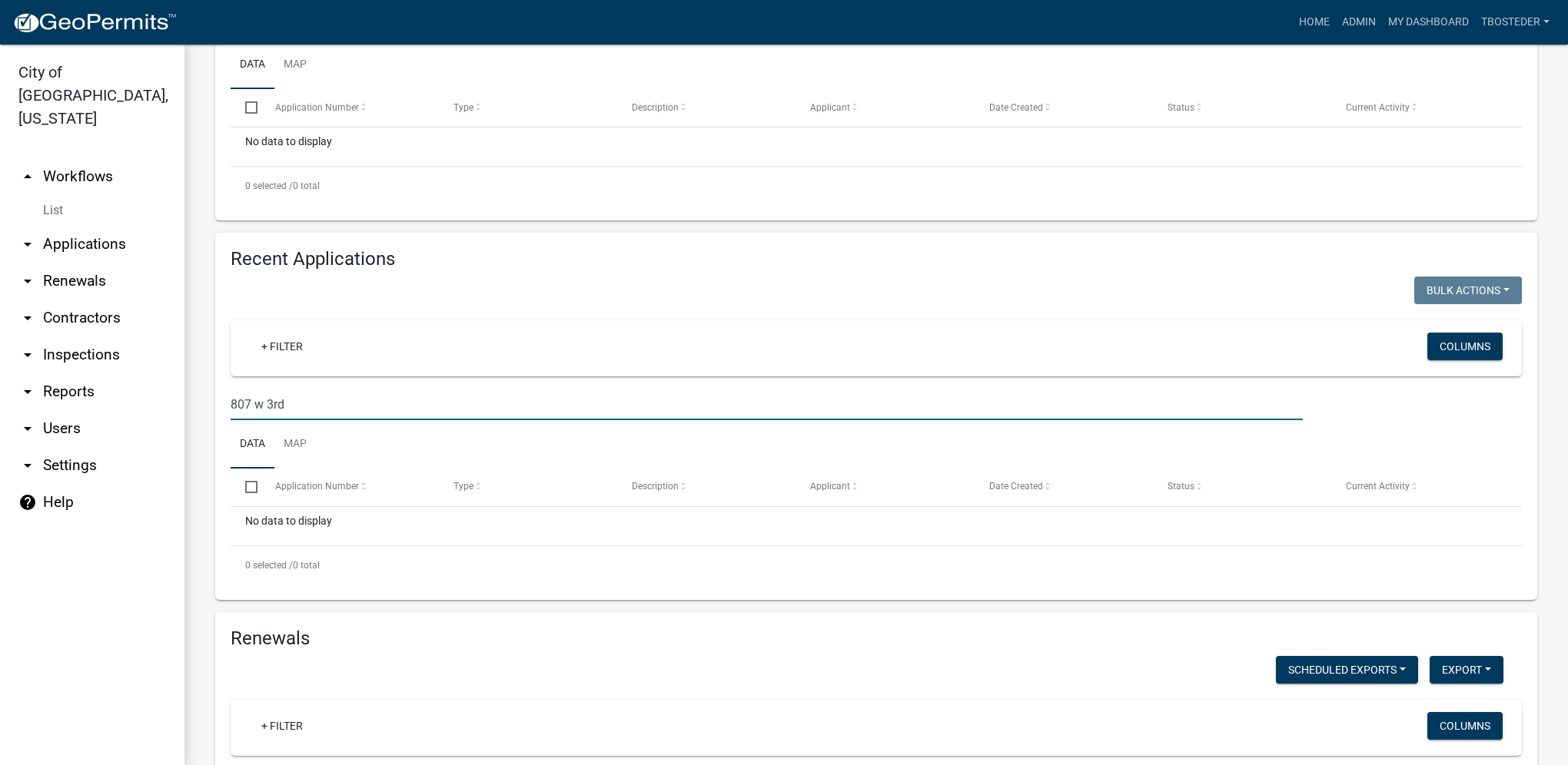
drag, startPoint x: 294, startPoint y: 400, endPoint x: 210, endPoint y: 409, distance: 84.5
click at [210, 409] on div "Recent Applications Bulk Actions Void Expire Lock Withdraw + Filter Columns 807…" at bounding box center [876, 416] width 1345 height 367
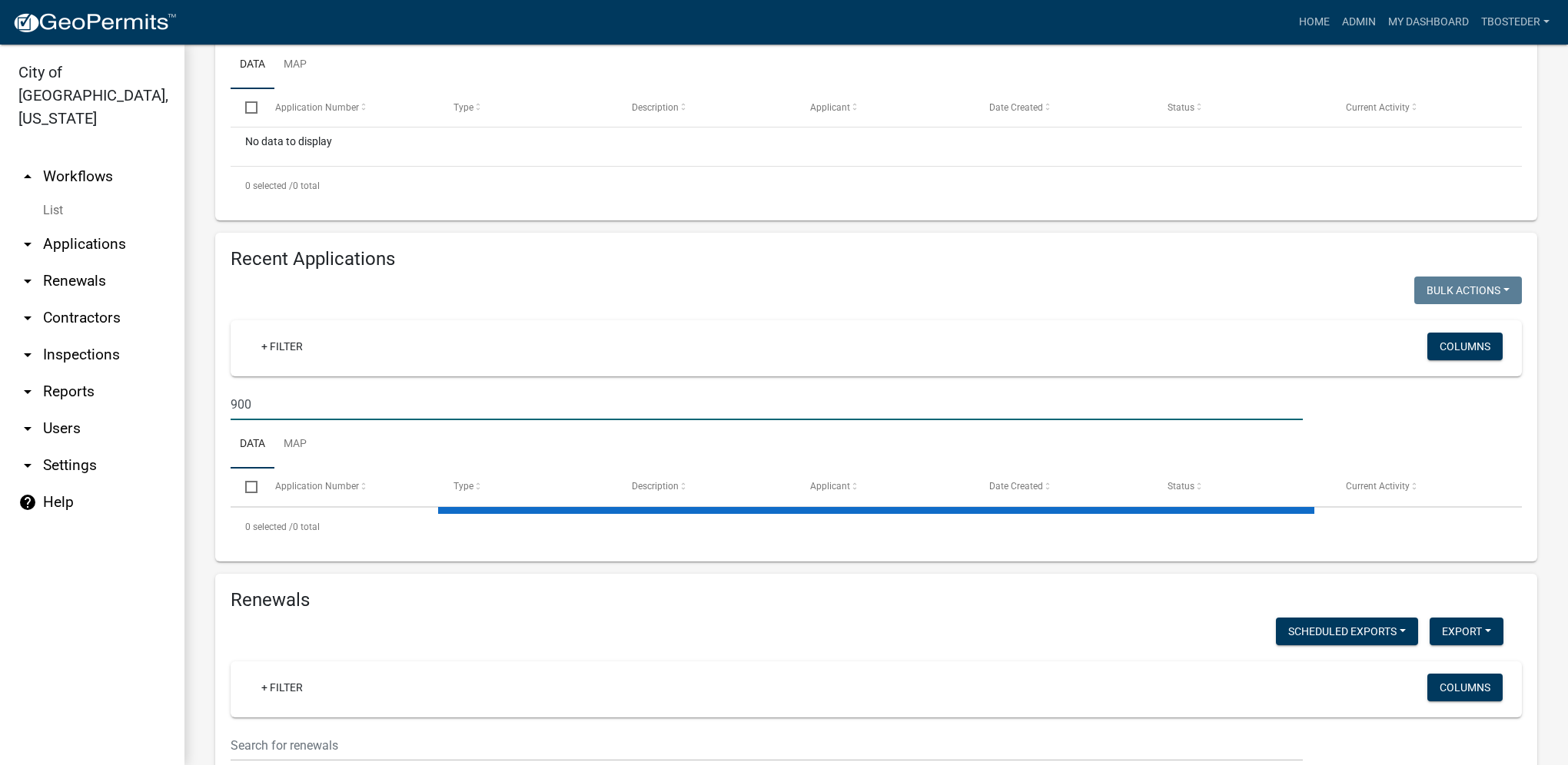
type input "900"
select select "1: 25"
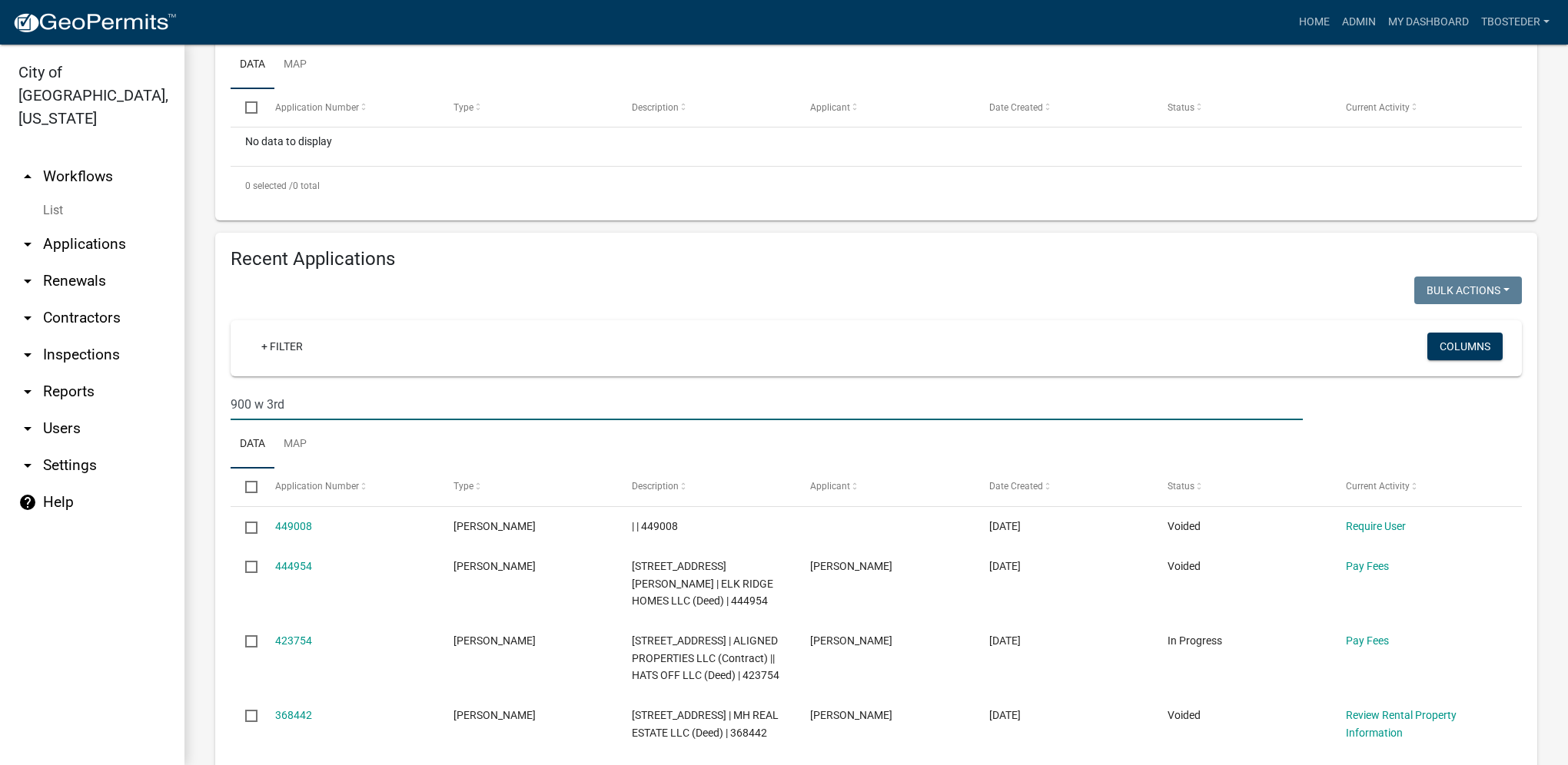
type input "900 w 3rd"
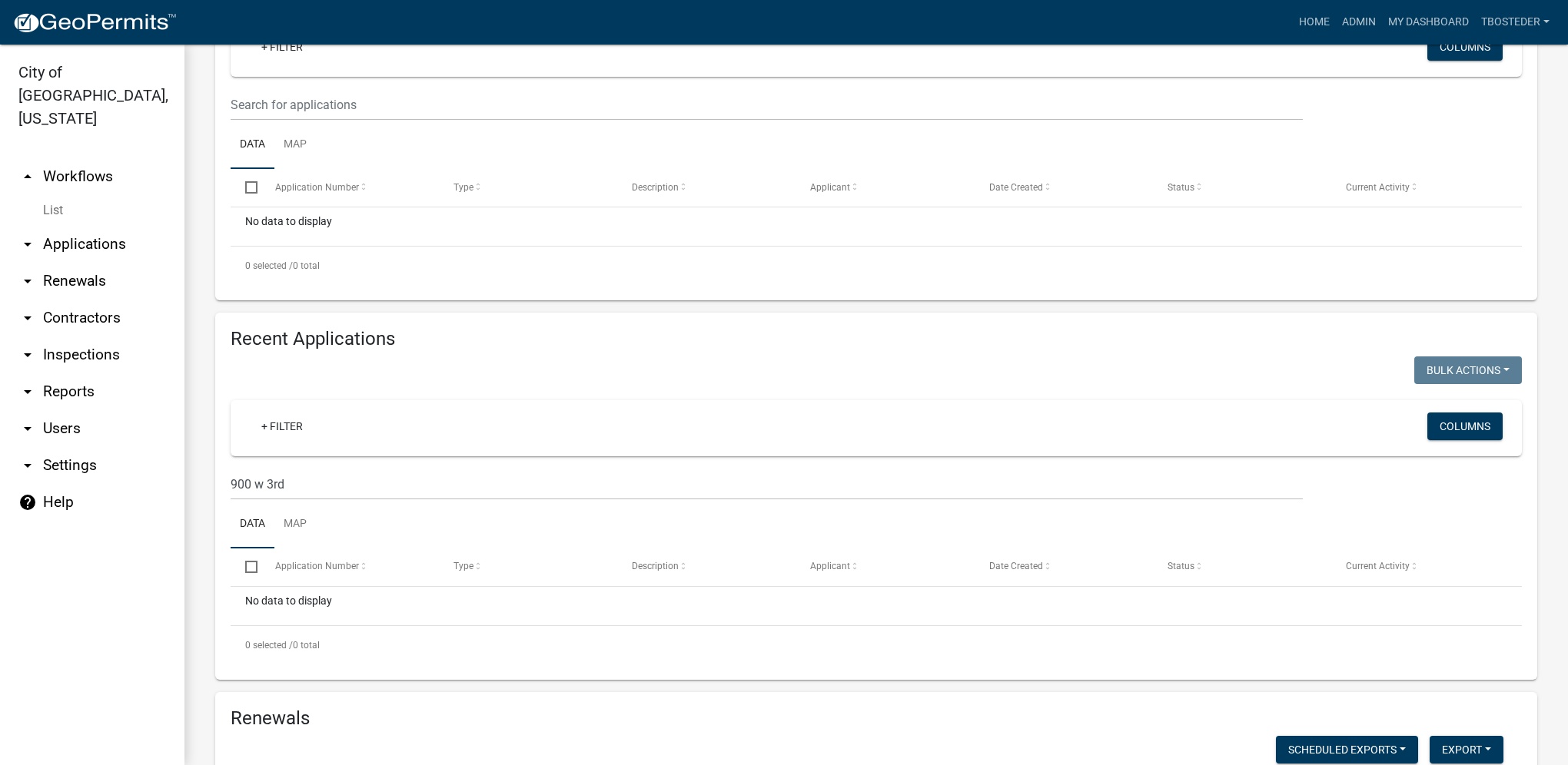
scroll to position [0, 0]
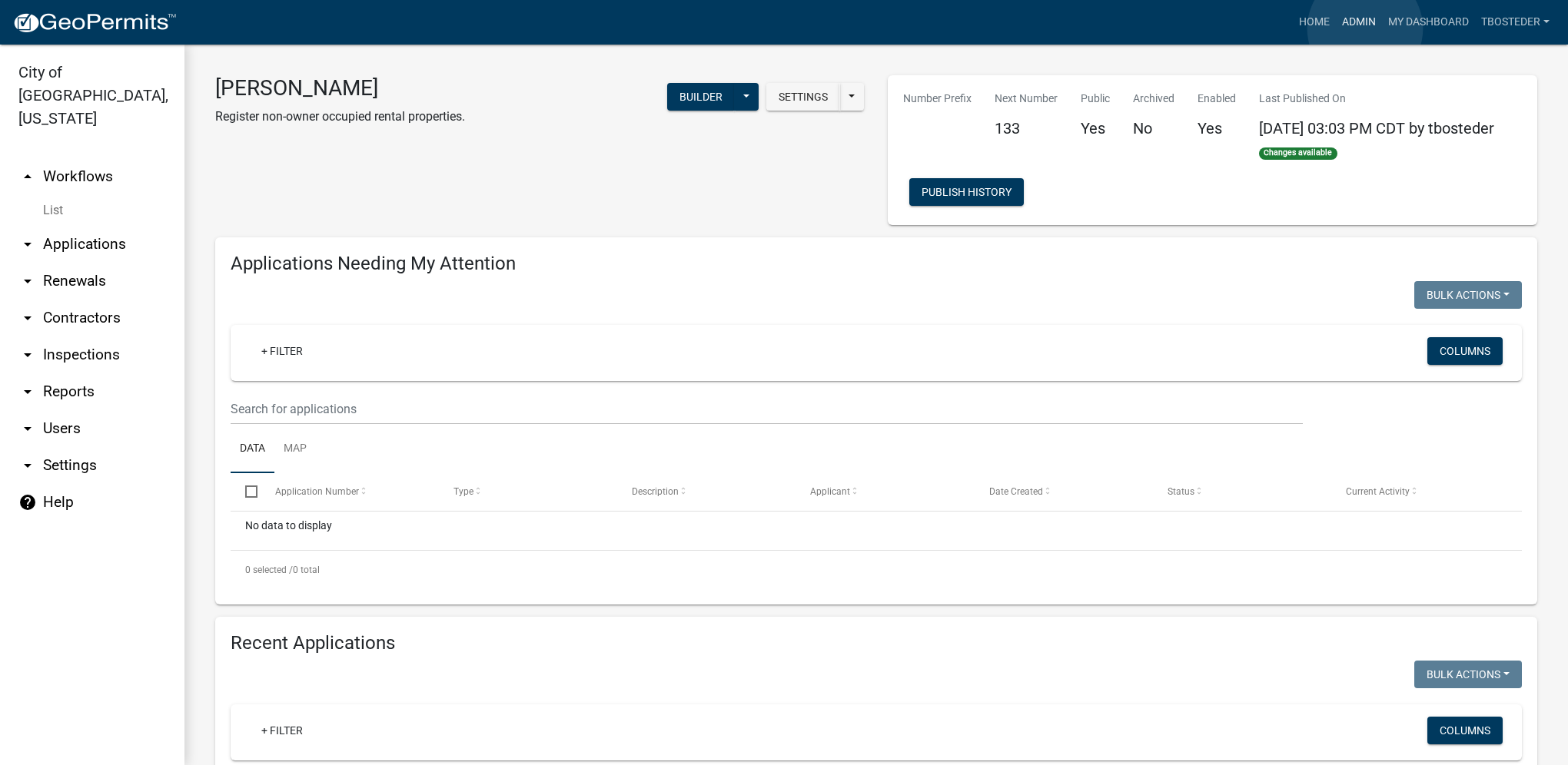
click at [1365, 28] on link "Admin" at bounding box center [1358, 22] width 46 height 29
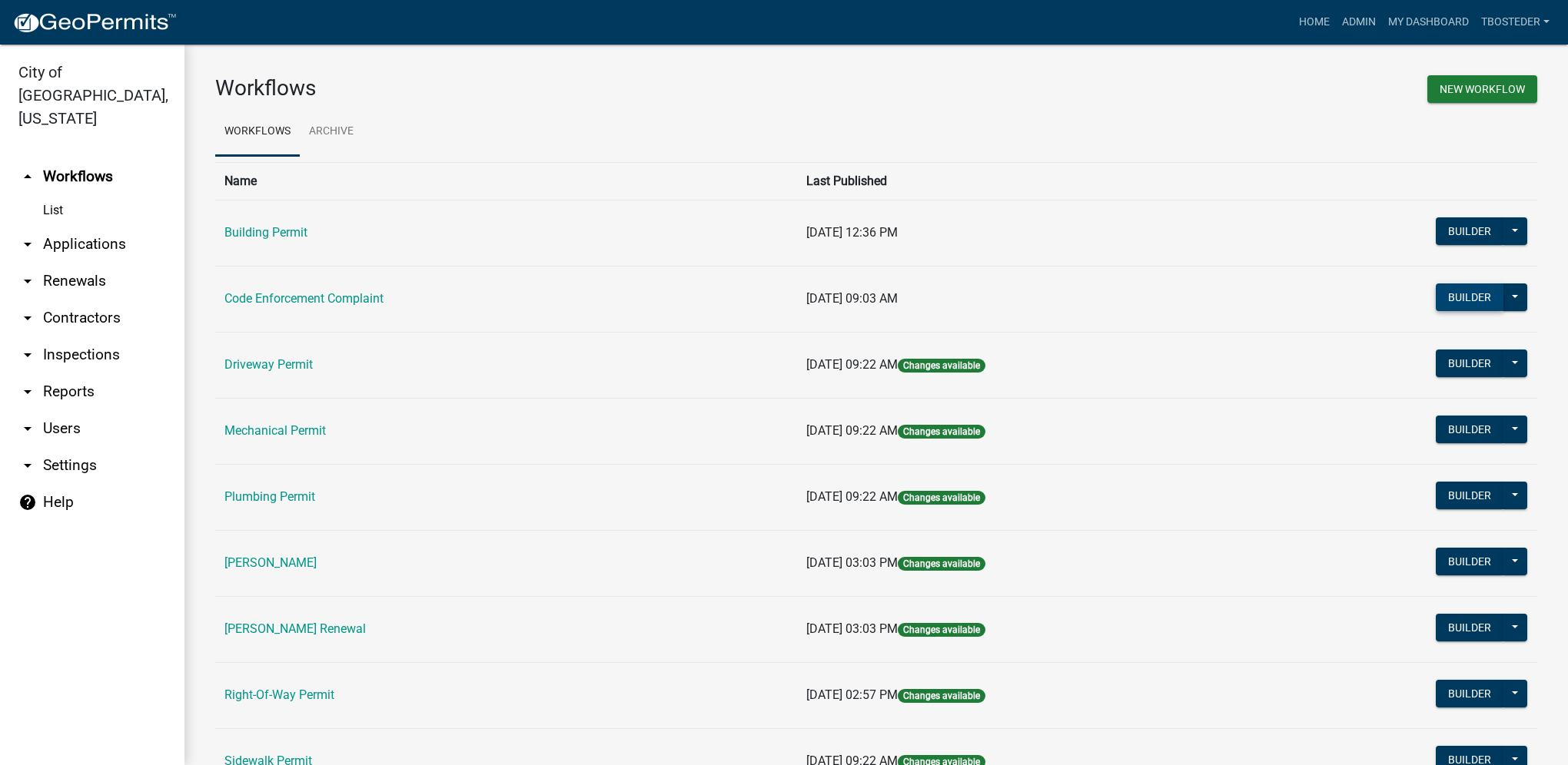
click at [1467, 299] on button "Builder" at bounding box center [1470, 297] width 67 height 27
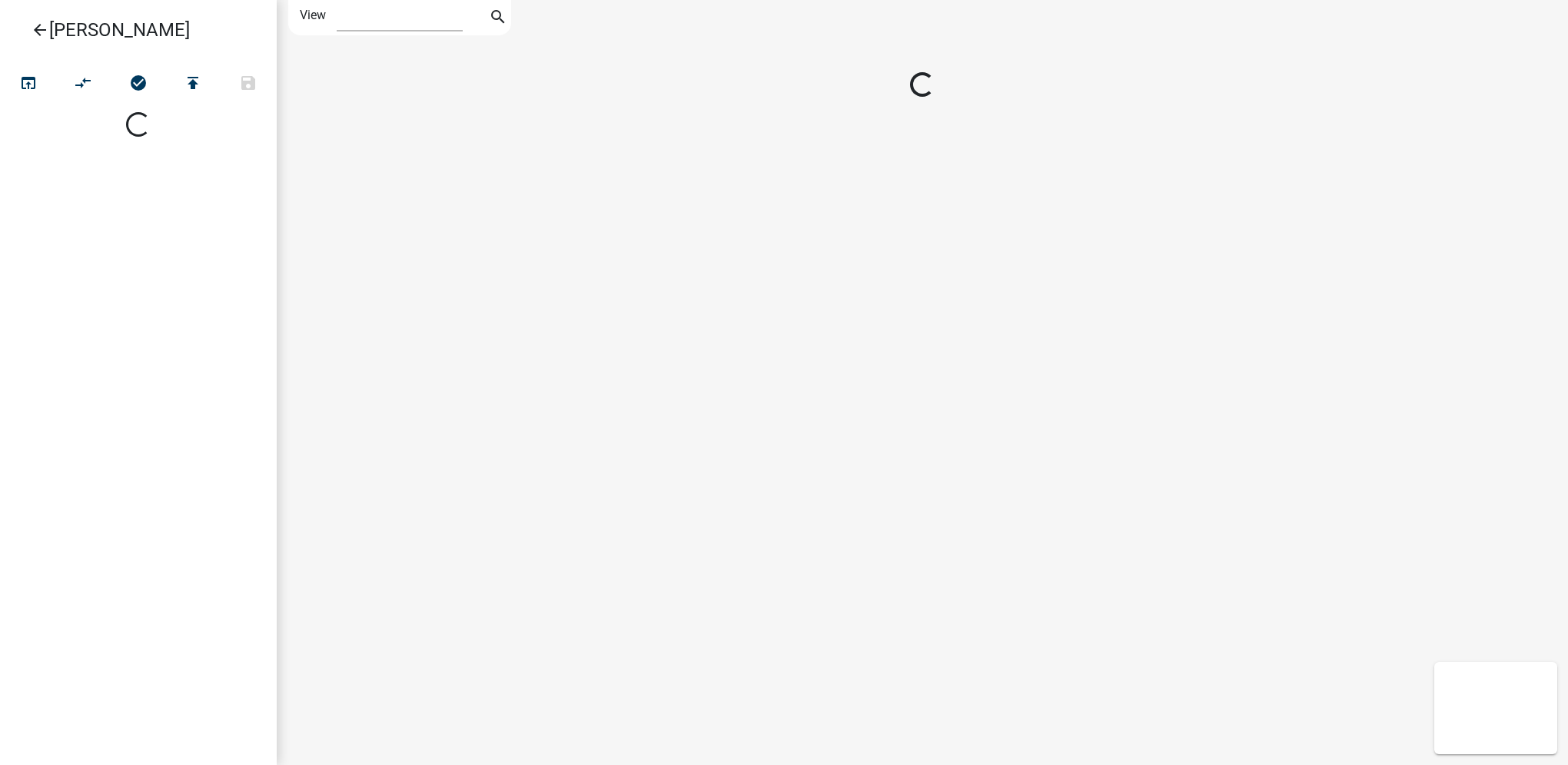
select select "1"
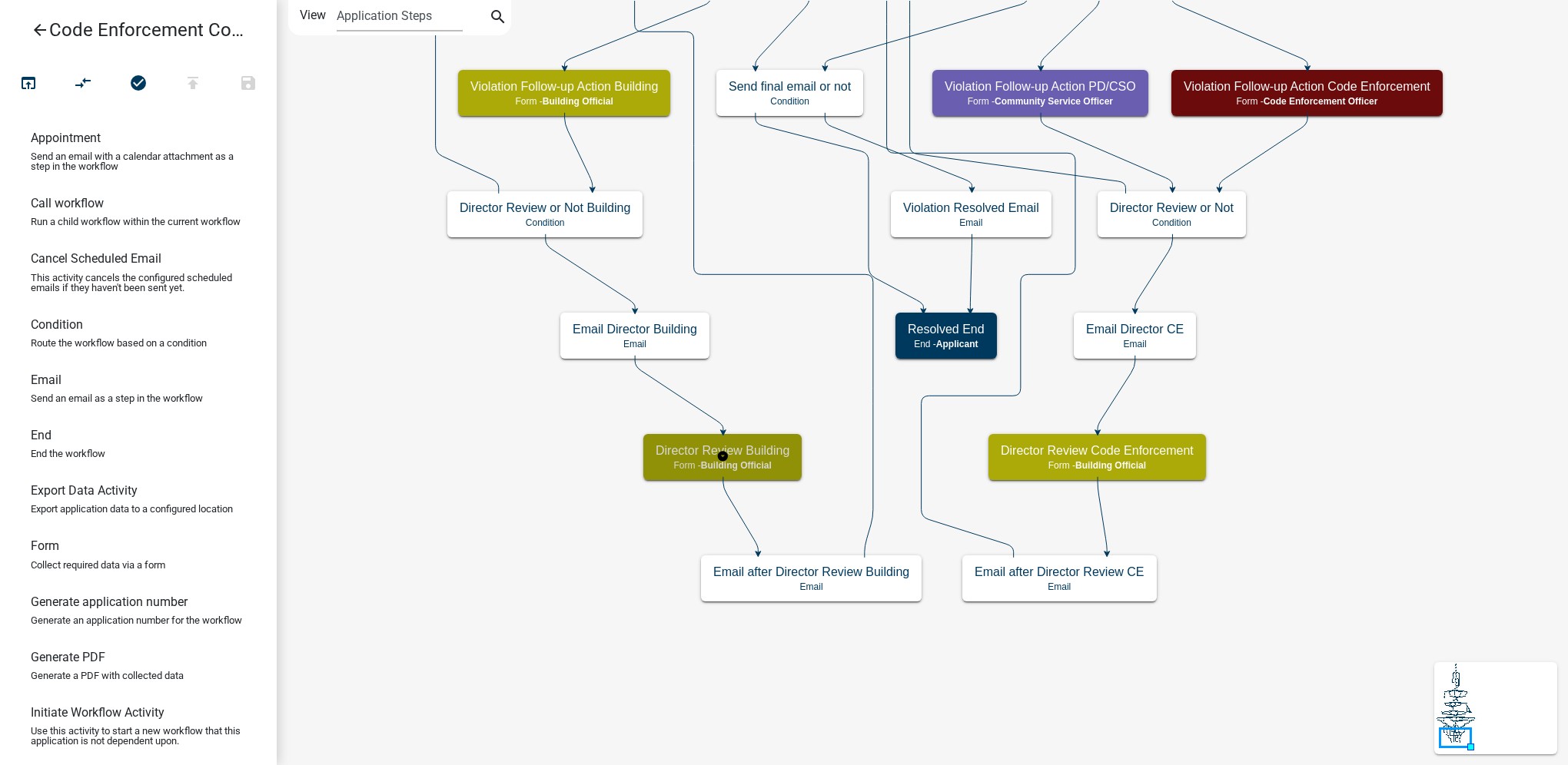
click at [753, 459] on div "Director Review Building Form - Building Official" at bounding box center [723, 457] width 159 height 46
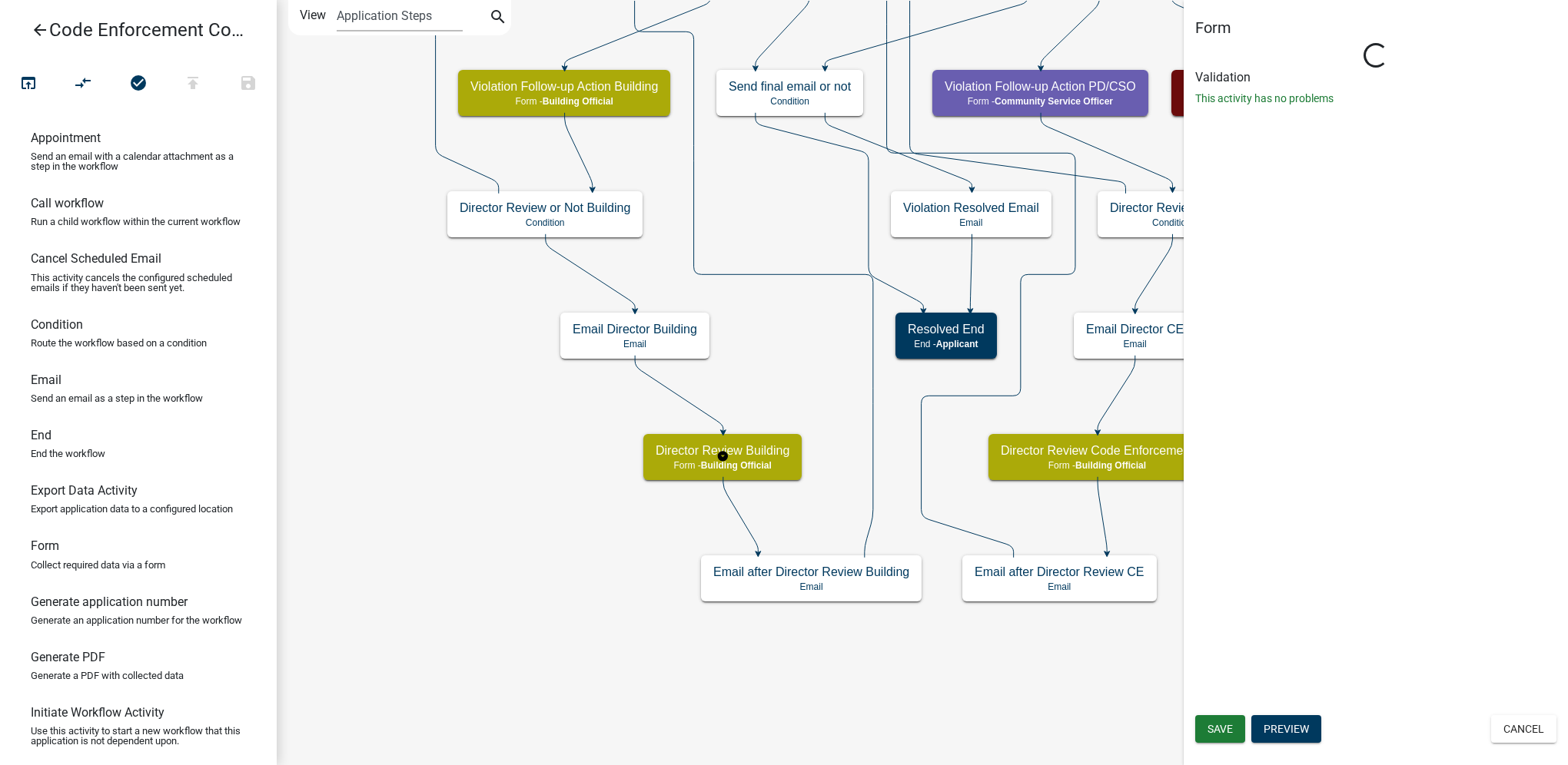
select select "F0AECD7E-1716-40EC-8448-0295D5F17524"
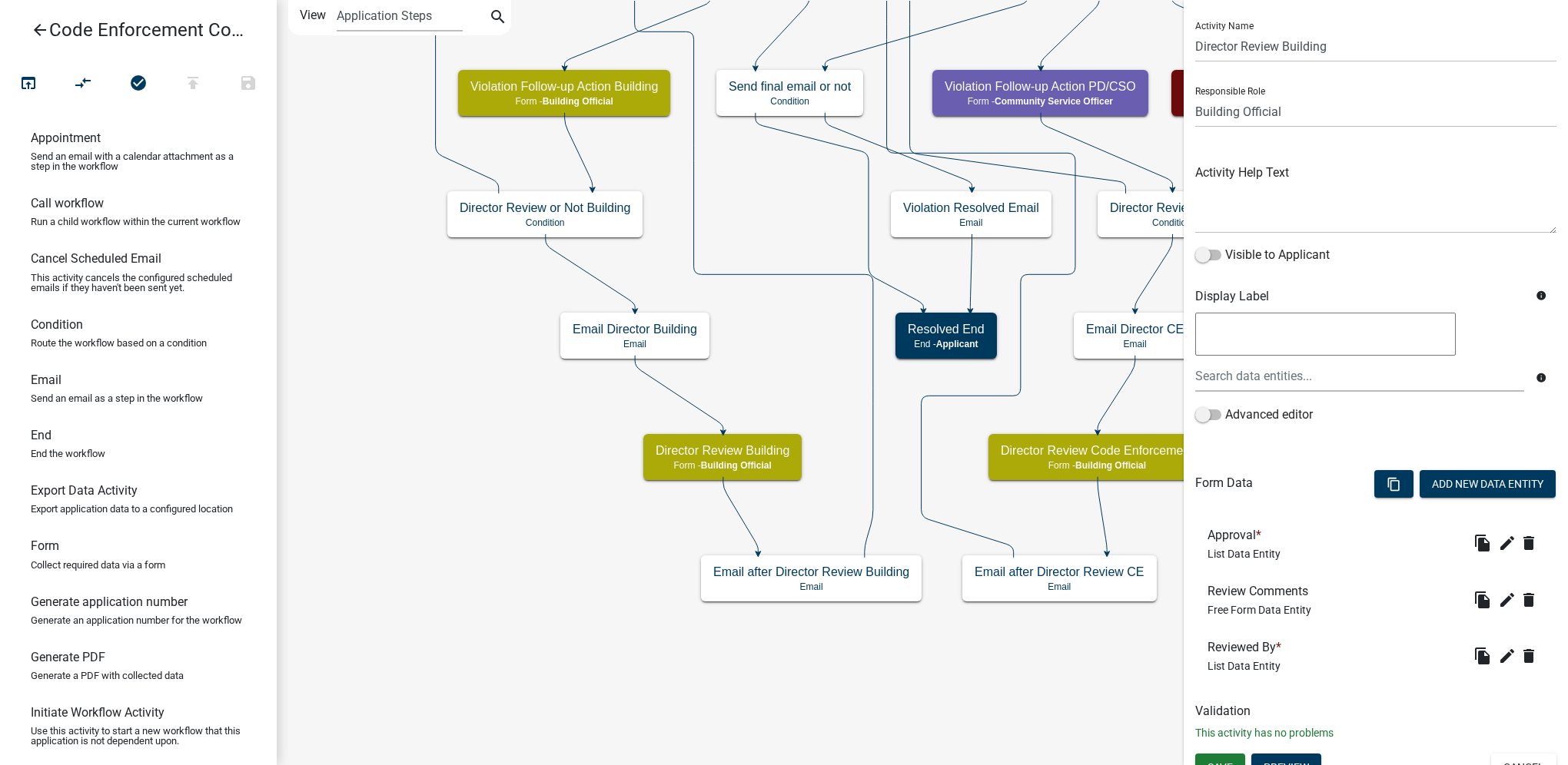
scroll to position [52, 0]
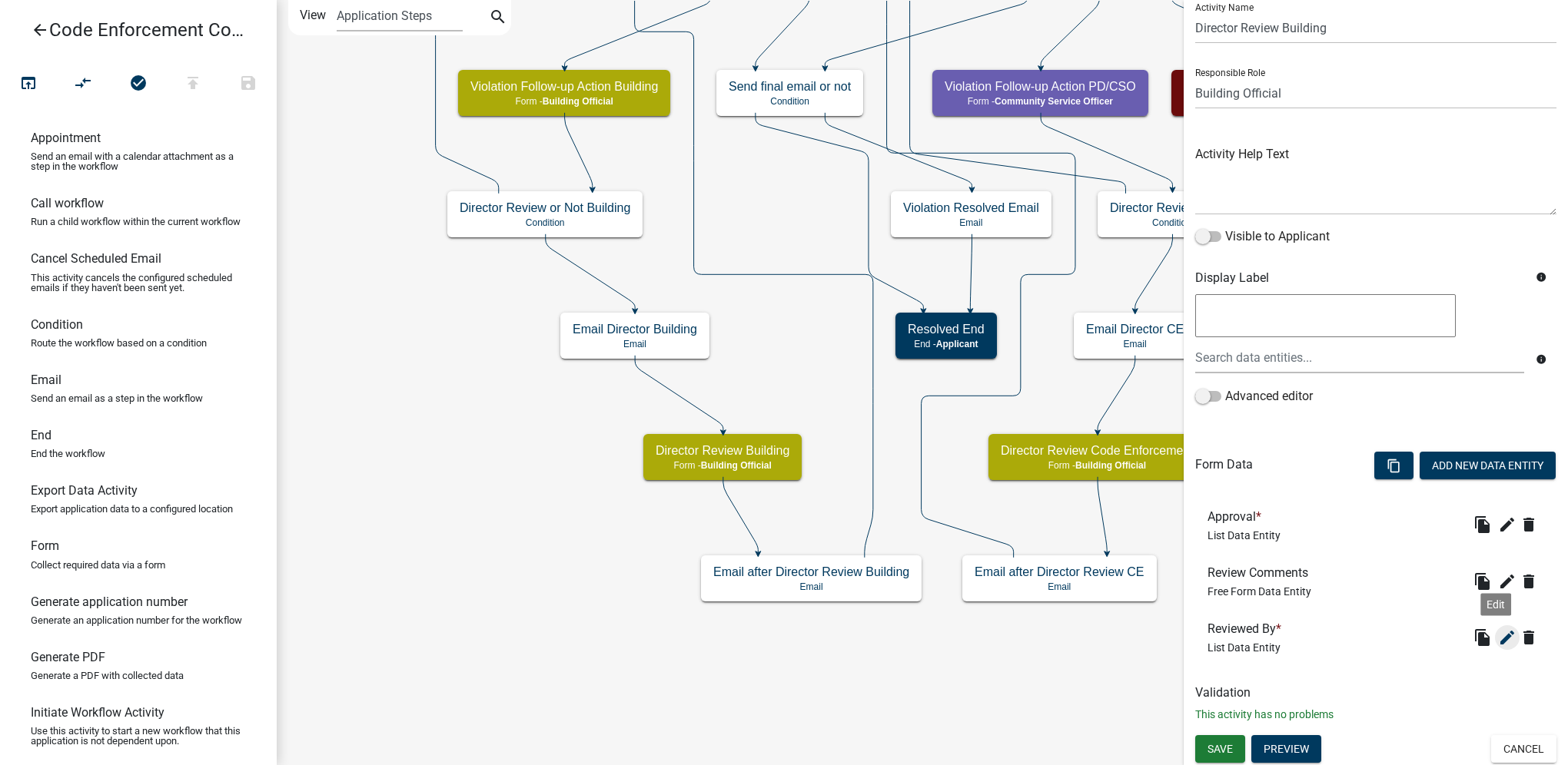
click at [1498, 638] on icon "edit" at bounding box center [1507, 638] width 18 height 18
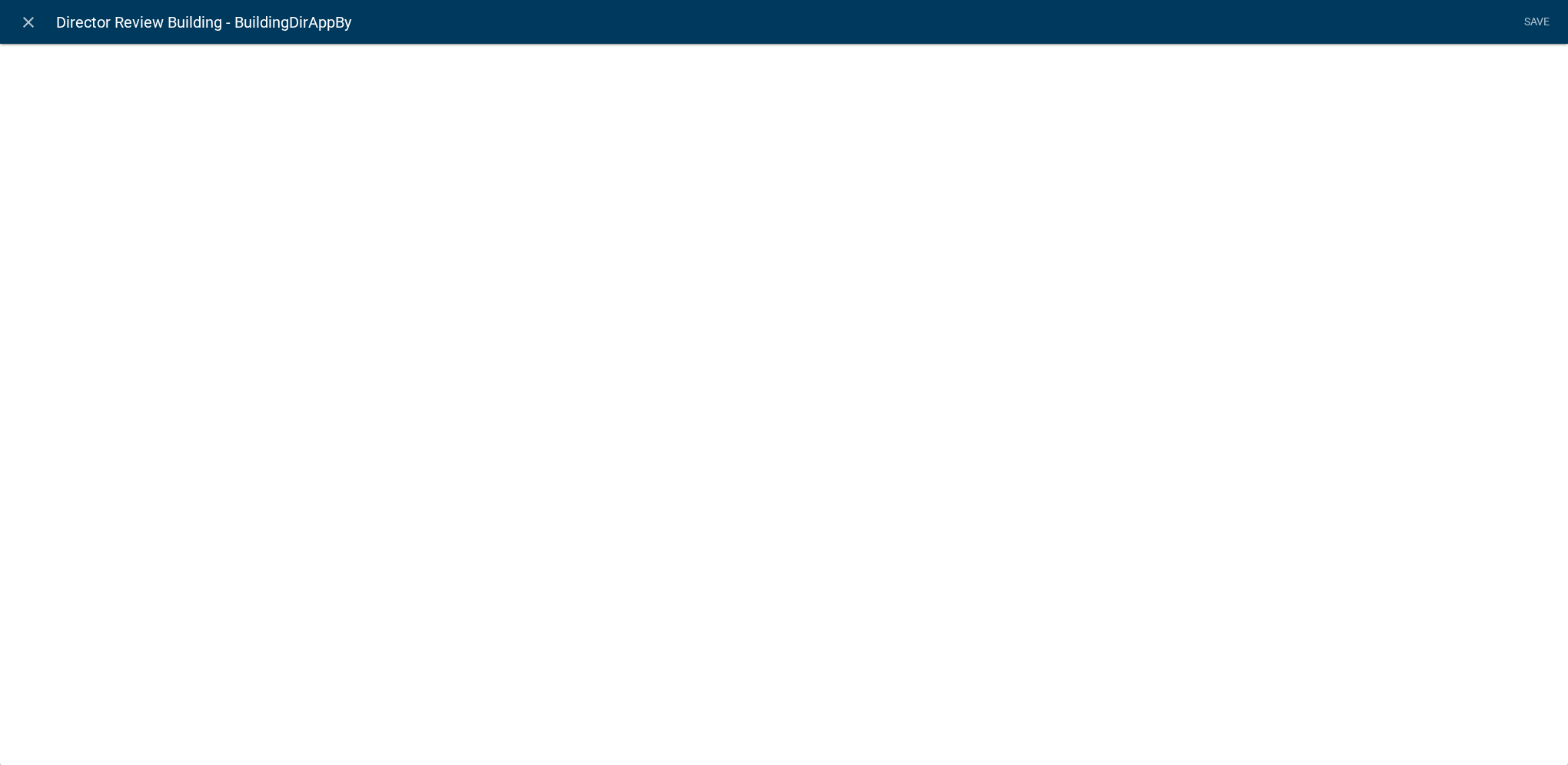
select select "list-data"
select select
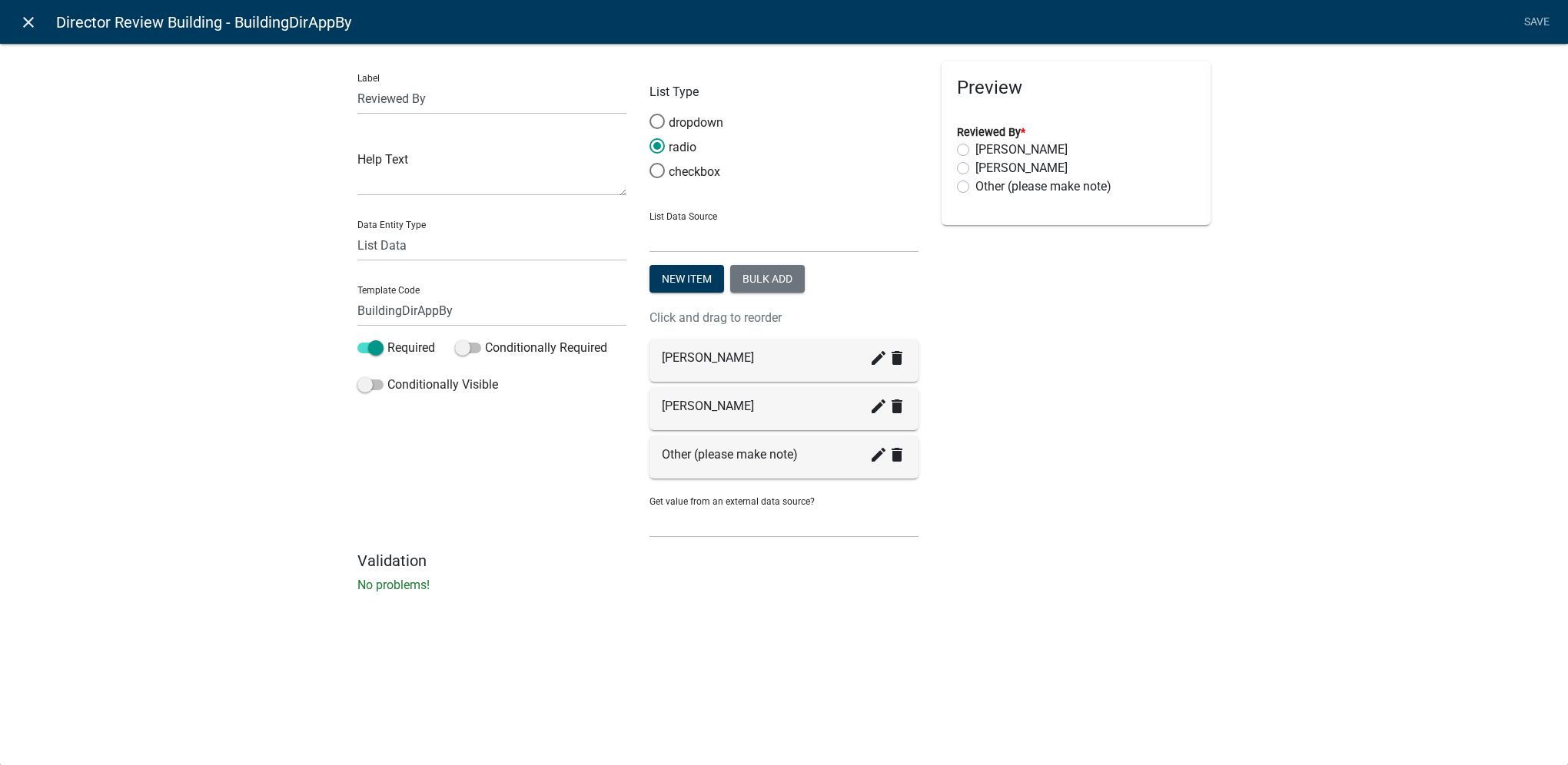
click at [38, 20] on link "close" at bounding box center [27, 22] width 32 height 32
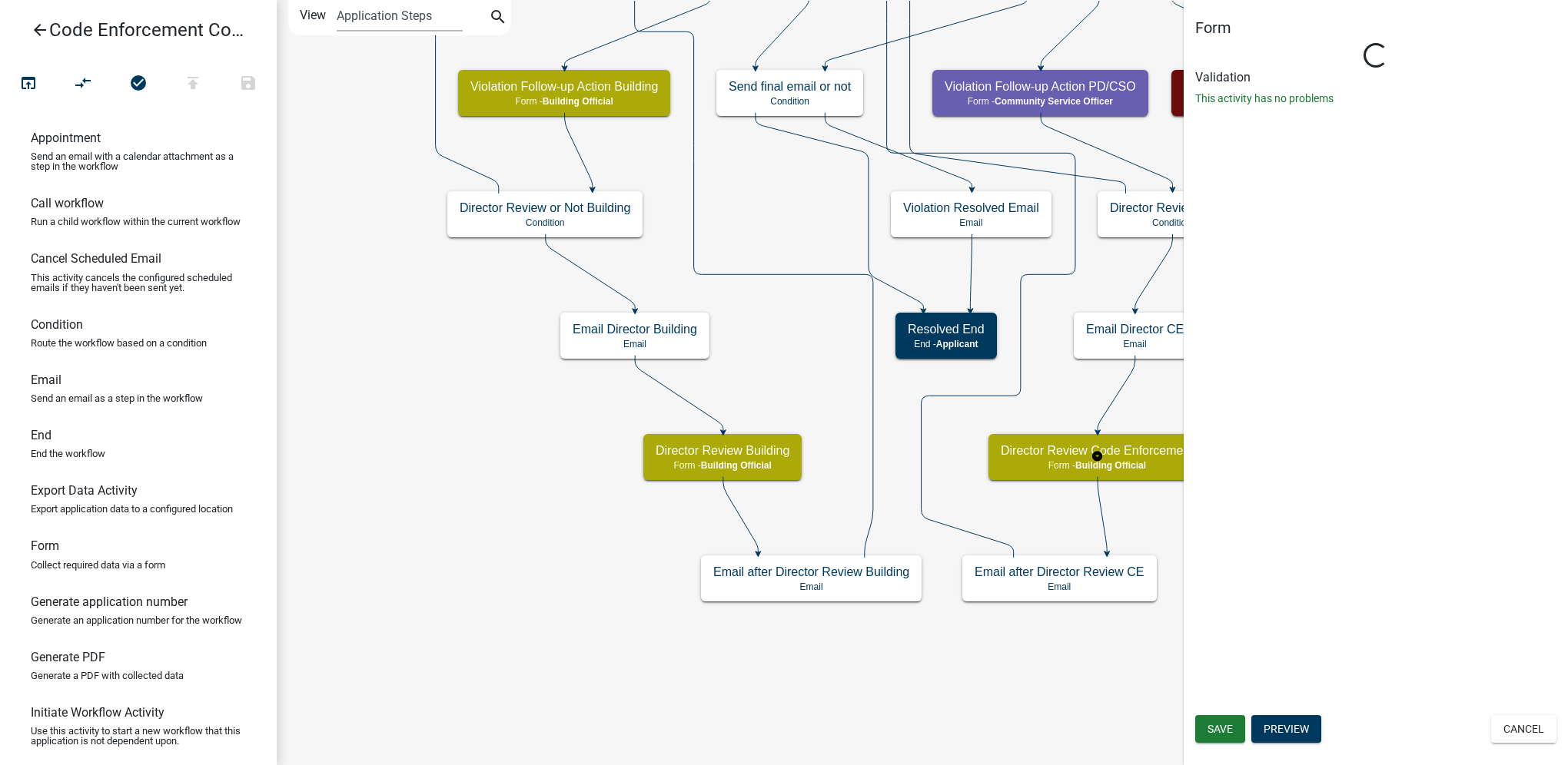
scroll to position [0, 0]
select select "F0AECD7E-1716-40EC-8448-0295D5F17524"
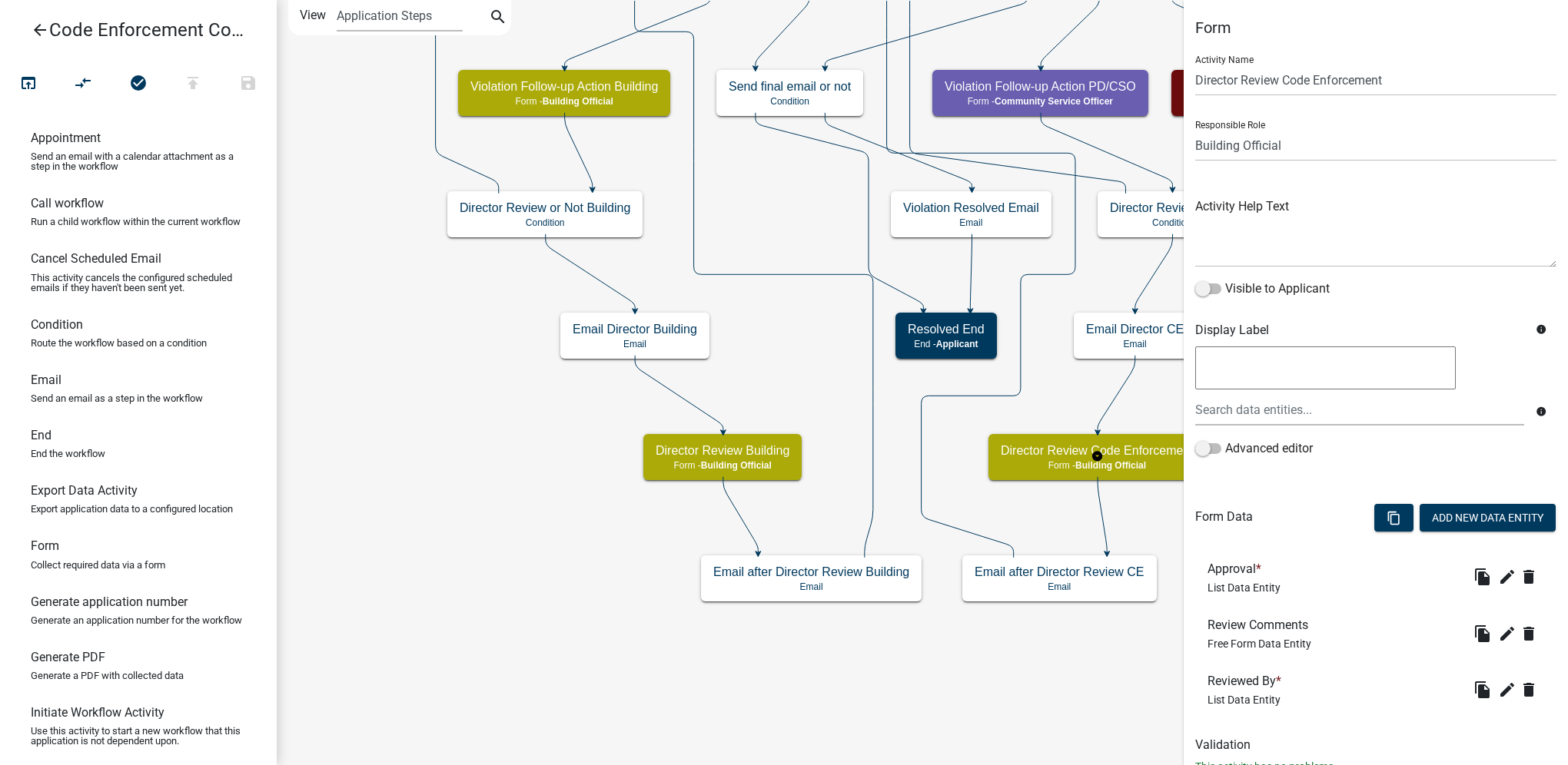
scroll to position [52, 0]
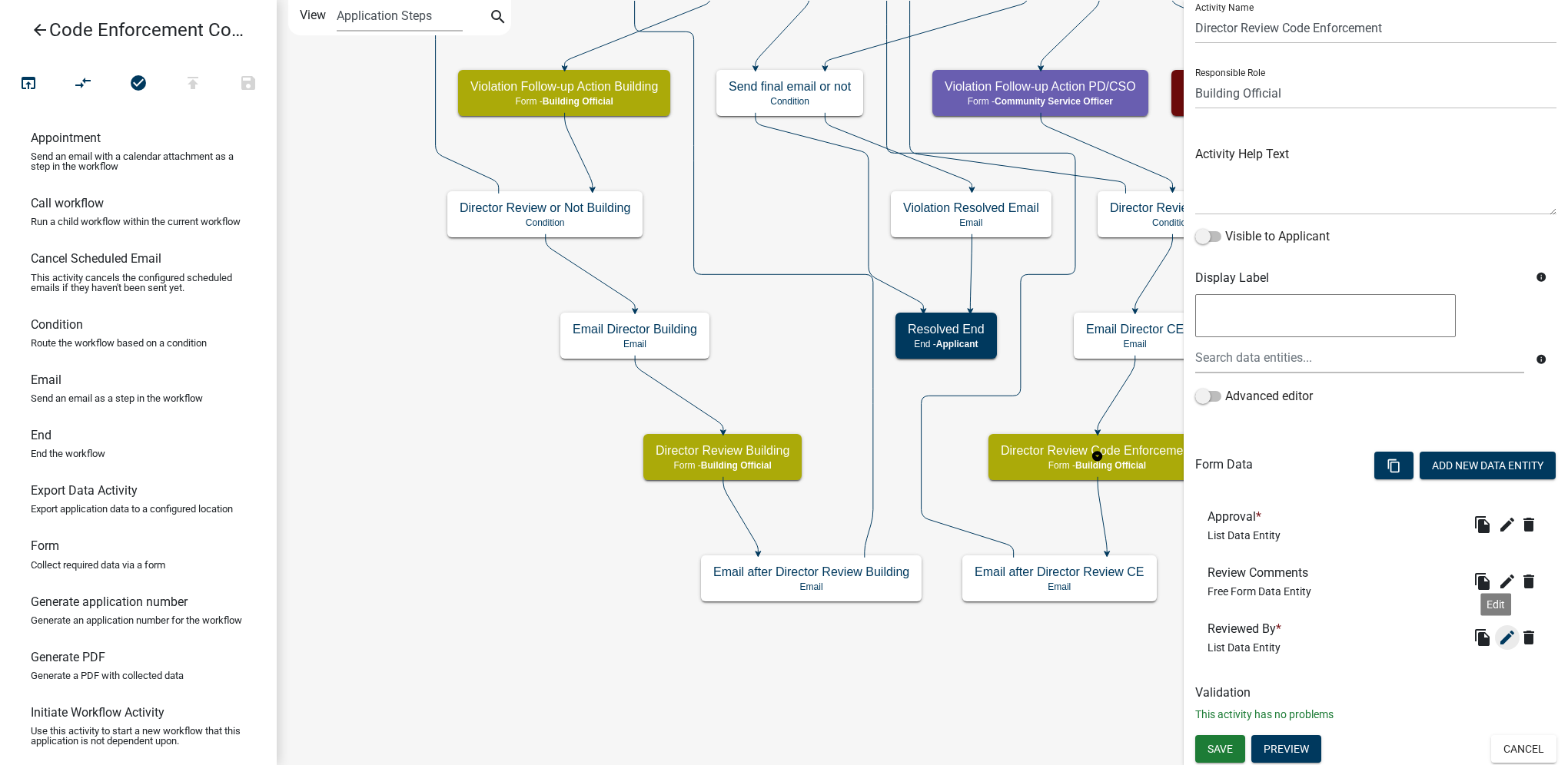
click at [1495, 639] on button "edit" at bounding box center [1507, 638] width 25 height 25
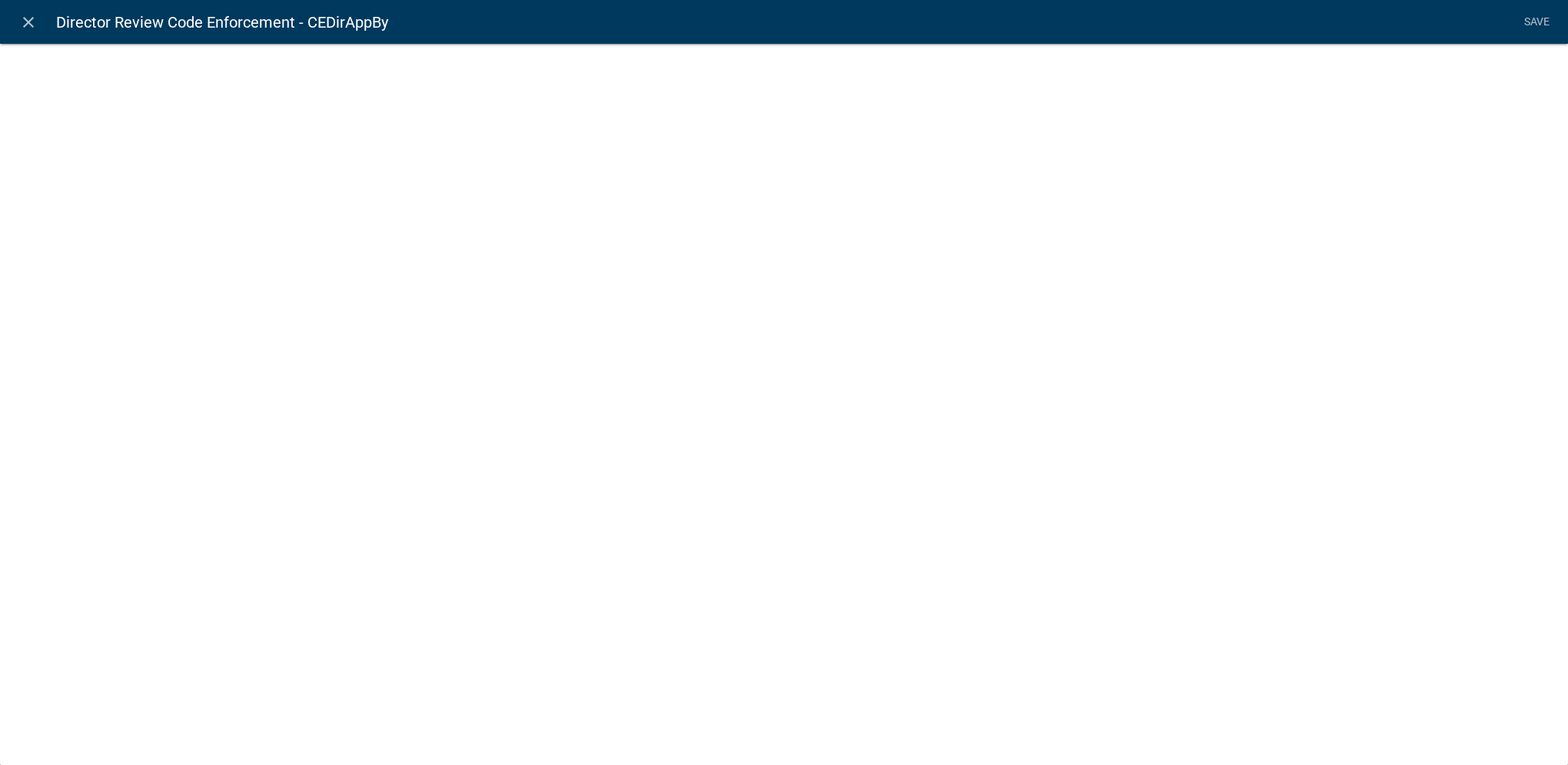
select select "list-data"
select select
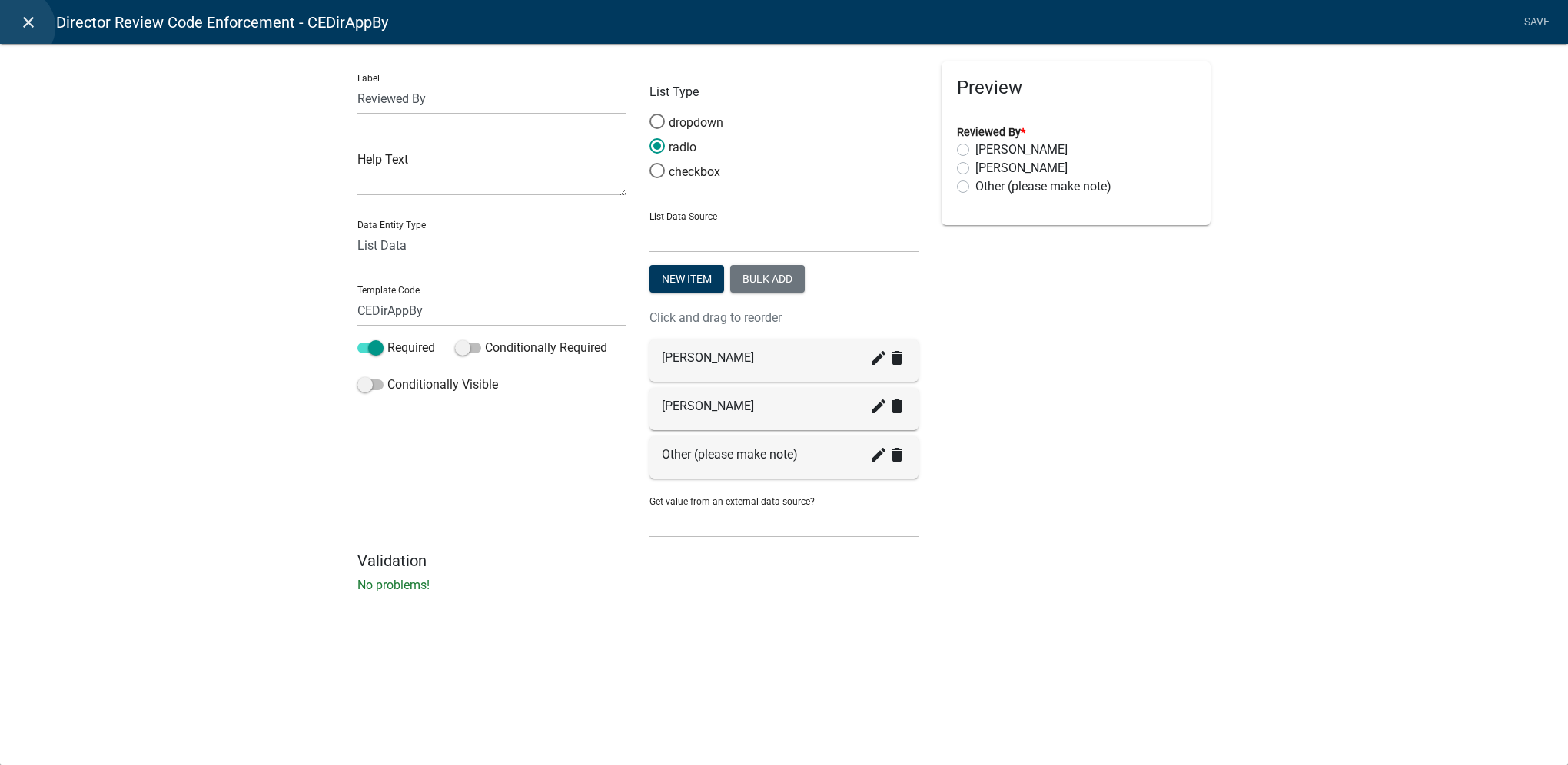
click at [16, 27] on link "close" at bounding box center [27, 22] width 32 height 32
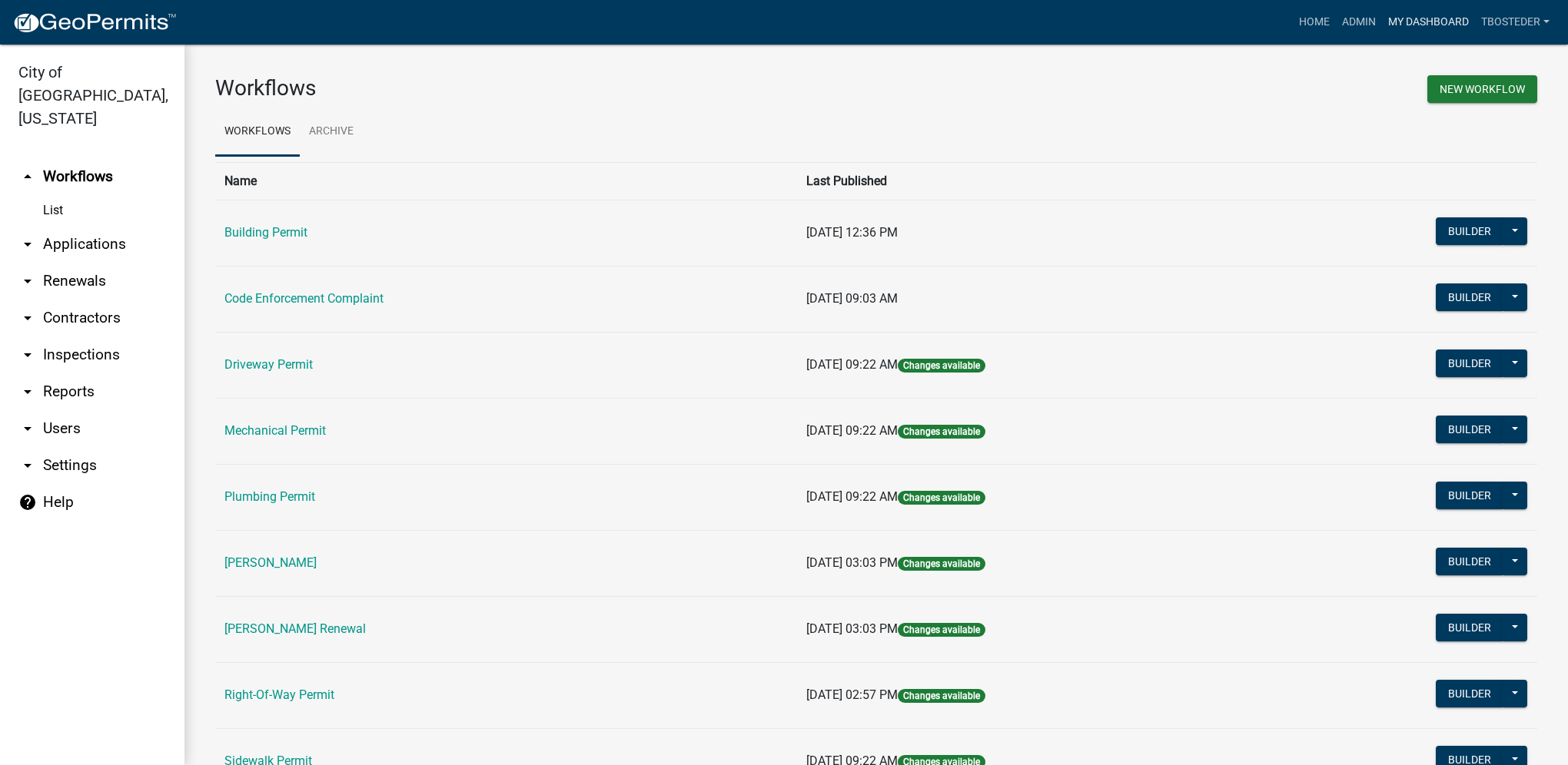
click at [1418, 22] on link "My Dashboard" at bounding box center [1429, 22] width 93 height 29
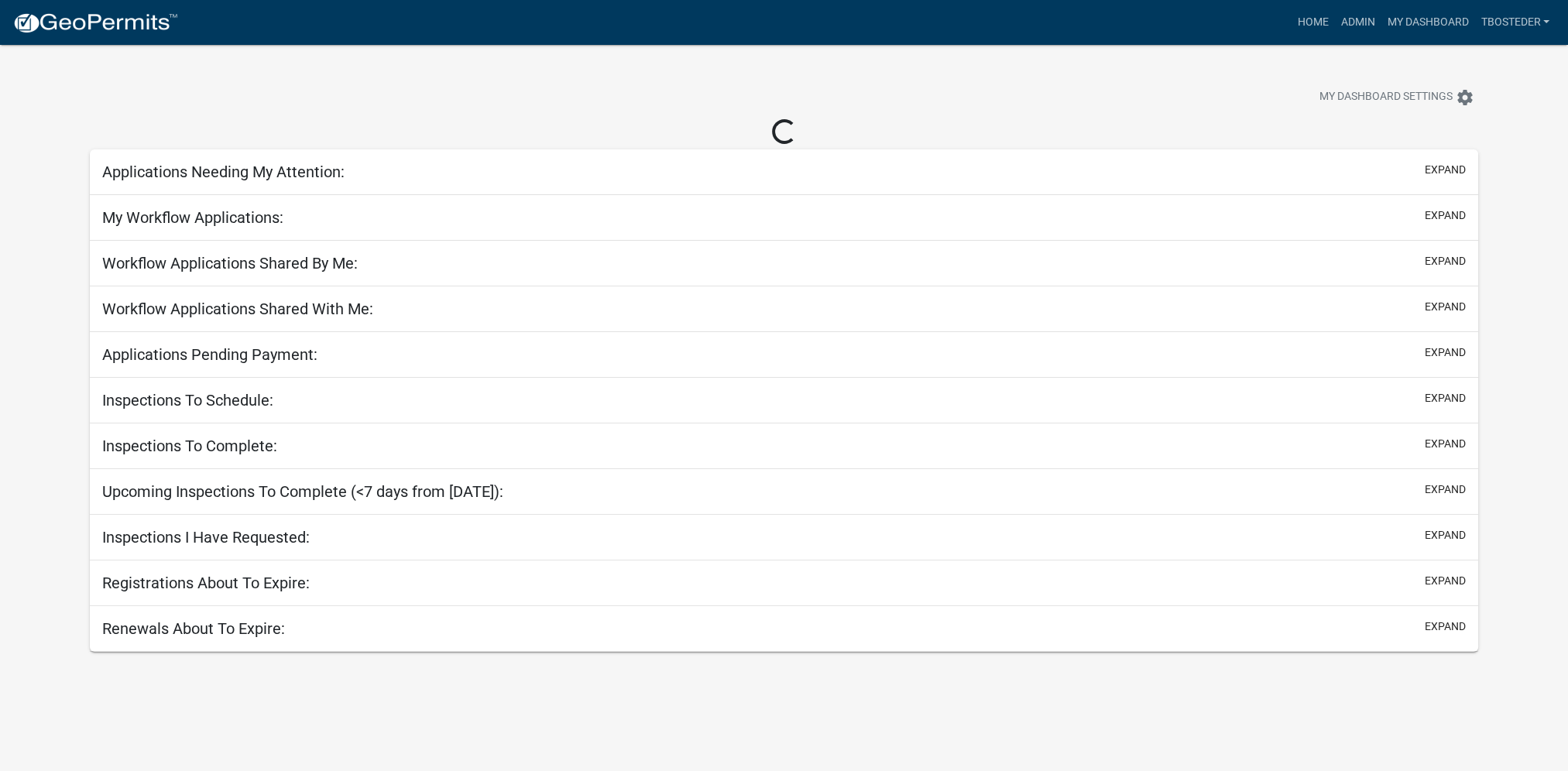
click at [445, 86] on div at bounding box center [489, 98] width 823 height 34
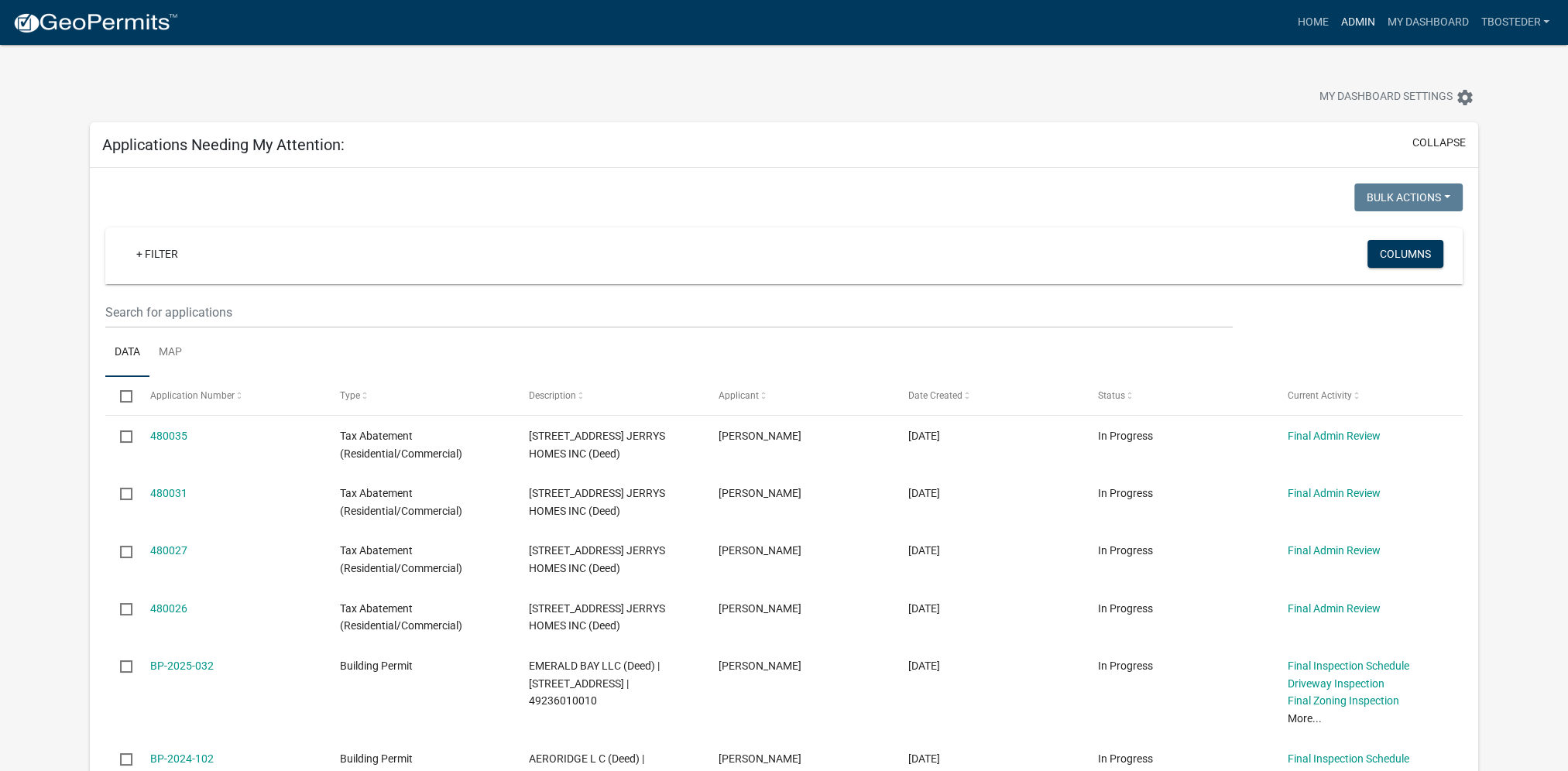
click at [1366, 28] on link "Admin" at bounding box center [1357, 22] width 47 height 29
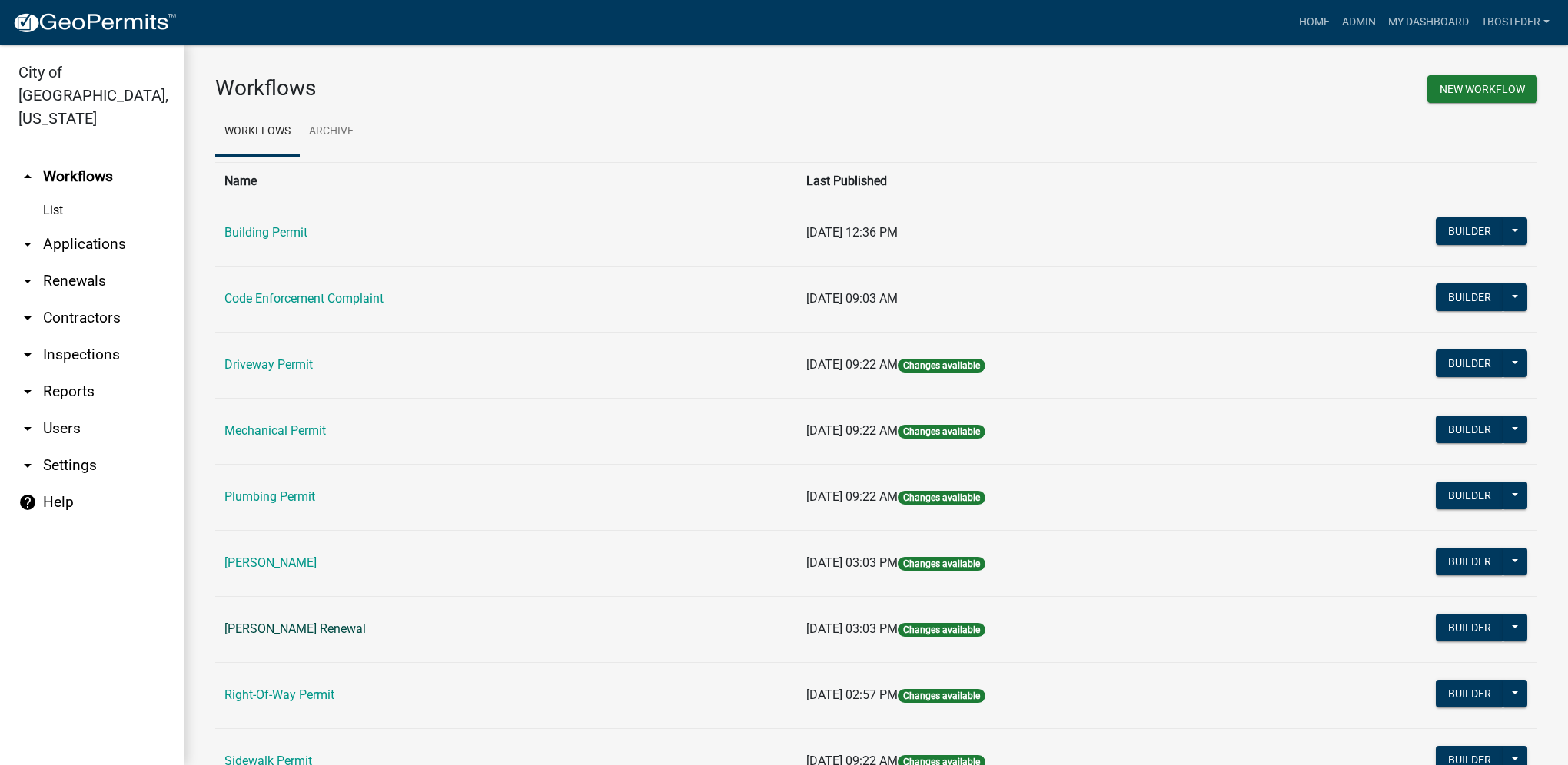
click at [347, 631] on link "[PERSON_NAME] Renewal" at bounding box center [294, 628] width 141 height 15
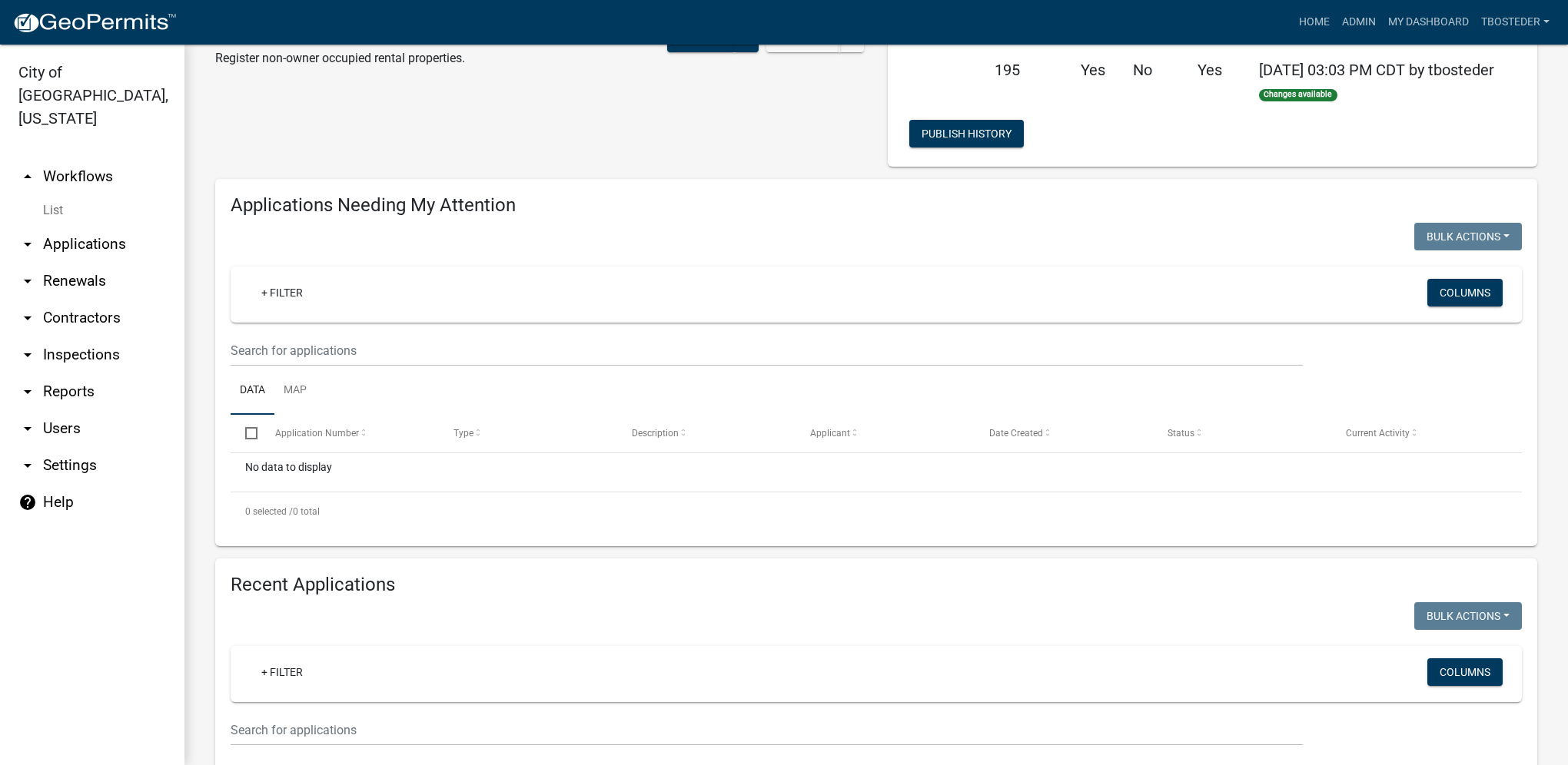
scroll to position [230, 0]
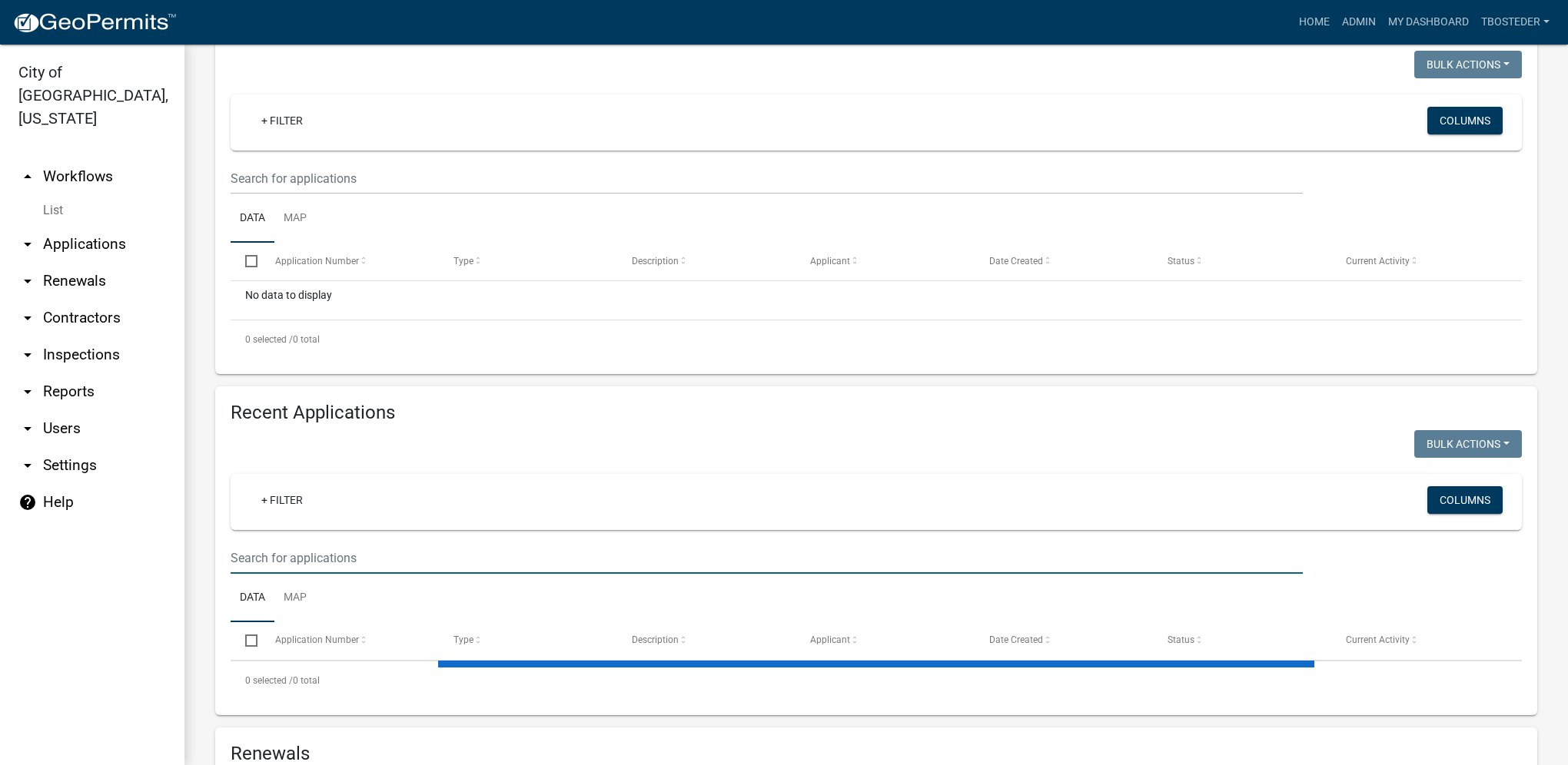
click at [342, 563] on input "text" at bounding box center [766, 558] width 1072 height 32
select select "1: 25"
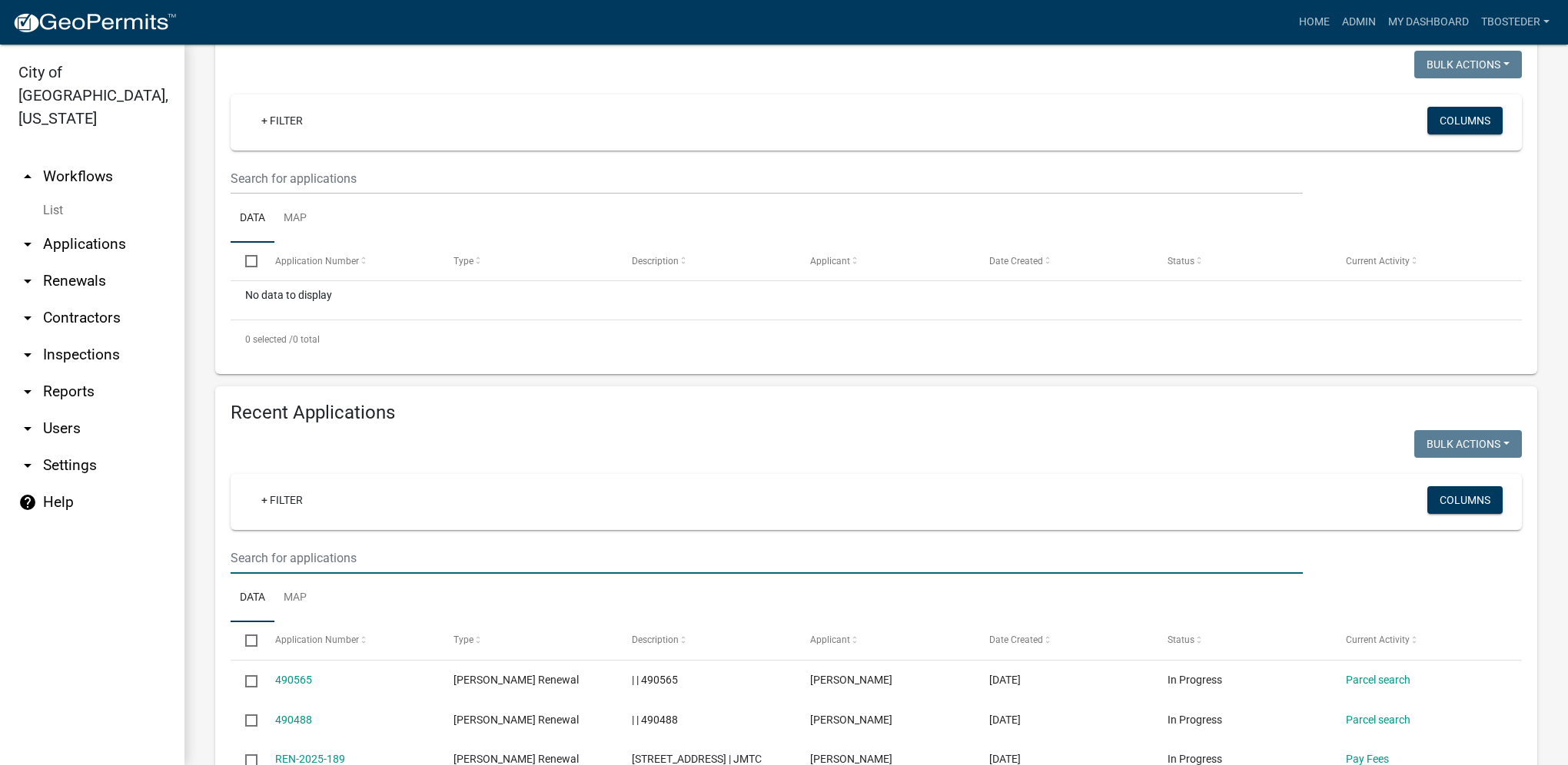
paste input "1112 N 6TH ST # 65"
type input "1112 N 6TH ST # 65"
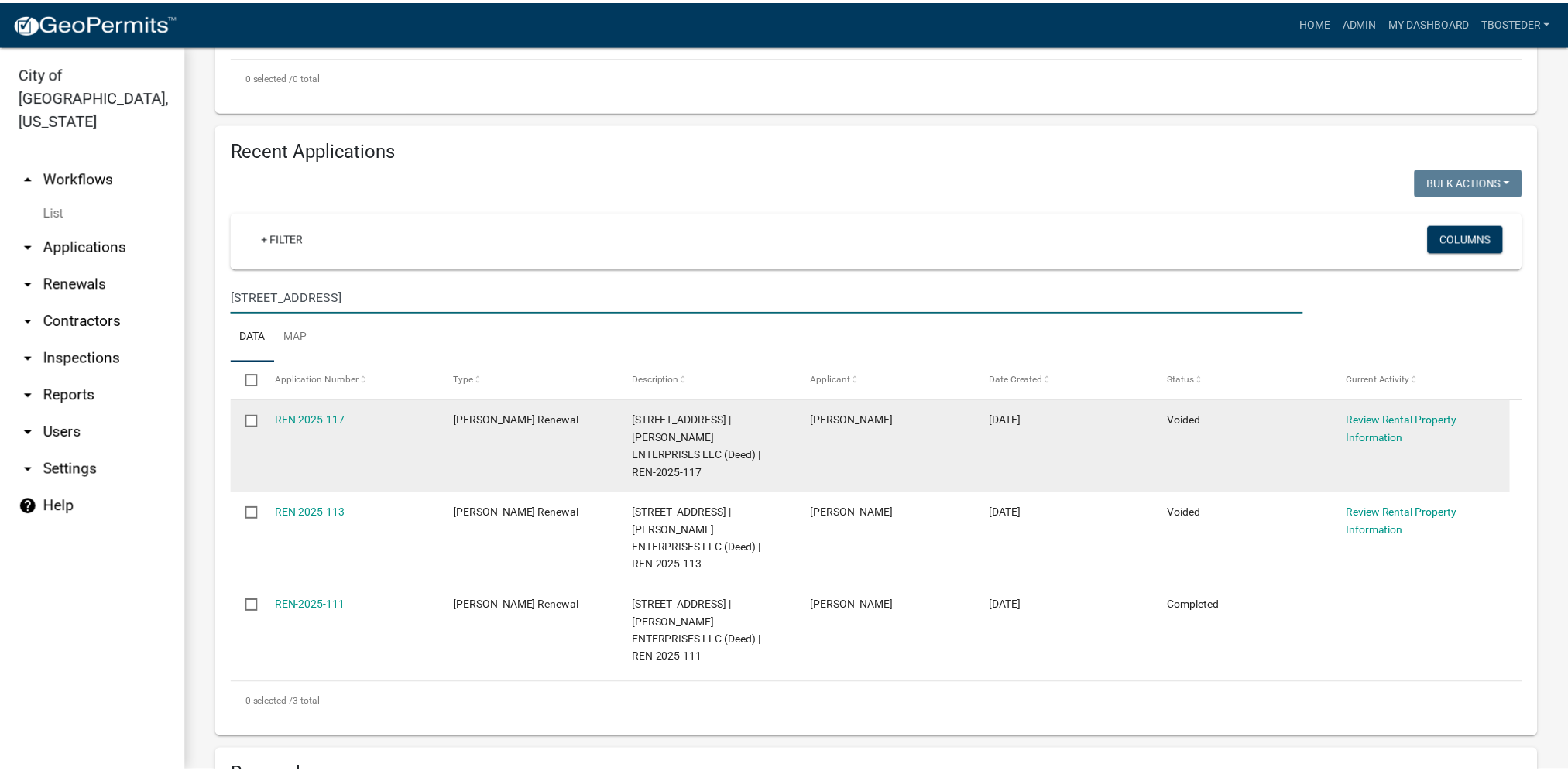
scroll to position [620, 0]
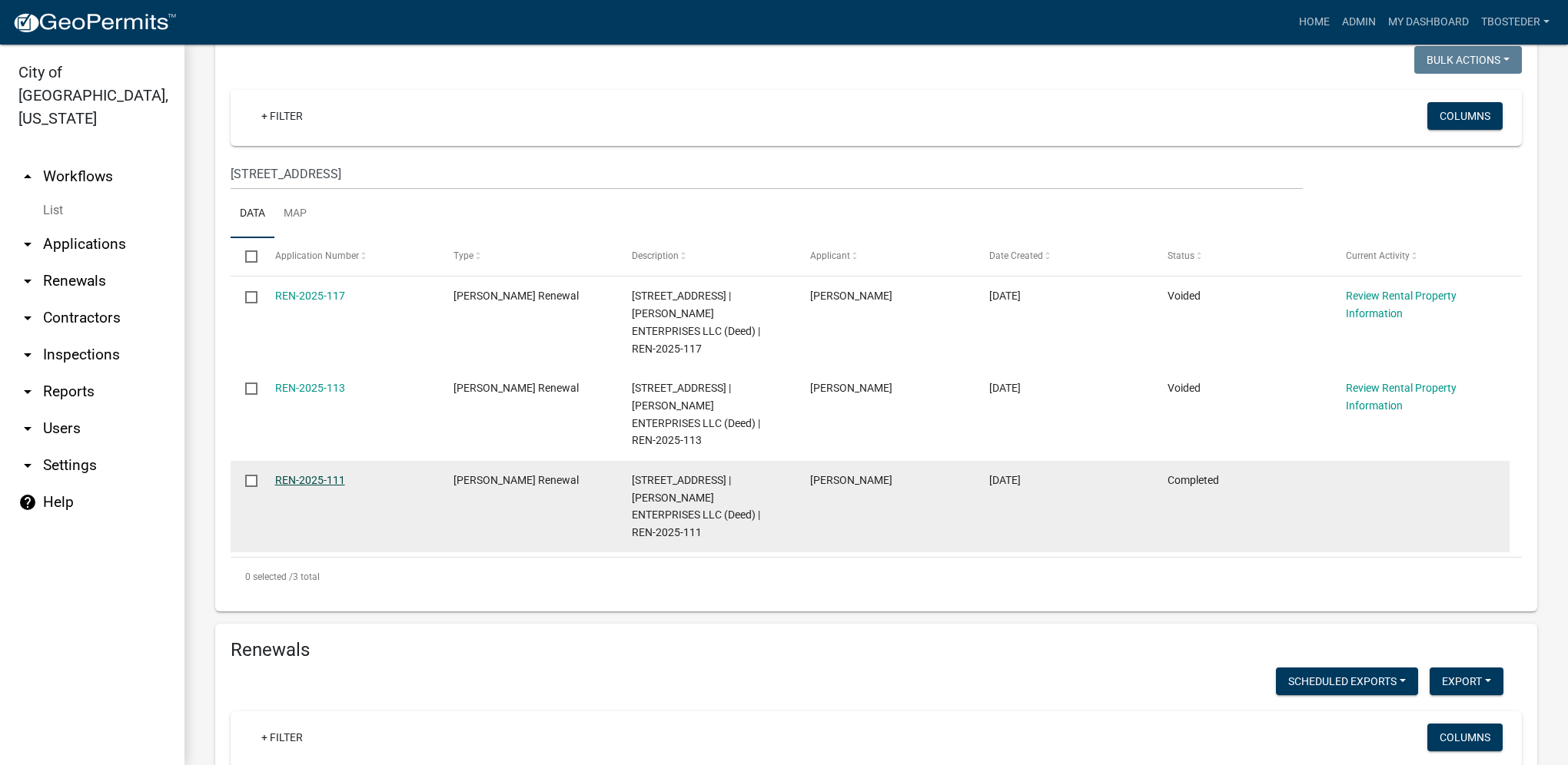
click at [327, 474] on link "REN-2025-111" at bounding box center [310, 479] width 70 height 12
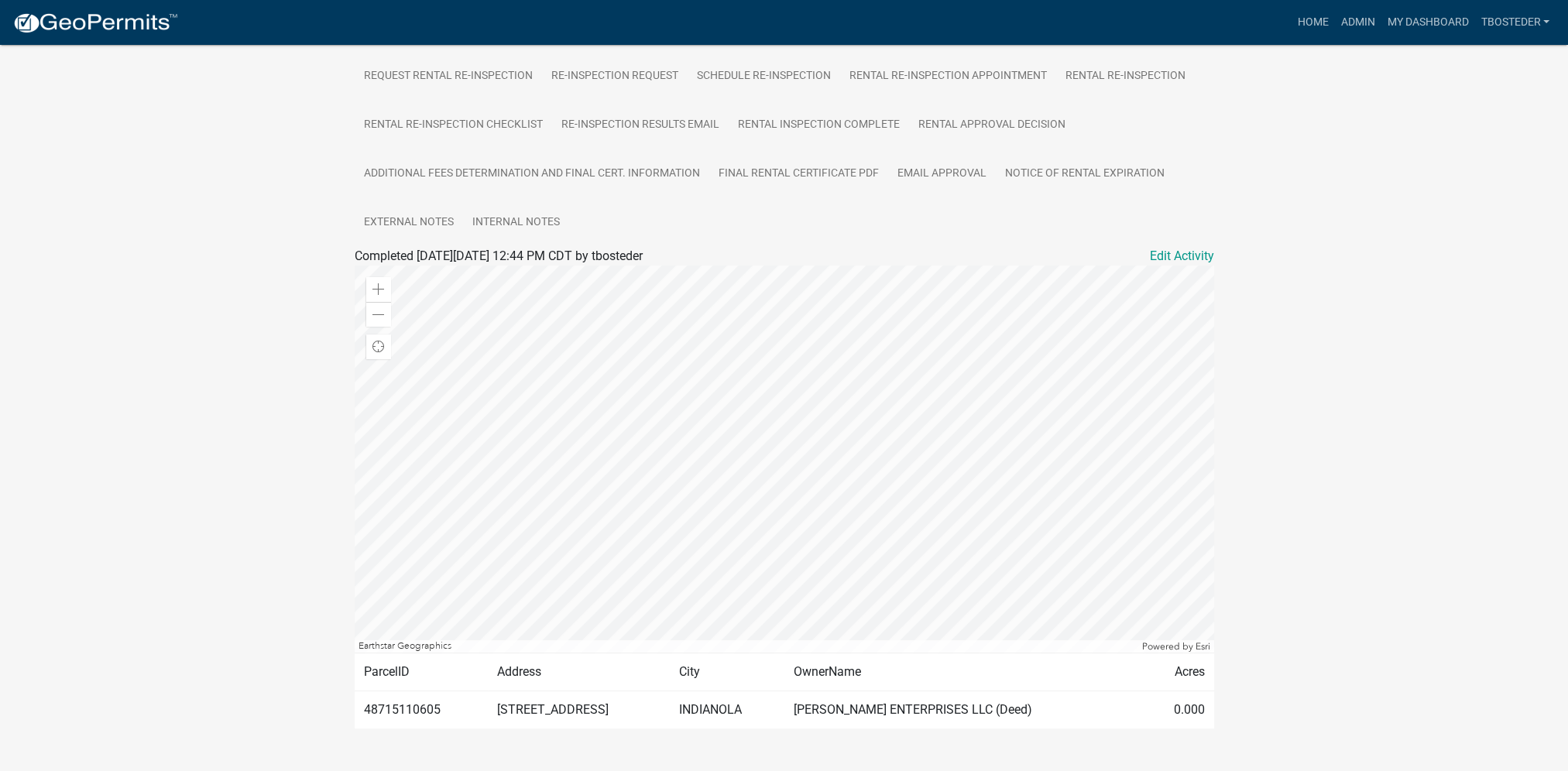
scroll to position [542, 0]
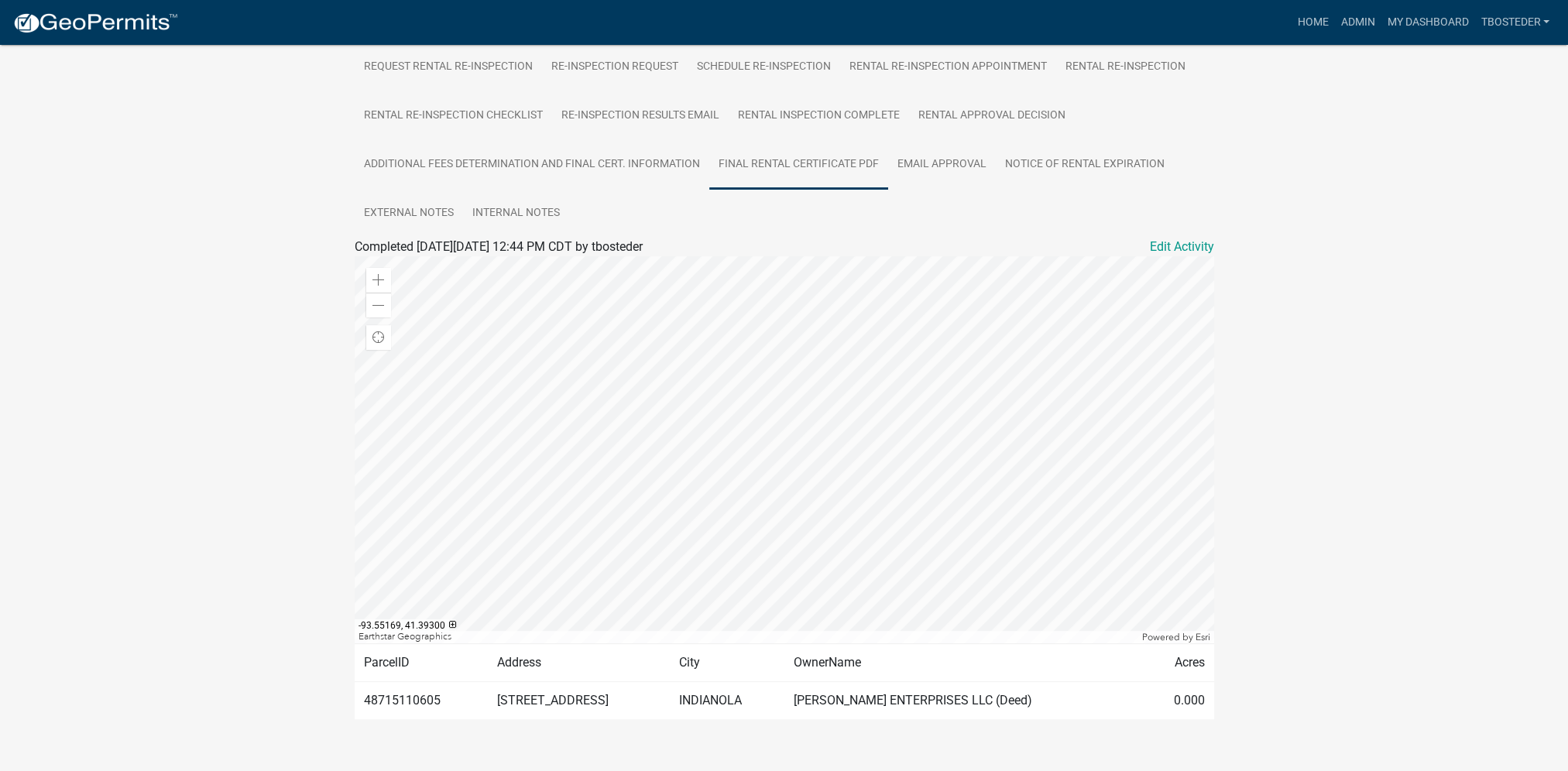
click at [805, 160] on link "Final Rental Certificate PDF" at bounding box center [799, 165] width 179 height 50
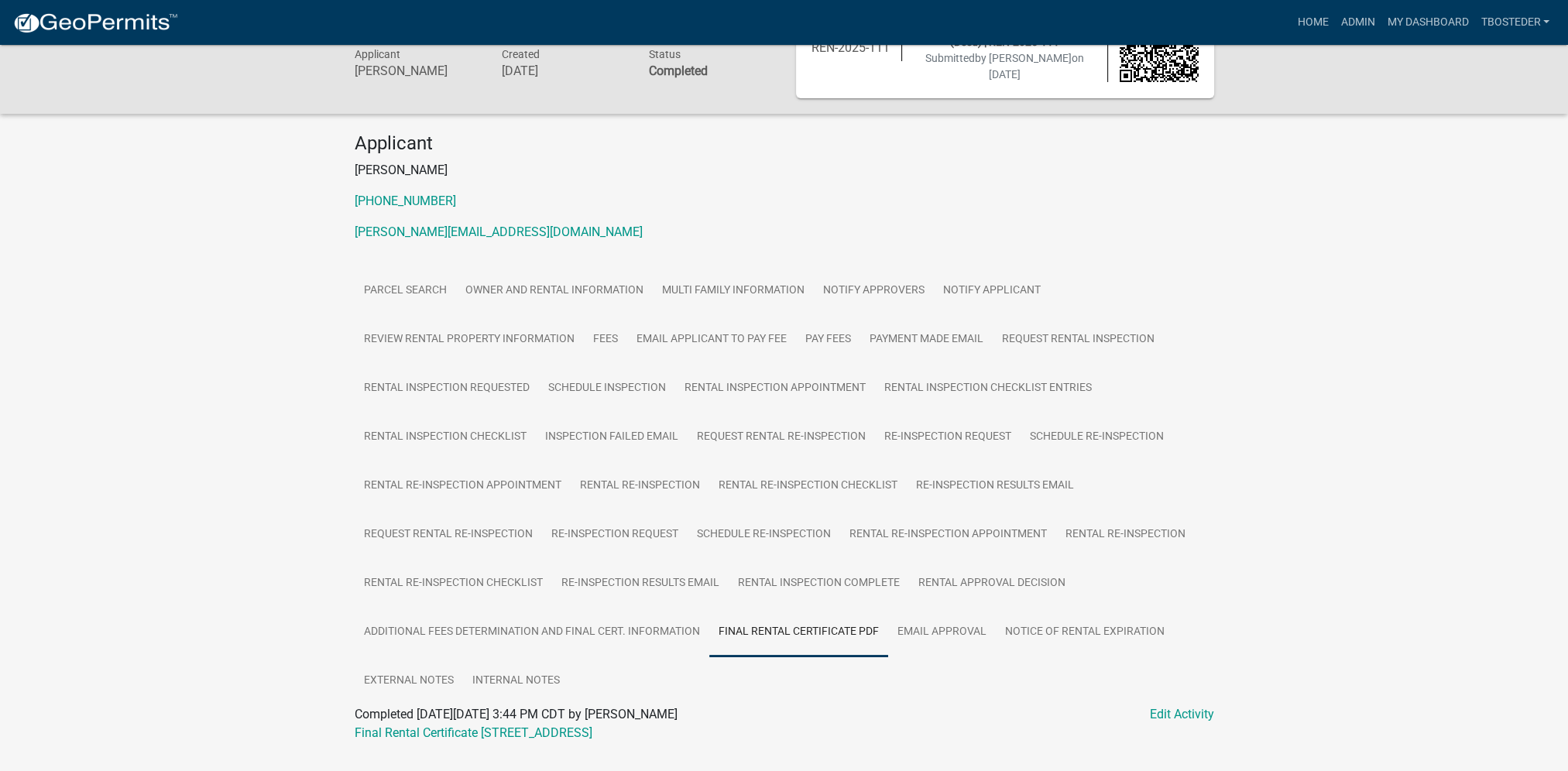
scroll to position [111, 0]
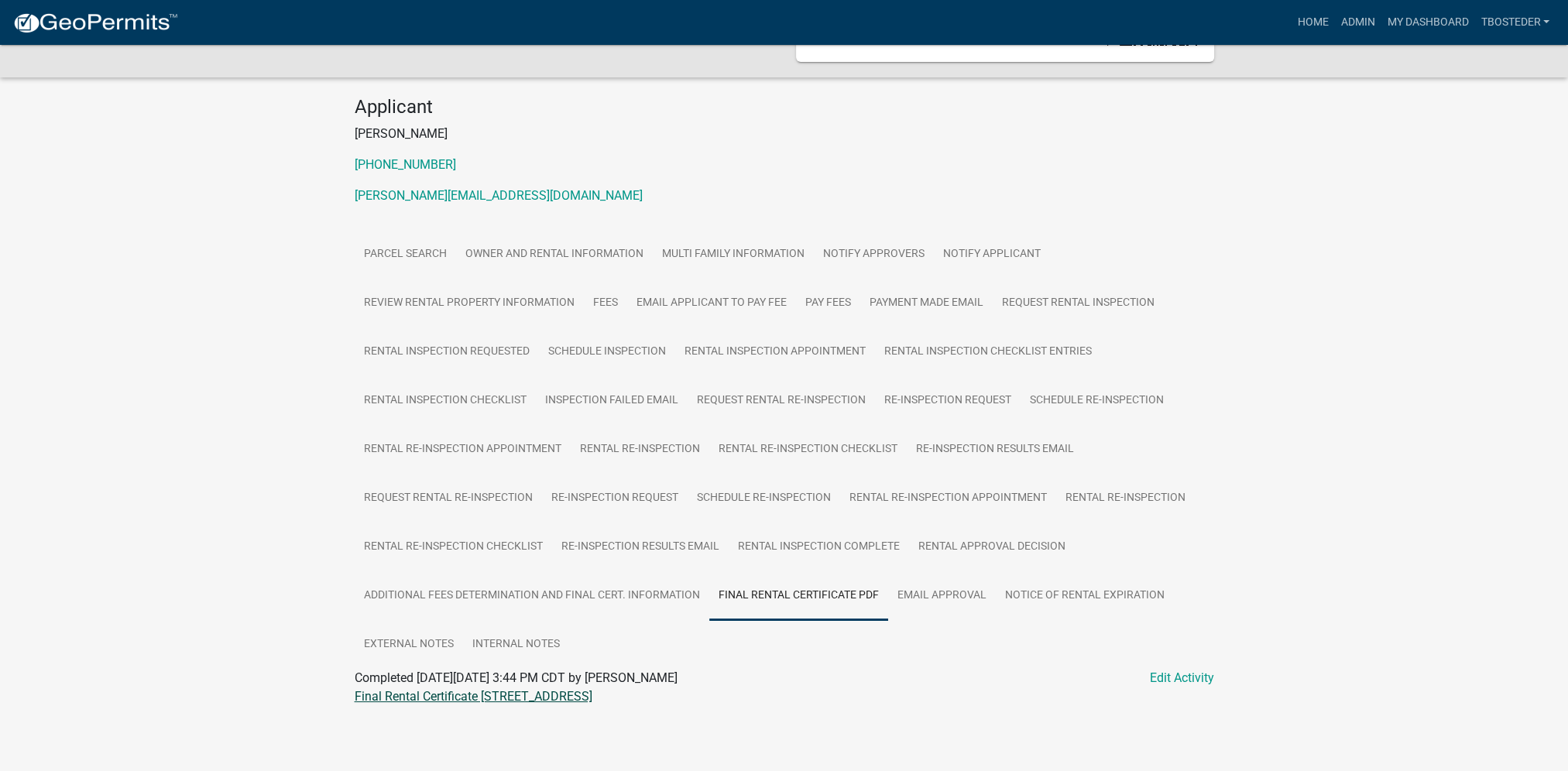
click at [579, 690] on link "Final Rental Certificate 1112 N 6TH ST # 65" at bounding box center [473, 697] width 238 height 15
click at [1344, 22] on link "Admin" at bounding box center [1357, 22] width 47 height 29
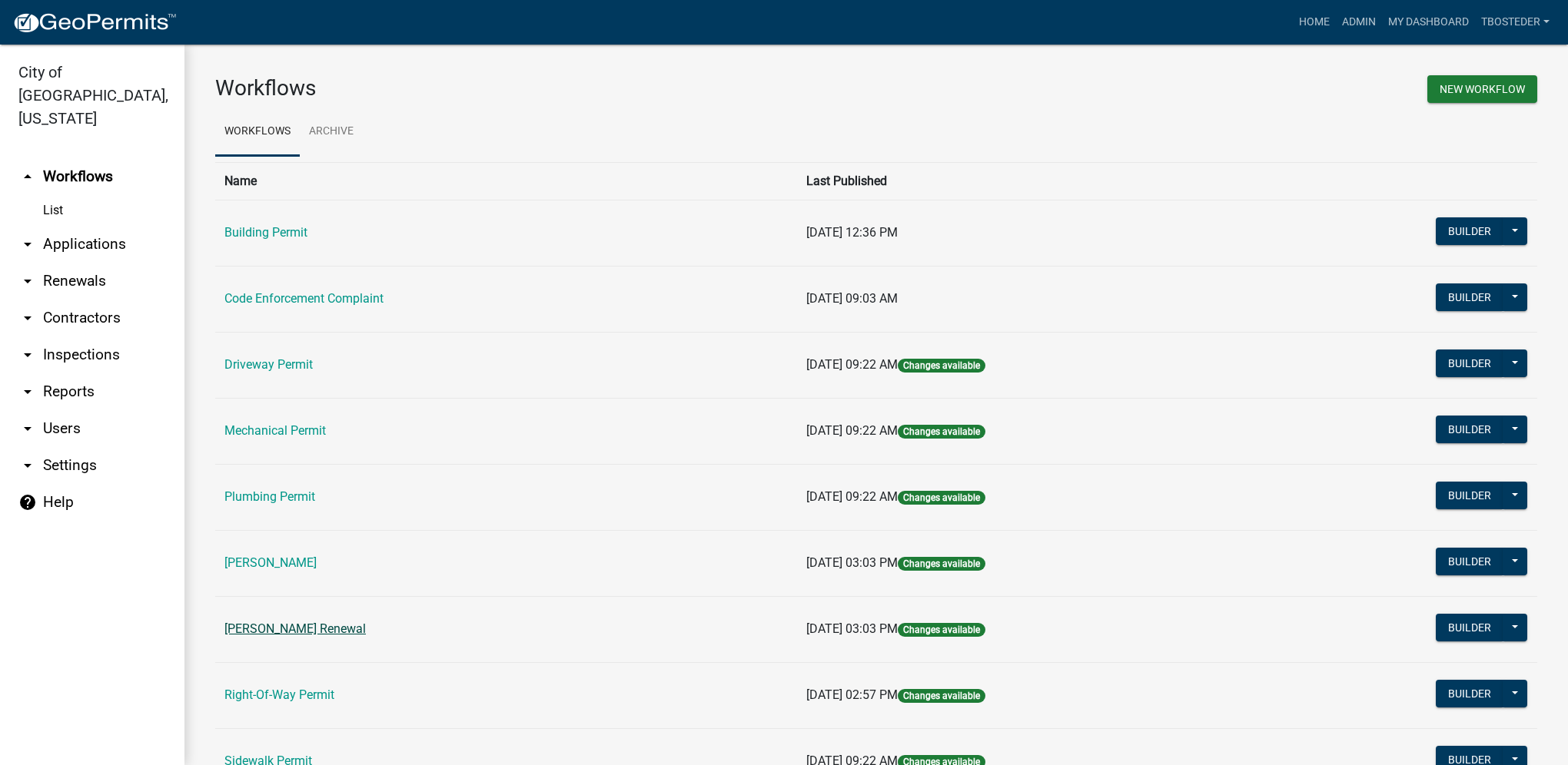
click at [323, 634] on link "[PERSON_NAME] Renewal" at bounding box center [294, 628] width 141 height 15
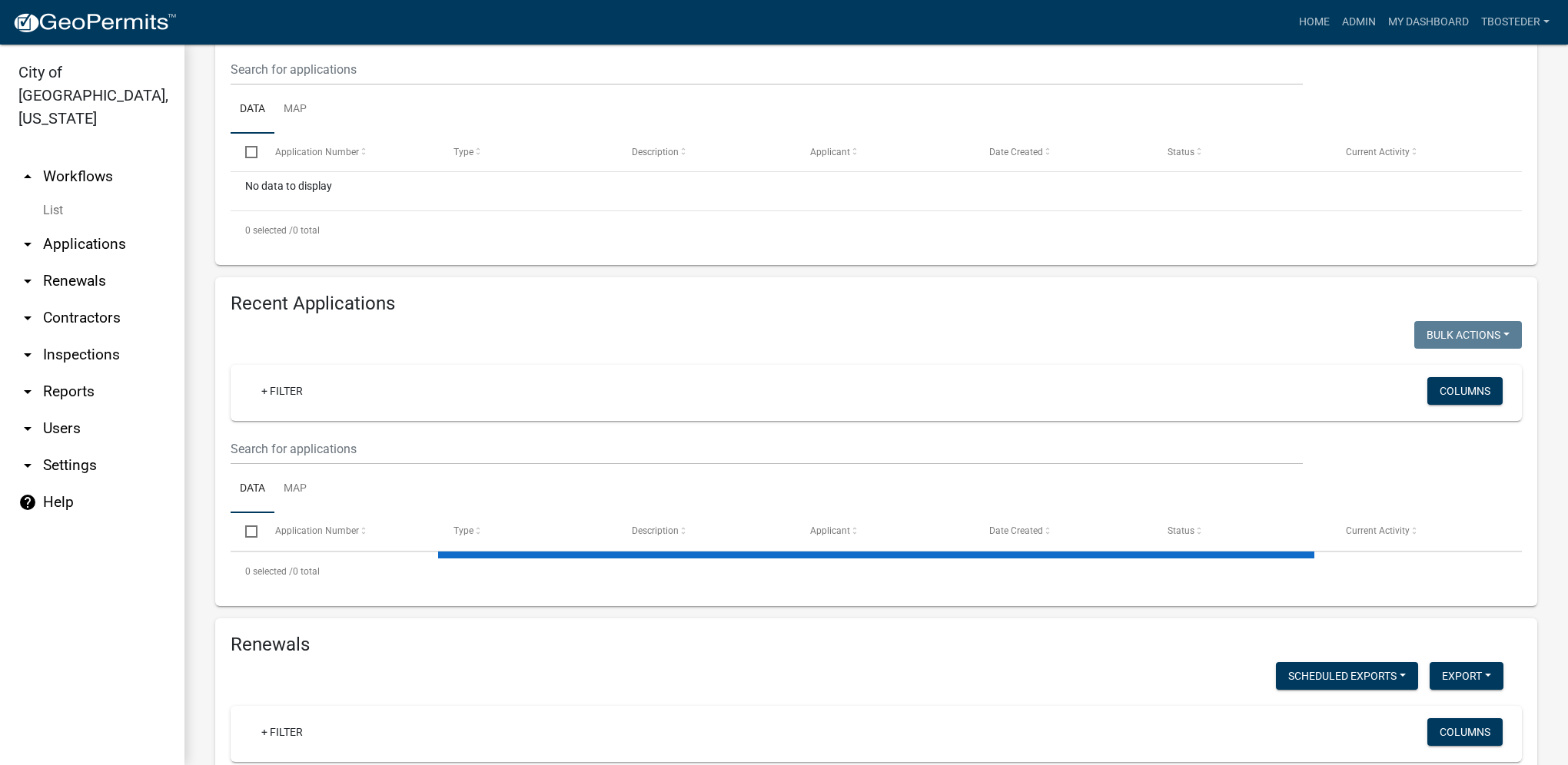
select select "1: 25"
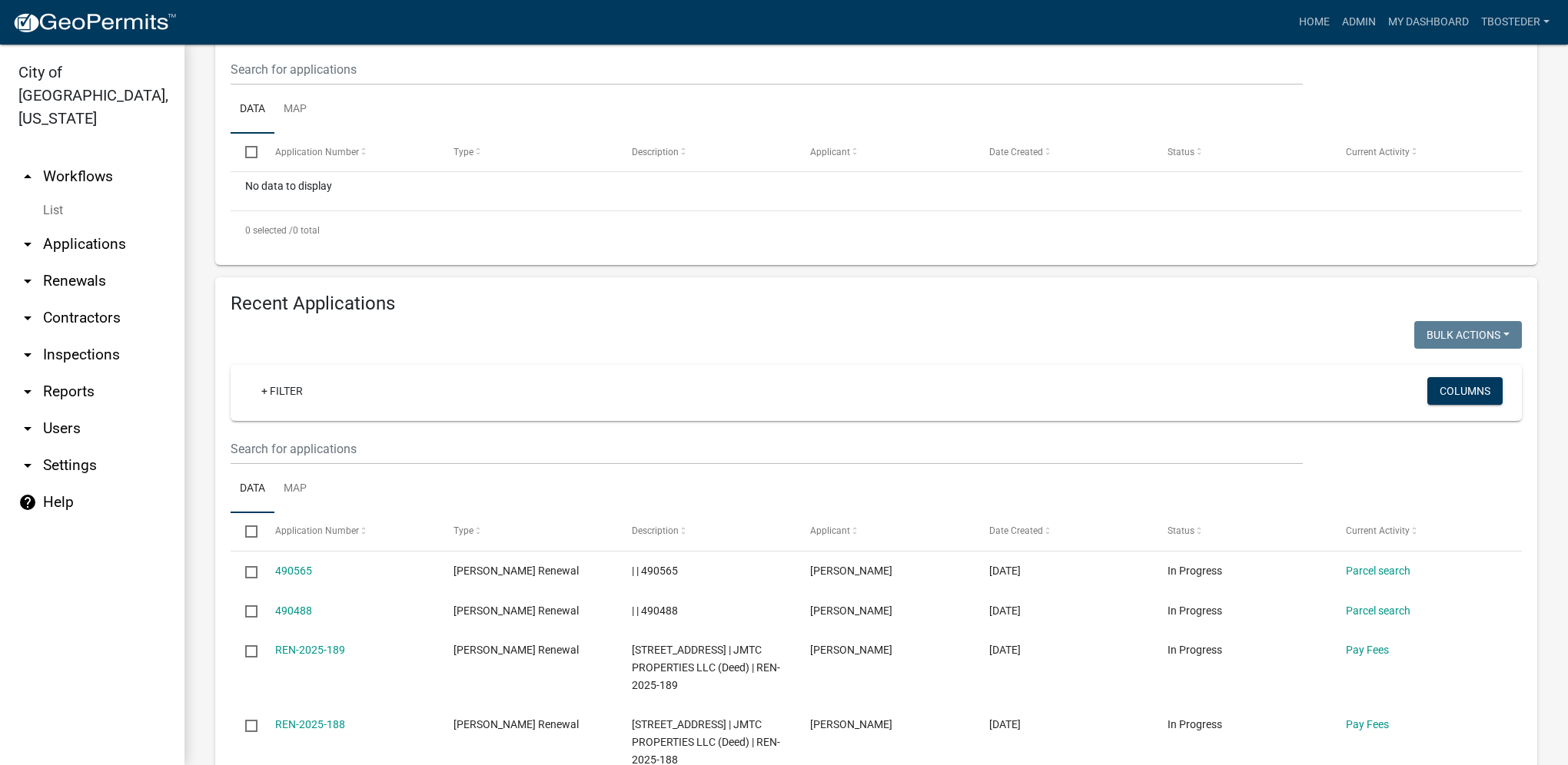
scroll to position [384, 0]
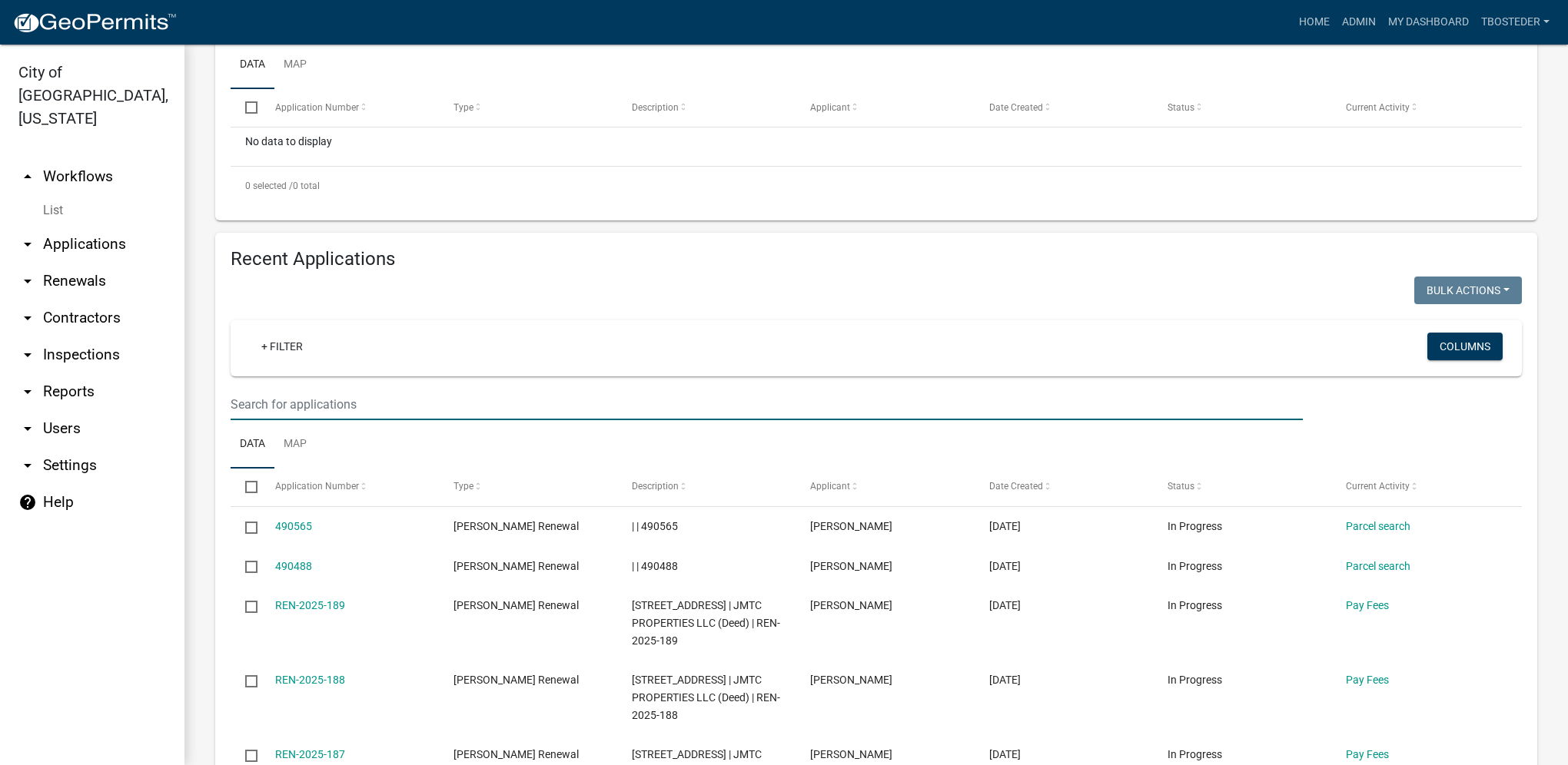
paste input "1207 N 6TH ST # 3"
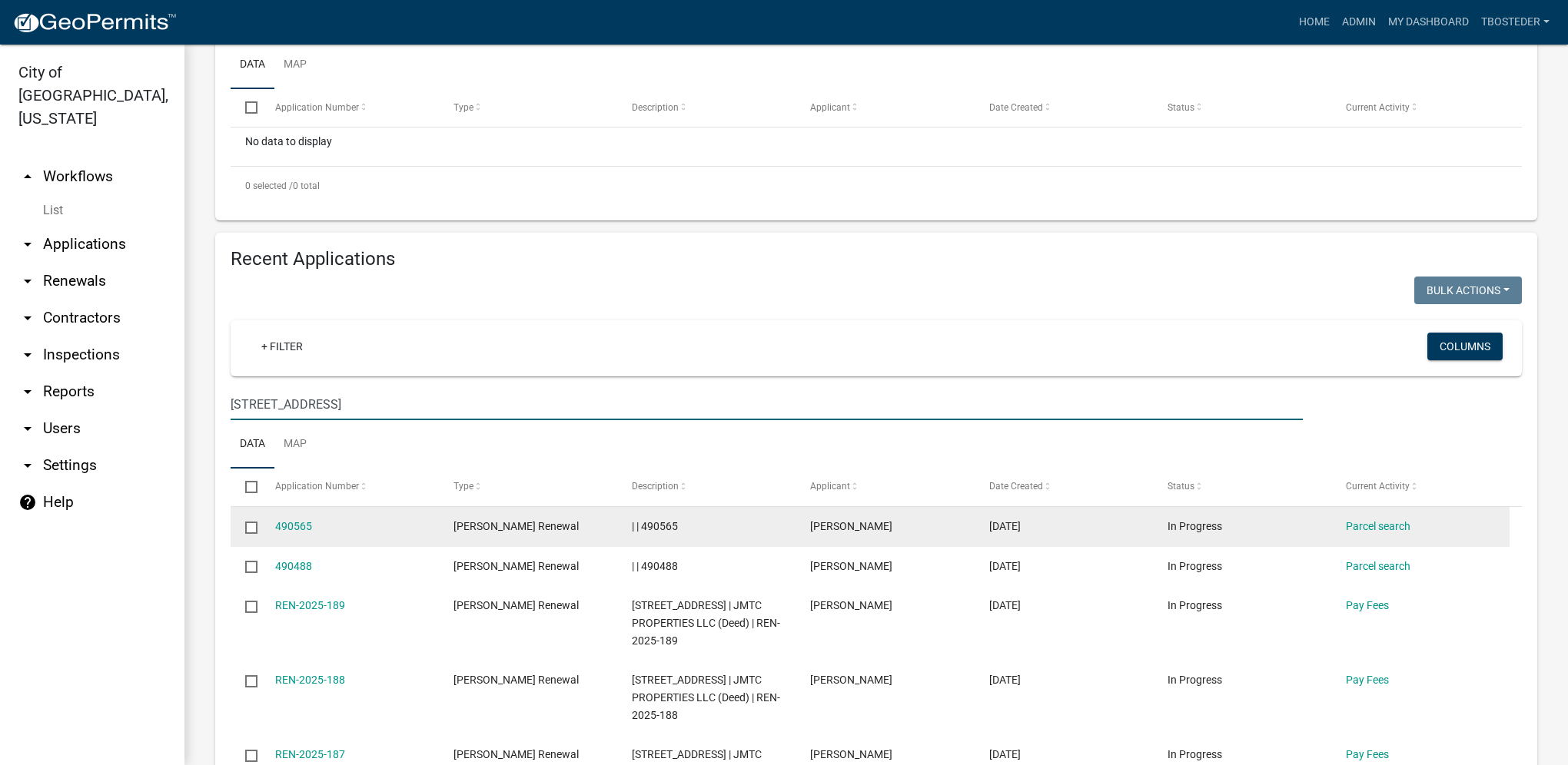
type input "1207 N 6TH ST # 3"
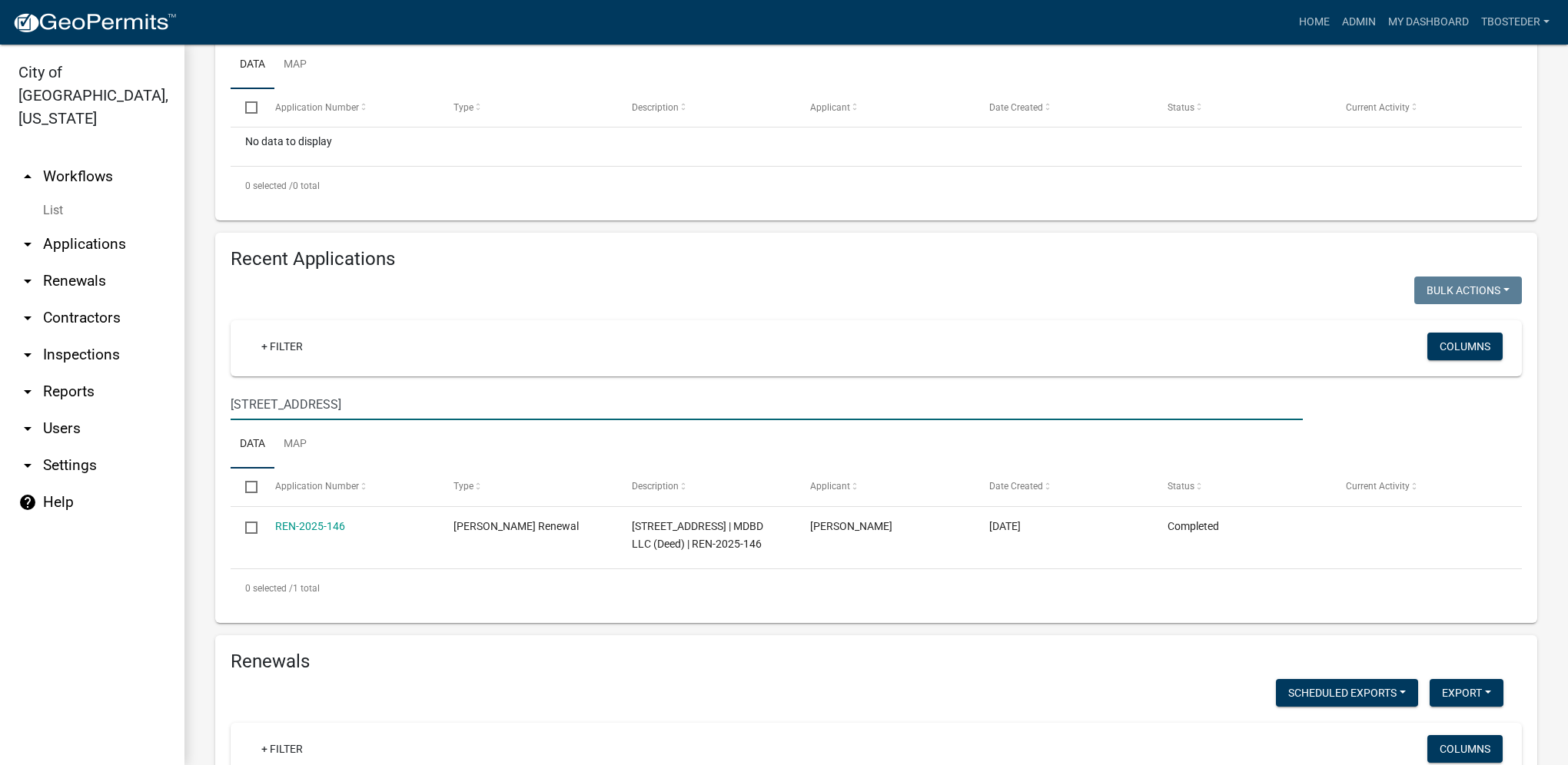
scroll to position [0, 0]
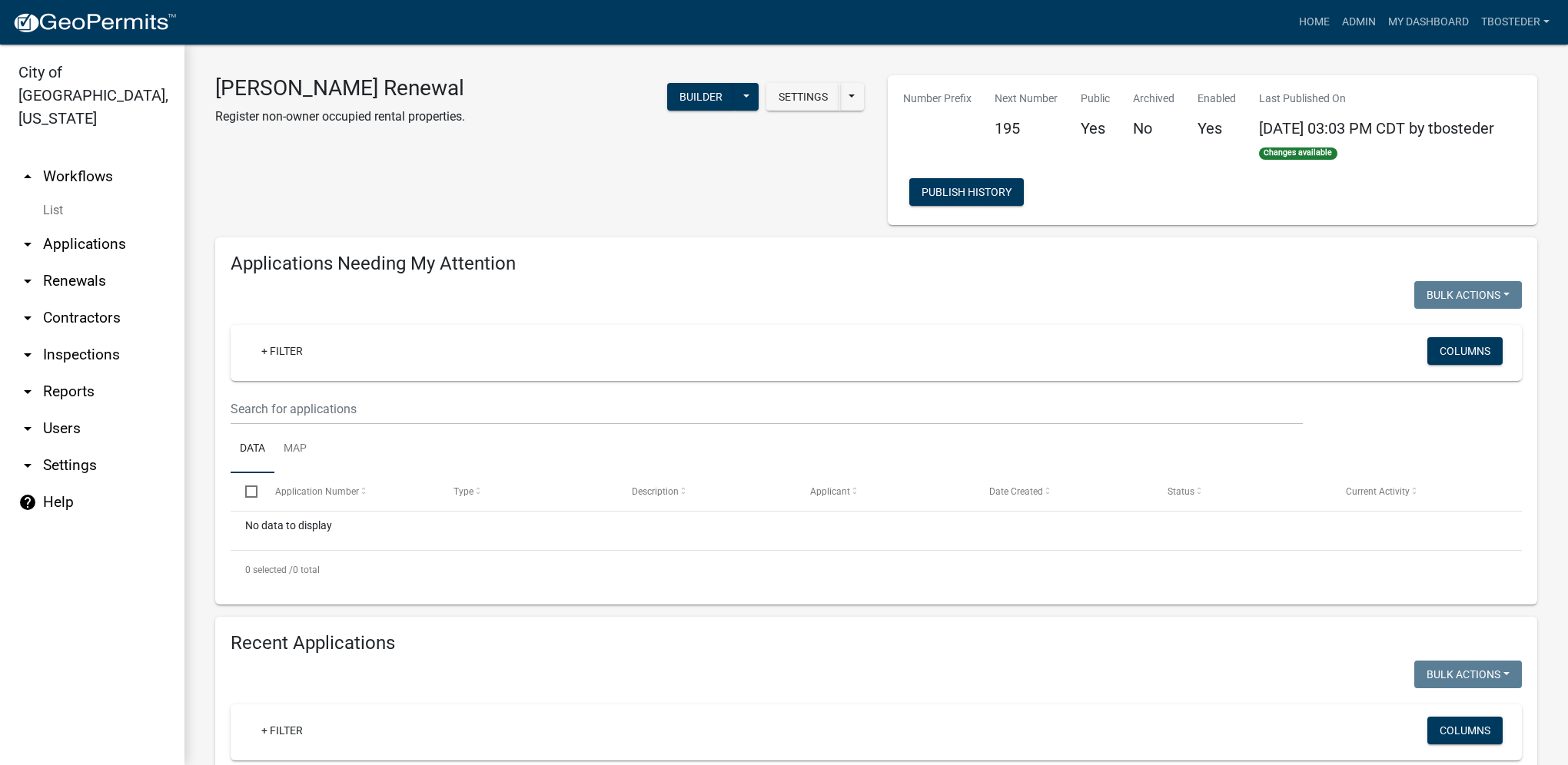
click at [1363, 36] on nav "Toggle drawer menu more_horiz Home Admin My Dashboard tbosteder Admin Account L…" at bounding box center [784, 22] width 1568 height 45
click at [1358, 10] on link "Admin" at bounding box center [1358, 22] width 46 height 29
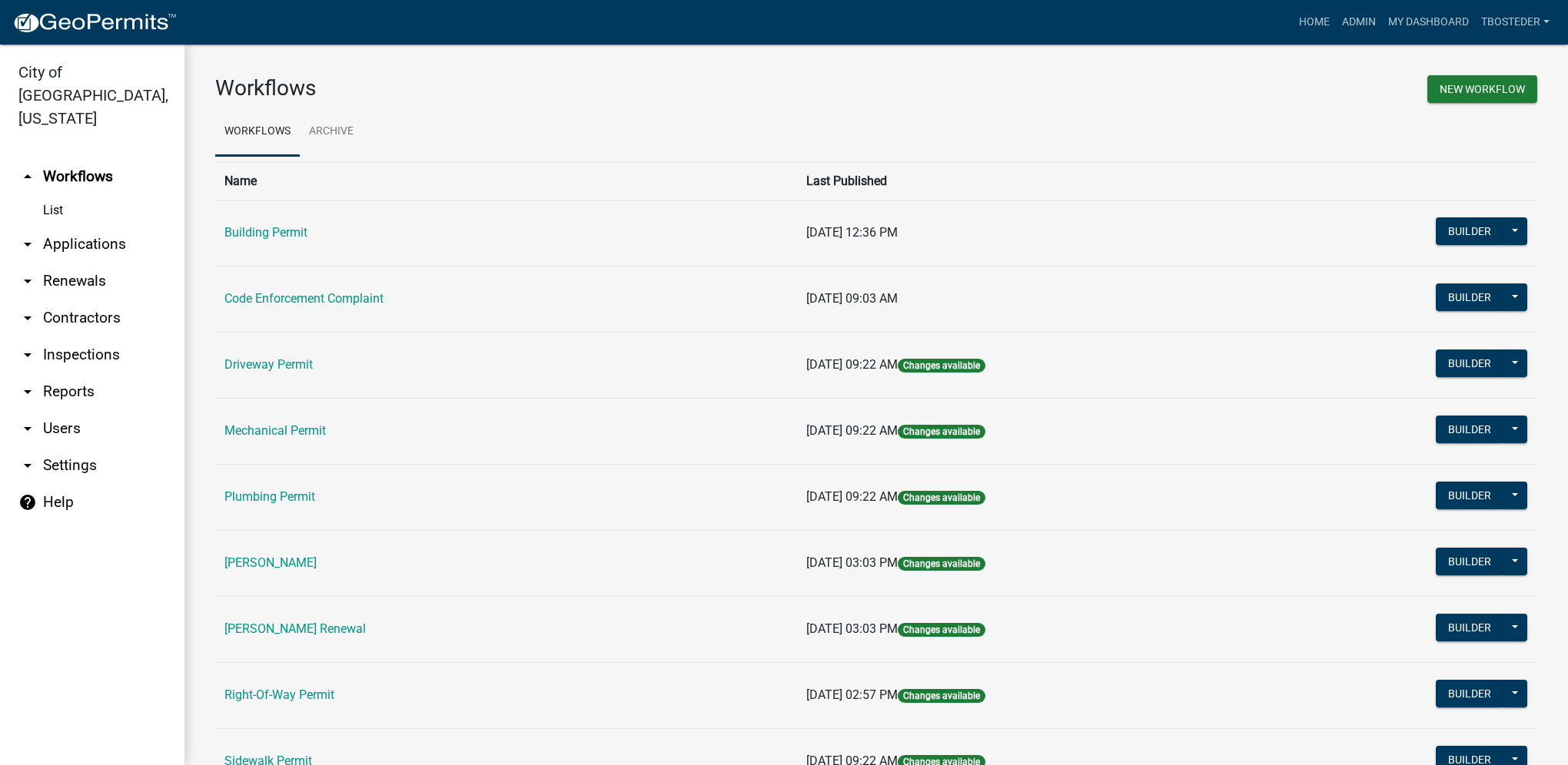
click at [296, 224] on td "Building Permit" at bounding box center [506, 232] width 582 height 66
click at [295, 229] on link "Building Permit" at bounding box center [265, 232] width 83 height 15
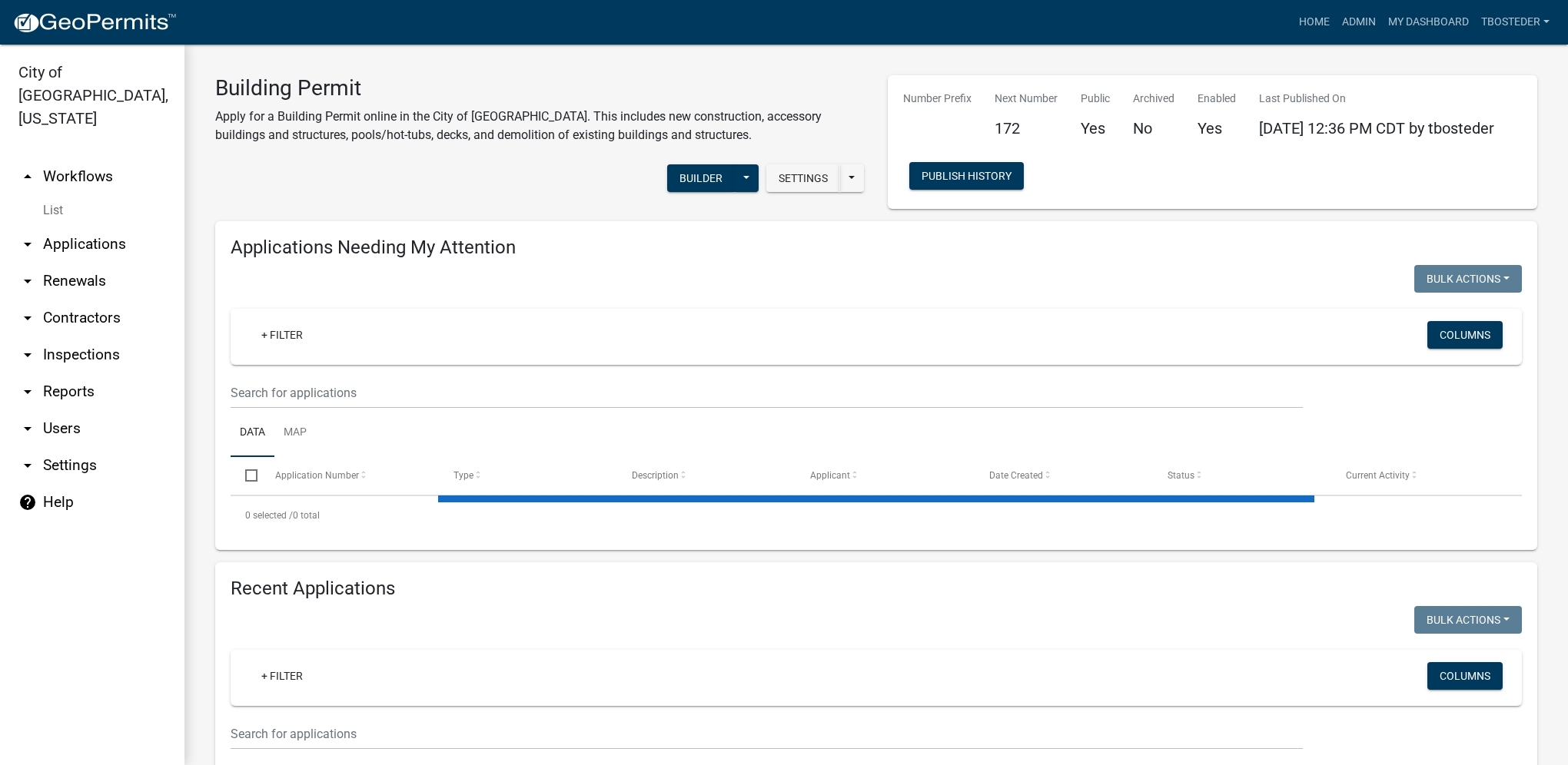
select select "1: 25"
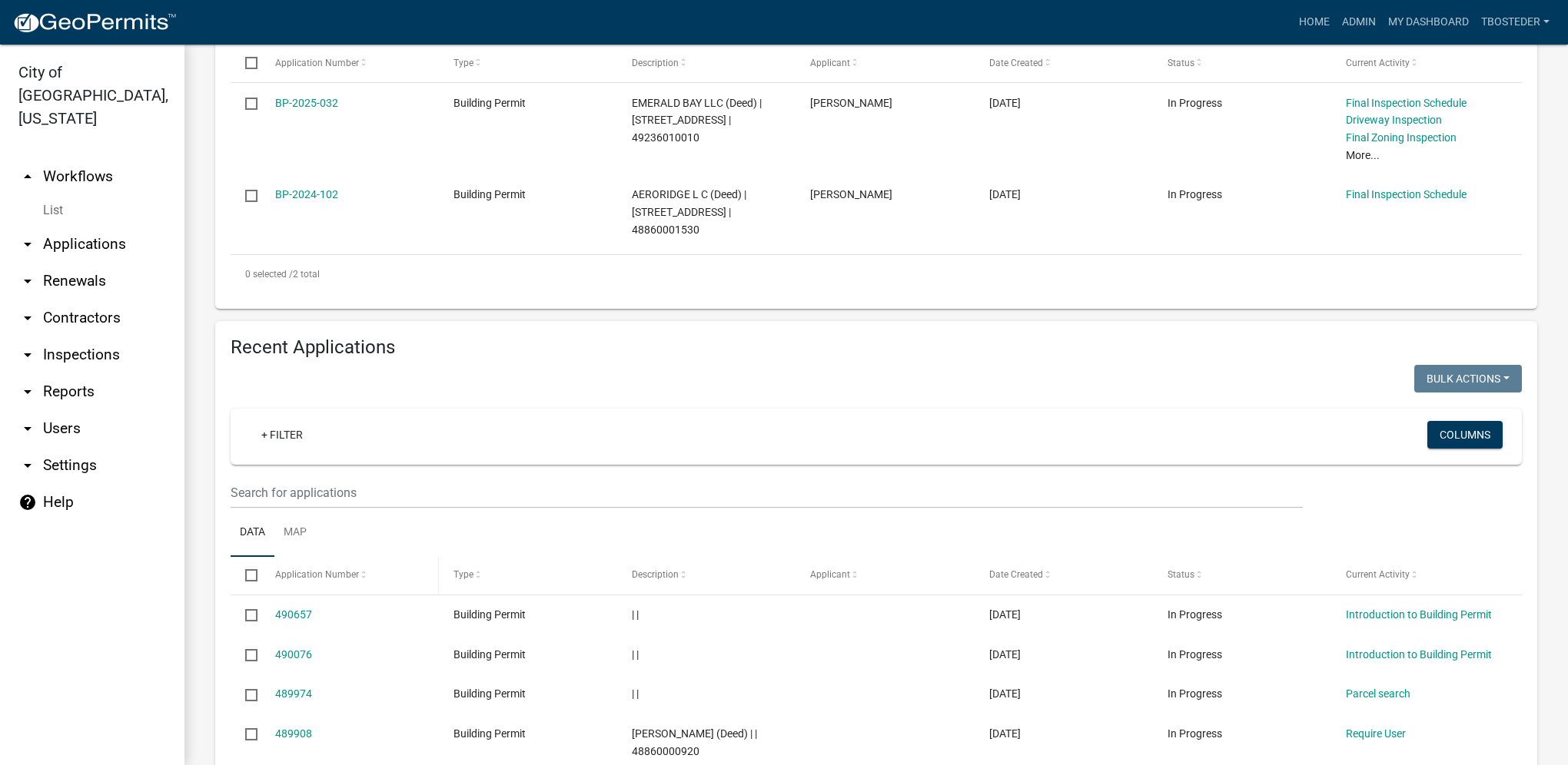
scroll to position [461, 0]
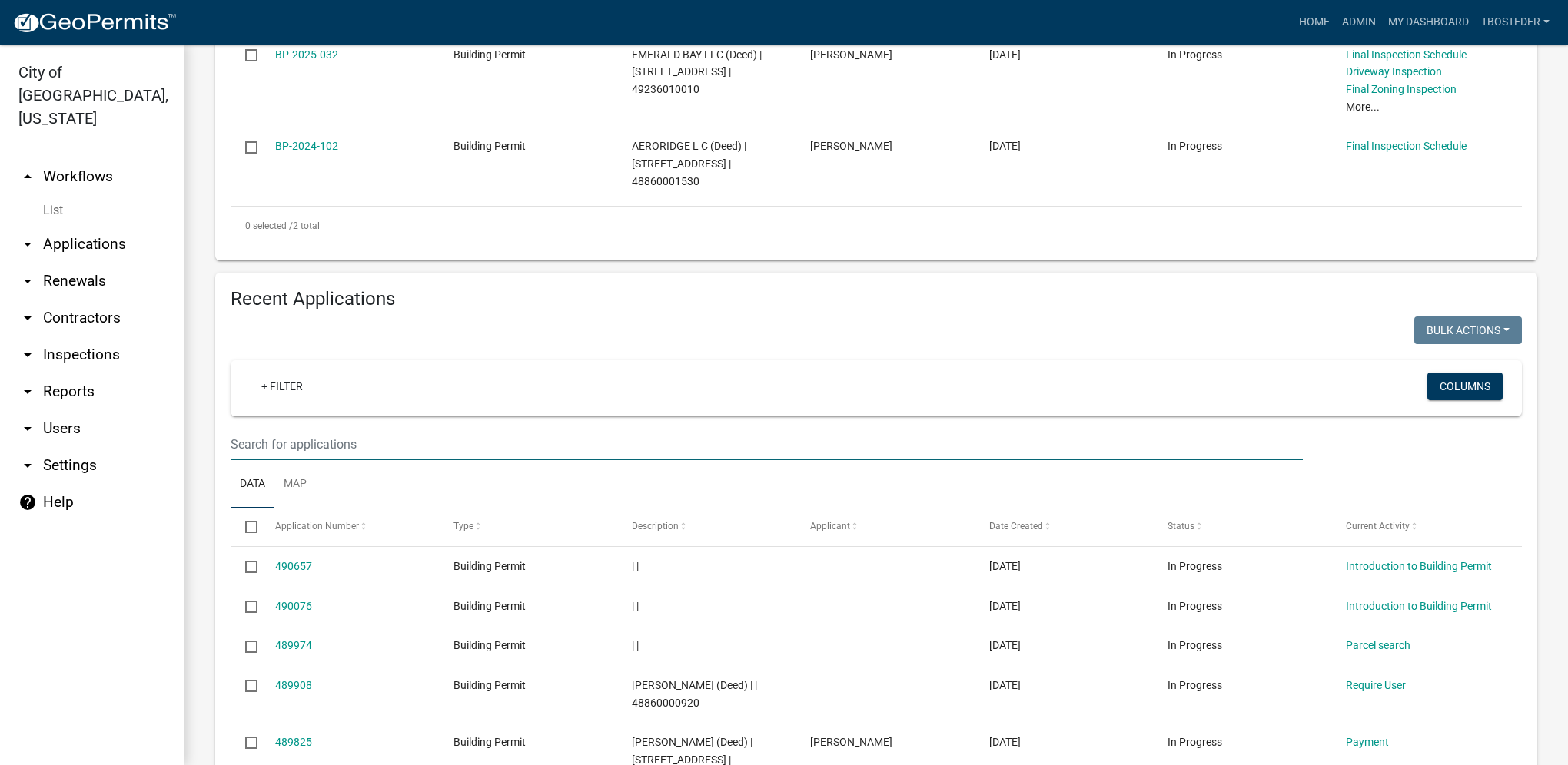
click at [387, 454] on input "text" at bounding box center [766, 444] width 1072 height 32
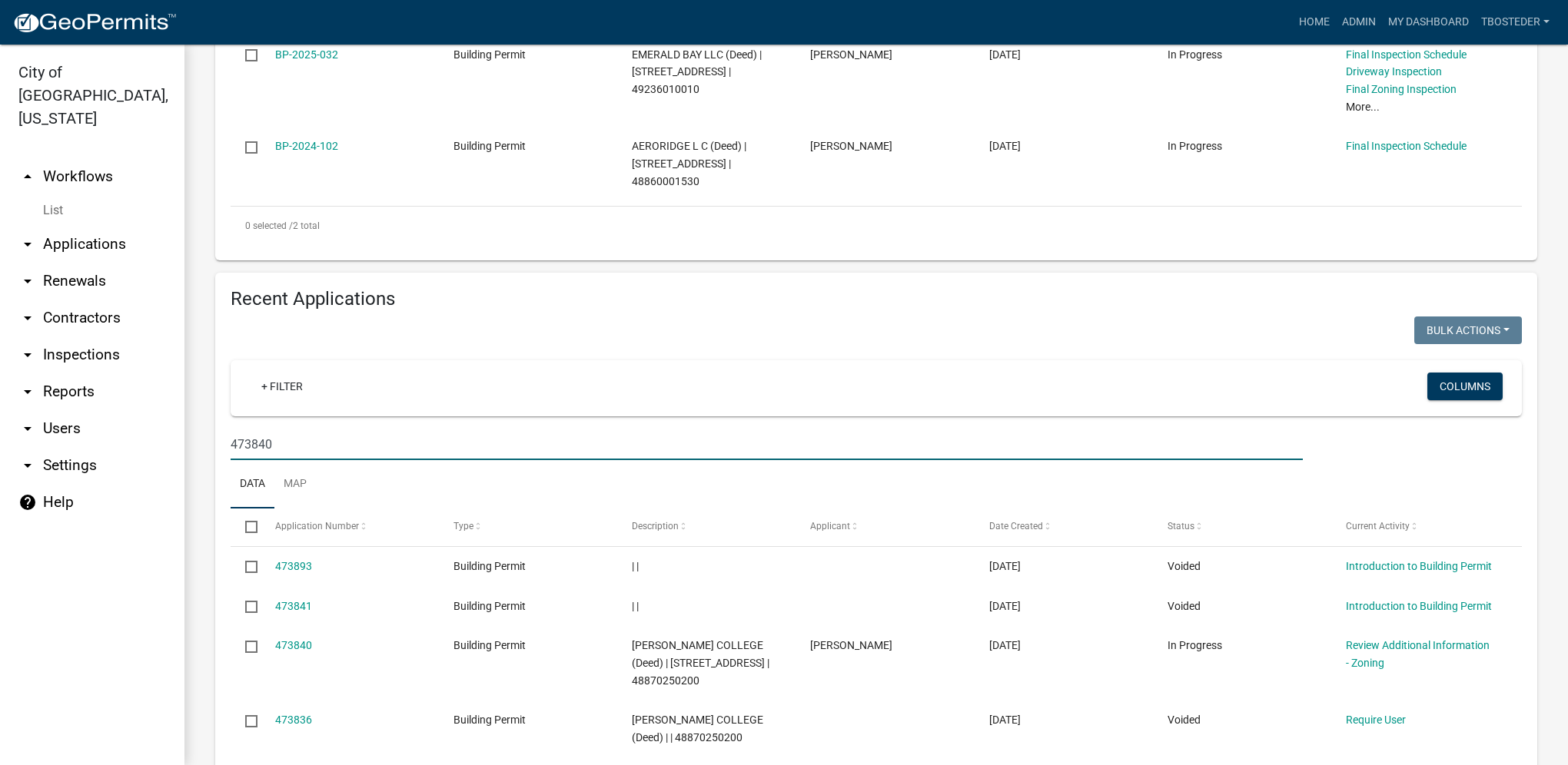
type input "473840"
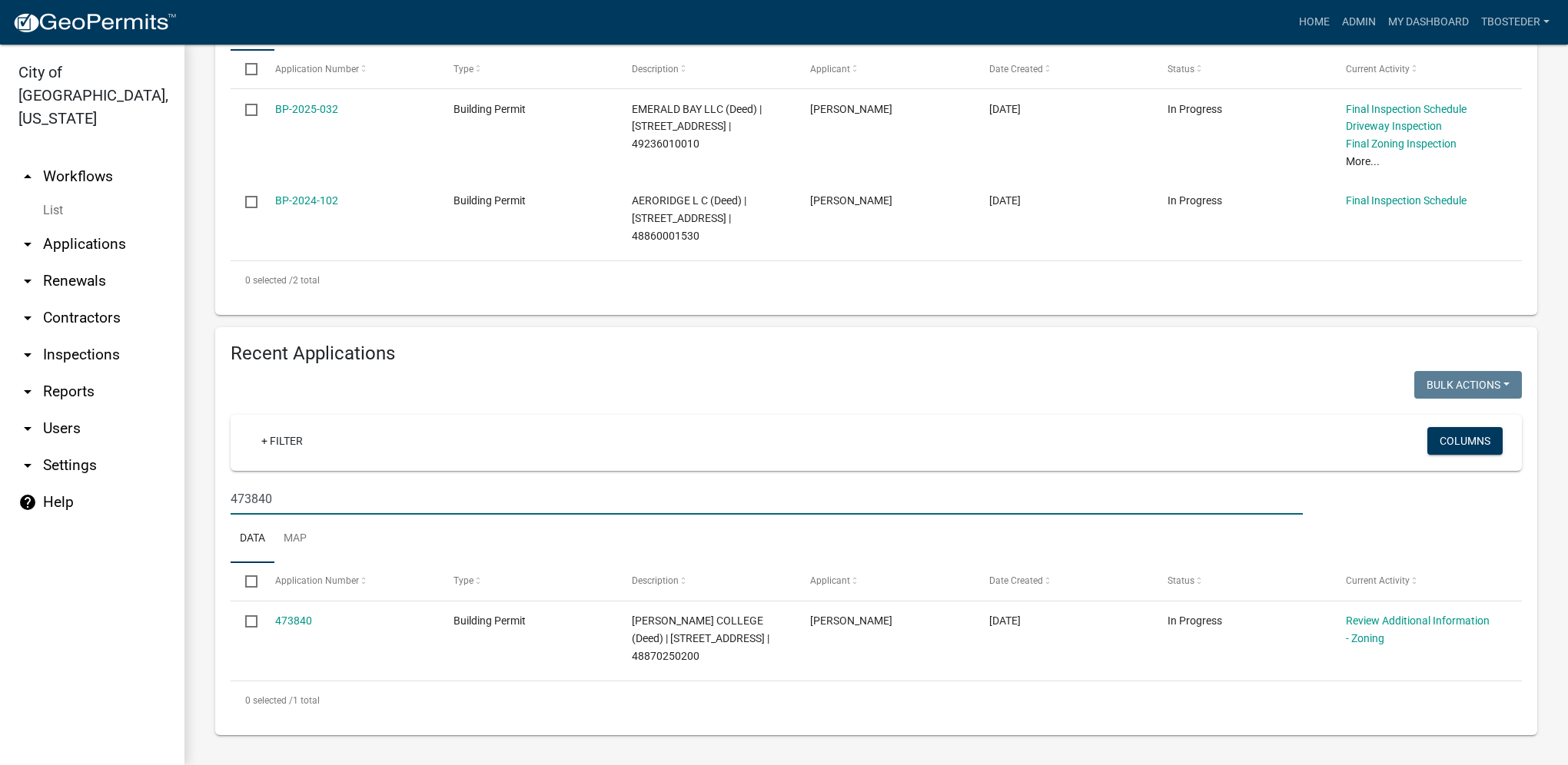
scroll to position [392, 0]
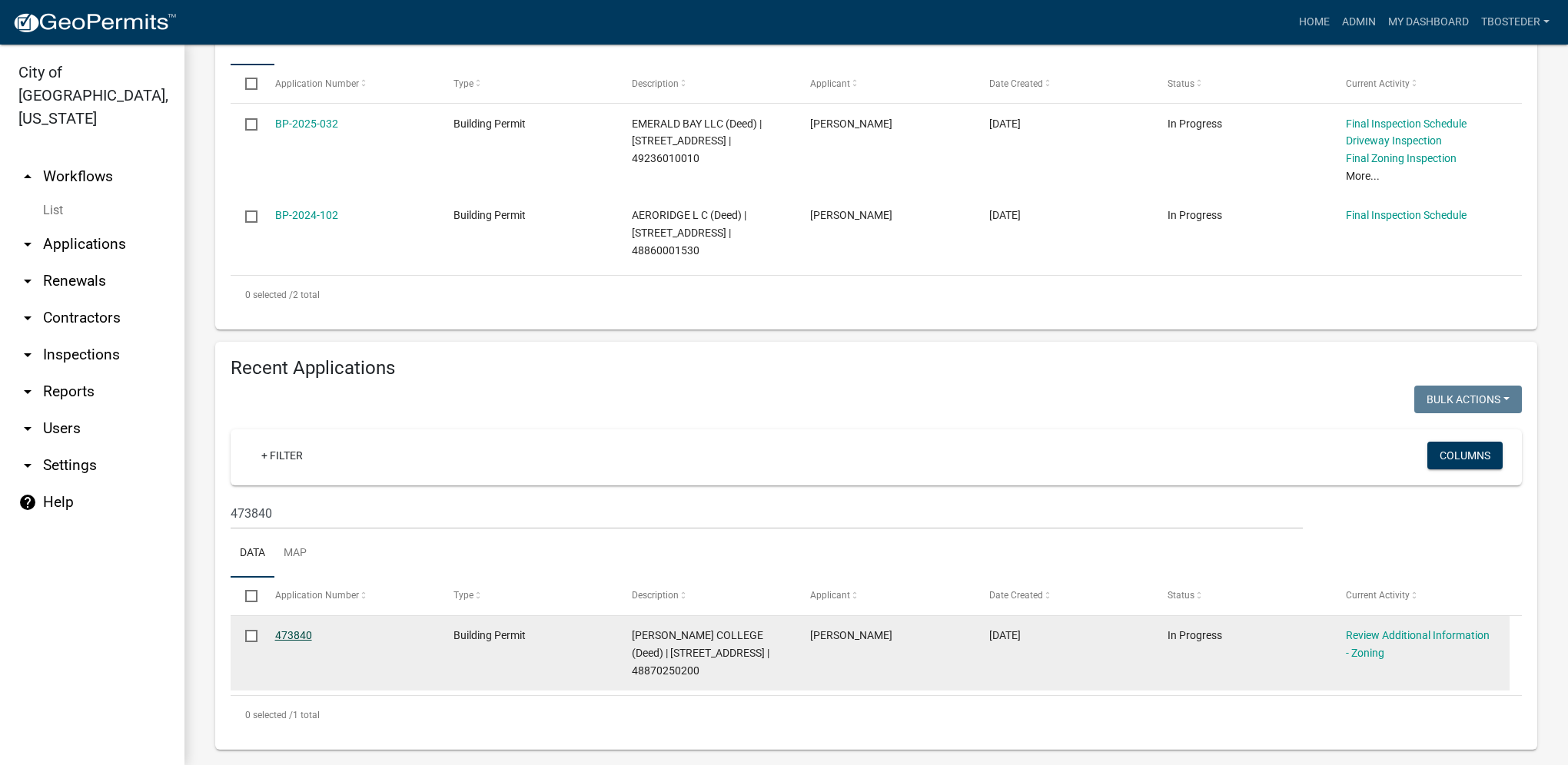
click at [301, 641] on link "473840" at bounding box center [293, 635] width 36 height 12
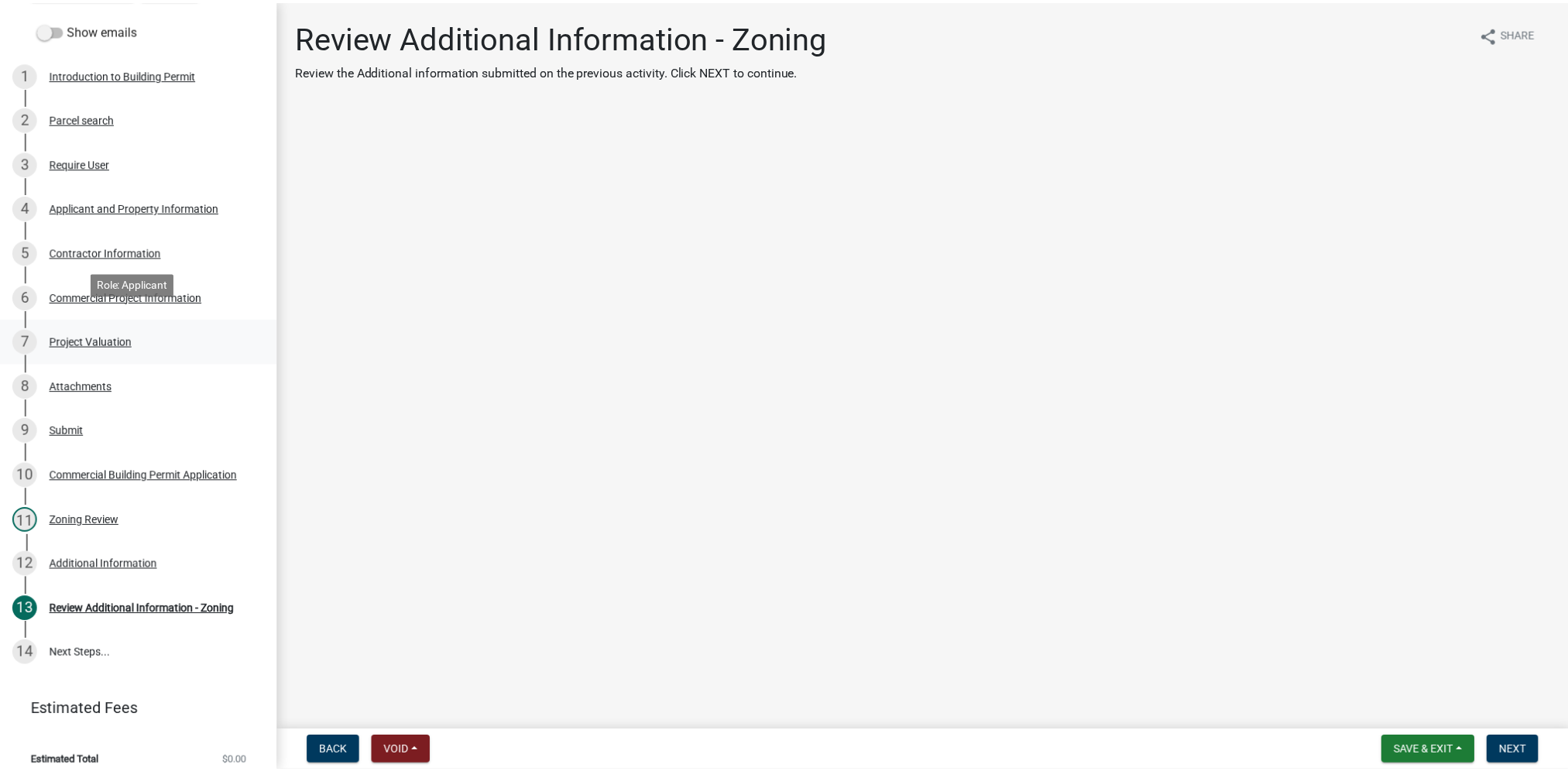
scroll to position [237, 0]
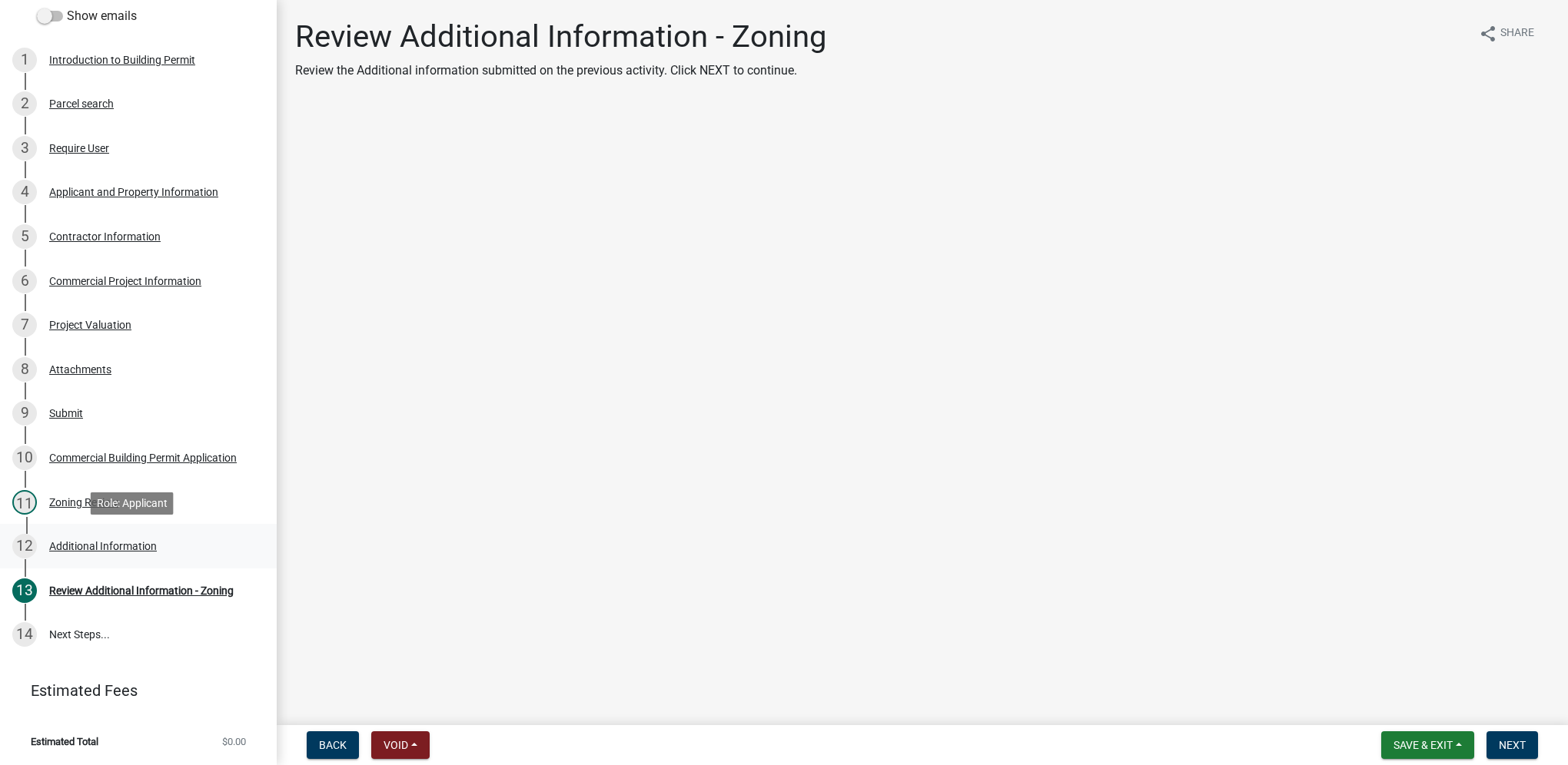
click at [178, 562] on link "12 Additional Information" at bounding box center [138, 546] width 277 height 45
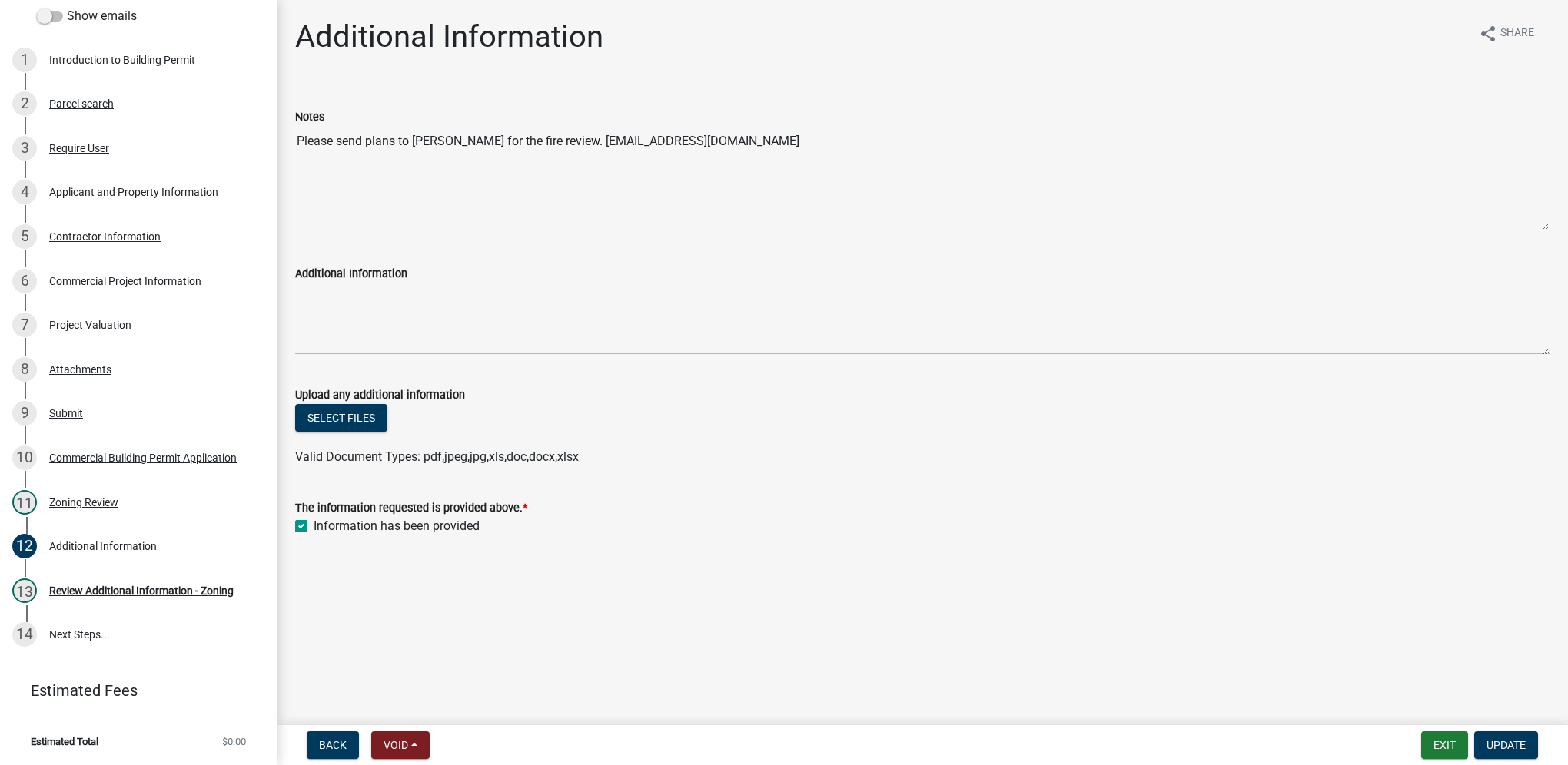
click at [599, 139] on textarea "Please send plans to Jonathan Lund for the fire review. JLund@lundfp.com" at bounding box center [922, 178] width 1255 height 105
click at [589, 87] on div "Notes Please send plans to Jonathan Lund for the fire review. JLund@lundfp.com" at bounding box center [922, 158] width 1255 height 145
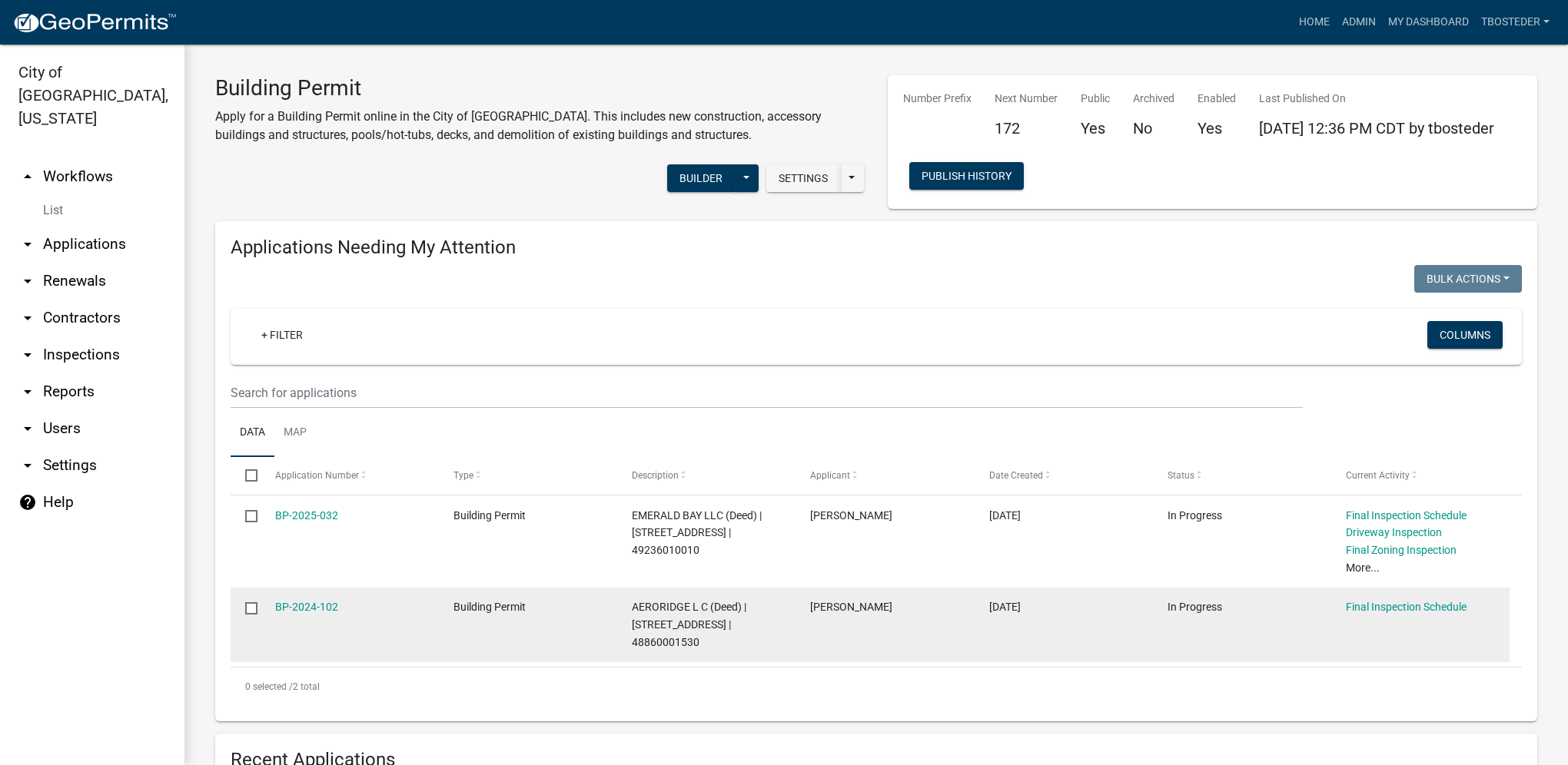
select select "1: 25"
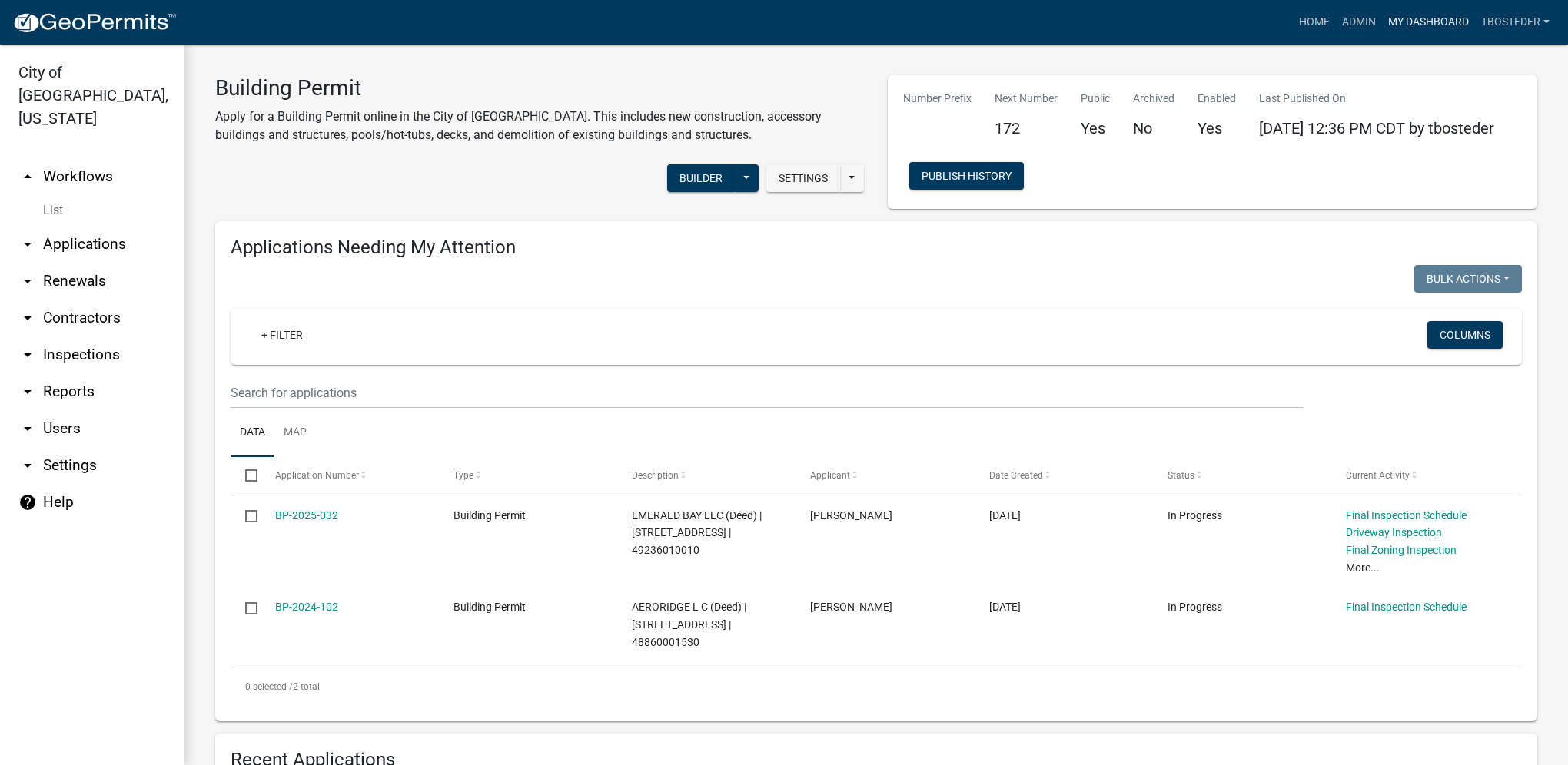
click at [1391, 22] on link "My Dashboard" at bounding box center [1429, 22] width 93 height 29
